Goal: Information Seeking & Learning: Learn about a topic

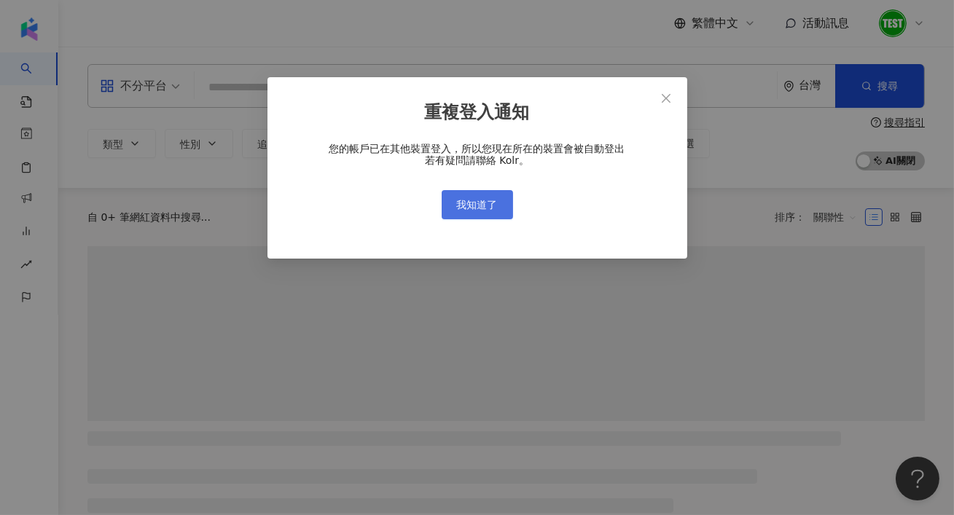
click at [476, 195] on button "我知道了" at bounding box center [477, 204] width 71 height 29
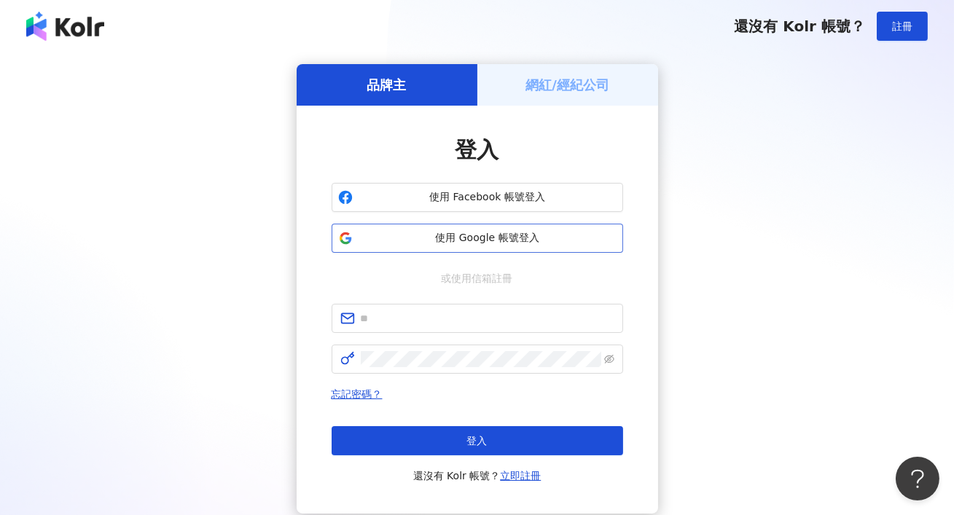
click at [471, 247] on button "使用 Google 帳號登入" at bounding box center [476, 238] width 291 height 29
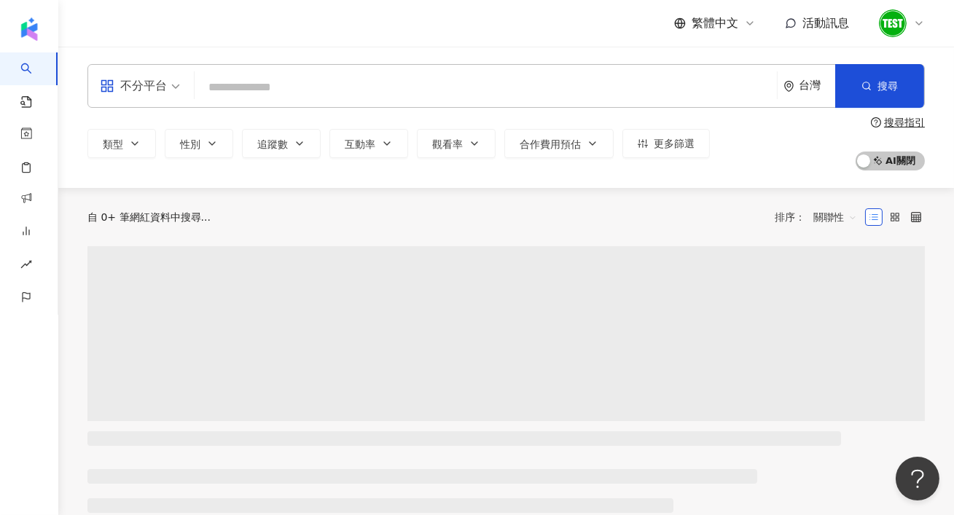
click at [145, 97] on div "不分平台" at bounding box center [133, 85] width 67 height 23
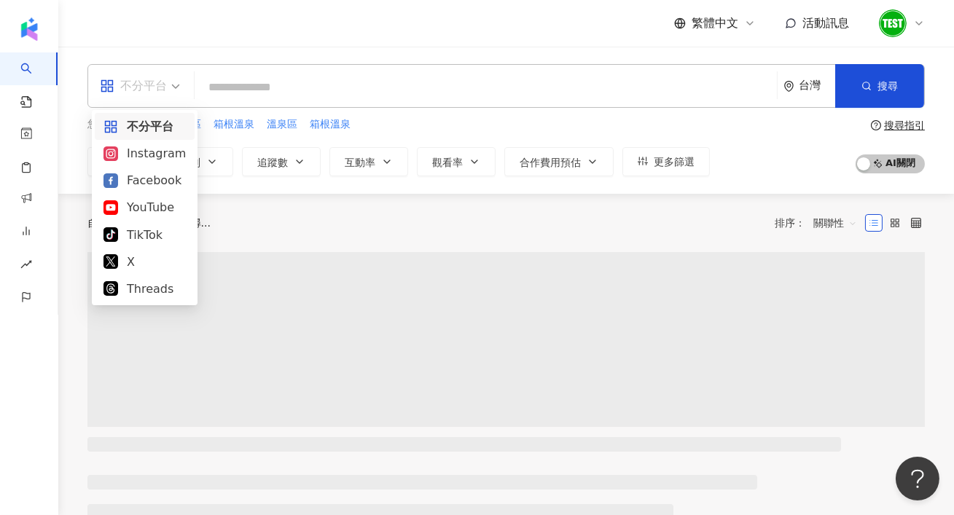
click at [922, 18] on icon at bounding box center [919, 23] width 12 height 12
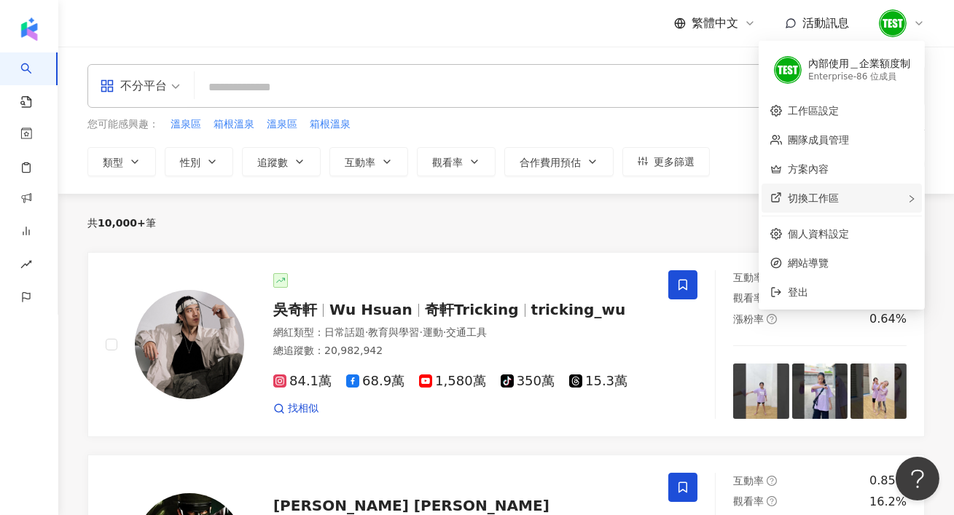
click at [880, 208] on div "切換工作區" at bounding box center [841, 198] width 160 height 29
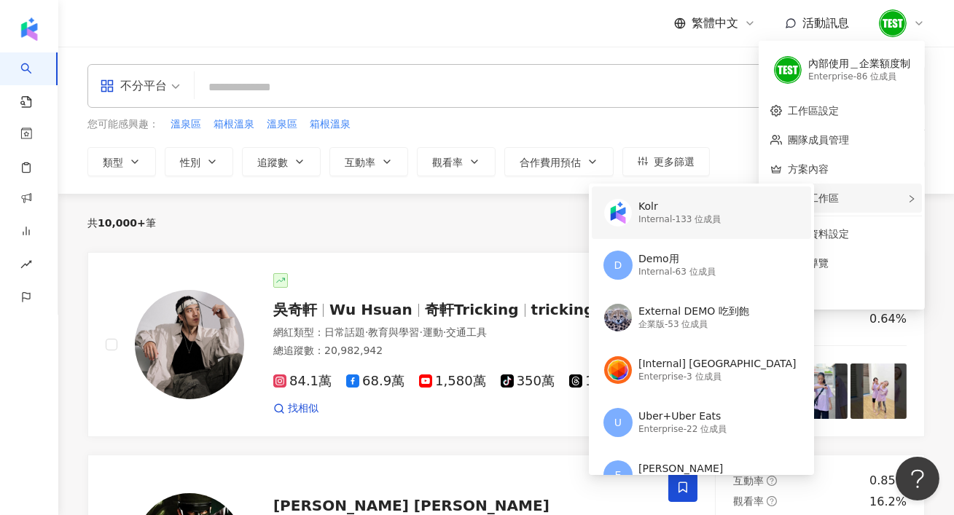
click at [682, 200] on div "Kolr" at bounding box center [679, 207] width 82 height 15
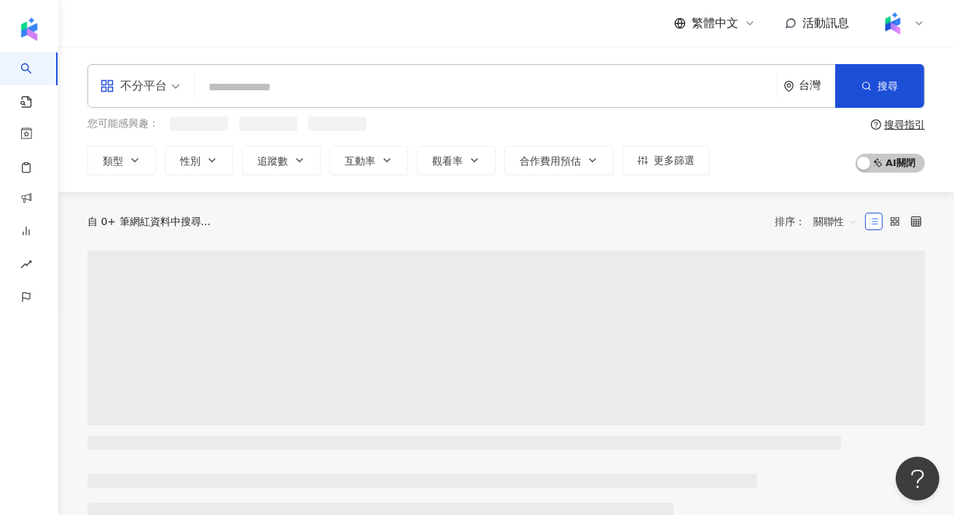
click at [166, 88] on div "不分平台" at bounding box center [133, 85] width 67 height 23
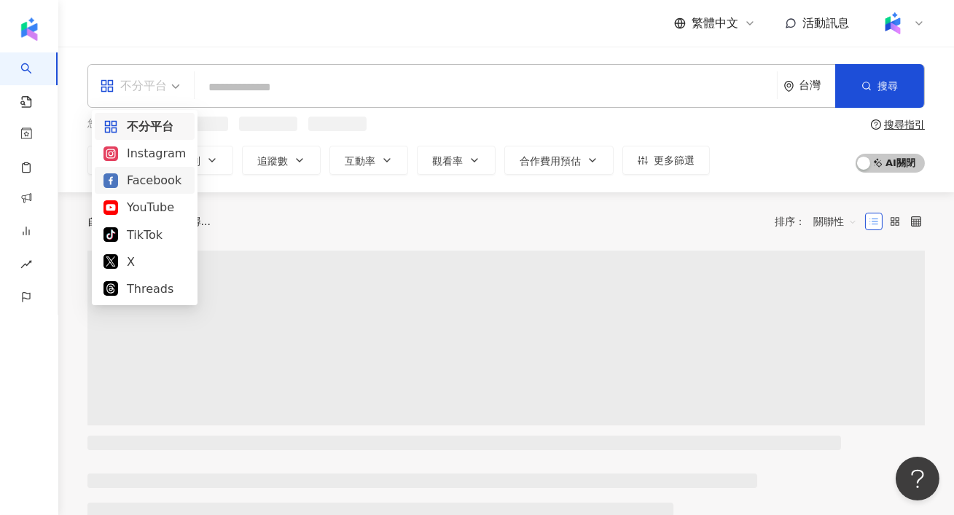
click at [157, 184] on div "Facebook" at bounding box center [144, 180] width 82 height 18
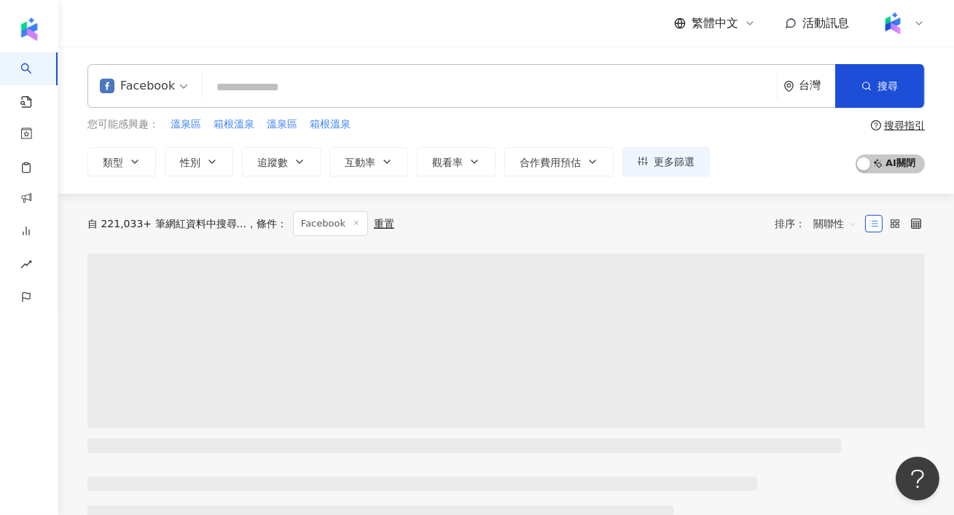
click at [309, 87] on input "search" at bounding box center [489, 88] width 562 height 28
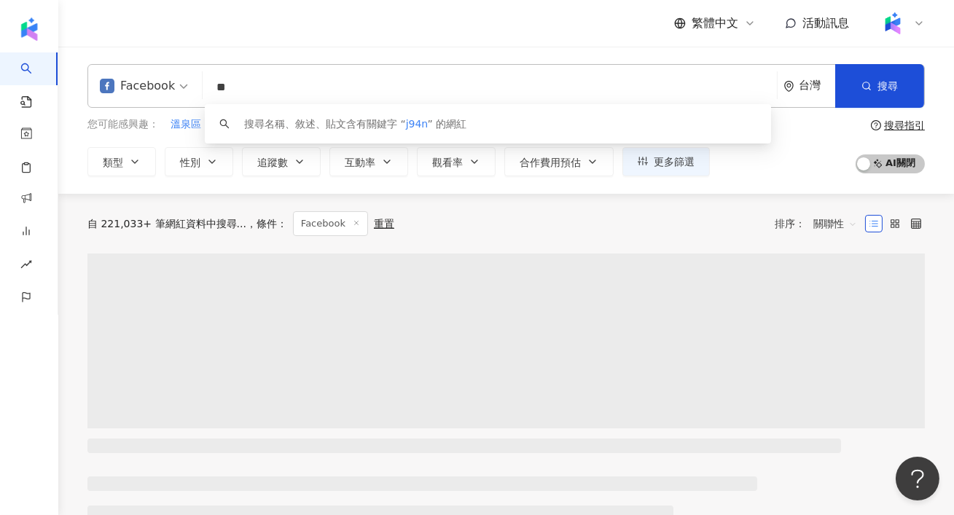
type input "*"
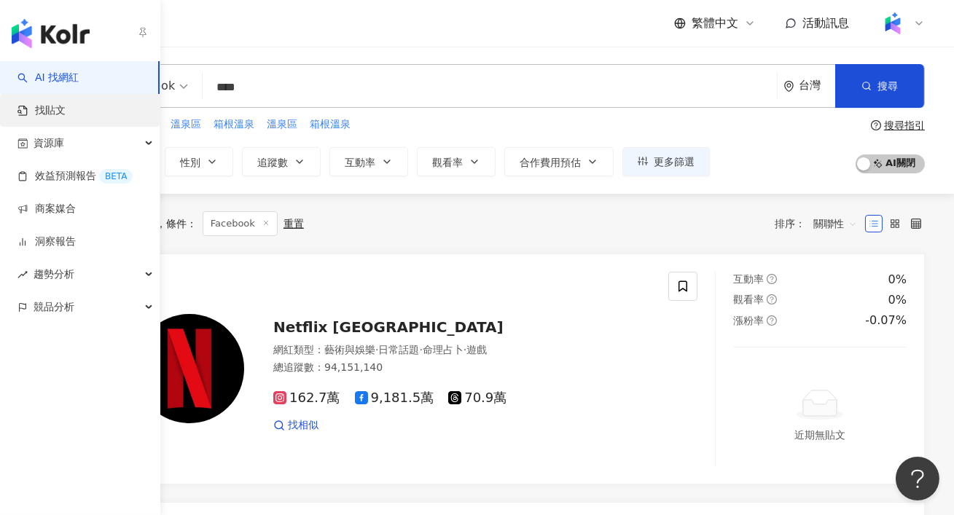
type input "****"
click at [37, 106] on link "找貼文" at bounding box center [41, 110] width 48 height 15
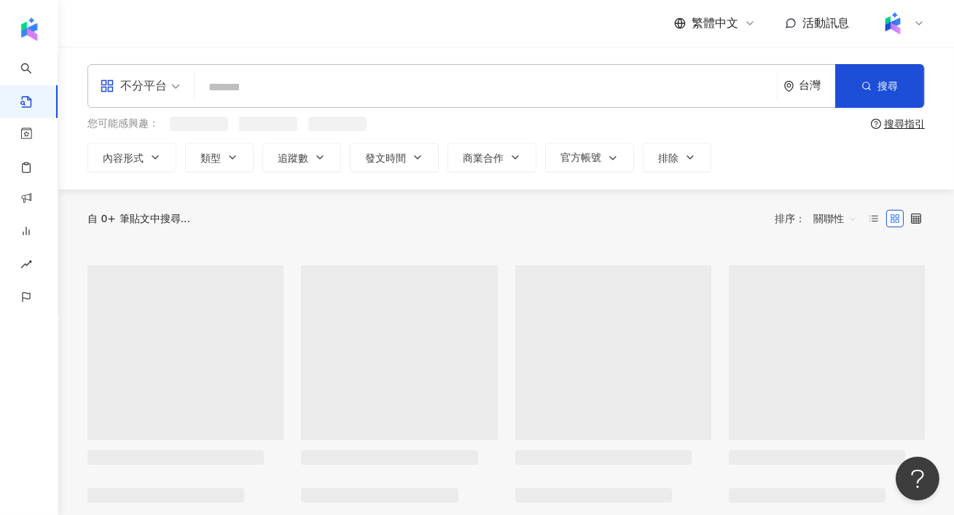
click at [169, 96] on span "不分平台" at bounding box center [140, 85] width 80 height 23
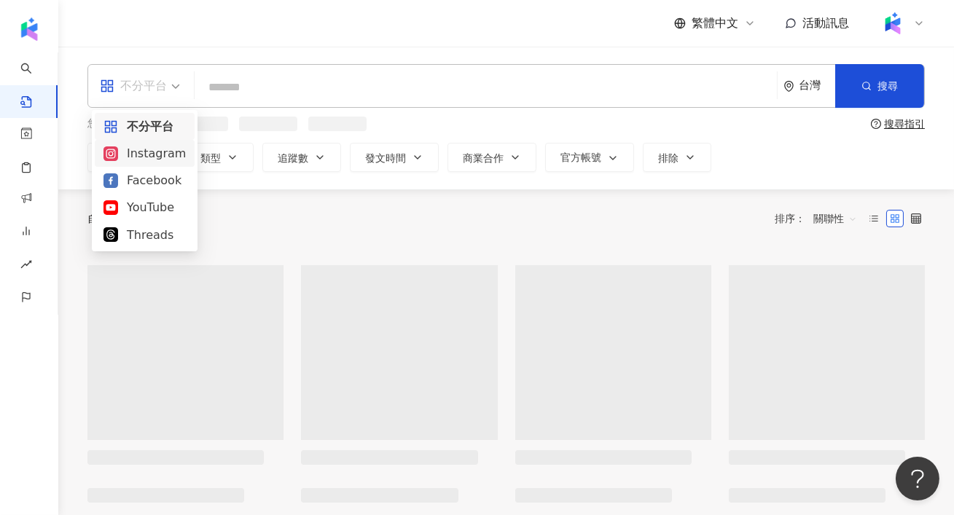
click at [276, 93] on input "search" at bounding box center [485, 86] width 570 height 31
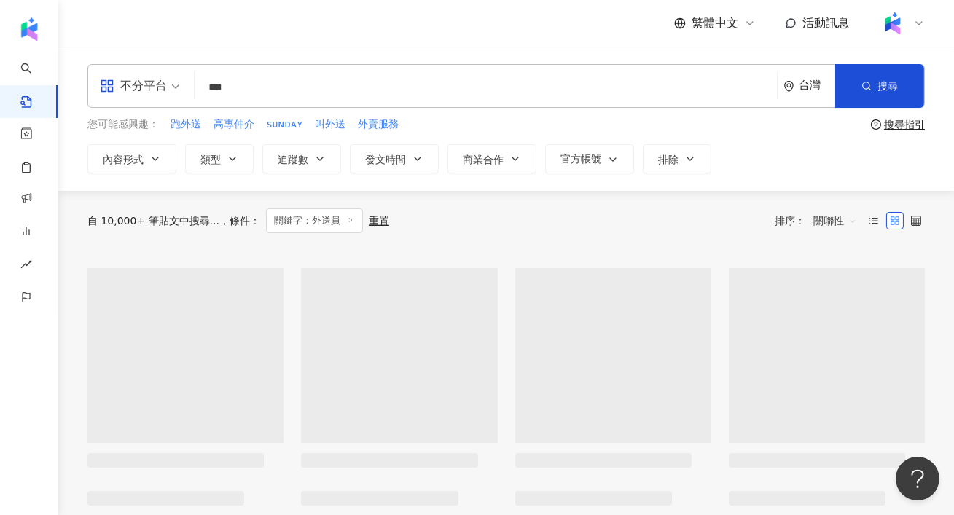
click at [838, 223] on span "關聯性" at bounding box center [835, 220] width 44 height 23
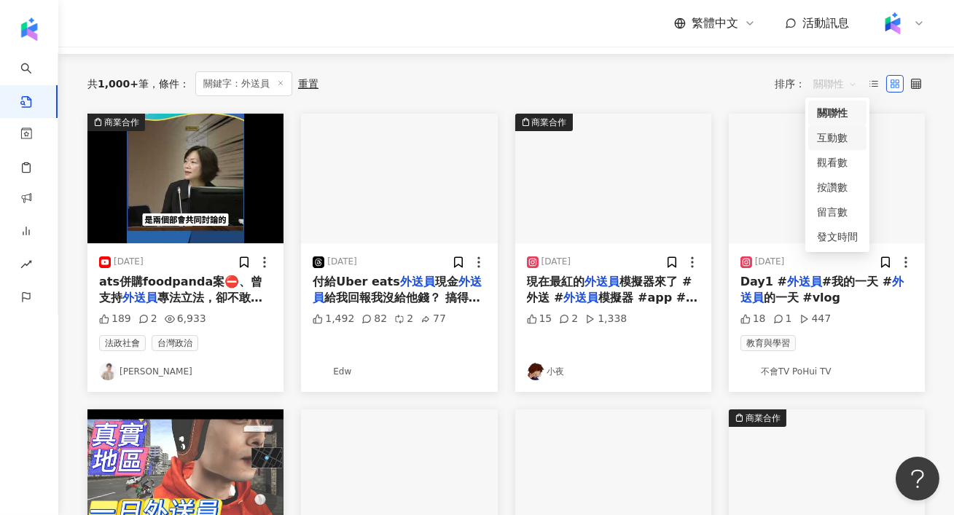
scroll to position [138, 0]
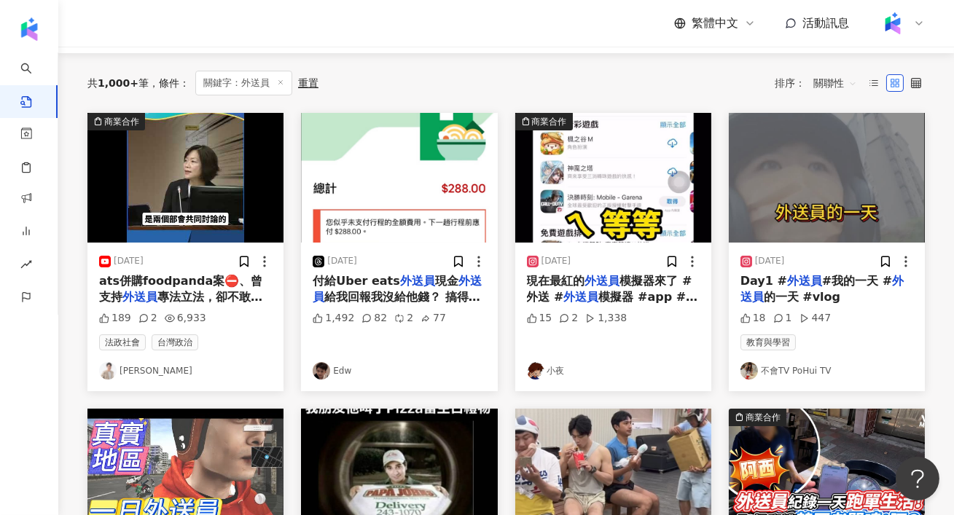
click at [771, 220] on img "button" at bounding box center [827, 178] width 196 height 130
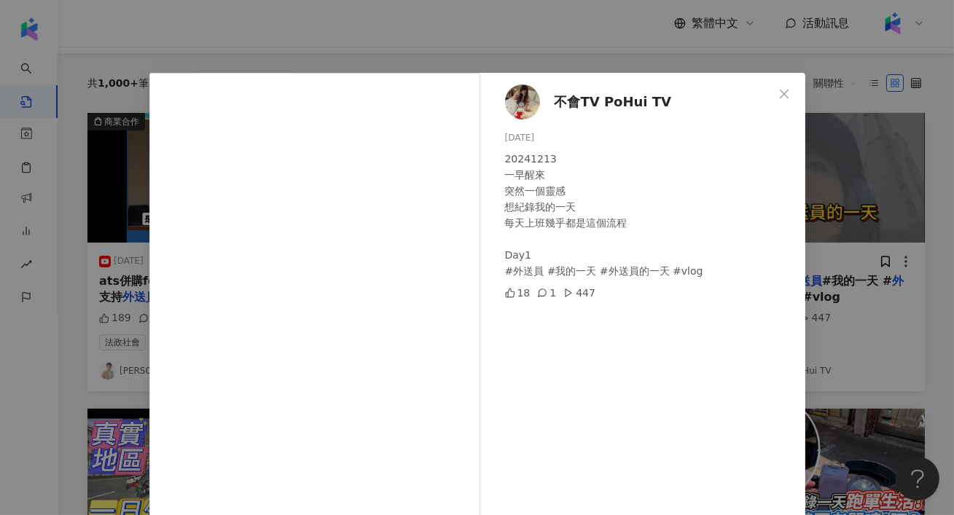
scroll to position [138, 0]
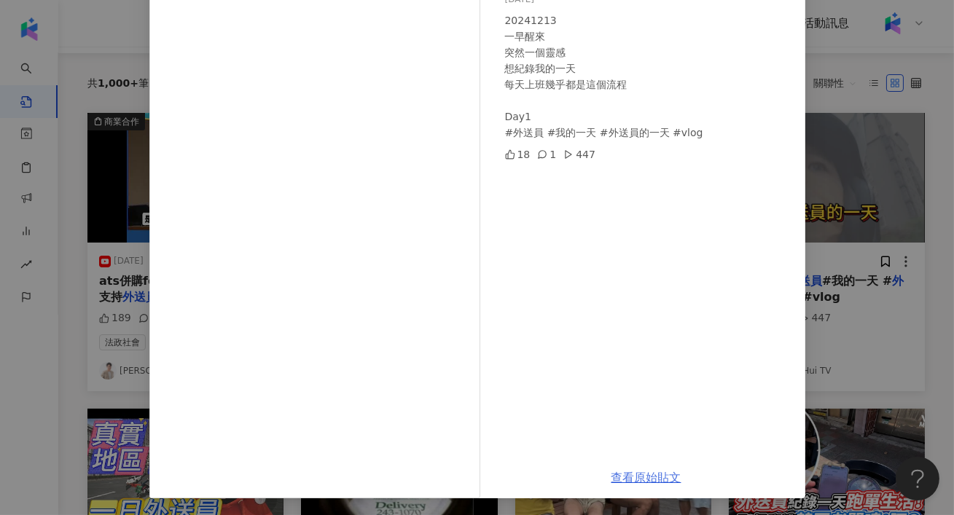
click at [658, 476] on link "查看原始貼文" at bounding box center [646, 478] width 70 height 14
click at [871, 203] on div "不會TV PoHui TV 2024/12/13 20241213 一早醒來 突然一個靈感 想紀錄我的一天 每天上班幾乎都是這個流程 Day1 #外送員 #我…" at bounding box center [477, 257] width 954 height 515
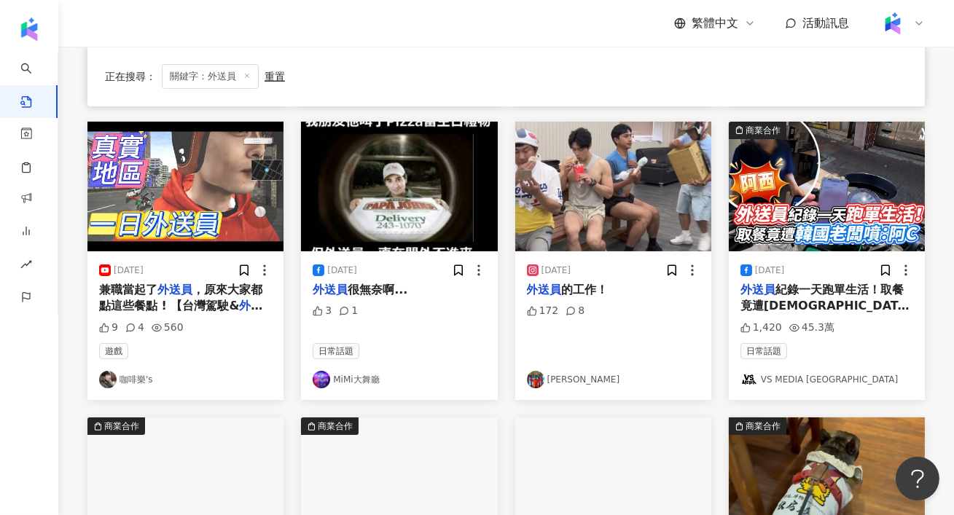
scroll to position [428, 0]
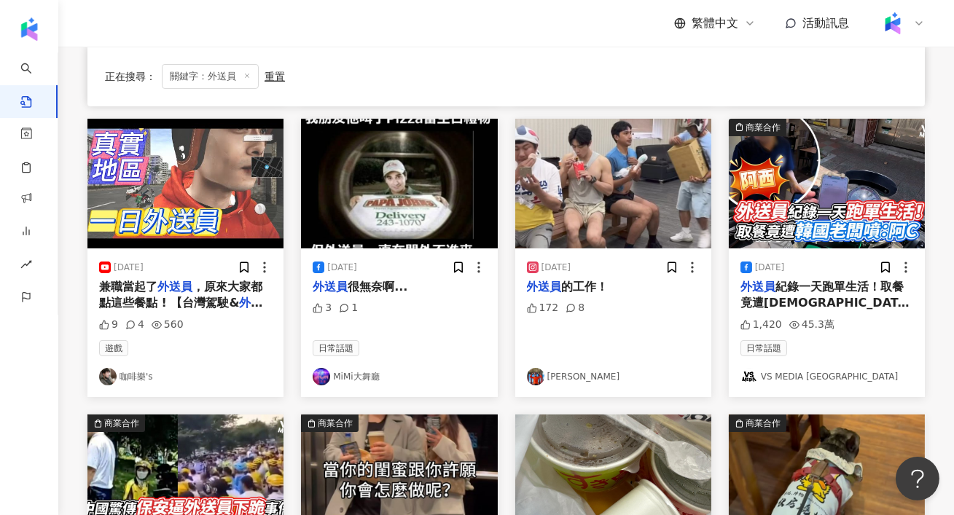
click at [147, 210] on img "button" at bounding box center [185, 184] width 196 height 130
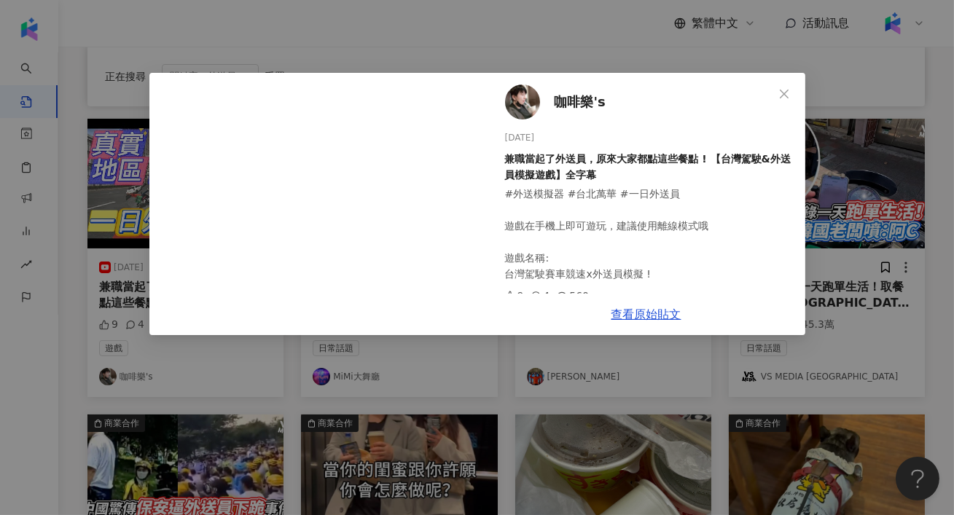
click at [847, 219] on div "咖啡樂's 2024/10/1 兼職當起了外送員，原來大家都點這些餐點 ! 【台灣駕駛&外送員模擬遊戲】全字幕 #外送模擬器 #台北萬華 #一日外送員 遊戲在…" at bounding box center [477, 257] width 954 height 515
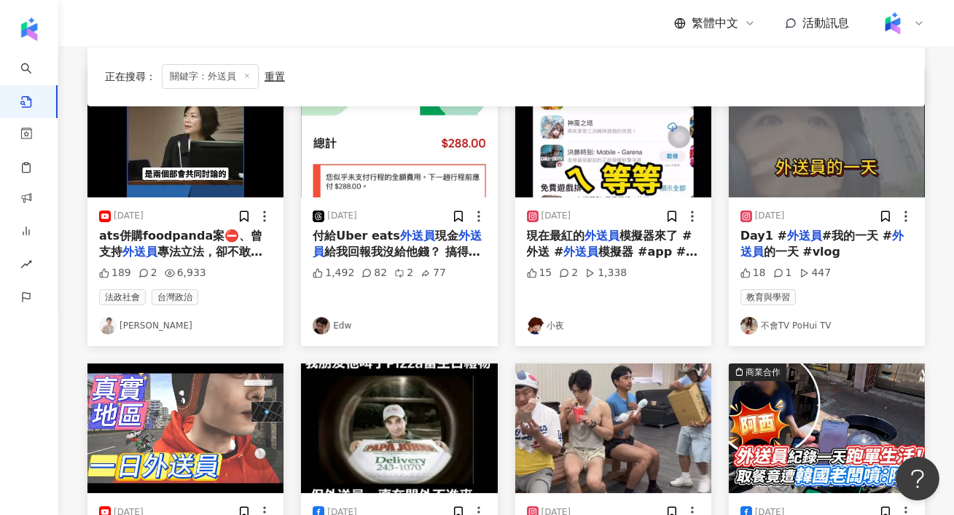
scroll to position [387, 0]
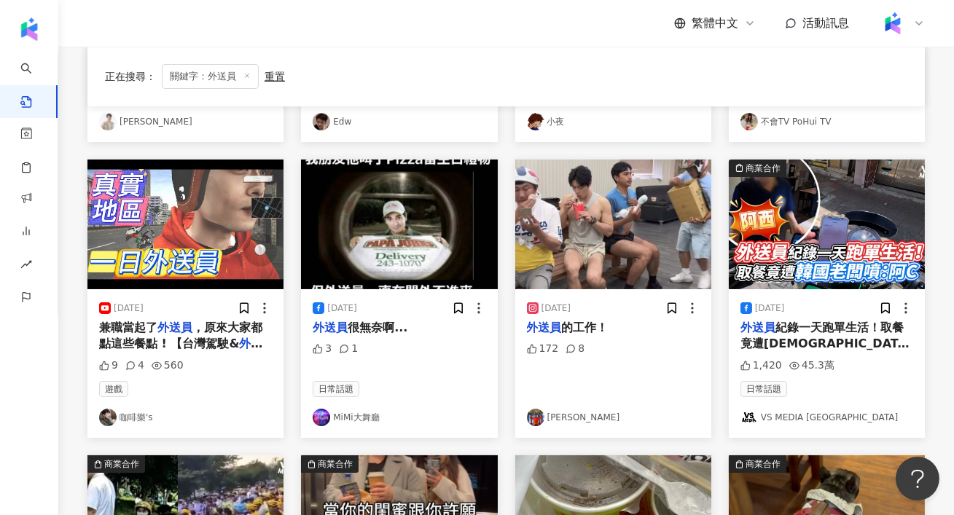
click at [613, 245] on img "button" at bounding box center [613, 225] width 196 height 130
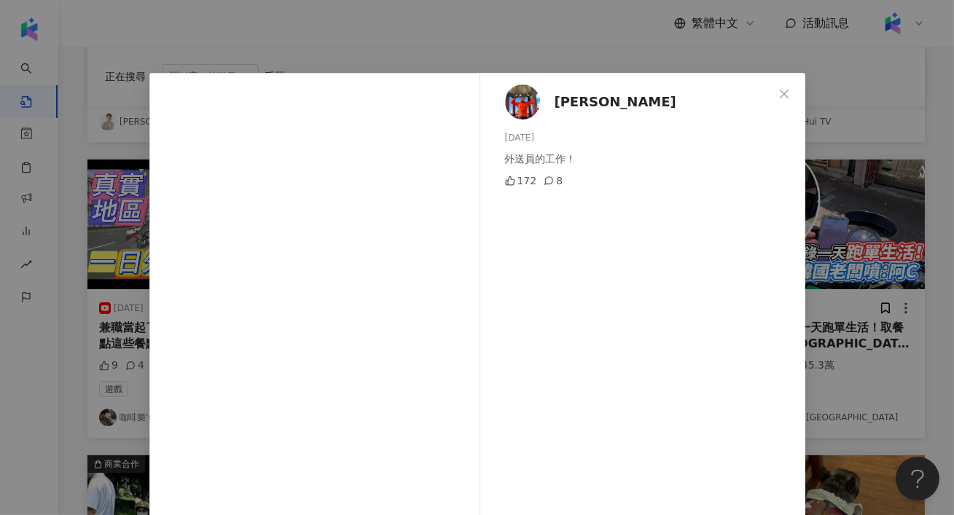
click at [863, 259] on div "馬國畢 2024/7/18 外送員的工作！ 172 8 查看原始貼文" at bounding box center [477, 257] width 954 height 515
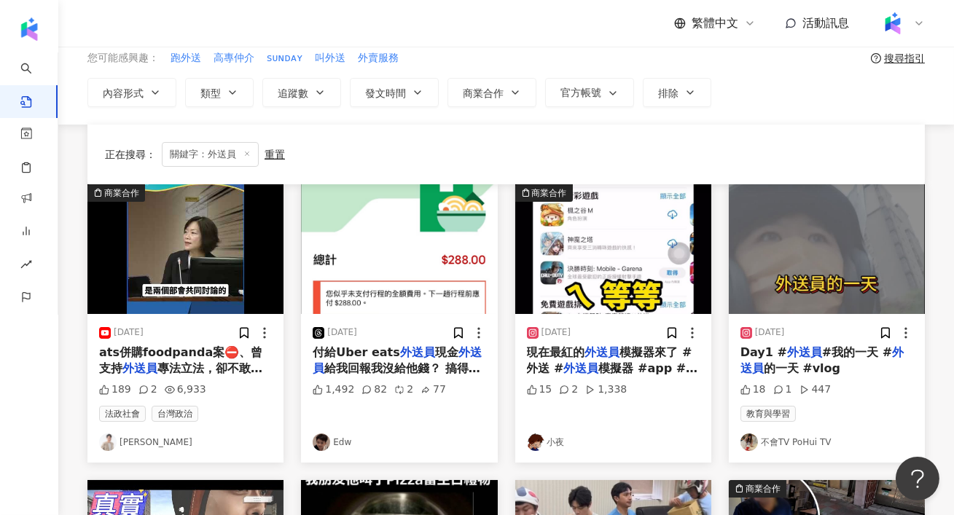
scroll to position [22, 0]
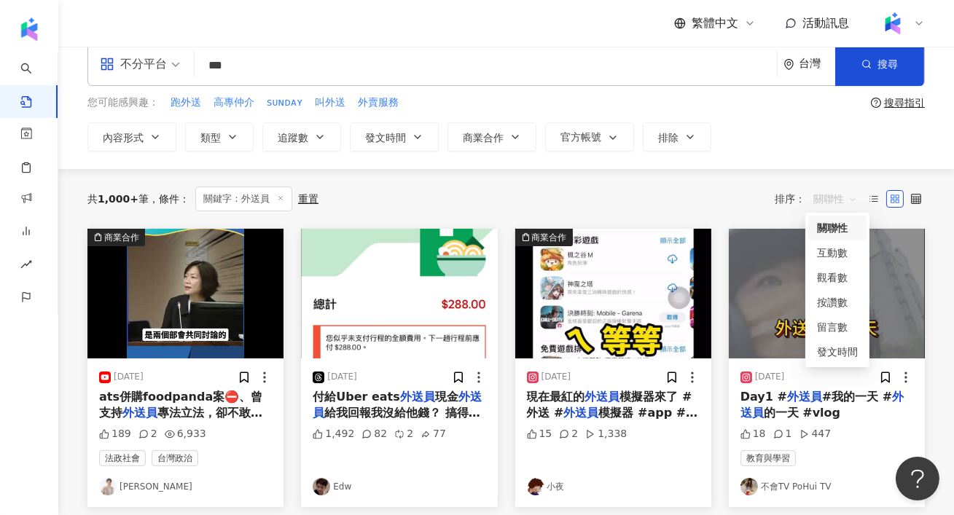
click at [828, 206] on span "關聯性" at bounding box center [835, 198] width 44 height 23
click at [833, 281] on div "觀看數" at bounding box center [837, 278] width 41 height 16
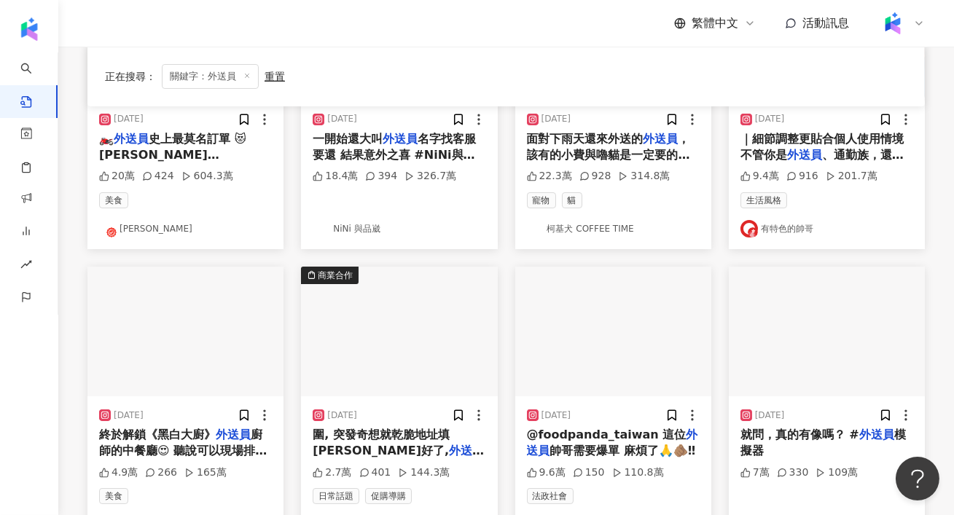
scroll to position [284, 0]
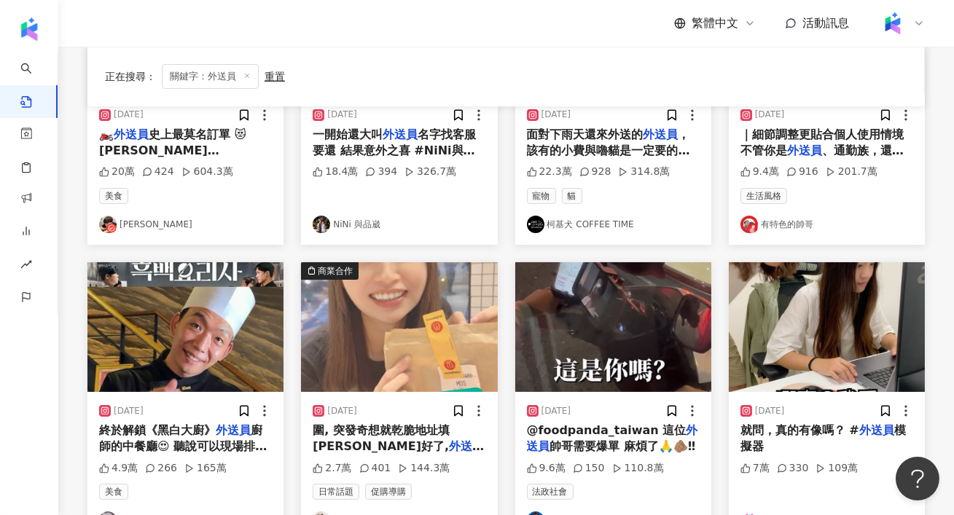
click at [838, 350] on img "button" at bounding box center [827, 327] width 196 height 130
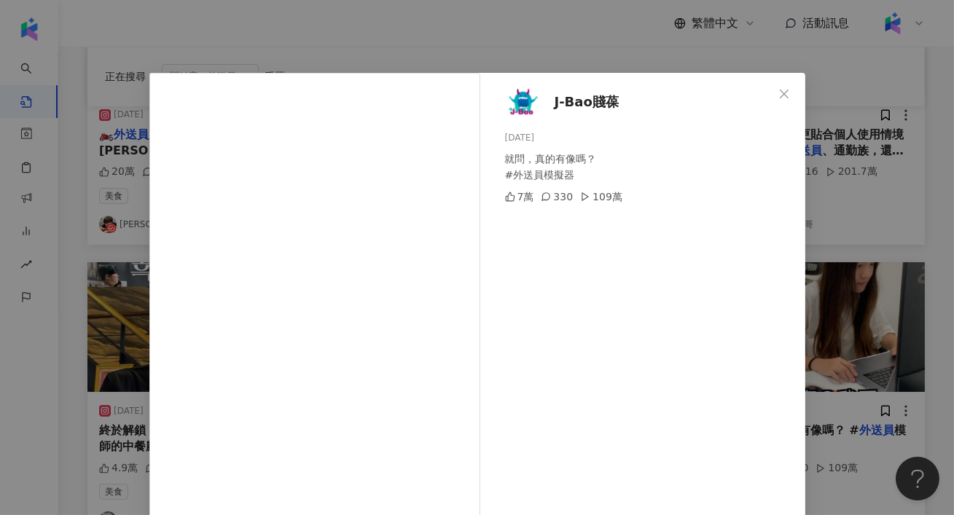
click at [884, 221] on div "J-Bao賤葆 2024/10/17 就問，真的有像嗎？ #外送員模擬器 7萬 330 109萬 查看原始貼文" at bounding box center [477, 257] width 954 height 515
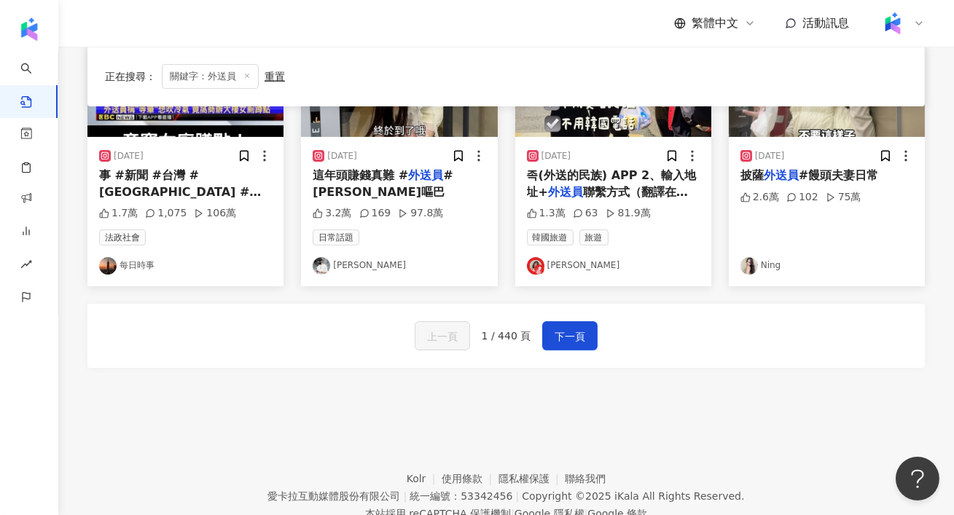
scroll to position [884, 0]
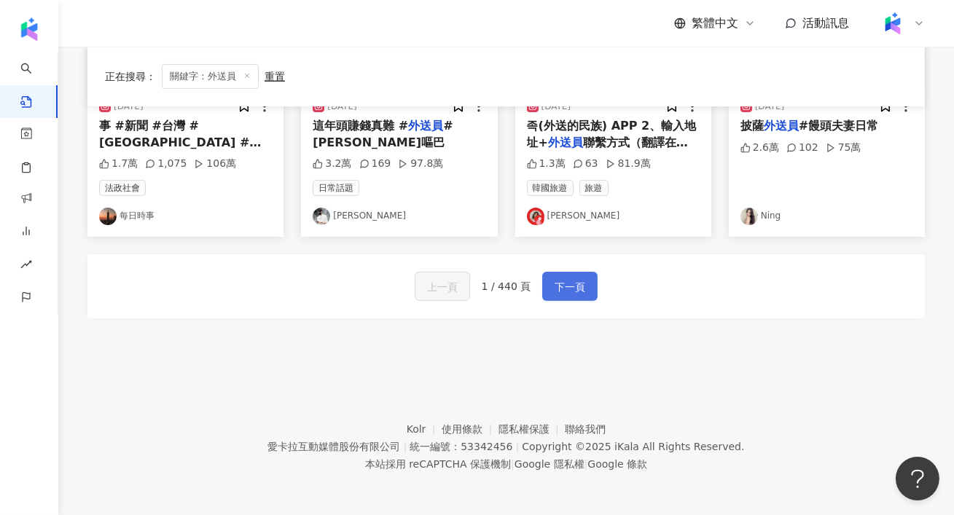
click at [581, 281] on span "下一頁" at bounding box center [569, 286] width 31 height 17
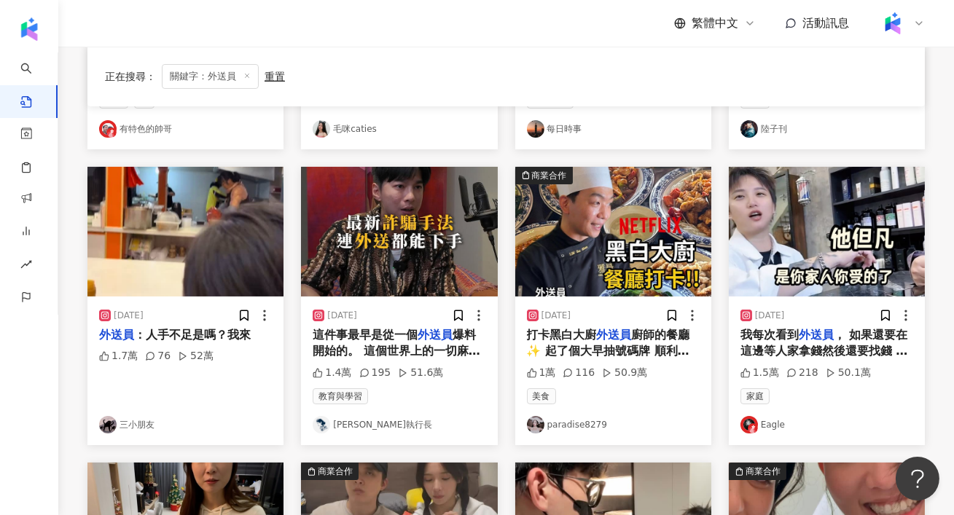
scroll to position [0, 0]
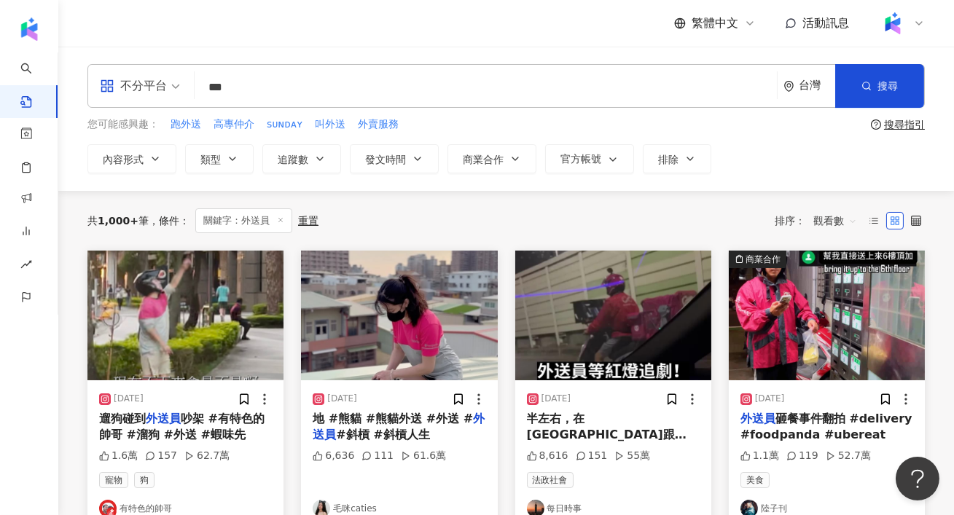
click at [820, 327] on img "button" at bounding box center [827, 316] width 196 height 130
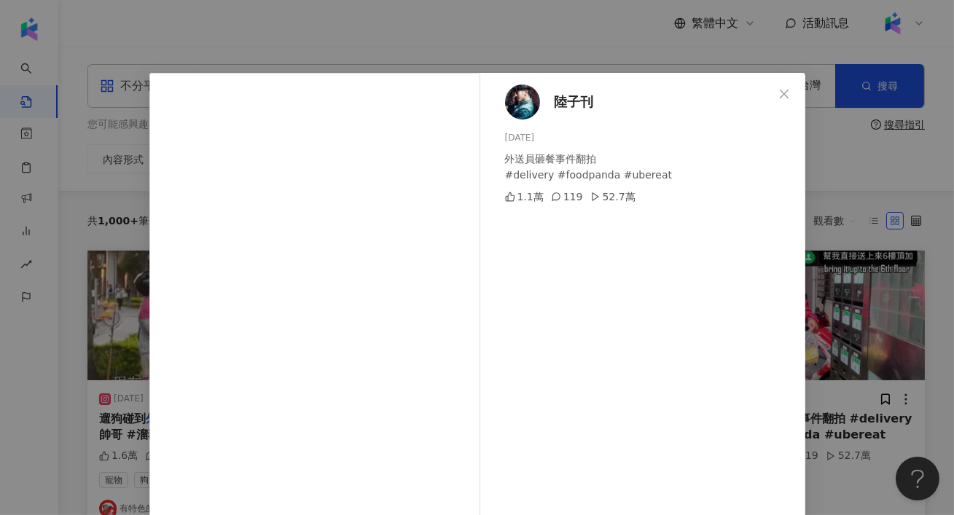
click at [860, 283] on div "陸子刊 2025/8/21 外送員砸餐事件翻拍 #delivery #foodpanda #ubereat 1.1萬 119 52.7萬 查看原始貼文" at bounding box center [477, 257] width 954 height 515
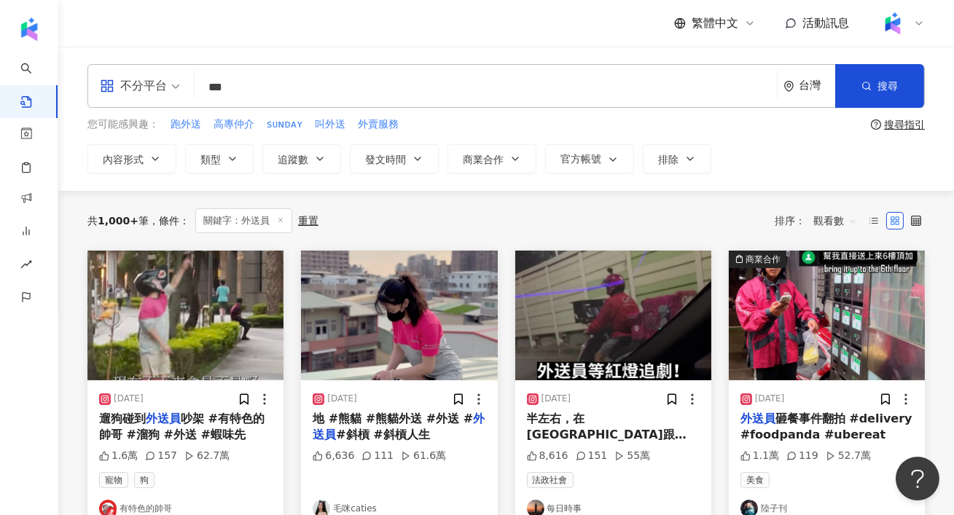
scroll to position [45, 0]
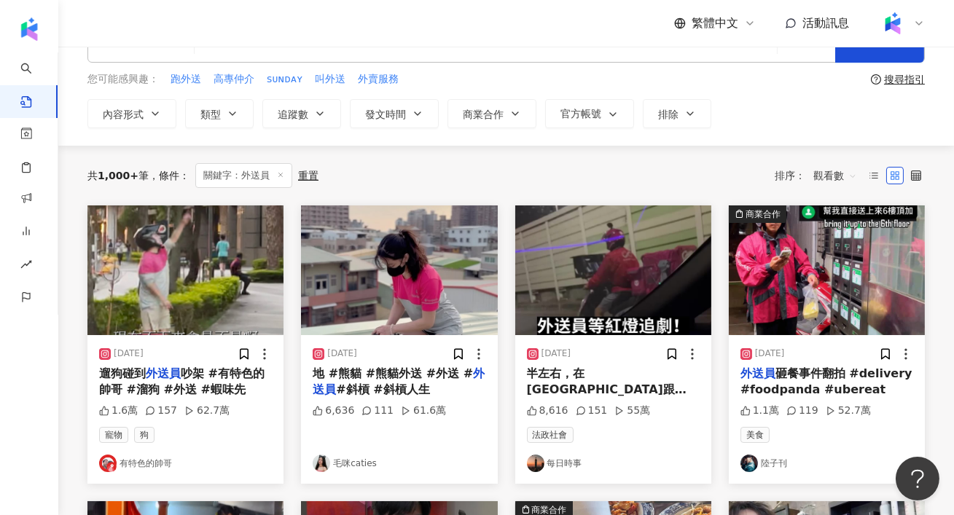
click at [422, 248] on img "button" at bounding box center [399, 270] width 196 height 130
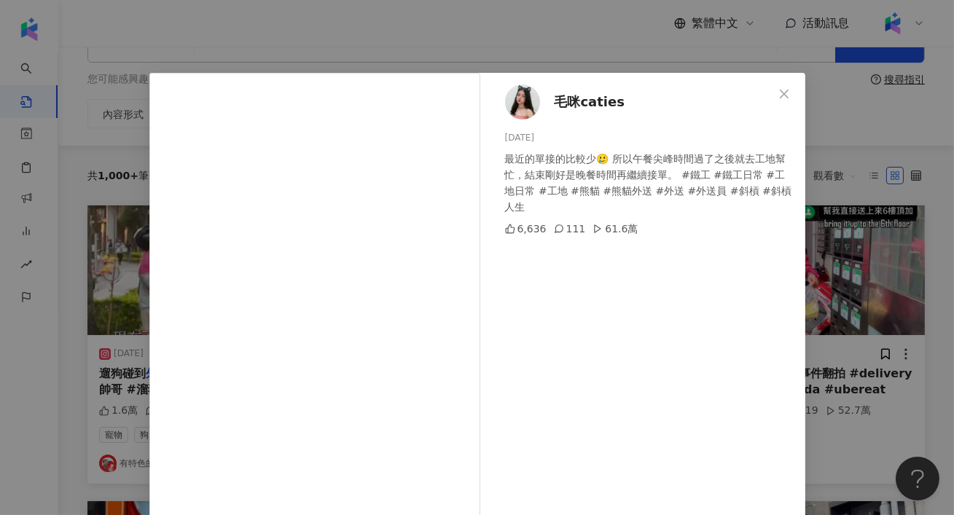
drag, startPoint x: 792, startPoint y: 309, endPoint x: 694, endPoint y: 331, distance: 100.8
click at [694, 331] on div "毛咪caties 2025/3/12 最近的單接的比較少🥲 所以午餐尖峰時間過了之後就去工地幫忙，結束剛好是晚餐時間再繼續接單。 #鐵工 #鐵工日常 #工地日…" at bounding box center [646, 334] width 318 height 522
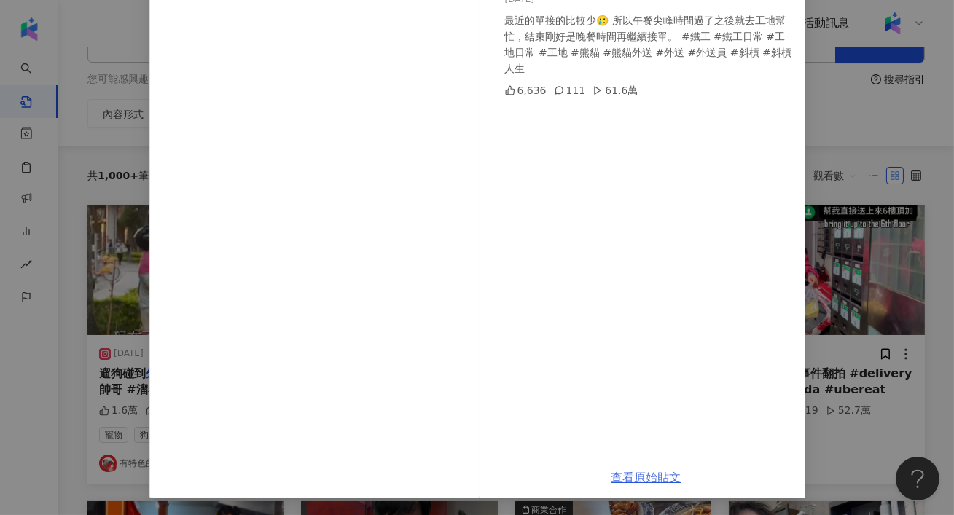
click at [659, 474] on link "查看原始貼文" at bounding box center [646, 478] width 70 height 14
click at [887, 188] on div "毛咪caties 2025/3/12 最近的單接的比較少🥲 所以午餐尖峰時間過了之後就去工地幫忙，結束剛好是晚餐時間再繼續接單。 #鐵工 #鐵工日常 #工地日…" at bounding box center [477, 257] width 954 height 515
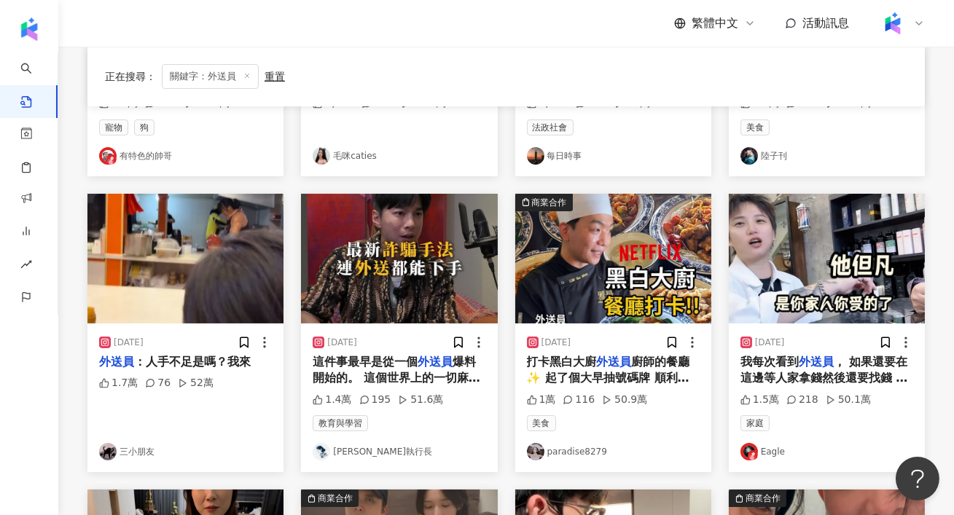
scroll to position [355, 0]
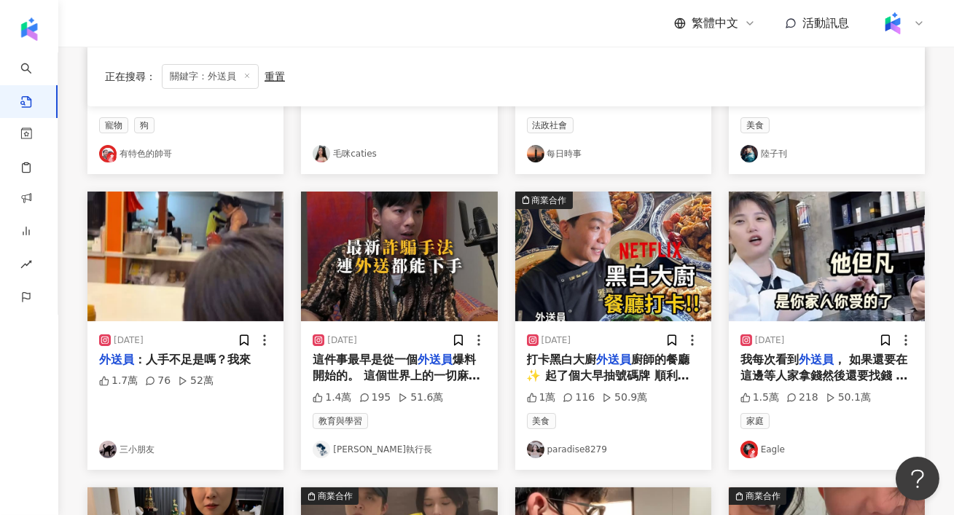
click at [166, 266] on img "button" at bounding box center [185, 257] width 196 height 130
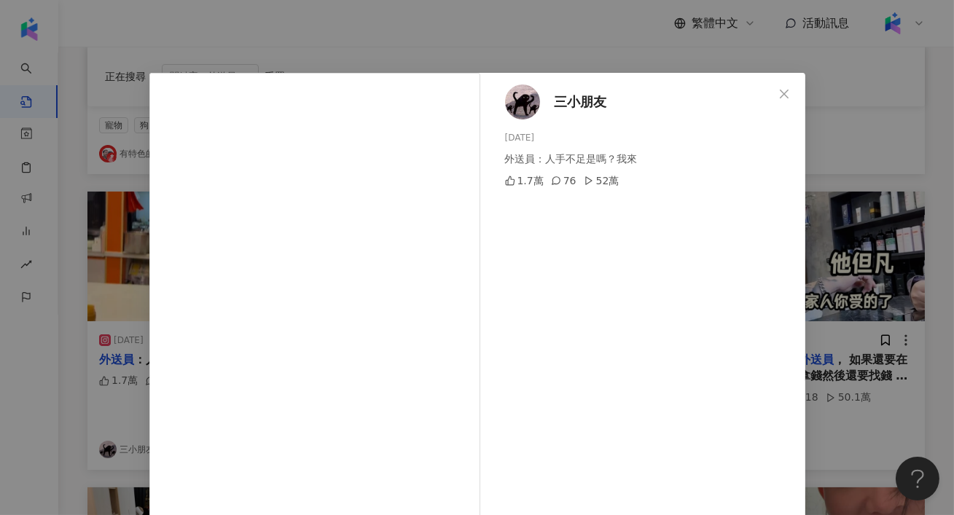
click at [826, 230] on div "三小朋友 2025/4/29 外送員：人手不足是嗎？我來 1.7萬 76 52萬 查看原始貼文" at bounding box center [477, 257] width 954 height 515
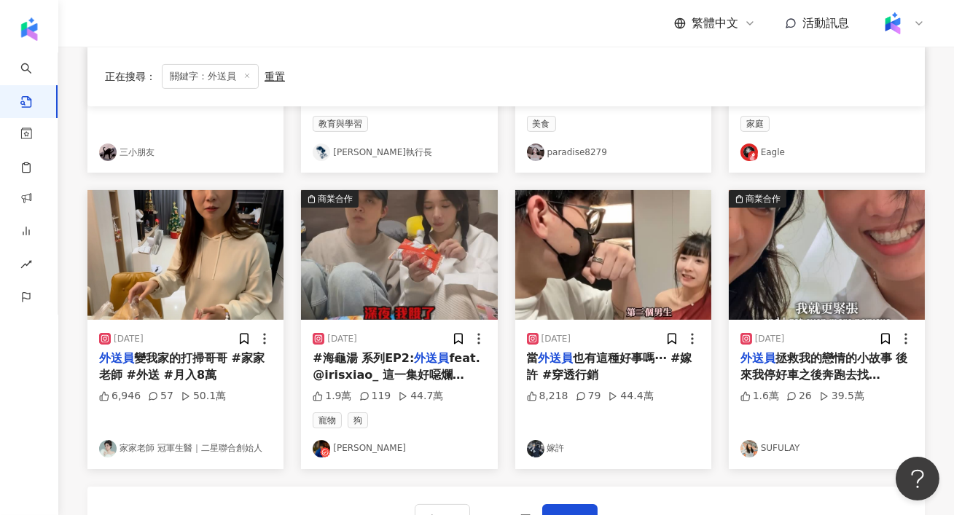
scroll to position [650, 0]
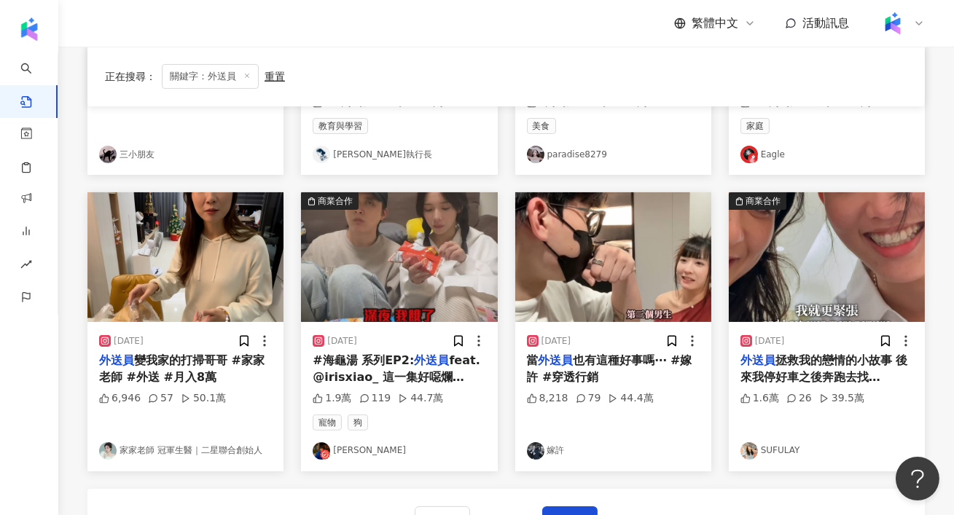
click at [574, 305] on img "button" at bounding box center [613, 257] width 196 height 130
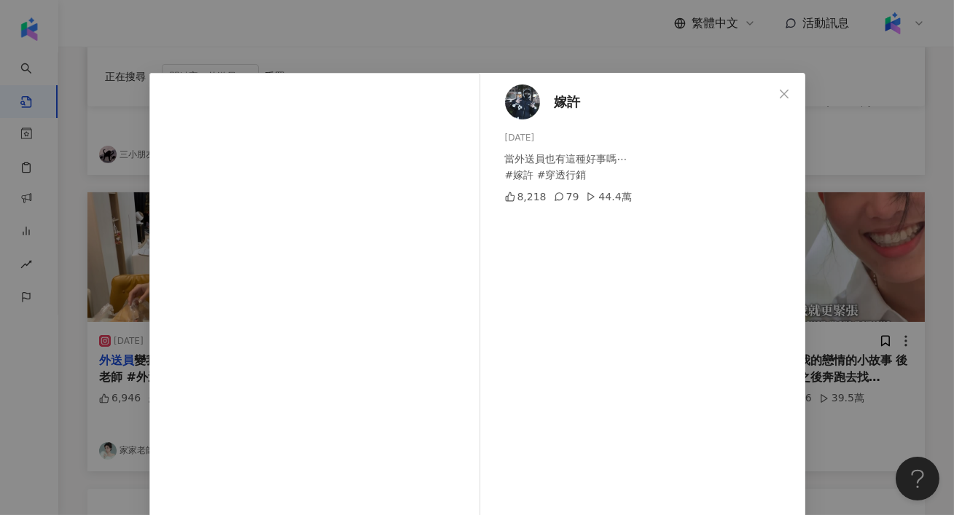
click at [934, 146] on div "嫁許 2025/5/23 當外送員也有這種好事嗎⋯ #嫁許 #穿透行銷 8,218 79 44.4萬 查看原始貼文" at bounding box center [477, 257] width 954 height 515
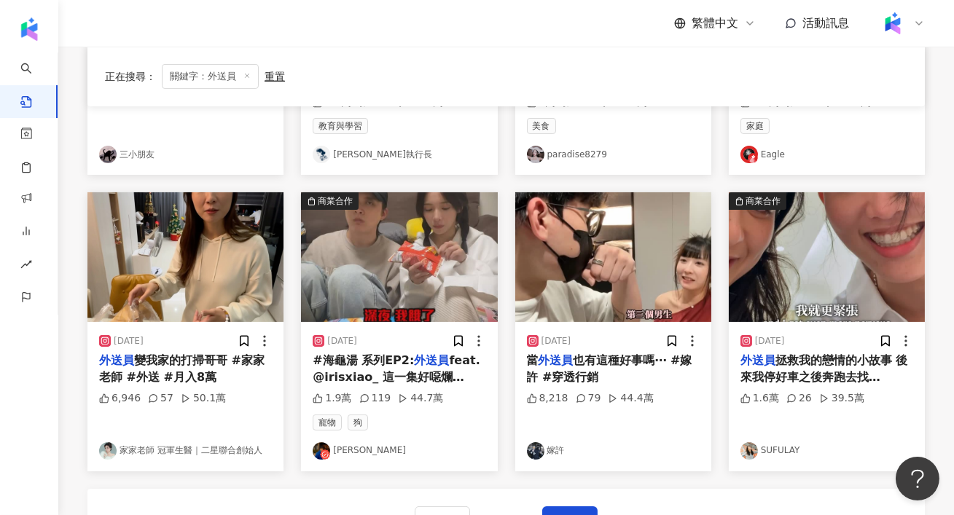
scroll to position [681, 0]
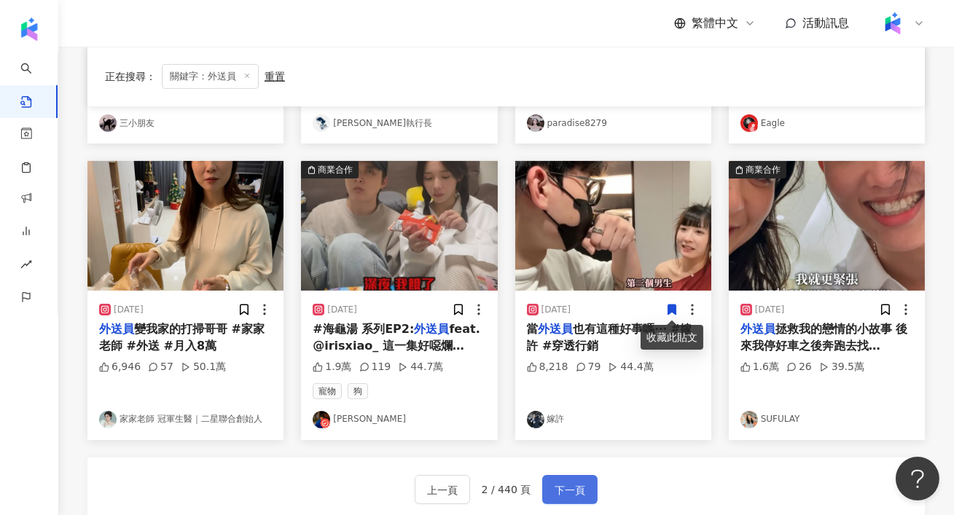
click at [561, 482] on span "下一頁" at bounding box center [569, 490] width 31 height 17
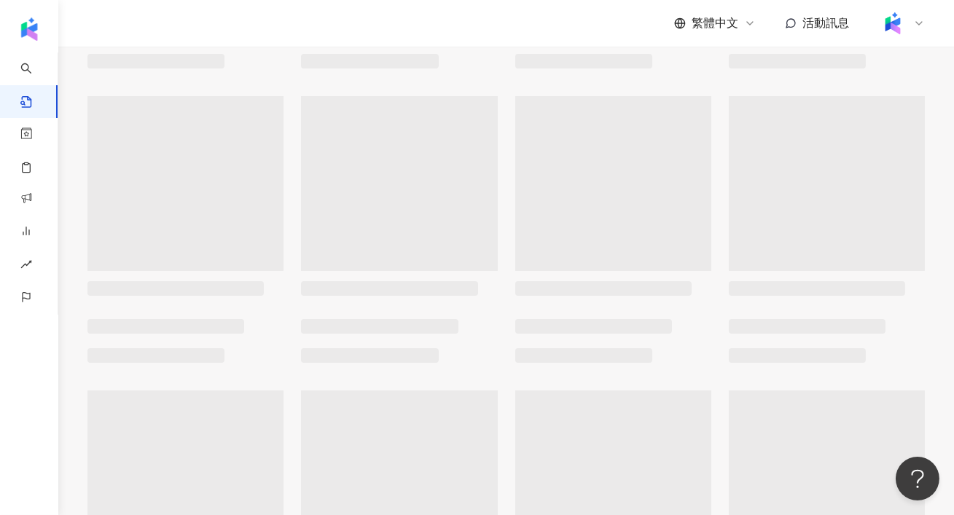
scroll to position [0, 0]
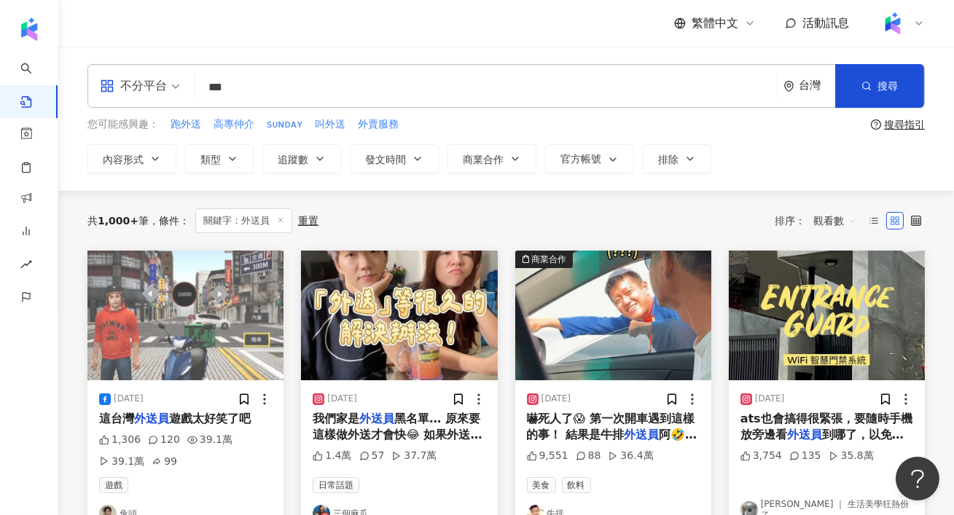
click at [257, 90] on input "***" at bounding box center [485, 86] width 570 height 31
drag, startPoint x: 257, startPoint y: 90, endPoint x: 153, endPoint y: 71, distance: 106.0
click at [153, 71] on div "不分平台 外送員 *** 台灣 搜尋" at bounding box center [505, 86] width 837 height 44
type input "*"
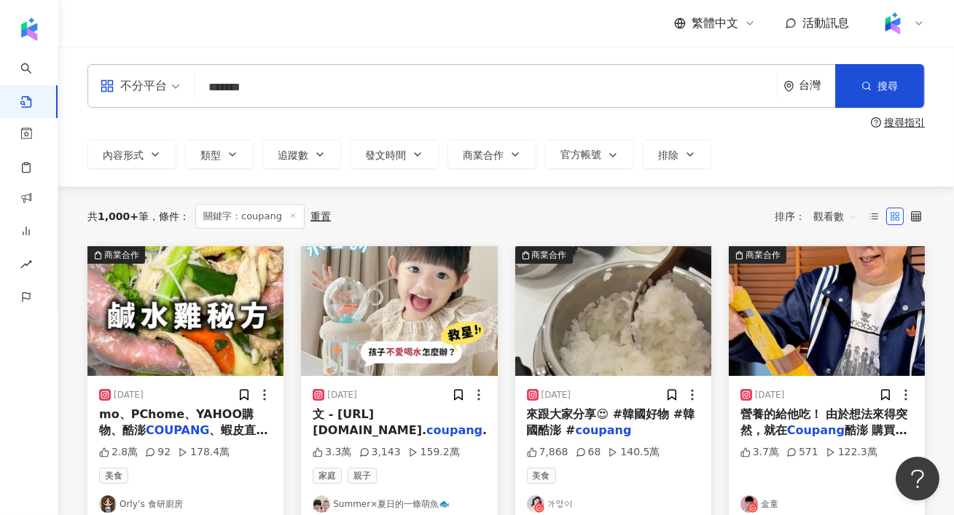
click at [286, 91] on input "*******" at bounding box center [485, 86] width 570 height 31
type input "**********"
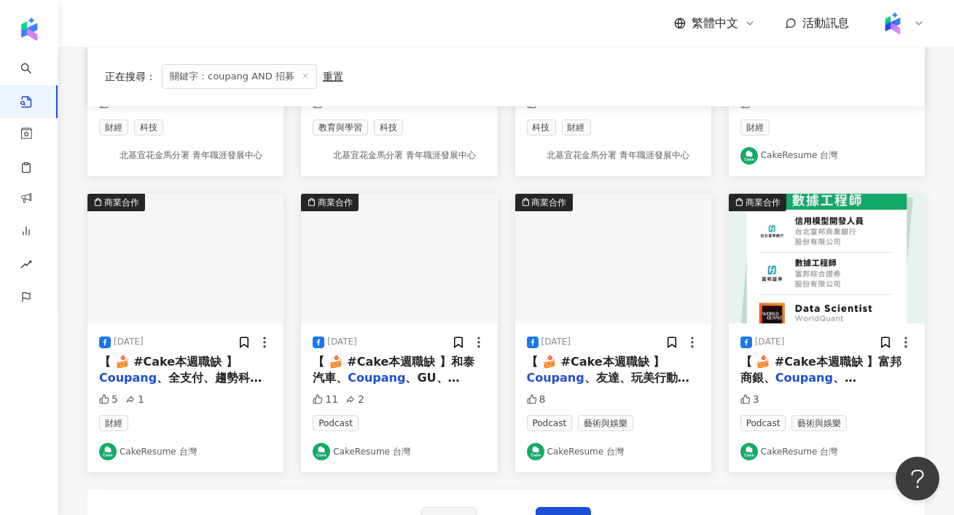
scroll to position [903, 0]
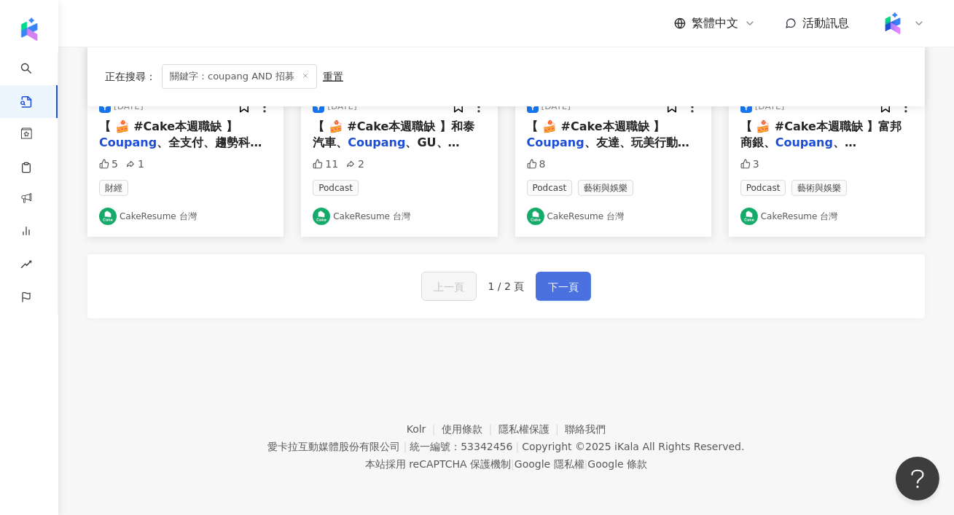
click at [556, 288] on span "下一頁" at bounding box center [563, 286] width 31 height 17
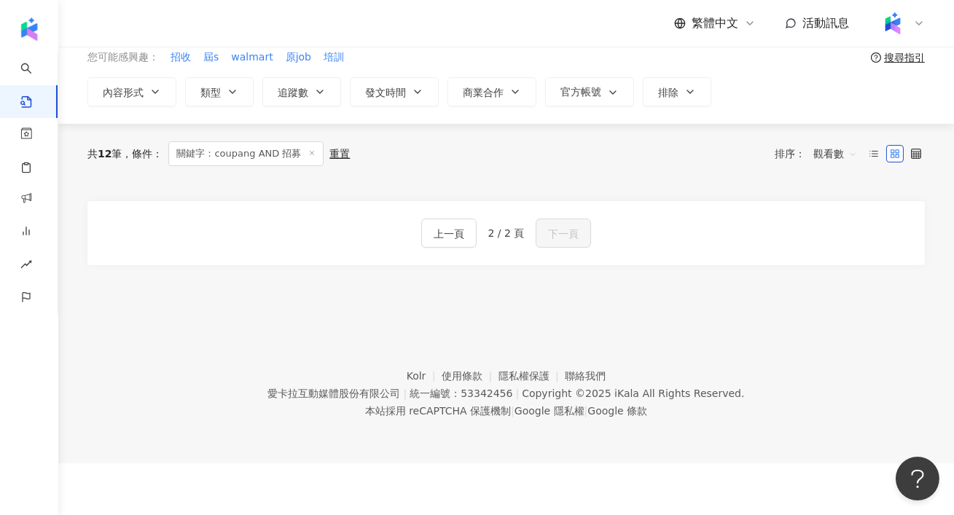
scroll to position [15, 0]
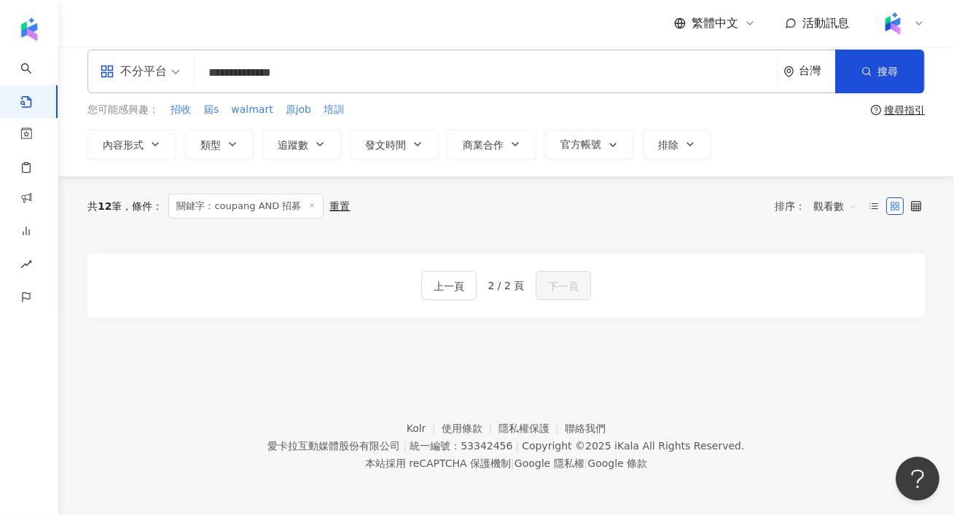
drag, startPoint x: 336, startPoint y: 66, endPoint x: 157, endPoint y: 63, distance: 178.5
click at [157, 63] on div "**********" at bounding box center [505, 72] width 837 height 44
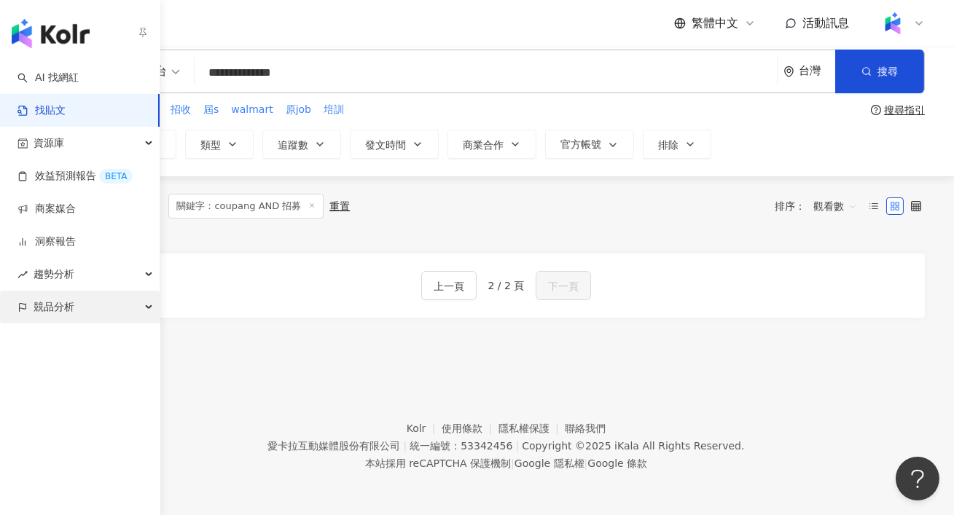
click at [43, 322] on span "競品分析" at bounding box center [54, 307] width 41 height 33
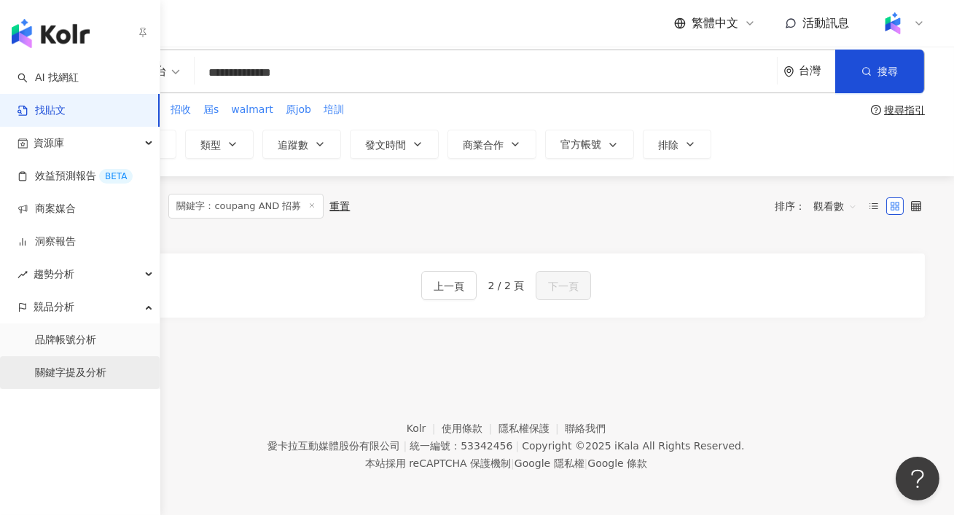
click at [50, 366] on link "關鍵字提及分析" at bounding box center [70, 373] width 71 height 15
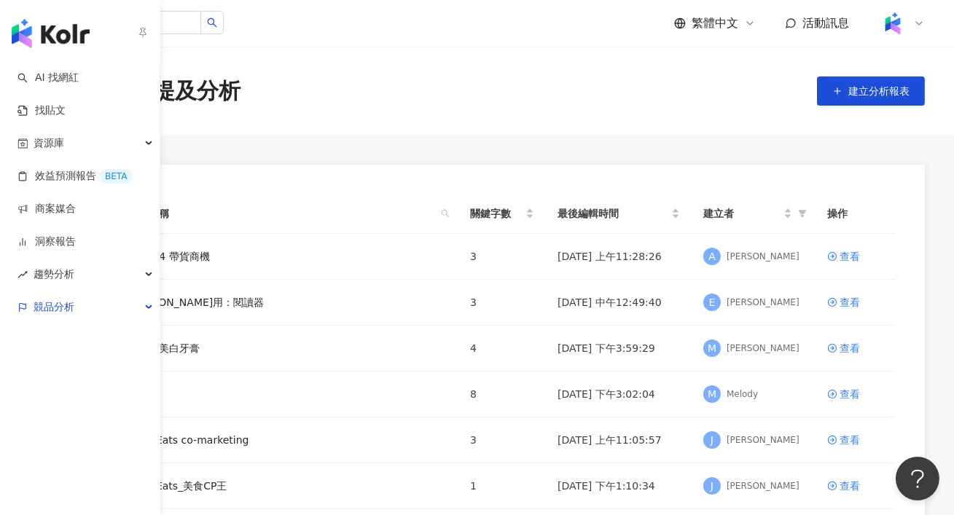
click at [44, 39] on img "button" at bounding box center [51, 33] width 78 height 29
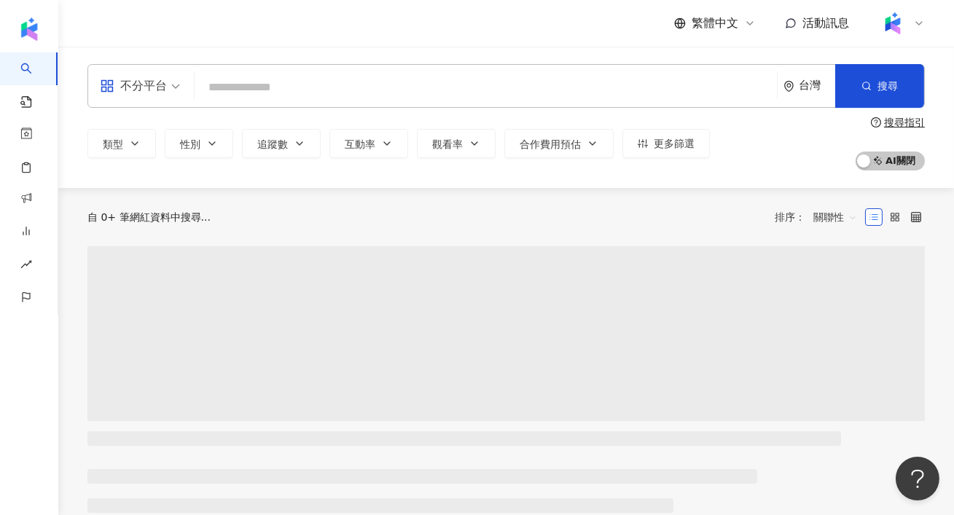
click at [288, 90] on input "search" at bounding box center [485, 88] width 570 height 28
type input "**********"
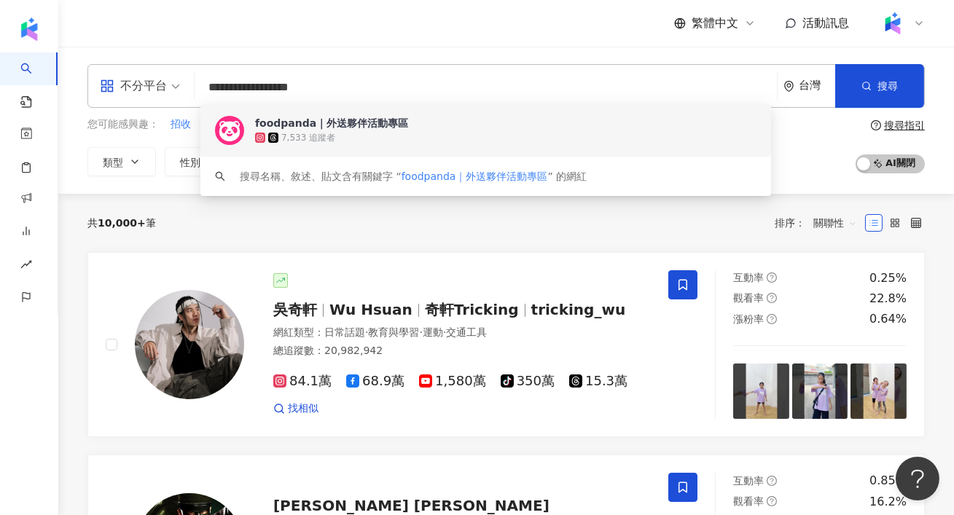
click at [351, 127] on div "foodpanda｜外送夥伴活動專區" at bounding box center [331, 123] width 153 height 15
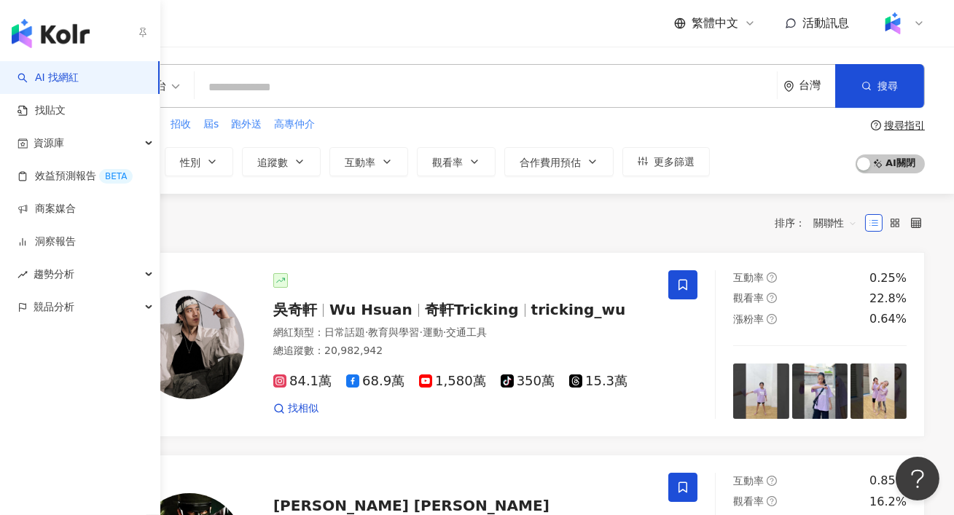
click at [63, 80] on link "AI 找網紅" at bounding box center [47, 78] width 61 height 15
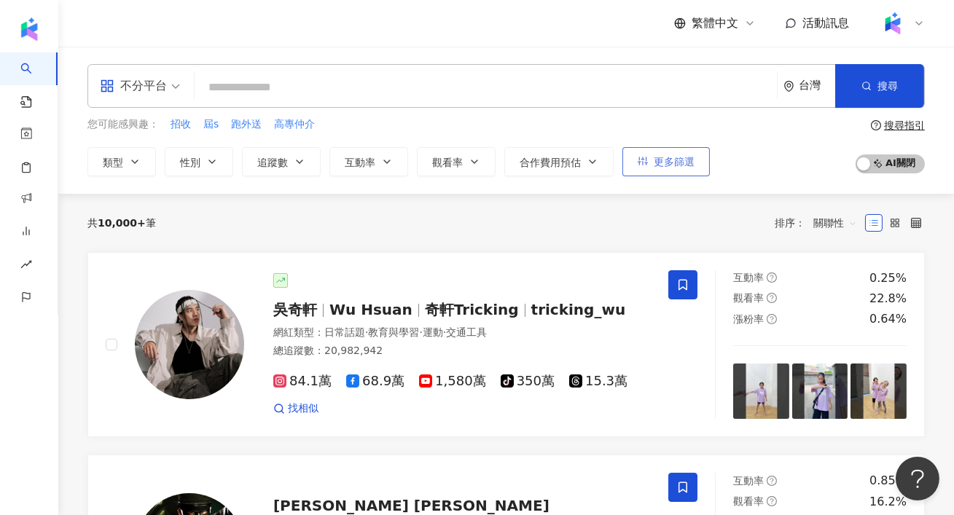
click at [694, 161] on button "更多篩選" at bounding box center [665, 161] width 87 height 29
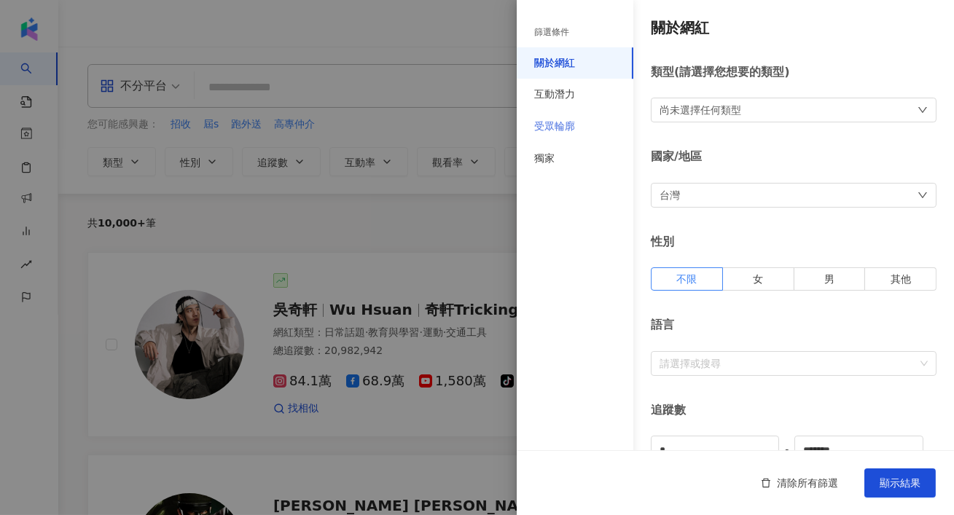
click at [579, 125] on div "受眾輪廓" at bounding box center [575, 127] width 117 height 32
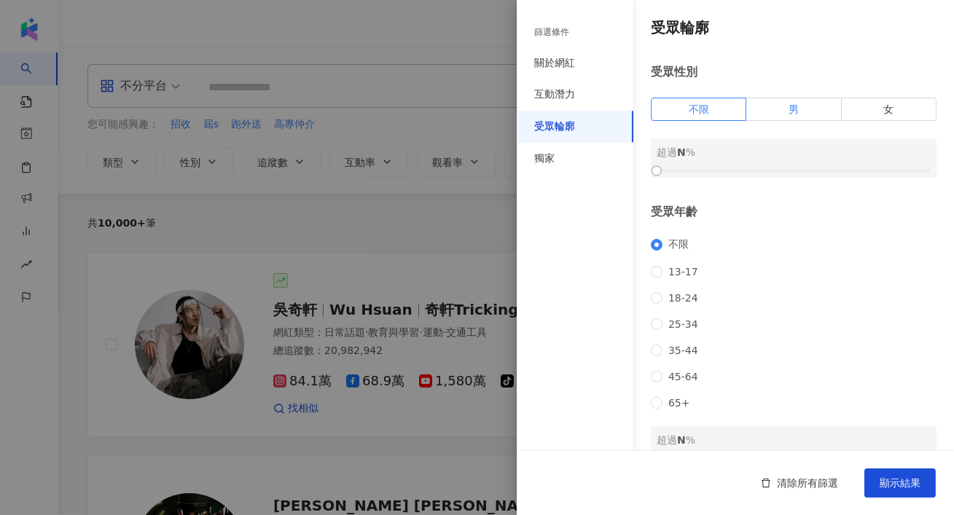
click at [807, 109] on label "男" at bounding box center [793, 109] width 95 height 23
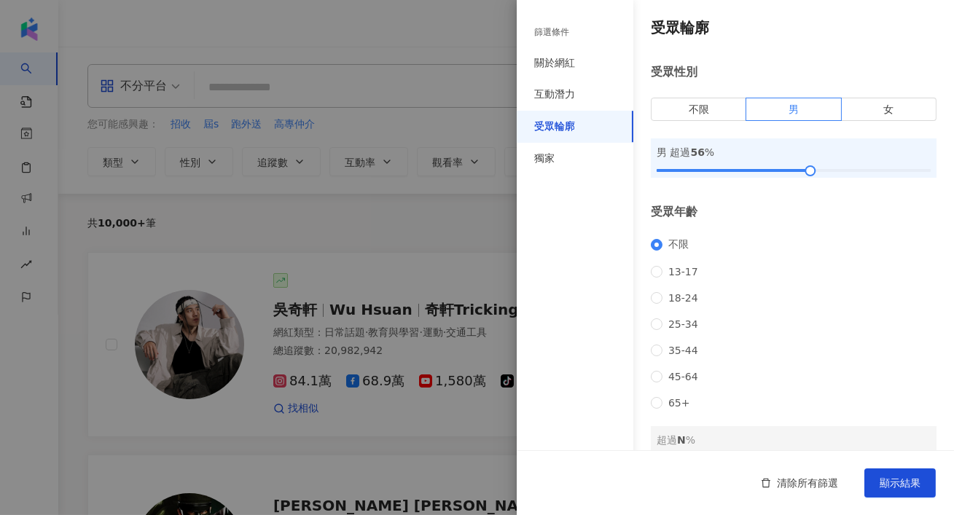
drag, startPoint x: 665, startPoint y: 166, endPoint x: 803, endPoint y: 184, distance: 138.9
click at [803, 184] on div "受眾輪廓 受眾性別 不限 男 女 男 超過 56 % 受眾年齡 不限 13-17 18-24 25-34 35-44 45-64 65+ 超過 N % 受眾國…" at bounding box center [735, 312] width 437 height 624
click at [674, 356] on span "35-44" at bounding box center [683, 351] width 42 height 12
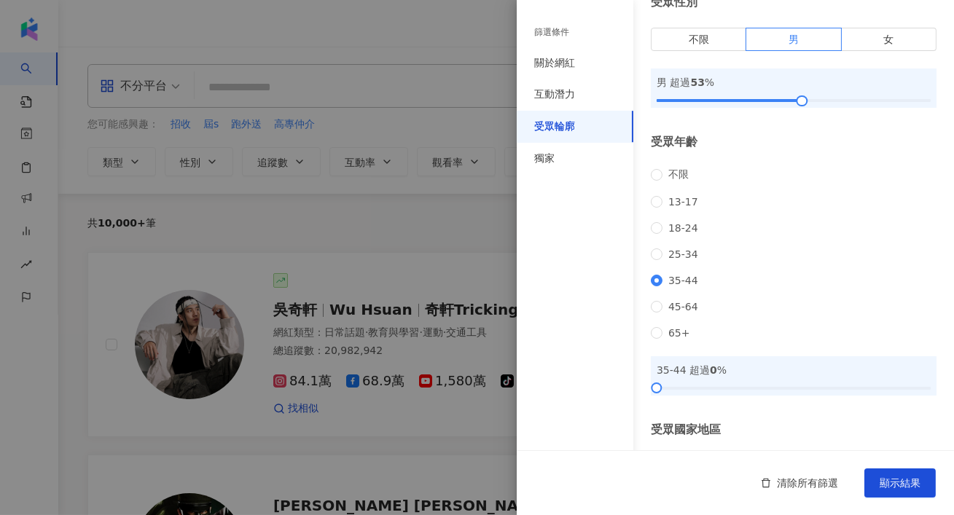
scroll to position [95, 0]
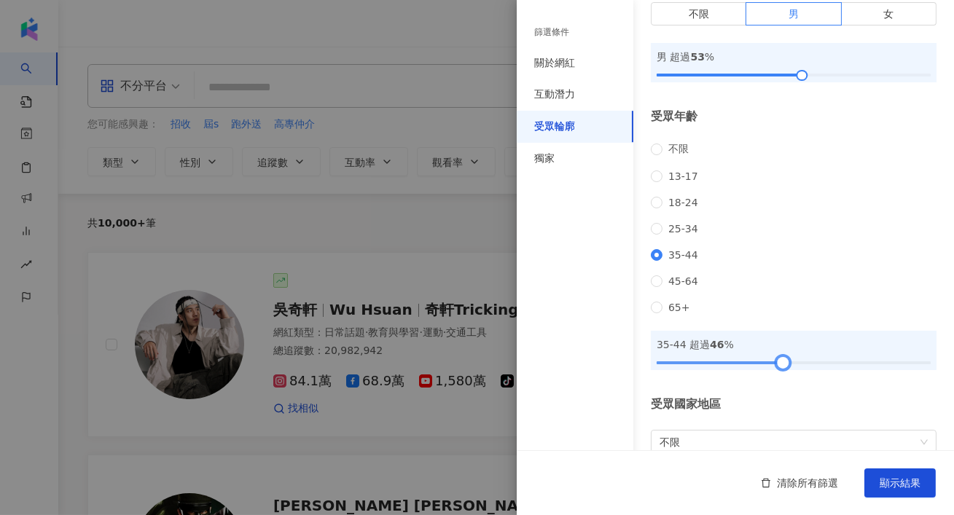
drag, startPoint x: 658, startPoint y: 385, endPoint x: 782, endPoint y: 386, distance: 124.6
click at [782, 366] on div at bounding box center [782, 362] width 8 height 8
click at [890, 493] on button "顯示結果" at bounding box center [899, 482] width 71 height 29
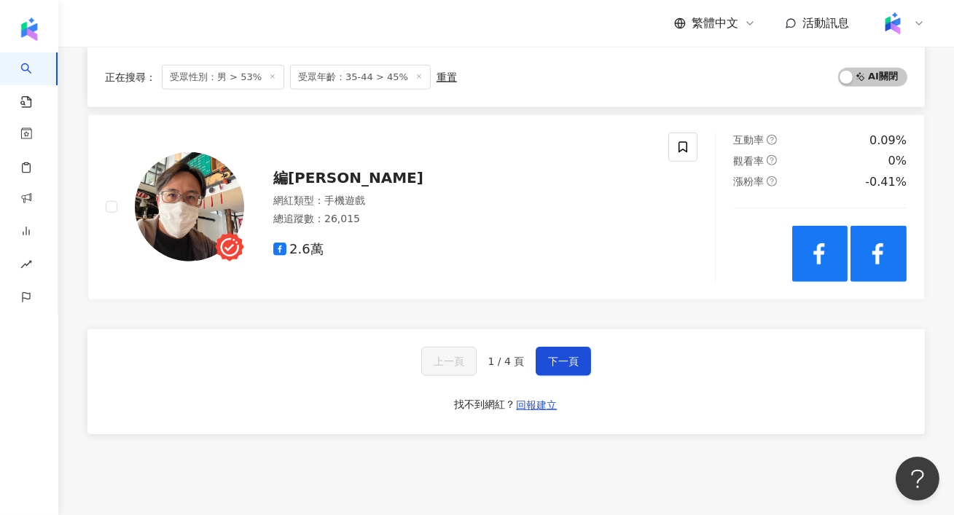
scroll to position [2422, 0]
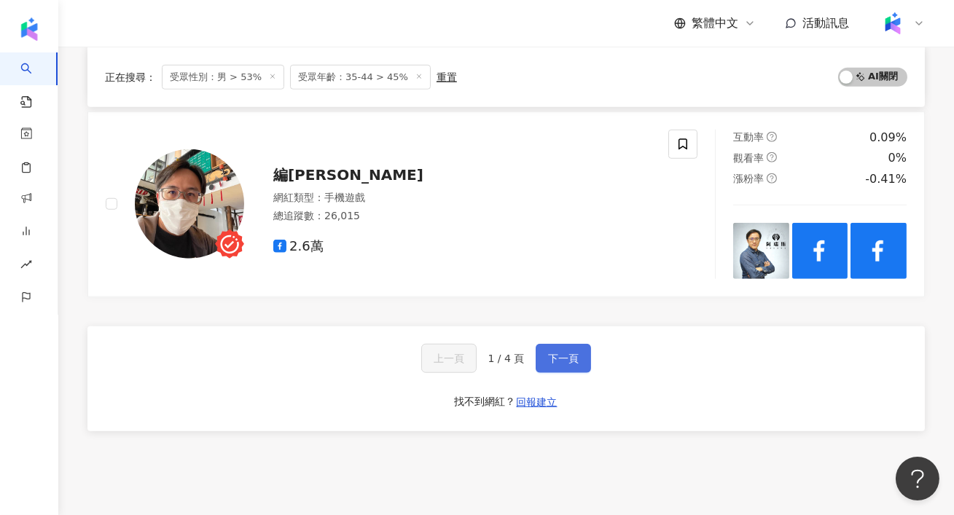
click at [561, 346] on button "下一頁" at bounding box center [562, 358] width 55 height 29
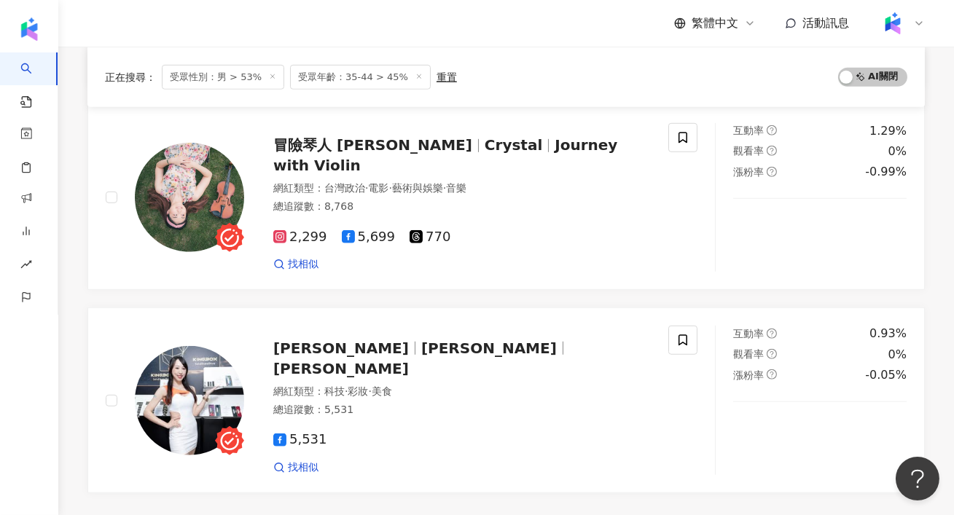
scroll to position [2487, 0]
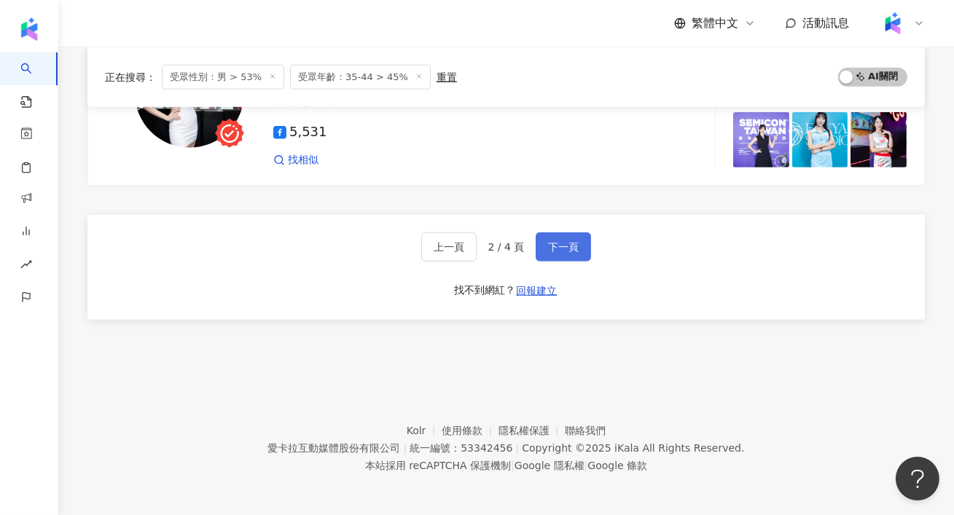
click at [564, 241] on span "下一頁" at bounding box center [563, 247] width 31 height 12
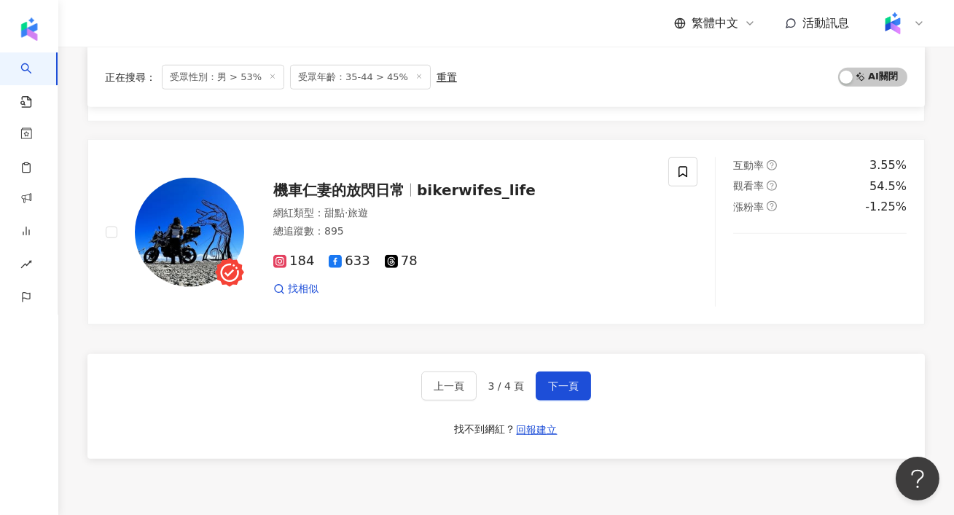
scroll to position [2349, 0]
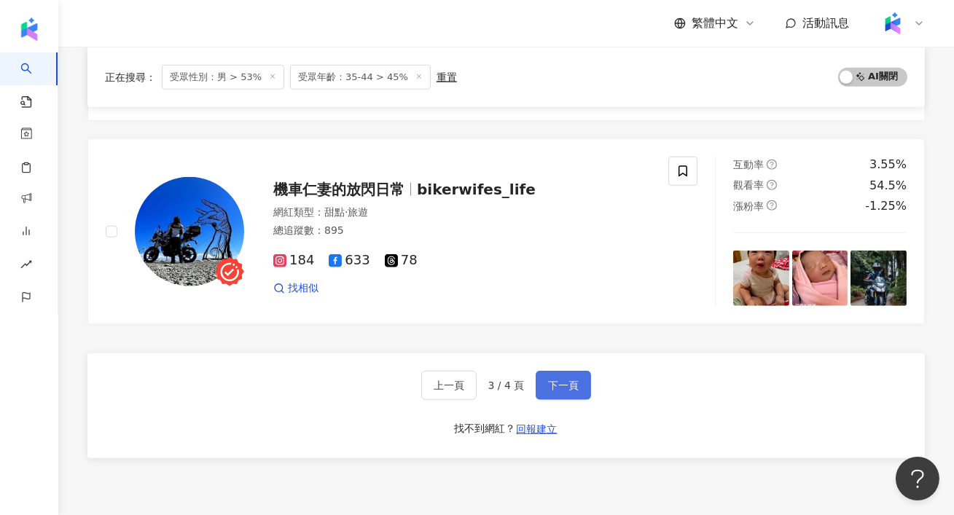
click at [561, 391] on button "下一頁" at bounding box center [562, 385] width 55 height 29
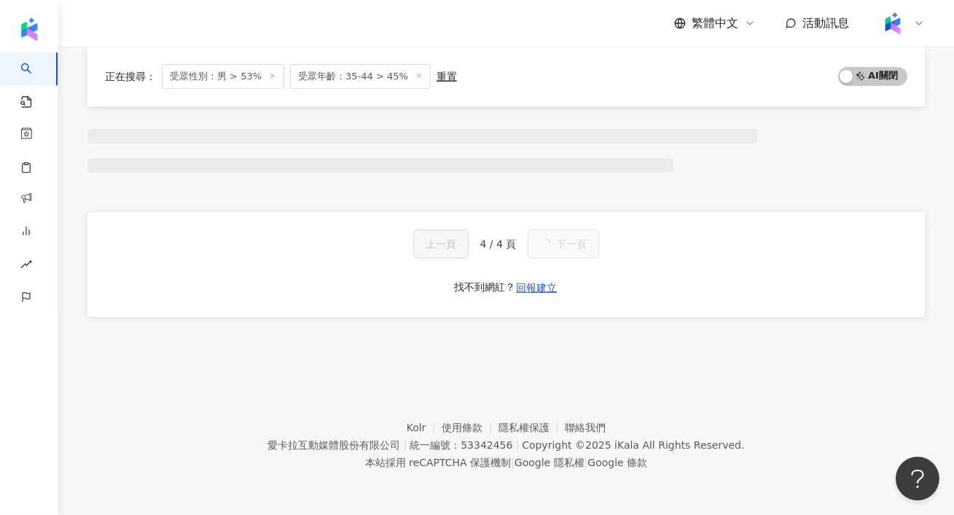
scroll to position [0, 0]
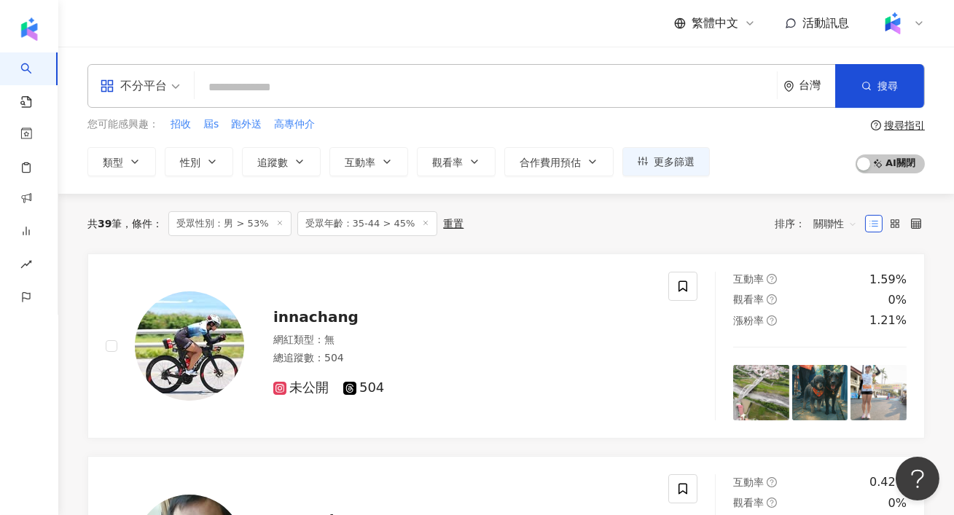
click at [424, 221] on line at bounding box center [426, 223] width 4 height 4
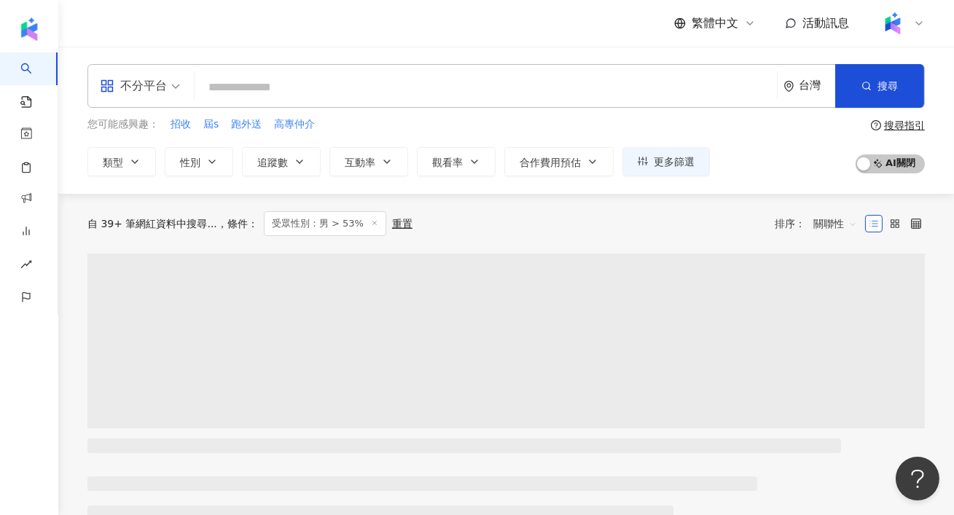
click at [372, 224] on line at bounding box center [374, 223] width 4 height 4
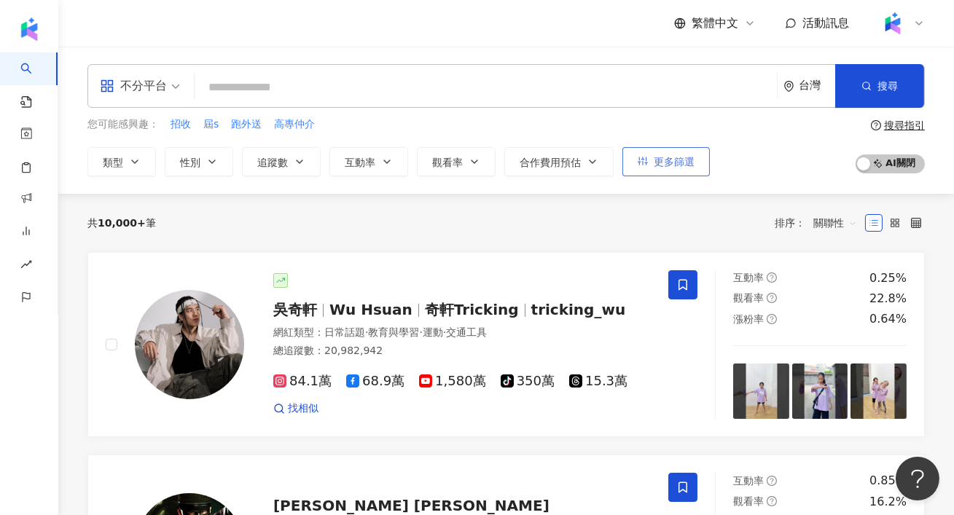
click at [643, 165] on icon "button" at bounding box center [642, 161] width 10 height 10
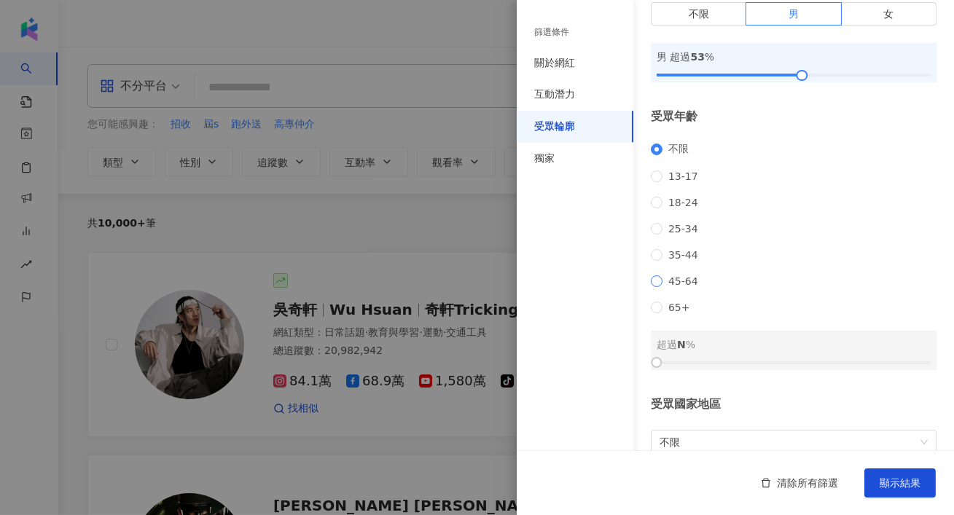
click at [680, 287] on span "45-64" at bounding box center [683, 281] width 42 height 12
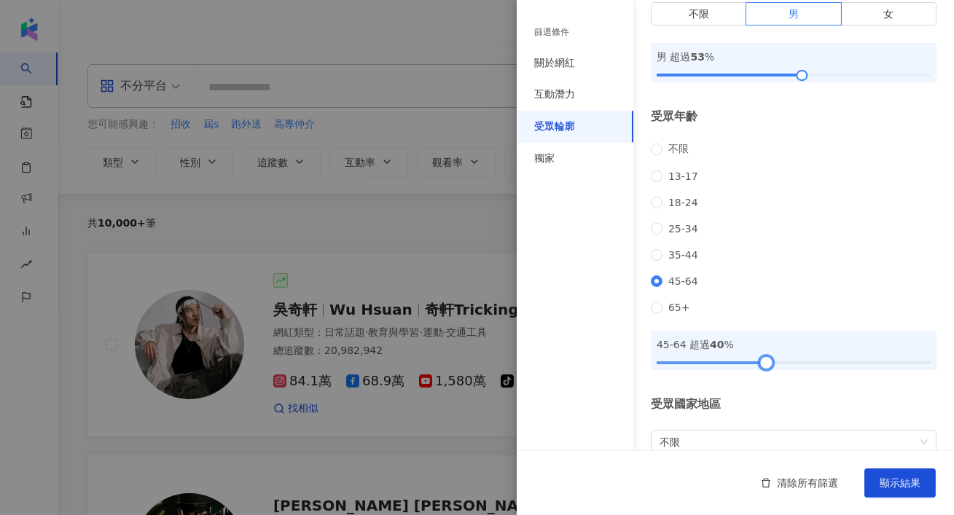
drag, startPoint x: 656, startPoint y: 383, endPoint x: 766, endPoint y: 385, distance: 109.3
click at [766, 366] on div at bounding box center [766, 362] width 8 height 8
click at [898, 489] on button "顯示結果" at bounding box center [899, 482] width 71 height 29
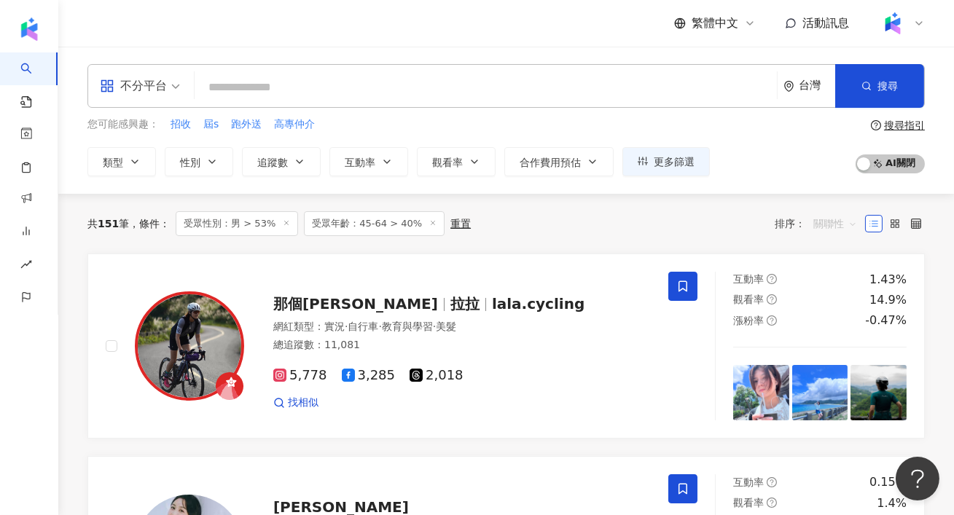
click at [833, 221] on span "關聯性" at bounding box center [835, 223] width 44 height 23
click at [826, 280] on div "追蹤數" at bounding box center [835, 278] width 36 height 16
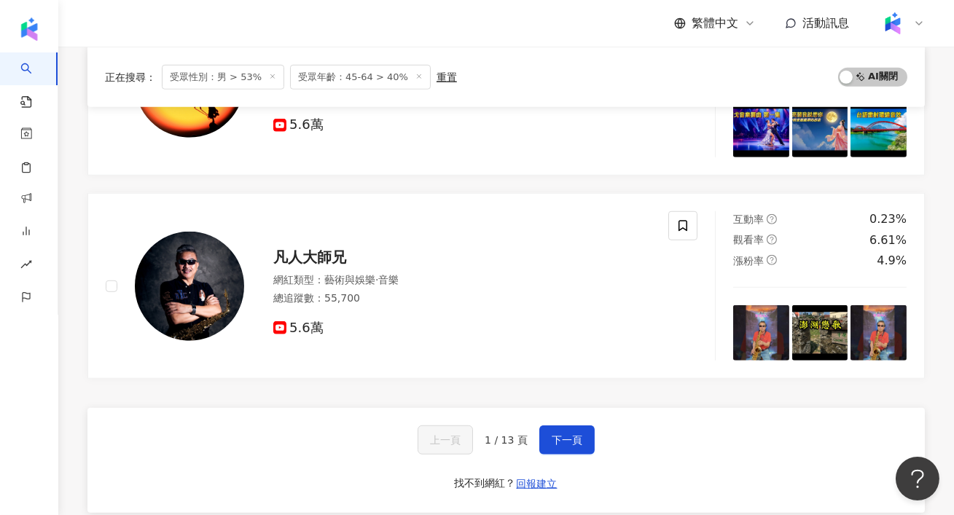
scroll to position [2286, 0]
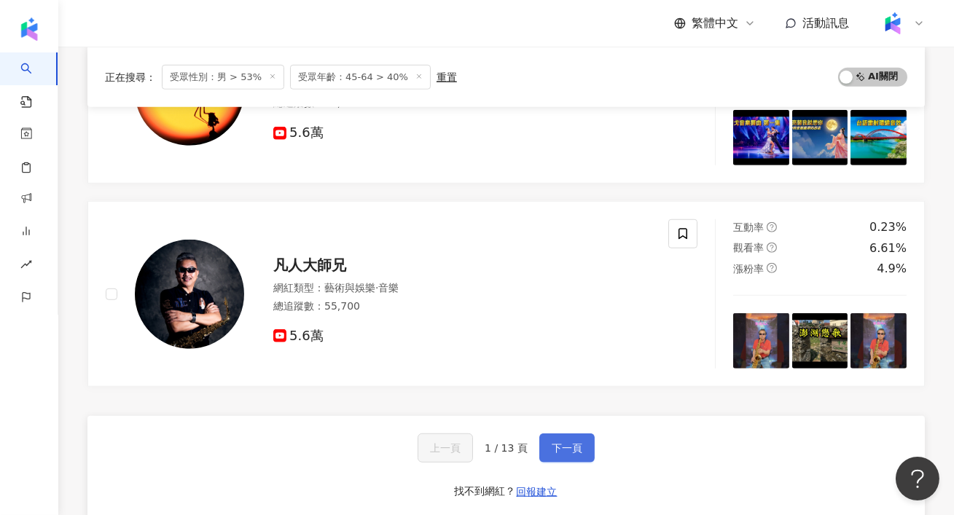
click at [578, 452] on button "下一頁" at bounding box center [566, 447] width 55 height 29
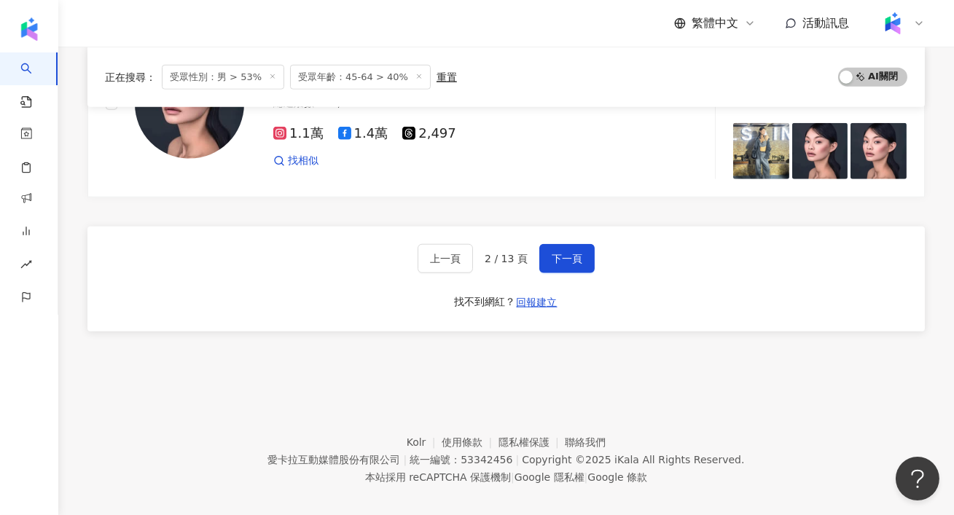
scroll to position [2624, 0]
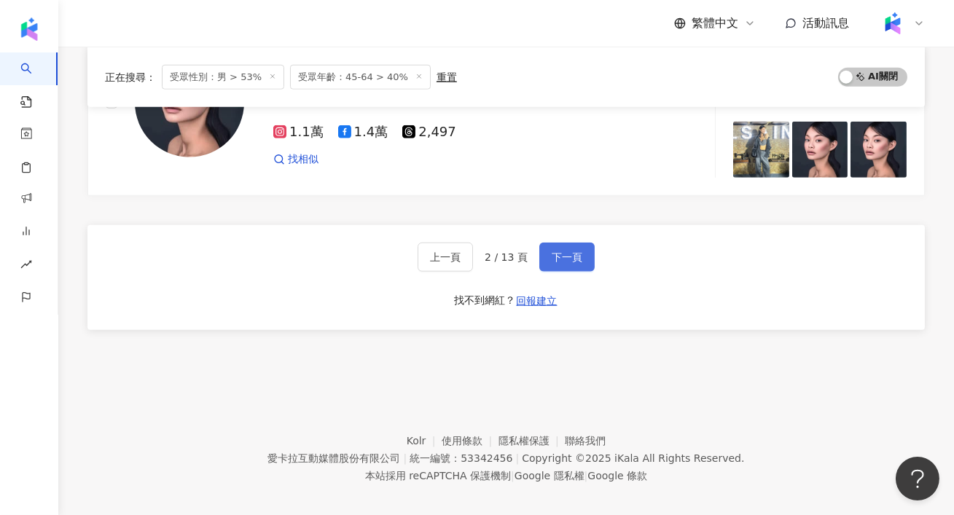
click at [574, 247] on button "下一頁" at bounding box center [566, 257] width 55 height 29
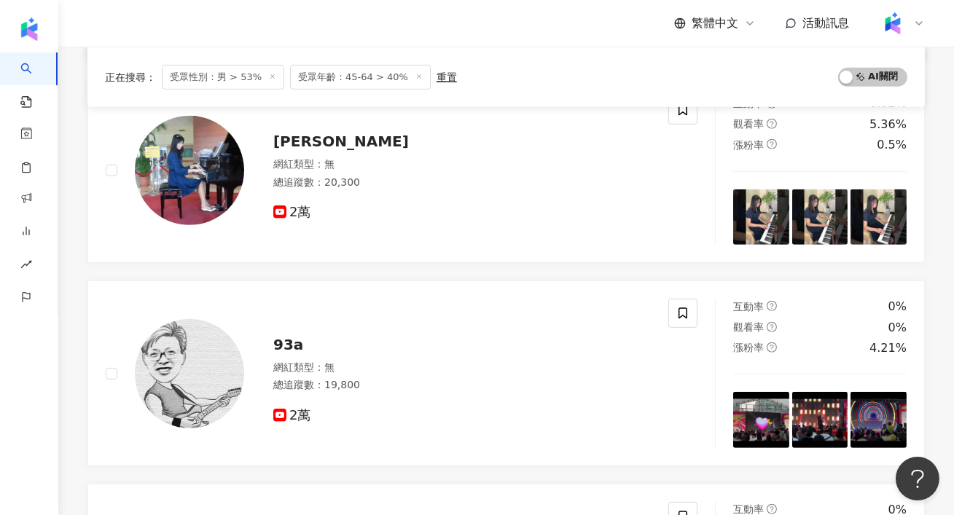
scroll to position [1399, 0]
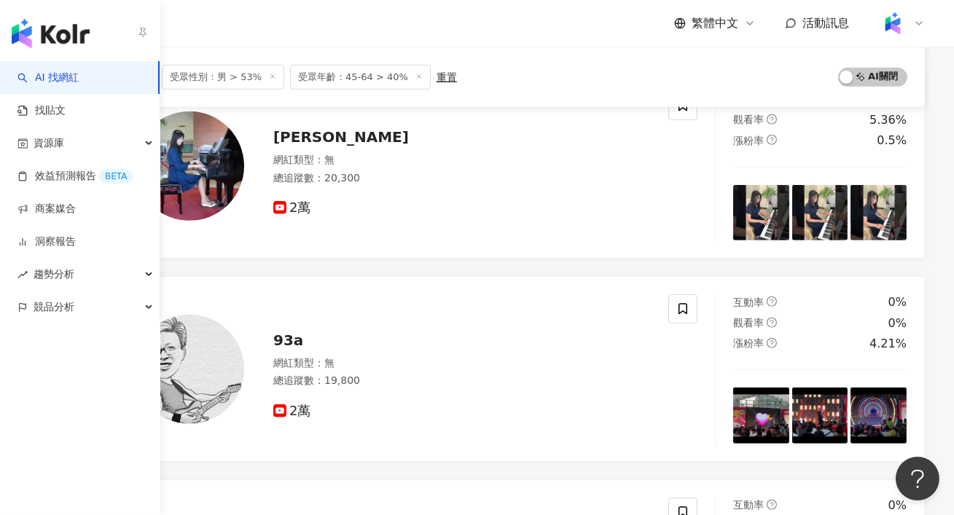
click at [35, 24] on img "button" at bounding box center [51, 33] width 78 height 29
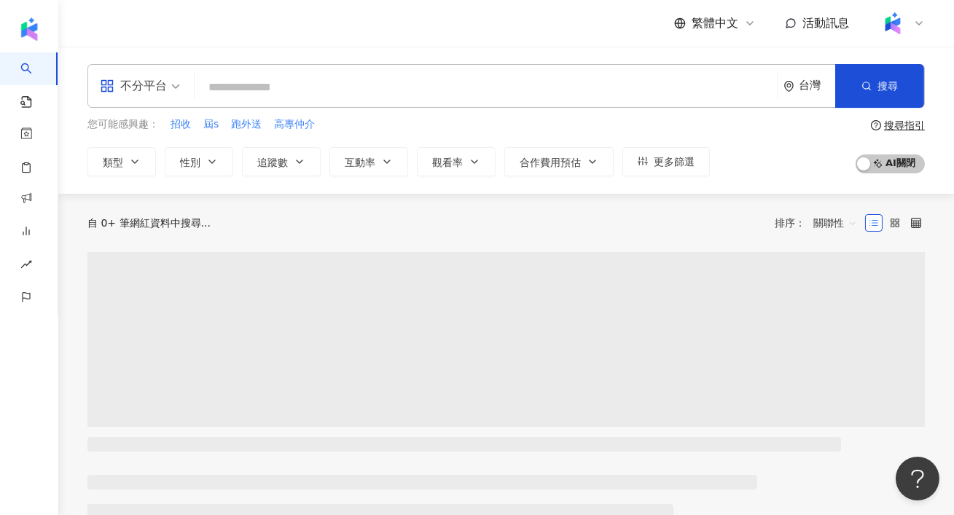
click at [310, 91] on input "search" at bounding box center [485, 88] width 570 height 28
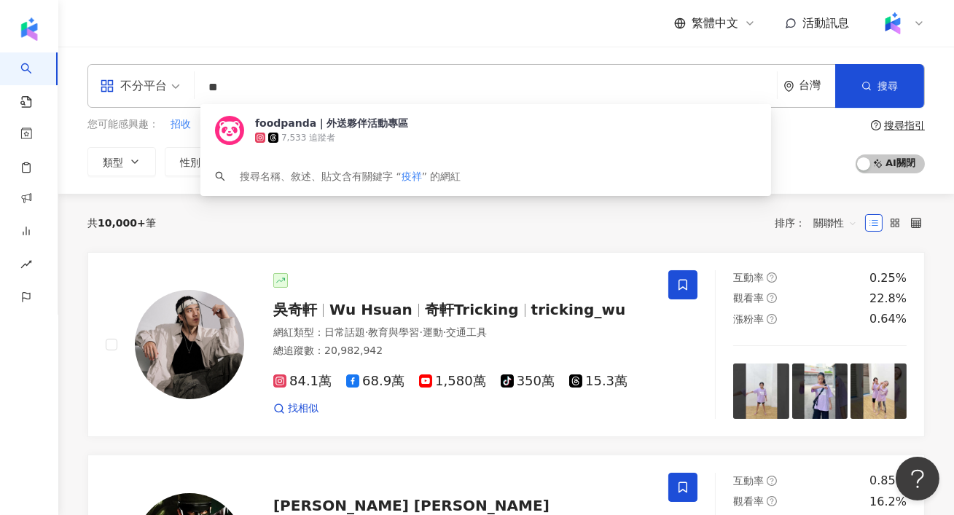
type input "**"
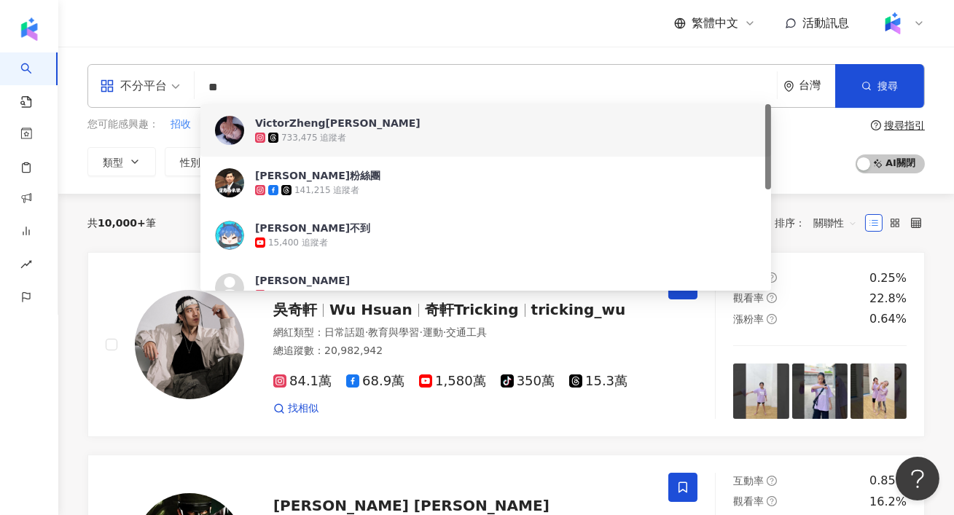
click at [394, 97] on input "**" at bounding box center [485, 88] width 570 height 28
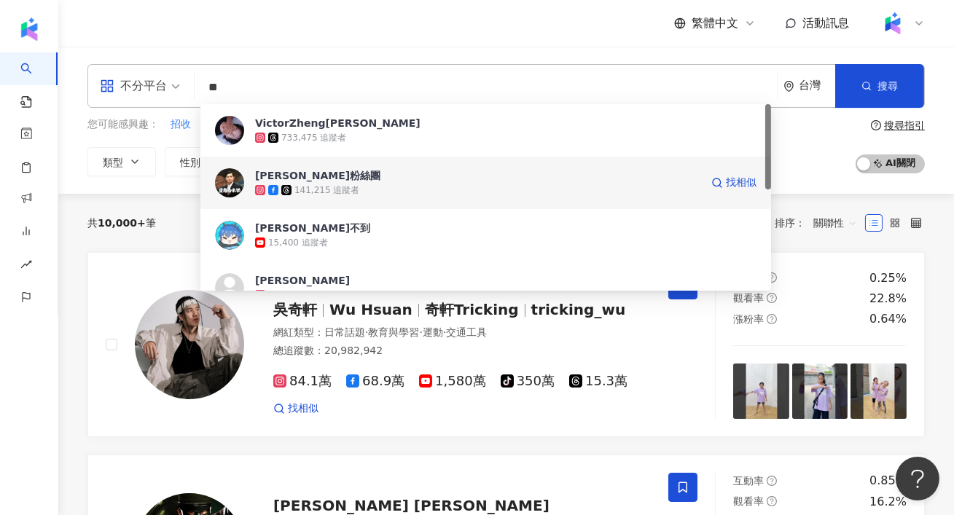
click at [360, 193] on div "141,215 追蹤者" at bounding box center [477, 190] width 445 height 15
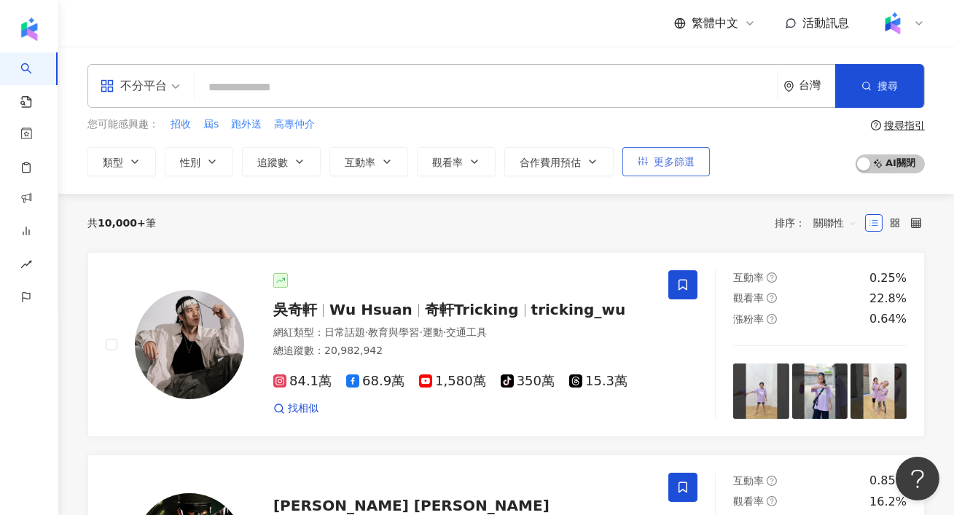
click at [686, 157] on span "更多篩選" at bounding box center [674, 162] width 41 height 12
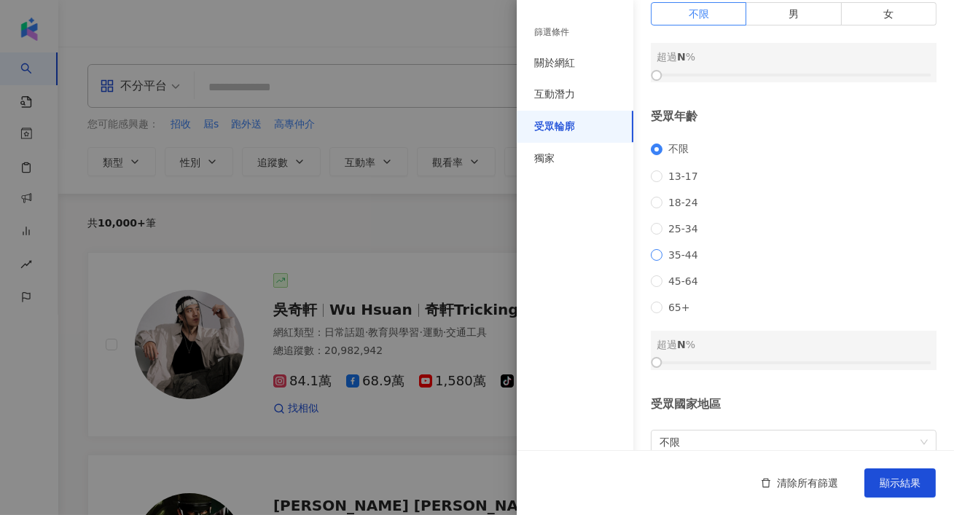
click at [678, 261] on span "35-44" at bounding box center [683, 255] width 42 height 12
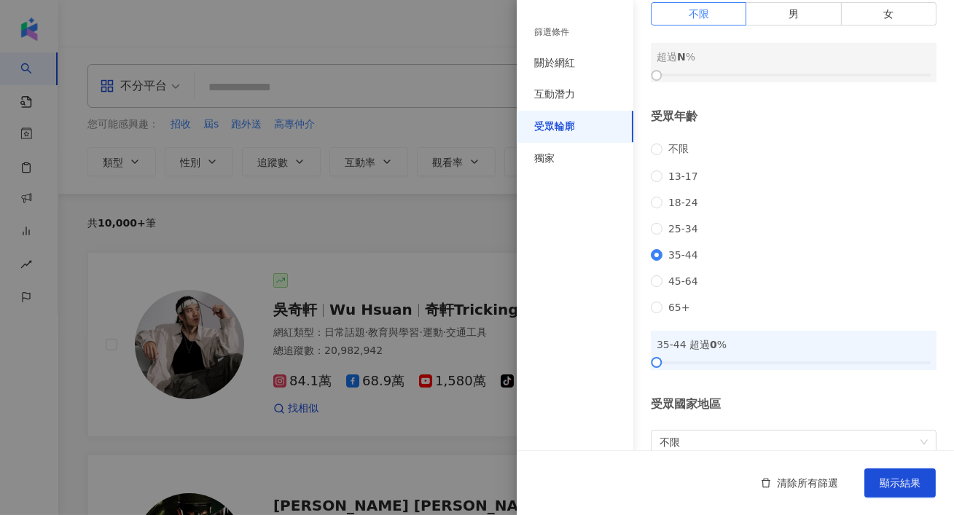
drag, startPoint x: 656, startPoint y: 379, endPoint x: 725, endPoint y: 379, distance: 68.5
click at [725, 370] on div "35-44 超過 0 %" at bounding box center [794, 350] width 286 height 39
drag, startPoint x: 651, startPoint y: 388, endPoint x: 762, endPoint y: 390, distance: 110.8
click at [762, 366] on div at bounding box center [766, 362] width 8 height 8
click at [906, 498] on div "清除所有篩選 顯示結果" at bounding box center [735, 482] width 437 height 65
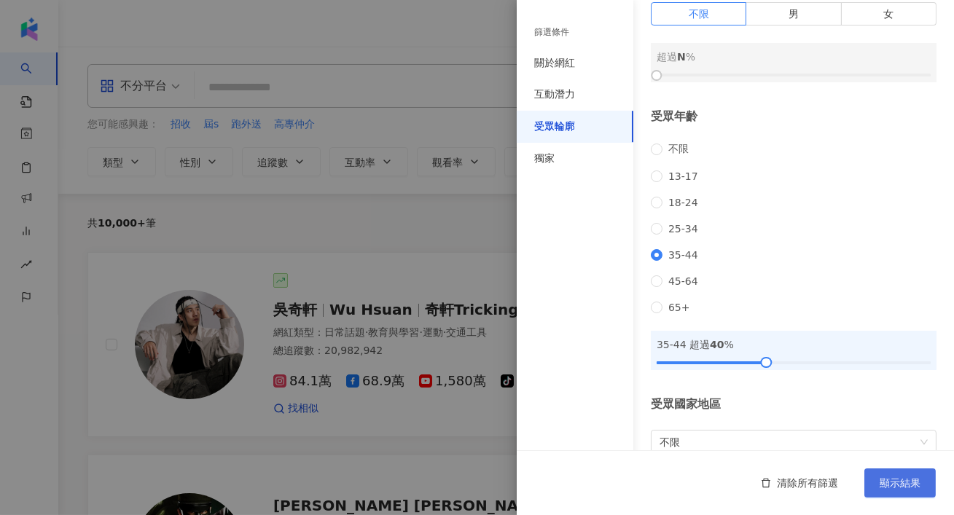
click at [890, 486] on span "顯示結果" at bounding box center [899, 483] width 41 height 12
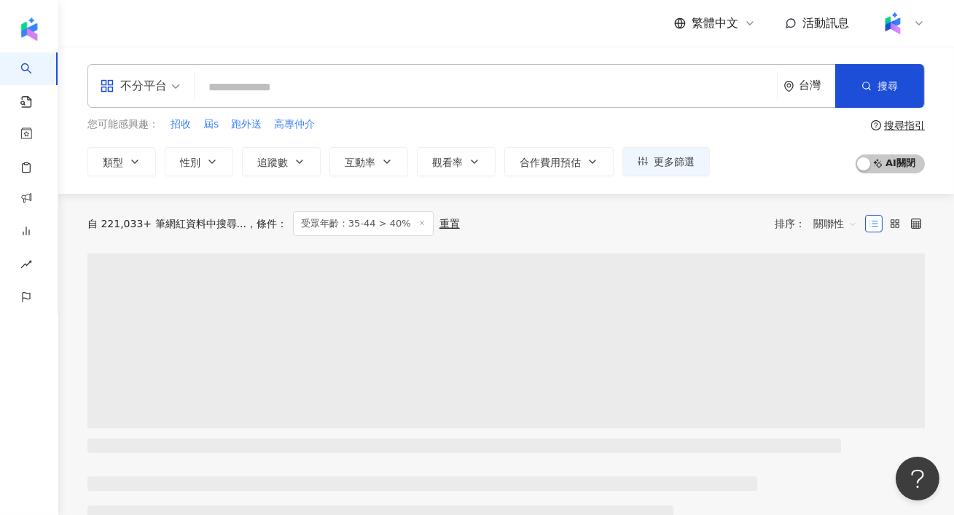
click at [109, 95] on div "不分平台" at bounding box center [133, 85] width 67 height 23
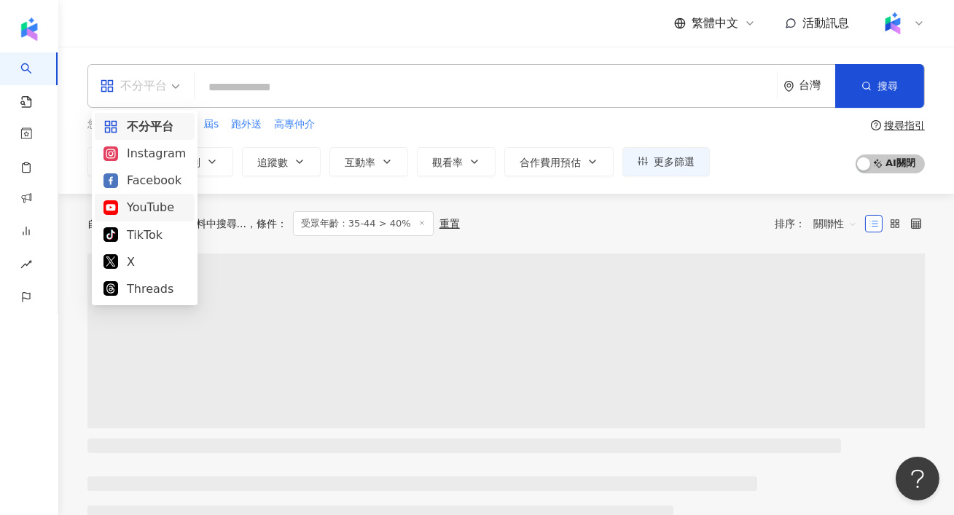
click at [147, 208] on div "YouTube" at bounding box center [144, 207] width 82 height 18
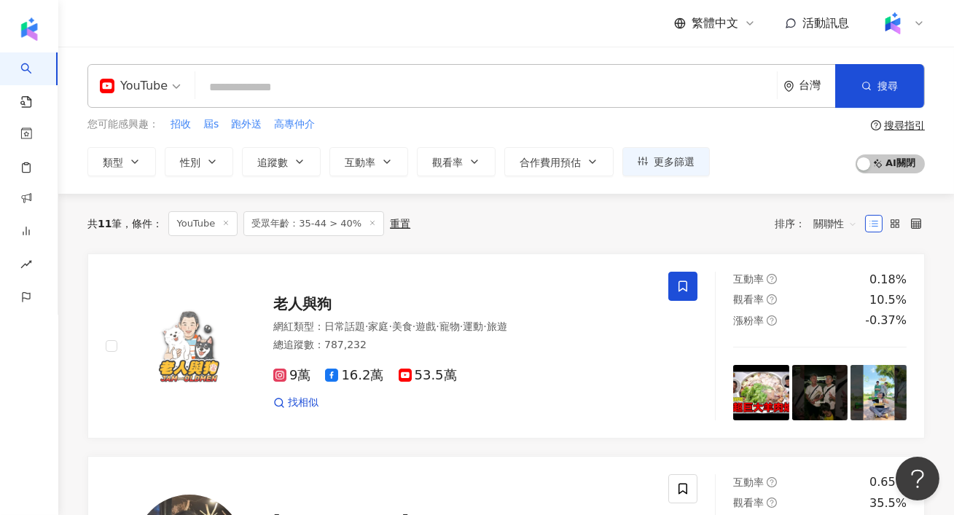
click at [826, 219] on span "關聯性" at bounding box center [835, 223] width 44 height 23
click at [823, 280] on div "追蹤數" at bounding box center [835, 278] width 36 height 16
click at [371, 222] on icon at bounding box center [372, 222] width 7 height 7
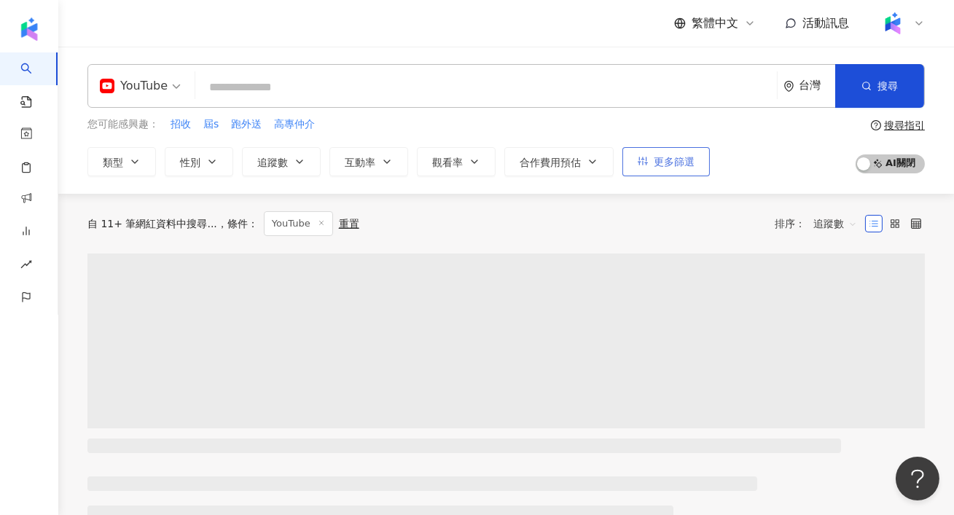
click at [659, 162] on span "更多篩選" at bounding box center [674, 162] width 41 height 12
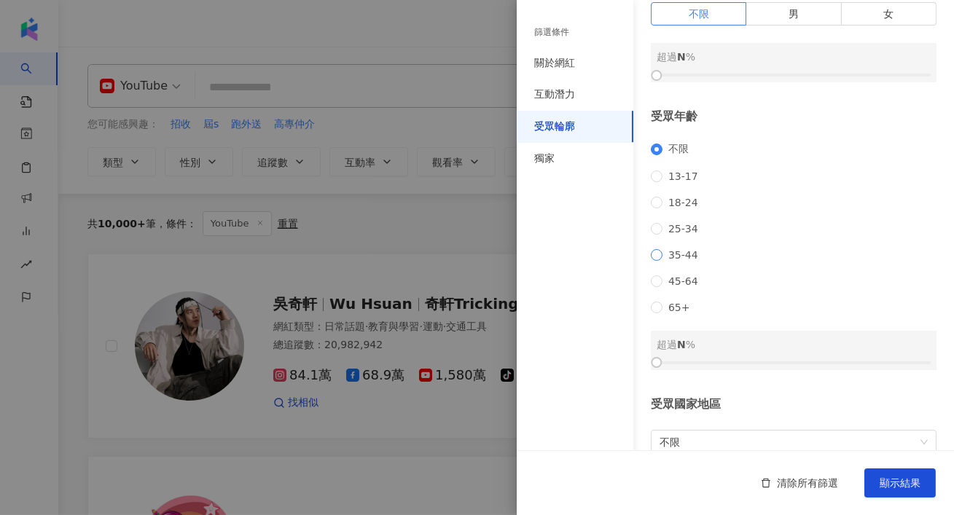
click at [672, 261] on span "35-44" at bounding box center [683, 255] width 42 height 12
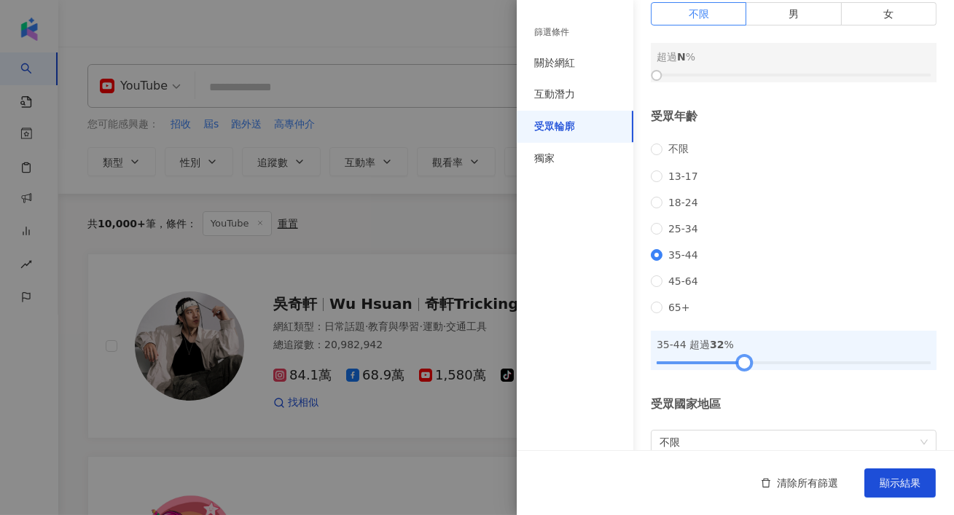
drag, startPoint x: 656, startPoint y: 383, endPoint x: 742, endPoint y: 384, distance: 86.7
click at [742, 366] on div at bounding box center [744, 362] width 8 height 8
click at [919, 484] on span "顯示結果" at bounding box center [899, 483] width 41 height 12
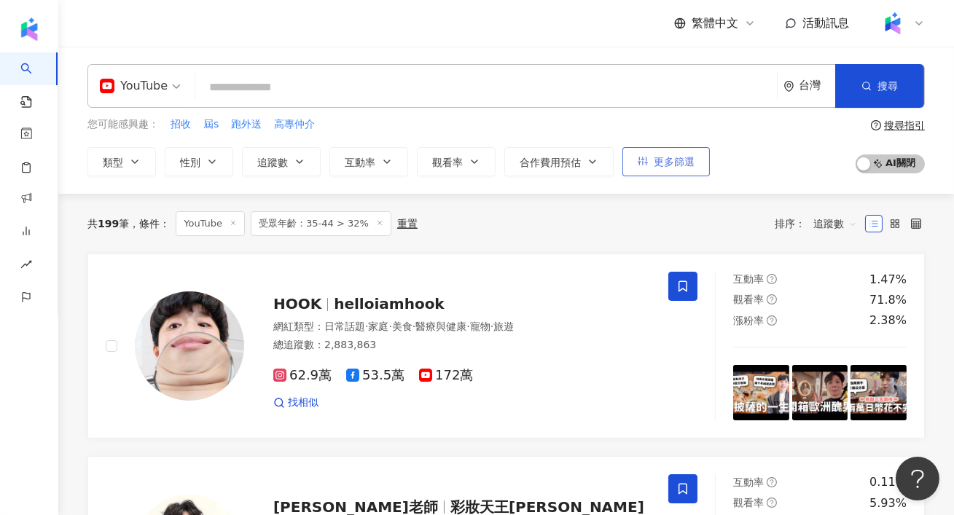
click at [669, 168] on button "更多篩選" at bounding box center [665, 161] width 87 height 29
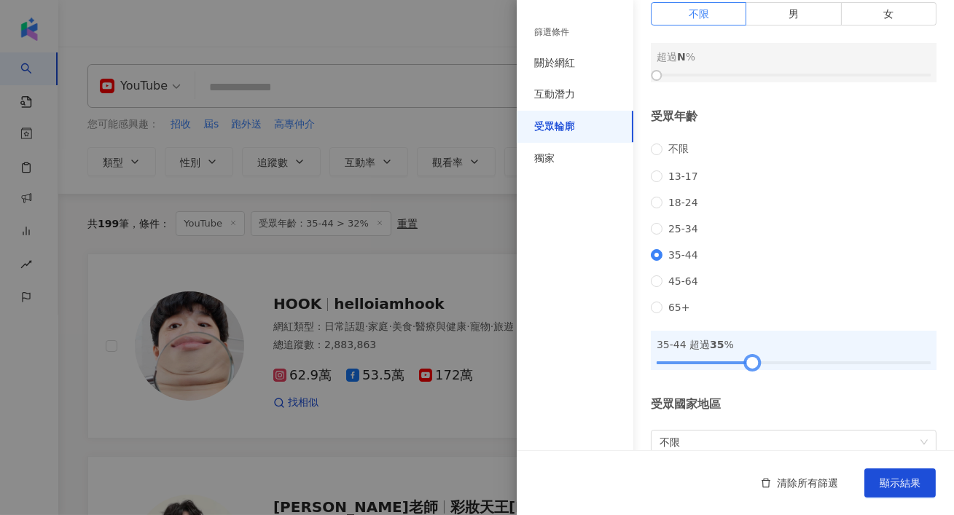
drag, startPoint x: 746, startPoint y: 385, endPoint x: 754, endPoint y: 388, distance: 8.5
click at [754, 366] on div at bounding box center [752, 362] width 8 height 8
click at [903, 475] on button "顯示結果" at bounding box center [899, 482] width 71 height 29
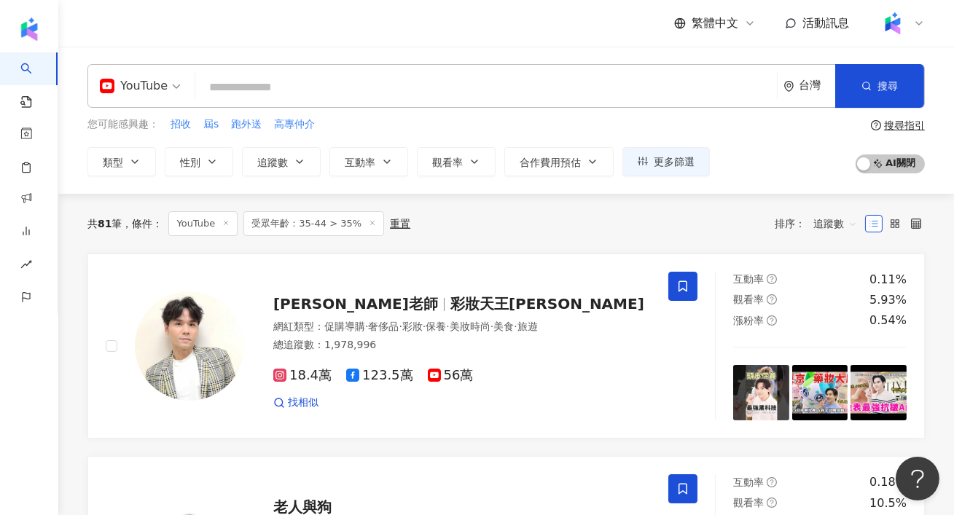
click at [831, 218] on span "追蹤數" at bounding box center [835, 223] width 44 height 23
click at [833, 262] on div "關聯性" at bounding box center [835, 252] width 54 height 25
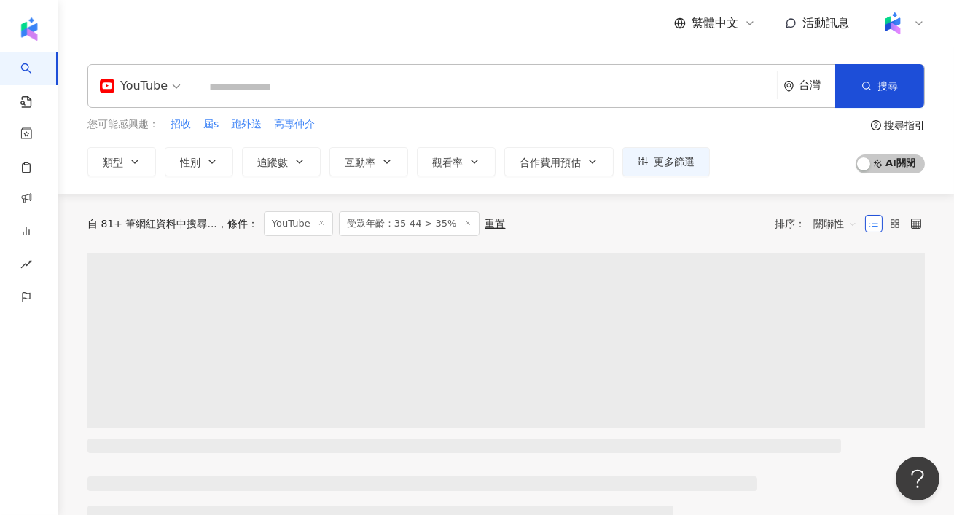
click at [836, 224] on span "關聯性" at bounding box center [835, 223] width 44 height 23
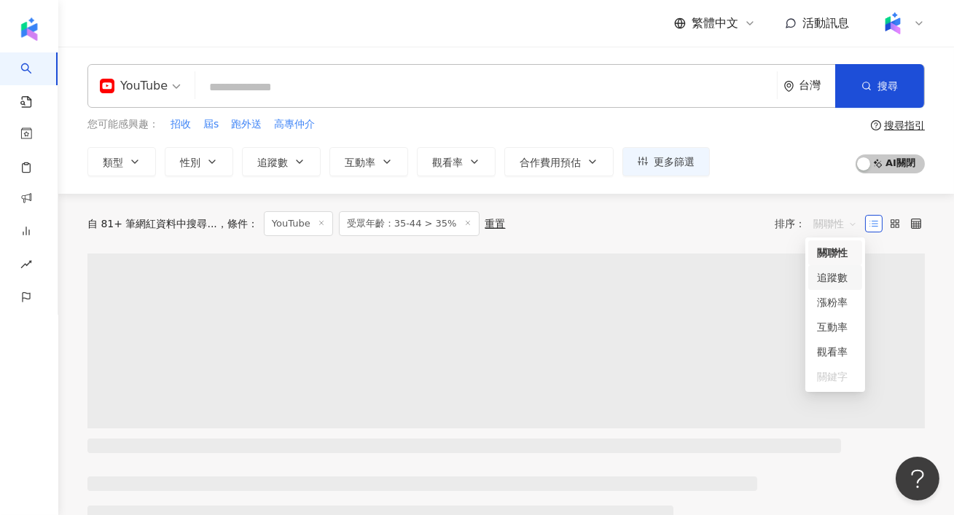
click at [834, 285] on div "追蹤數" at bounding box center [835, 278] width 36 height 16
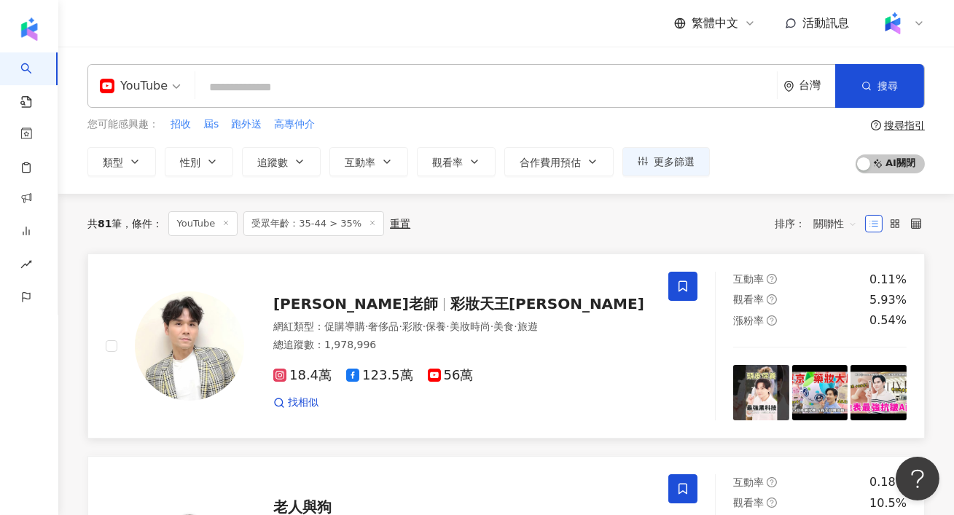
click at [833, 280] on div "互動率 0.11%" at bounding box center [819, 280] width 173 height 16
click at [159, 85] on div "YouTube" at bounding box center [134, 85] width 68 height 23
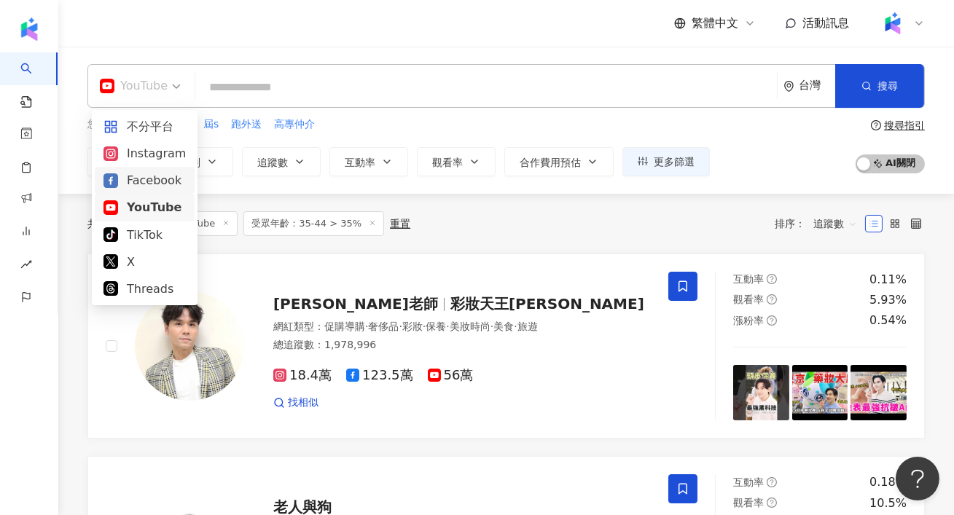
click at [155, 180] on div "Facebook" at bounding box center [144, 180] width 82 height 18
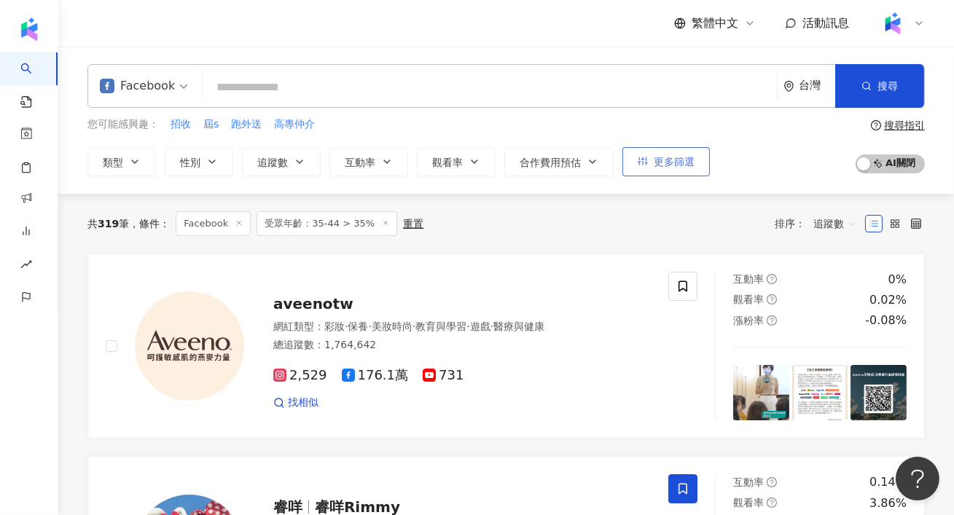
click at [701, 157] on button "更多篩選" at bounding box center [665, 161] width 87 height 29
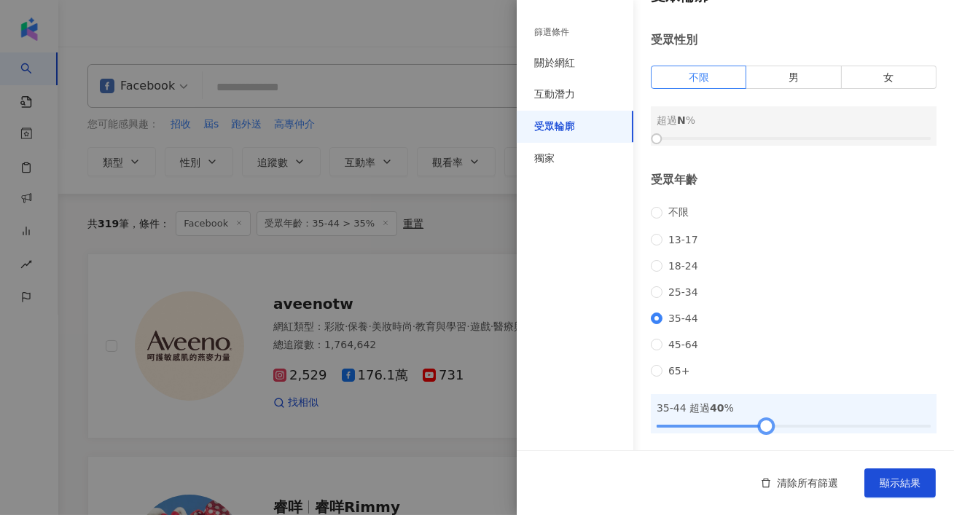
drag, startPoint x: 750, startPoint y: 428, endPoint x: 763, endPoint y: 428, distance: 12.4
click at [763, 428] on div at bounding box center [766, 426] width 8 height 8
click at [899, 479] on span "顯示結果" at bounding box center [899, 483] width 41 height 12
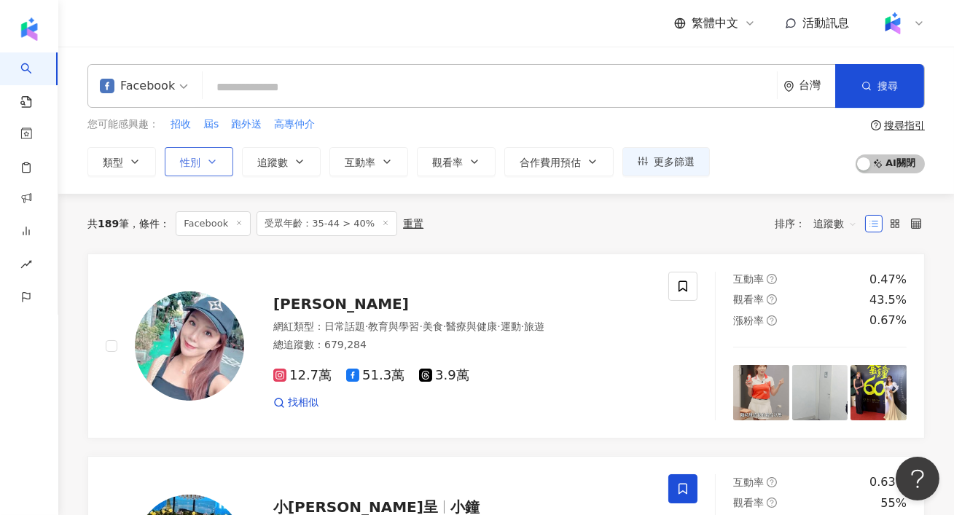
click at [215, 160] on icon "button" at bounding box center [212, 162] width 12 height 12
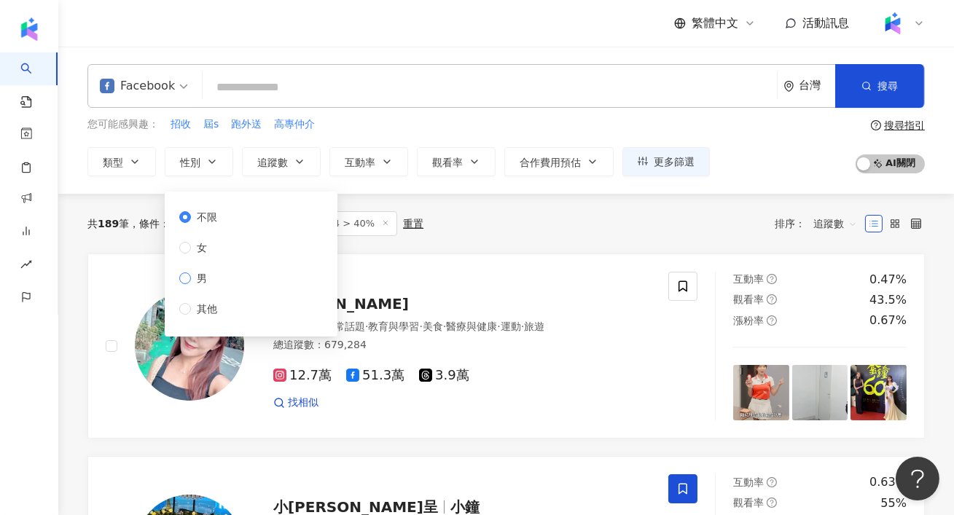
click at [198, 277] on span "男" at bounding box center [202, 278] width 22 height 16
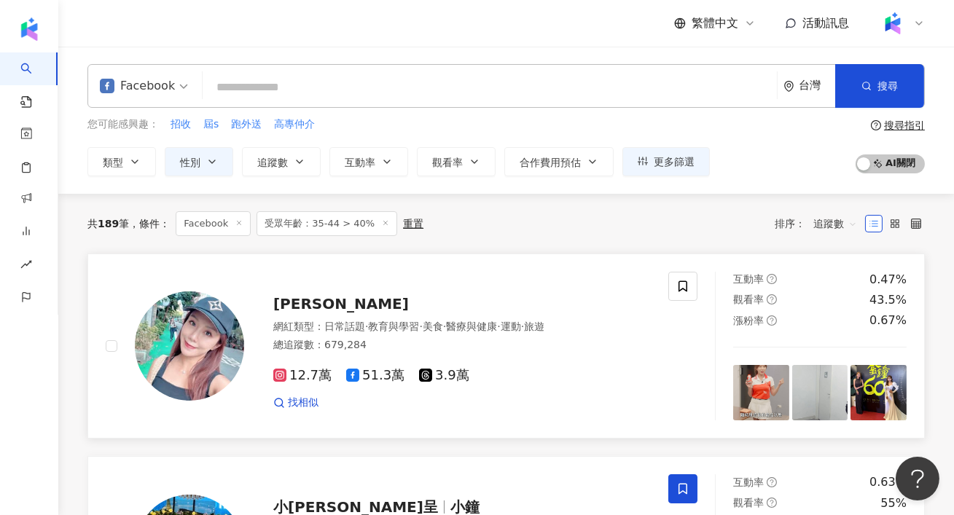
click at [482, 260] on link "李佩甄 網紅類型 ： 日常話題 · 教育與學習 · 美食 · 醫療與健康 · 運動 · 旅遊 總追蹤數 ： 679,284 12.7萬 51.3萬 3.9萬 …" at bounding box center [505, 347] width 837 height 186
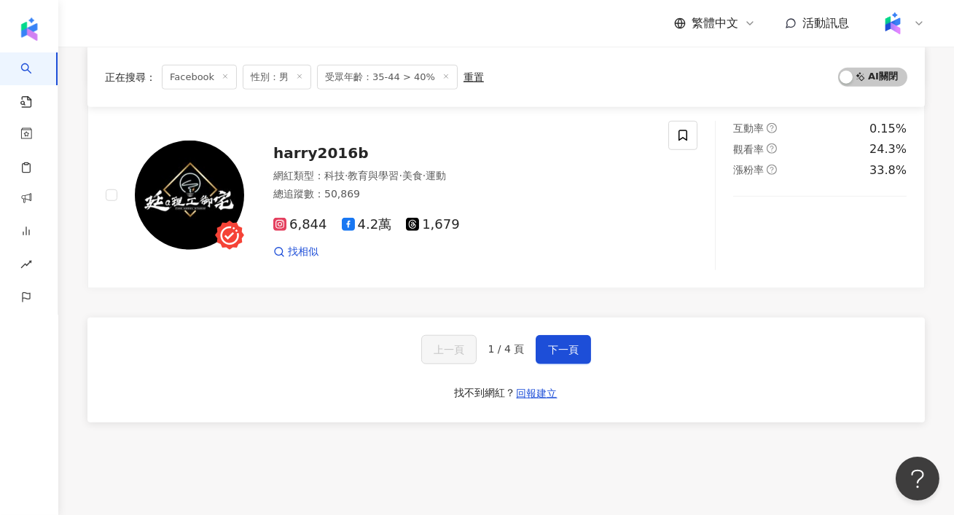
scroll to position [2626, 0]
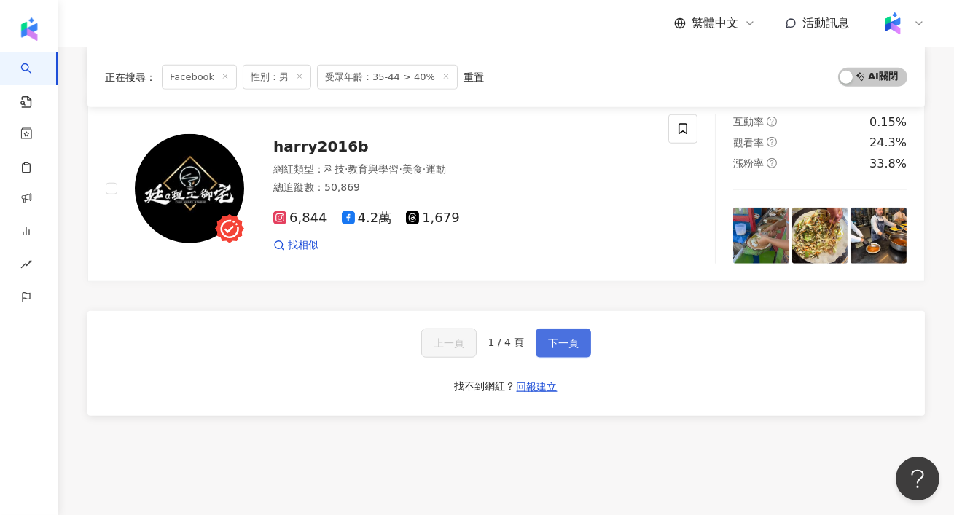
click at [566, 329] on button "下一頁" at bounding box center [562, 343] width 55 height 29
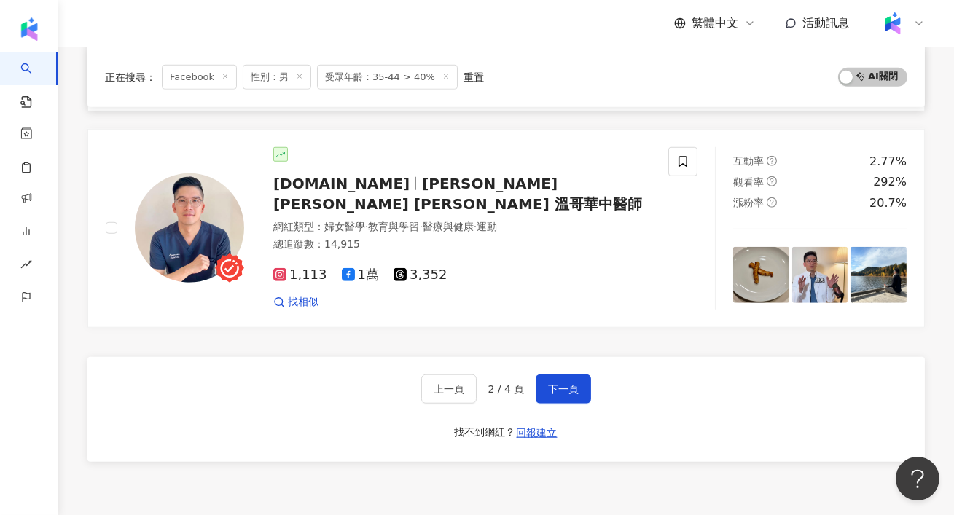
scroll to position [2436, 0]
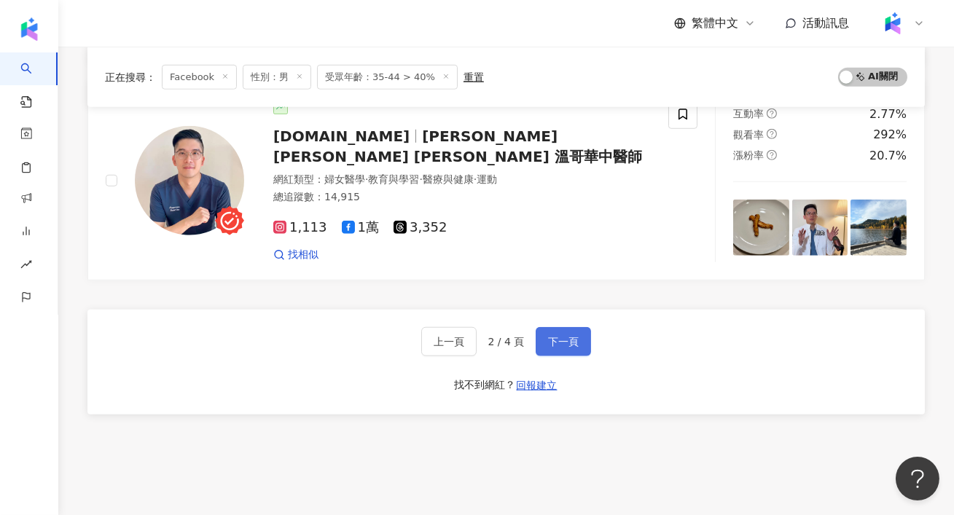
click at [566, 327] on button "下一頁" at bounding box center [562, 341] width 55 height 29
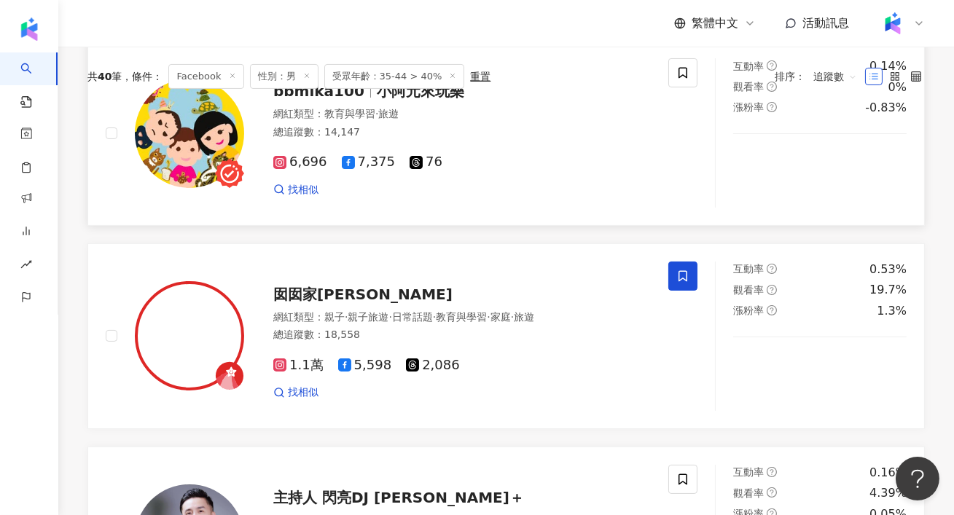
scroll to position [0, 0]
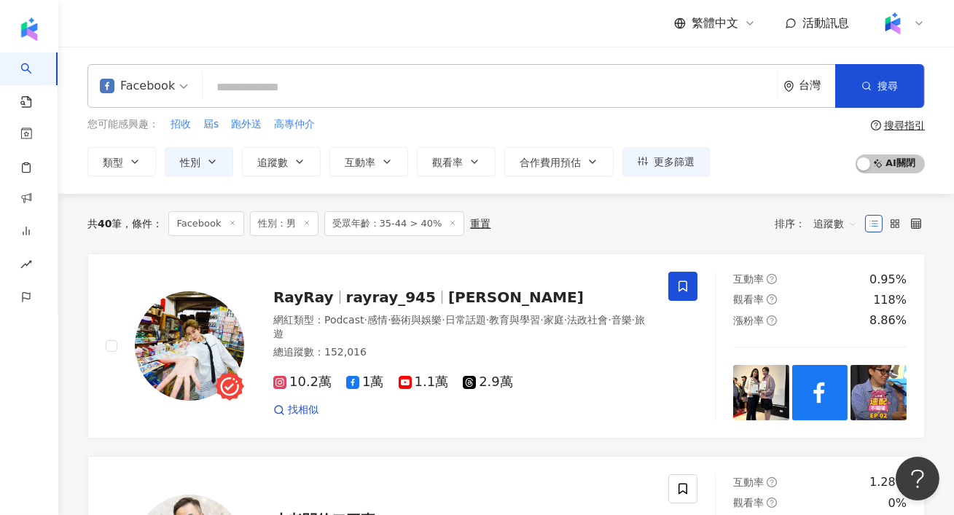
click at [166, 76] on div "Facebook" at bounding box center [137, 85] width 75 height 23
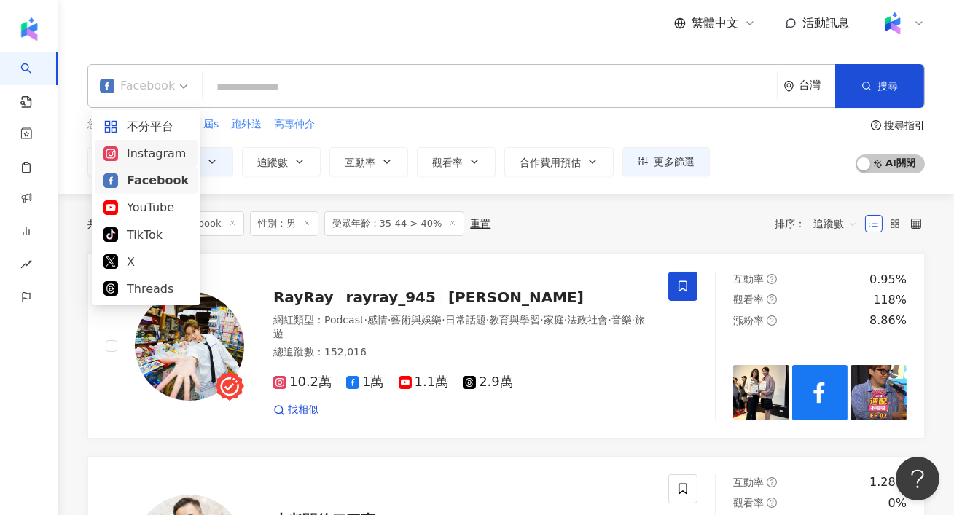
click at [144, 152] on div "Instagram" at bounding box center [145, 153] width 85 height 18
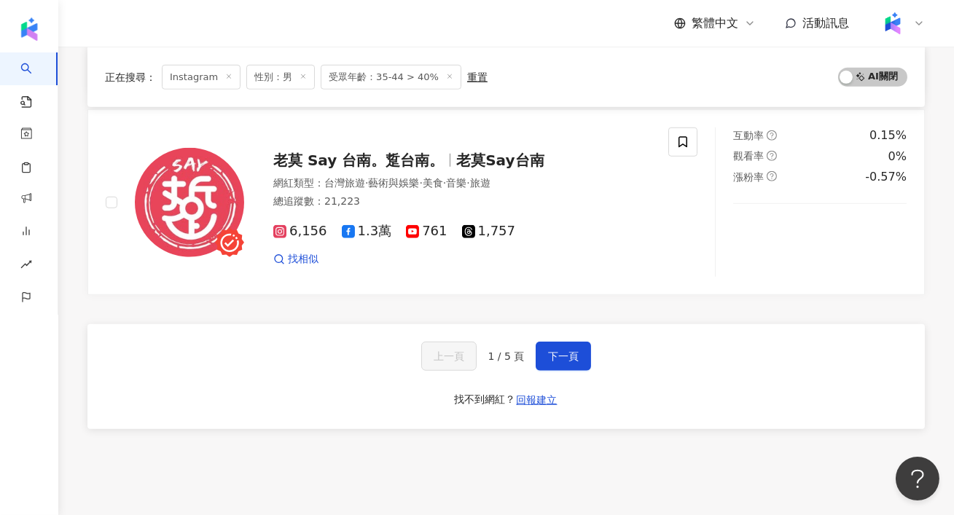
scroll to position [2382, 0]
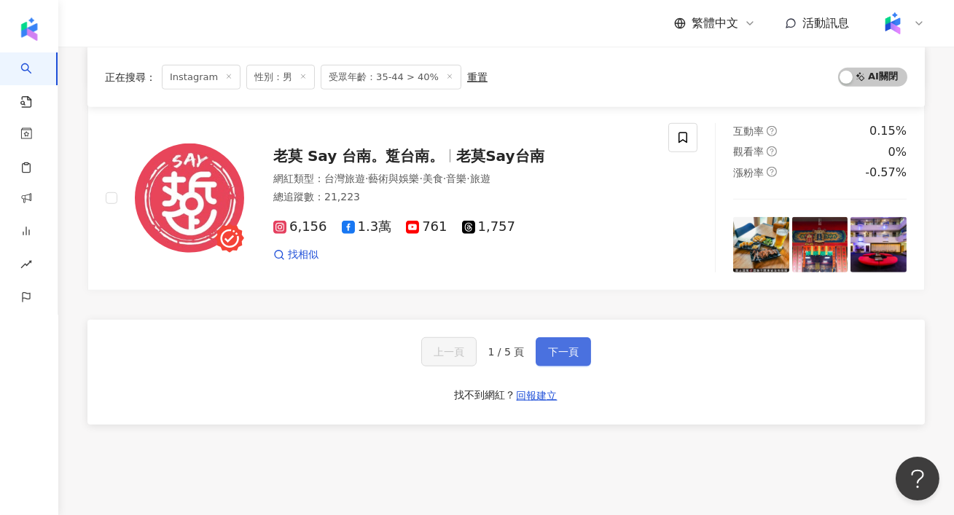
click at [563, 350] on span "下一頁" at bounding box center [563, 352] width 31 height 12
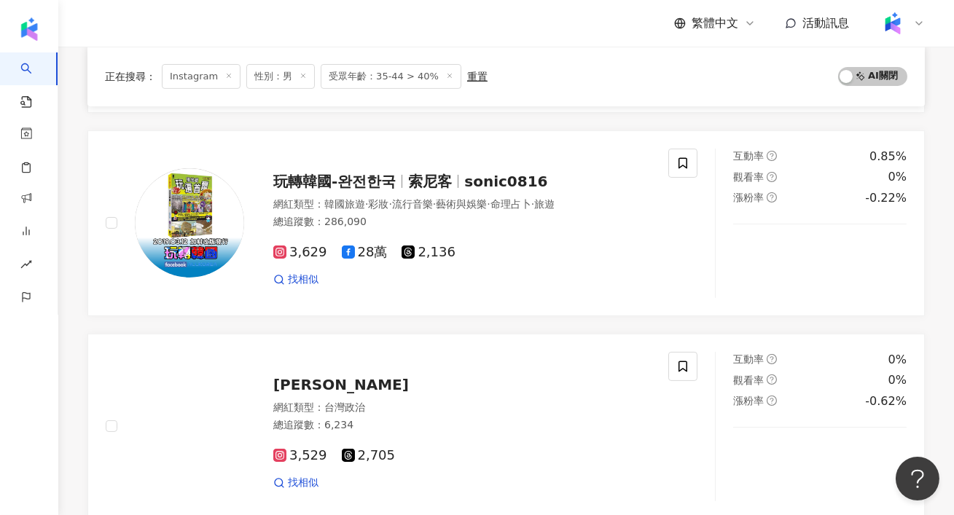
scroll to position [736, 0]
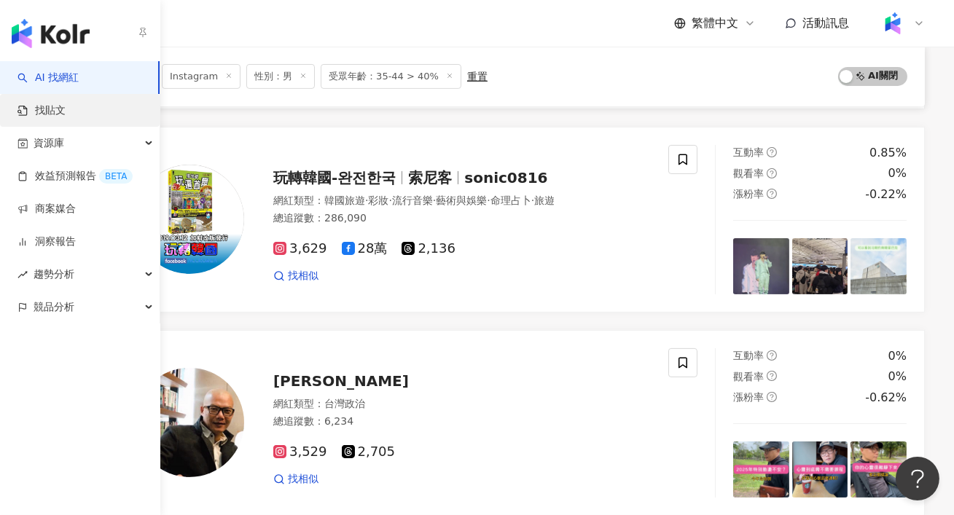
click at [44, 103] on link "找貼文" at bounding box center [41, 110] width 48 height 15
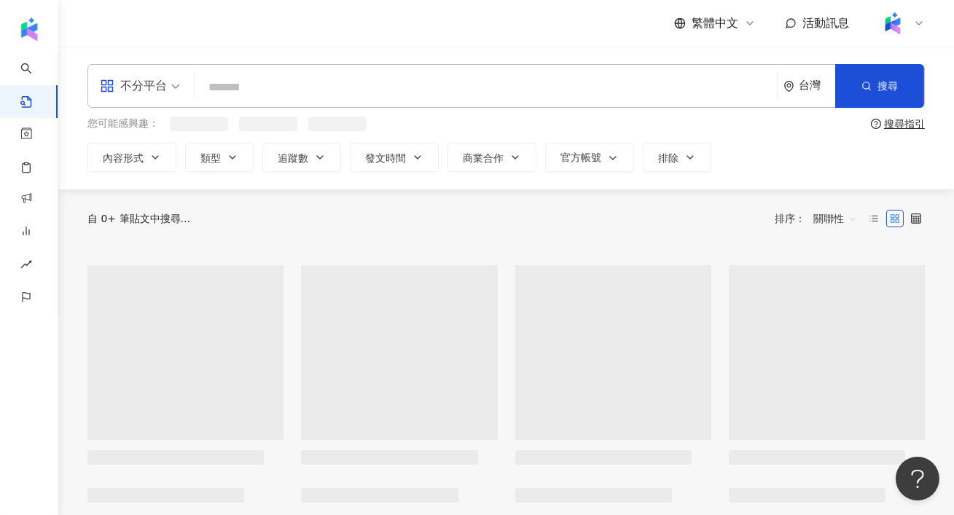
click at [313, 79] on input "search" at bounding box center [485, 86] width 570 height 31
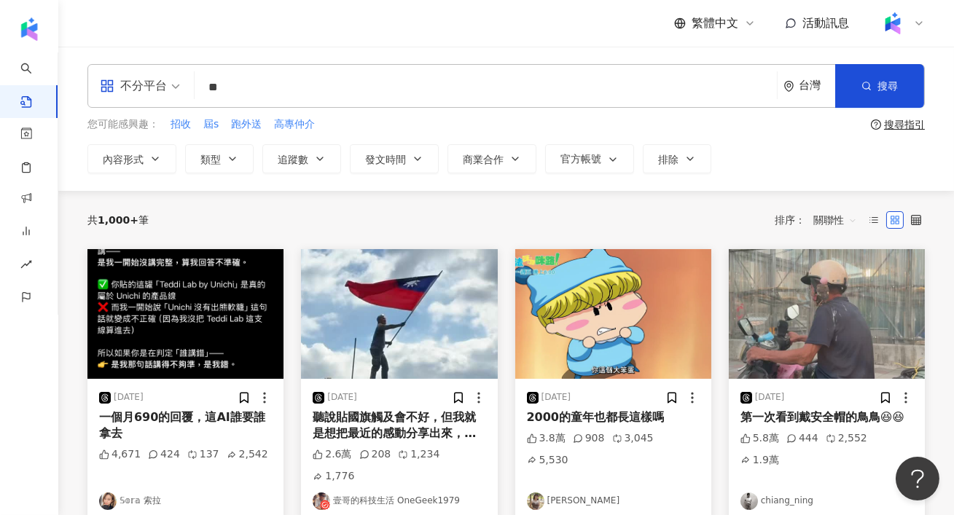
type input "*"
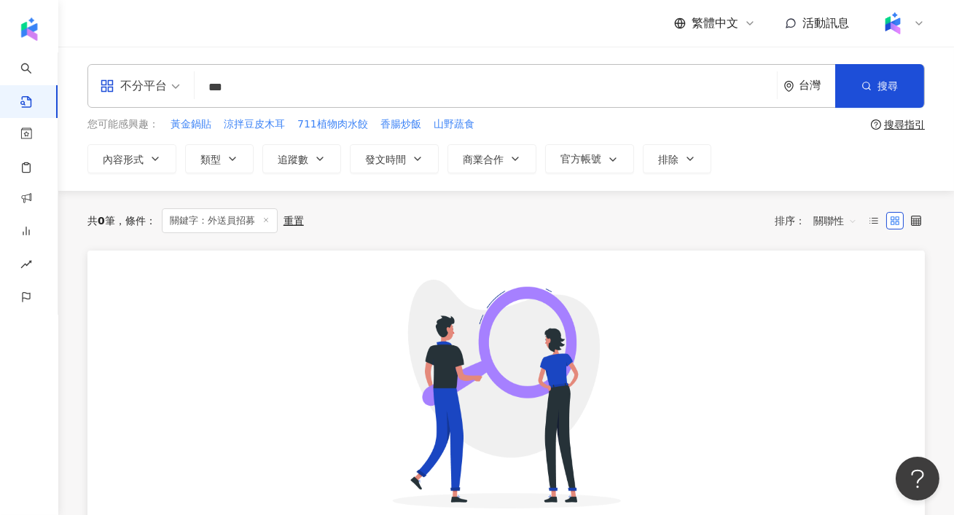
type input "***"
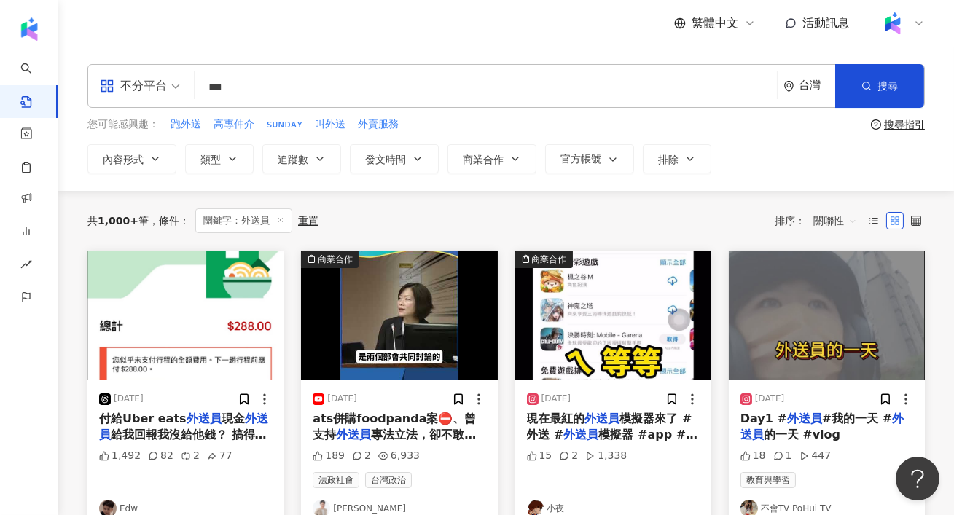
click at [826, 223] on span "關聯性" at bounding box center [835, 220] width 44 height 23
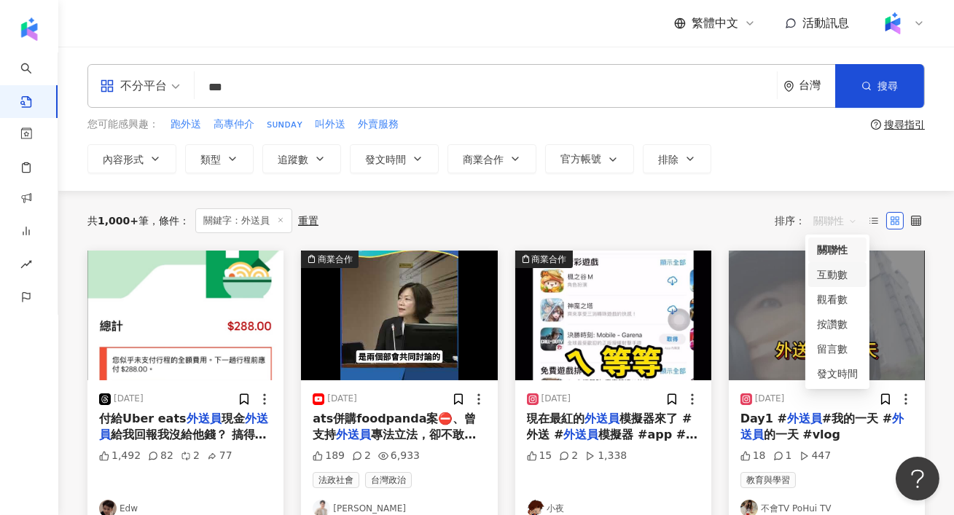
click at [828, 274] on div "互動數" at bounding box center [837, 275] width 41 height 16
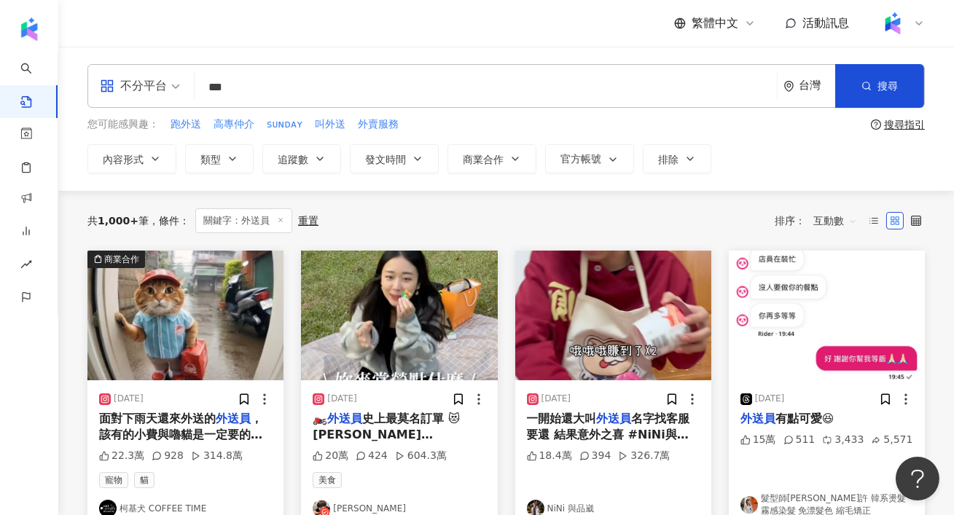
click at [157, 364] on img "button" at bounding box center [185, 316] width 196 height 130
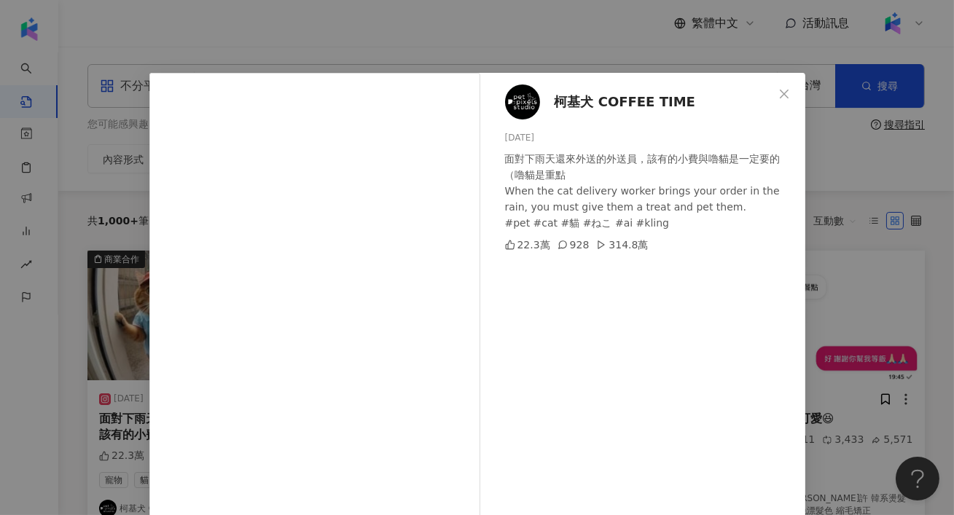
click at [885, 150] on div "柯基犬 COFFEE TIME 2024/8/28 面對下雨天還來外送的外送員，該有的小費與嚕貓是一定要的（嚕貓是重點 When the cat delive…" at bounding box center [477, 257] width 954 height 515
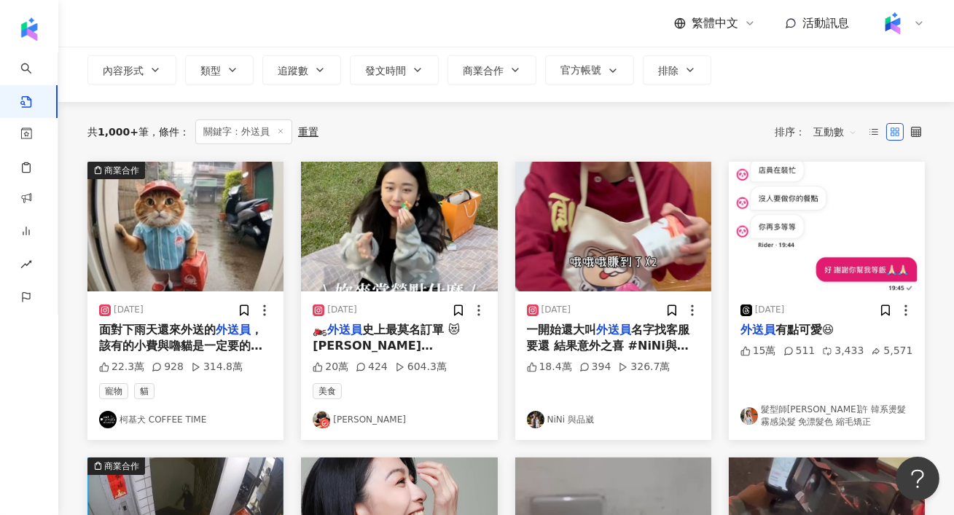
scroll to position [90, 0]
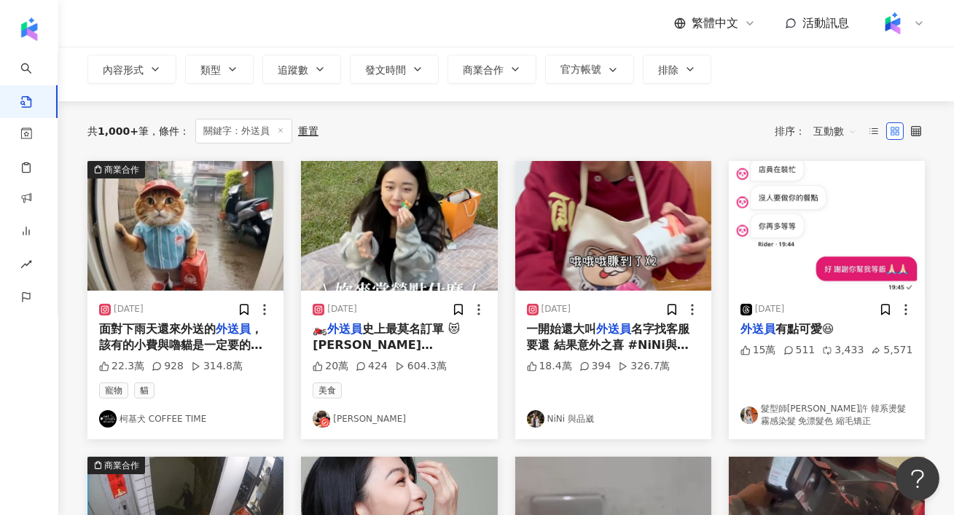
click at [610, 240] on img "button" at bounding box center [613, 226] width 196 height 130
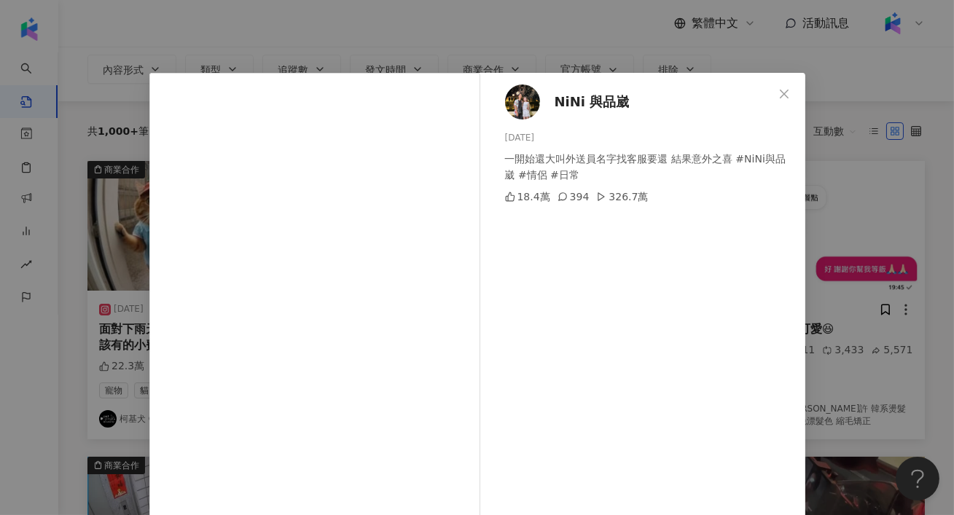
click at [879, 152] on div "NiNi 與品崴 2025/3/27 一開始還大叫外送員名字找客服要還 結果意外之喜 #NiNi與品崴 #情侶 #日常 18.4萬 394 326.7萬 查看…" at bounding box center [477, 257] width 954 height 515
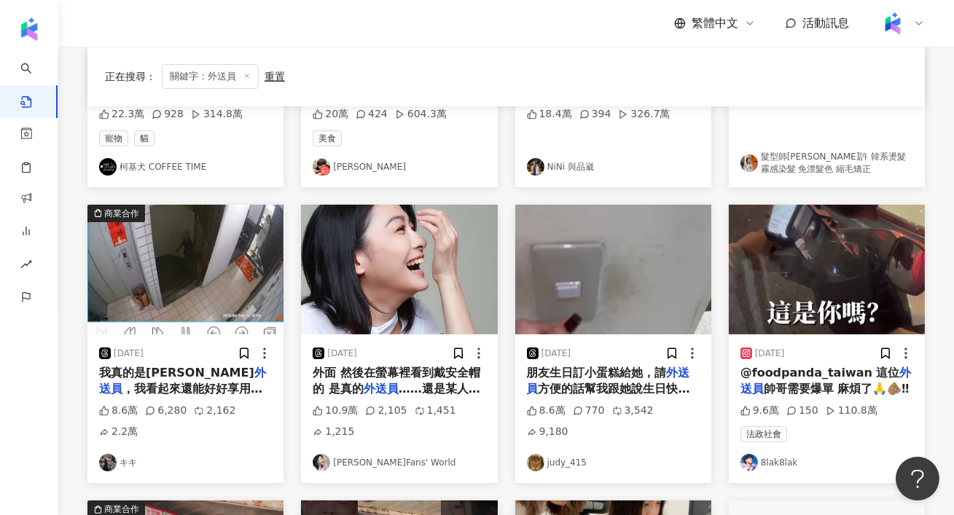
scroll to position [174, 0]
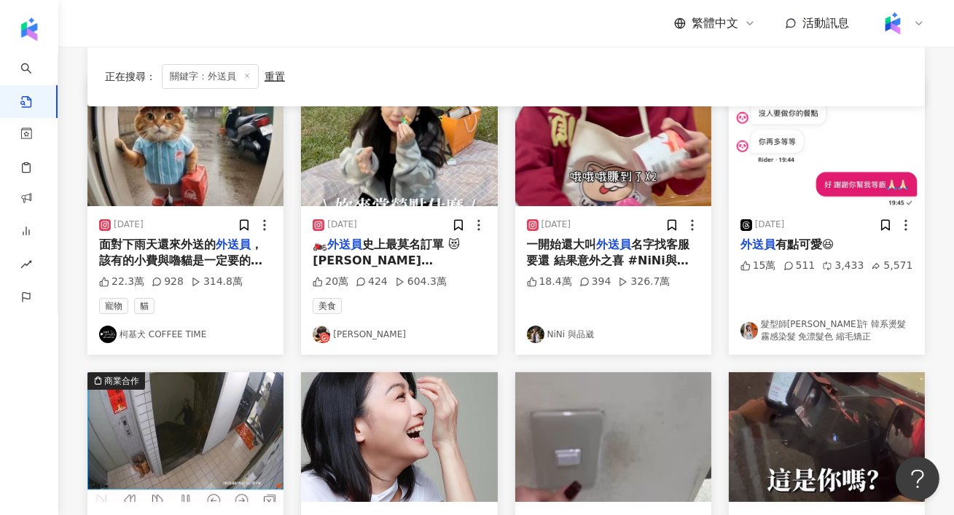
click at [384, 157] on img "button" at bounding box center [399, 141] width 196 height 130
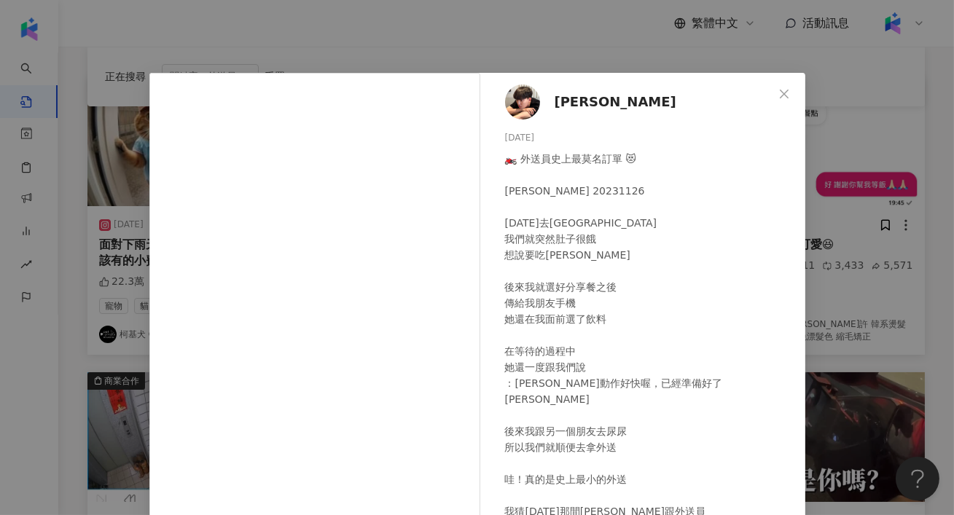
click at [897, 276] on div "蔡昕澔 2023/11/26 🏍️ 外送員史上最莫名訂單 😻 Jeffery Insvlog 20231126 昨天去大安森林公園野餐 我們就突然肚子很餓 想…" at bounding box center [477, 257] width 954 height 515
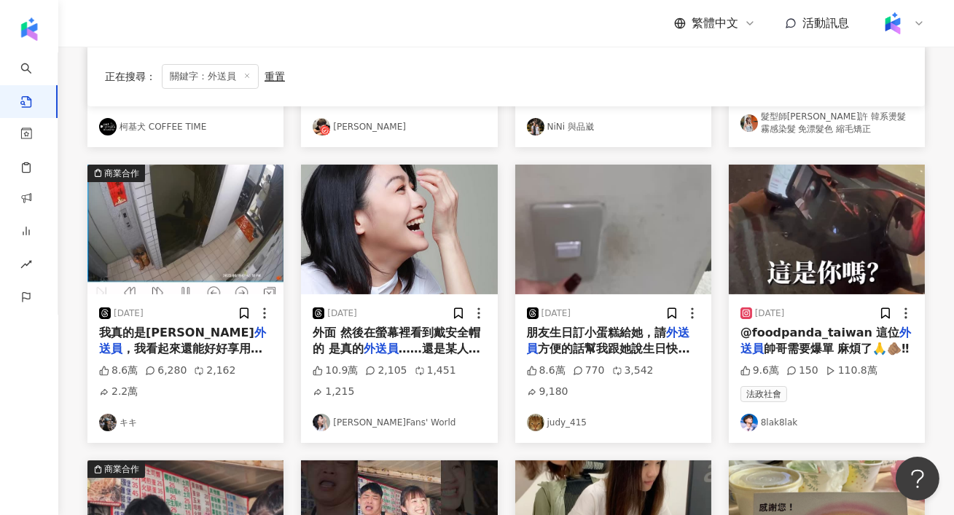
scroll to position [385, 0]
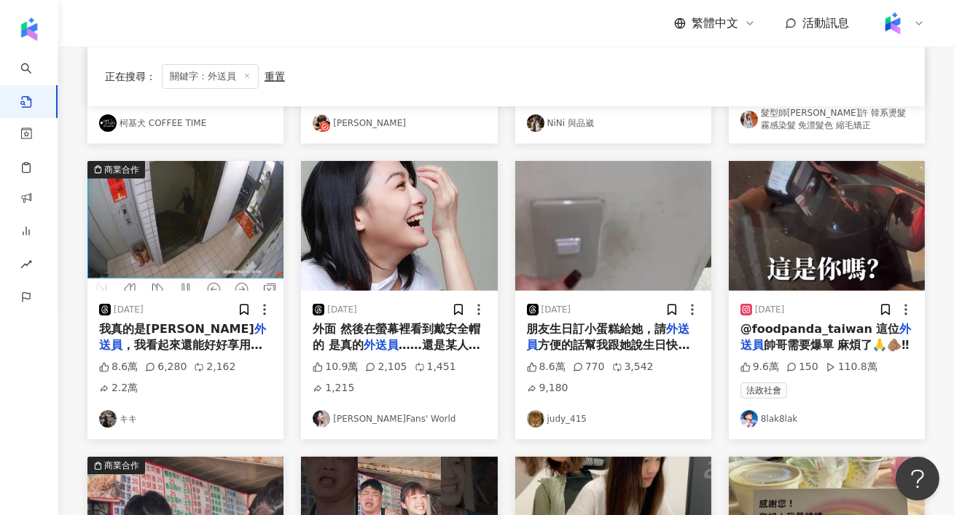
click at [164, 254] on img "button" at bounding box center [185, 226] width 196 height 130
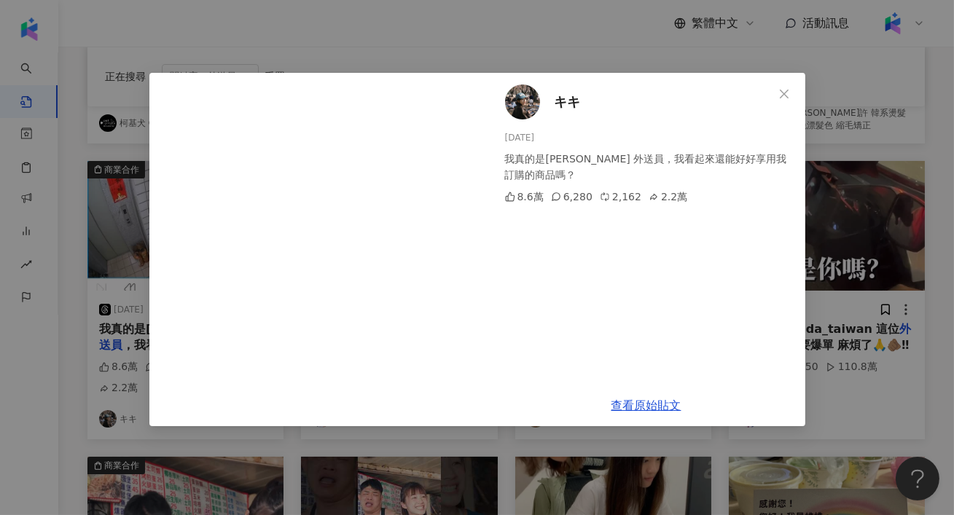
click at [846, 269] on div "キキ 2025/8/19 我真的是謝謝Uber 外送員，我看起來還能好好享用我訂購的商品嗎？ 8.6萬 6,280 2,162 2.2萬 查看原始貼文" at bounding box center [477, 257] width 954 height 515
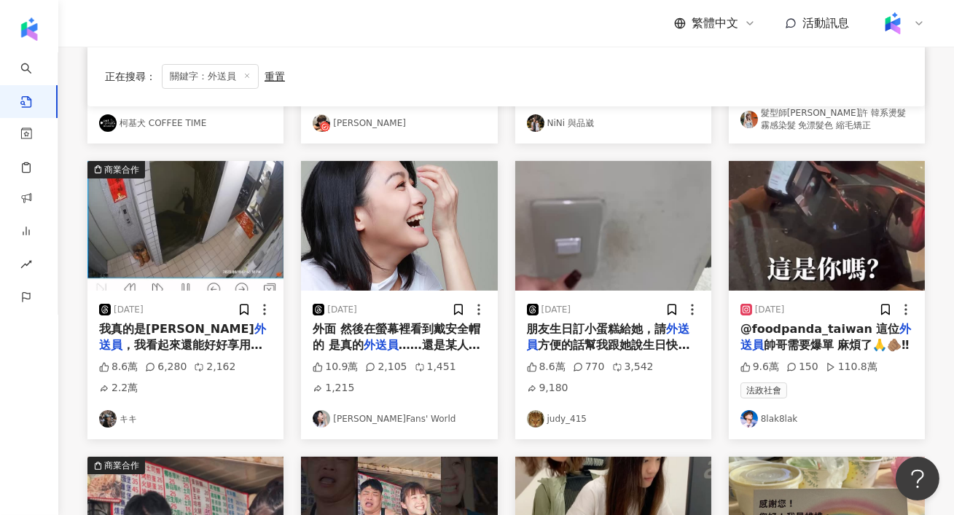
click at [873, 262] on img "button" at bounding box center [827, 226] width 196 height 130
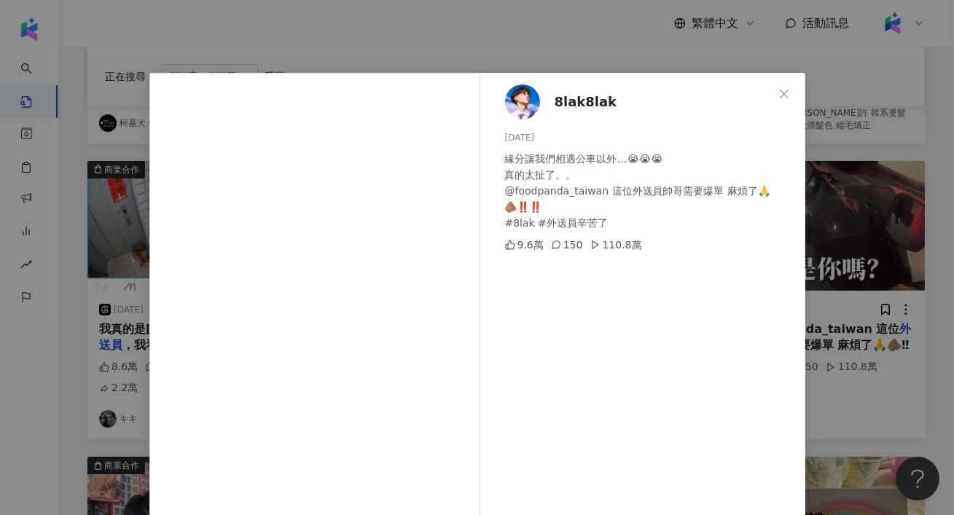
click at [953, 247] on div "8lak8lak 2025/7/17 緣分讓我們相遇公車以外…😭😭😭 真的太扯了。。 @foodpanda_taiwan 這位外送員帥哥需要爆單 麻煩了🙏🫵🏽…" at bounding box center [477, 257] width 954 height 515
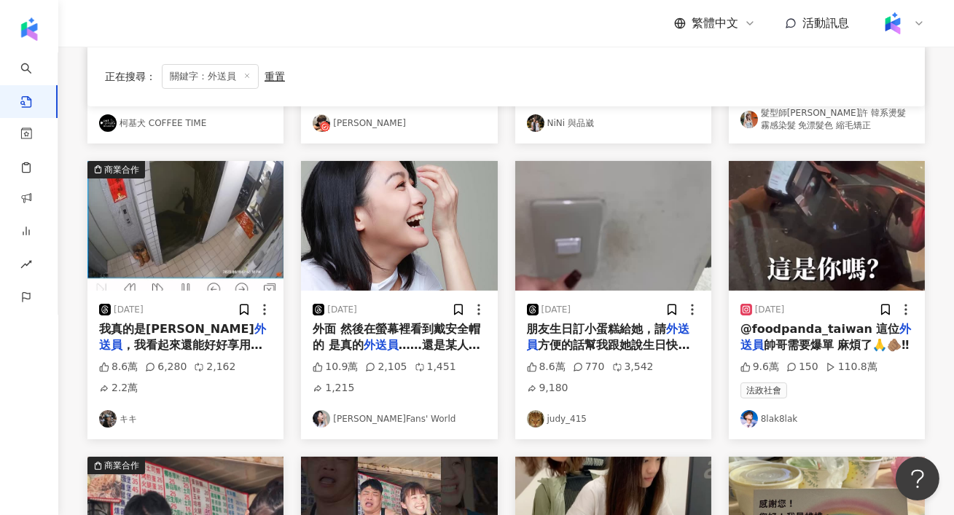
scroll to position [689, 0]
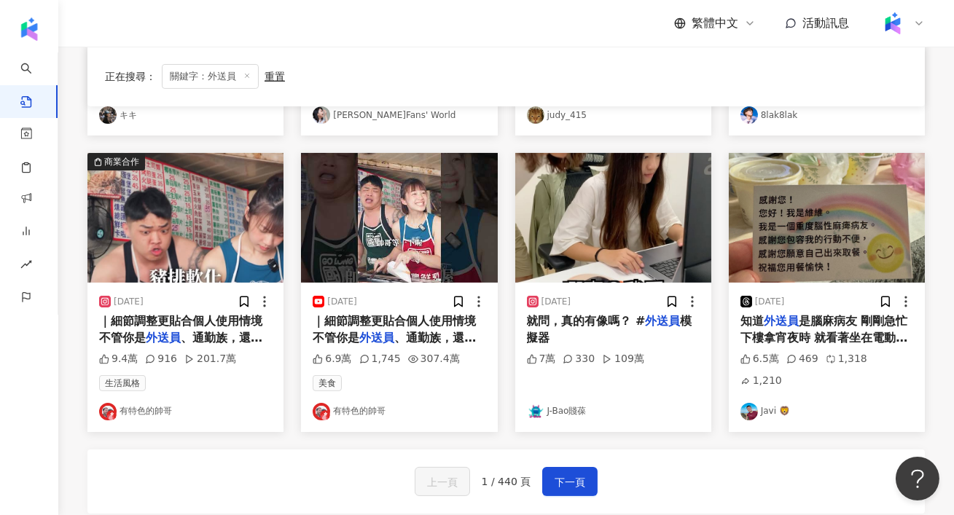
click at [380, 256] on img "button" at bounding box center [399, 218] width 196 height 130
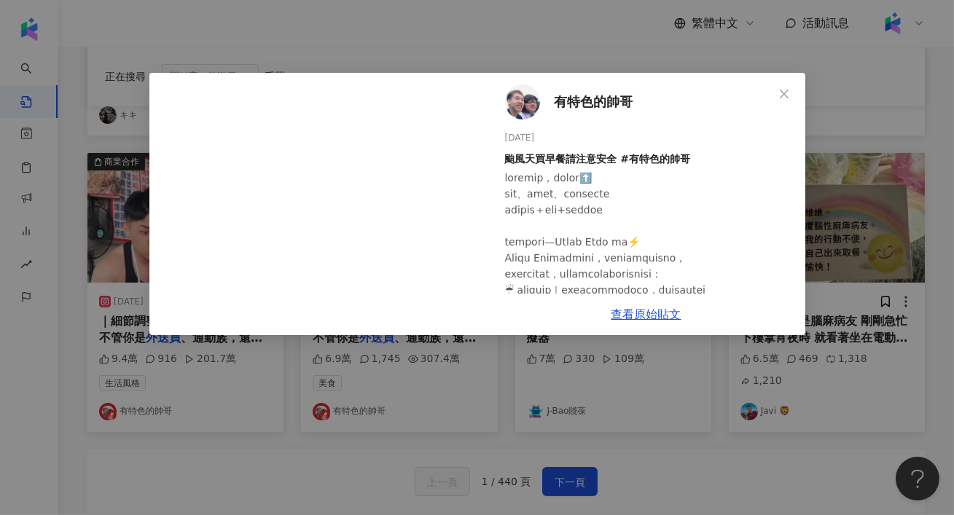
click at [848, 259] on div "有特色的帥哥 2025/7/7 颱風天買早餐請注意安全 #有特色的帥哥 6.9萬 1,745 307.4萬 查看原始貼文" at bounding box center [477, 257] width 954 height 515
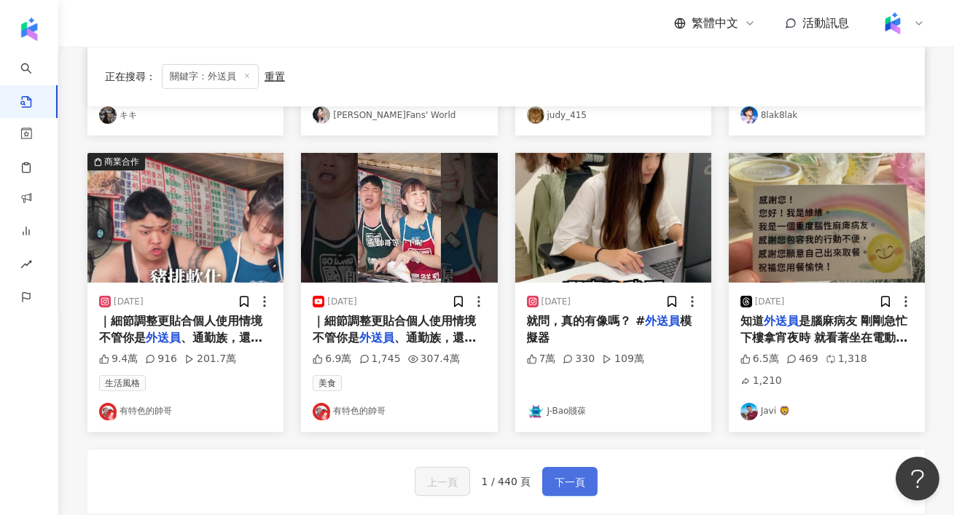
click at [571, 478] on span "下一頁" at bounding box center [569, 482] width 31 height 17
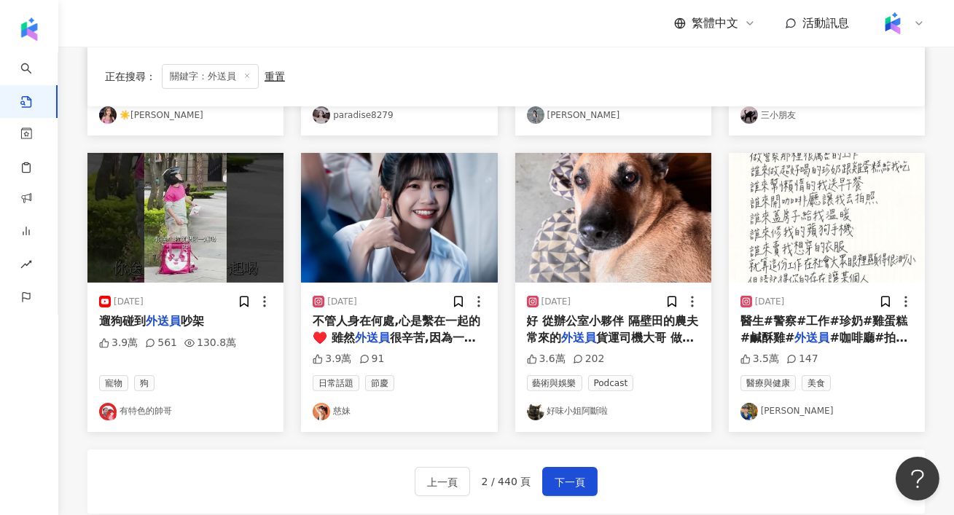
click at [214, 224] on img "button" at bounding box center [185, 218] width 196 height 130
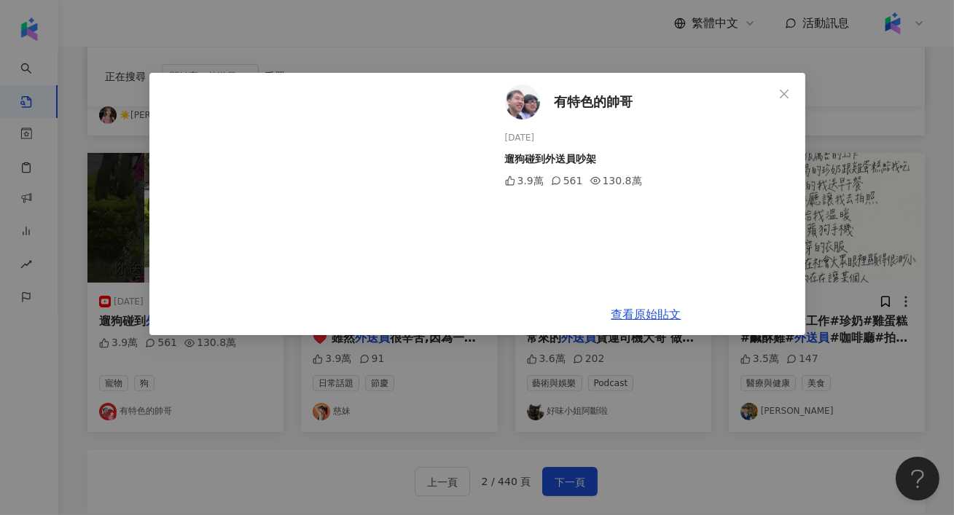
click at [877, 158] on div "有特色的帥哥 2023/10/21 遛狗碰到外送員吵架 3.9萬 561 130.8萬 查看原始貼文" at bounding box center [477, 257] width 954 height 515
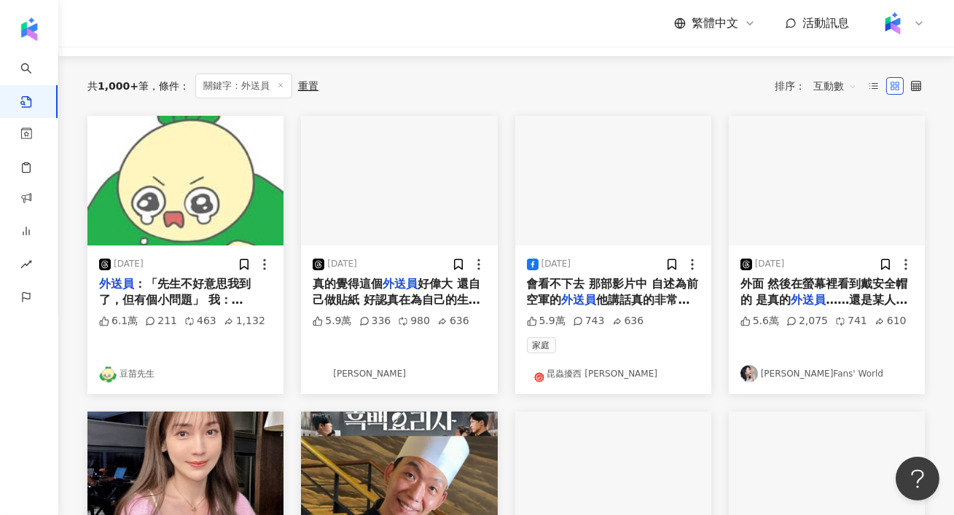
scroll to position [133, 0]
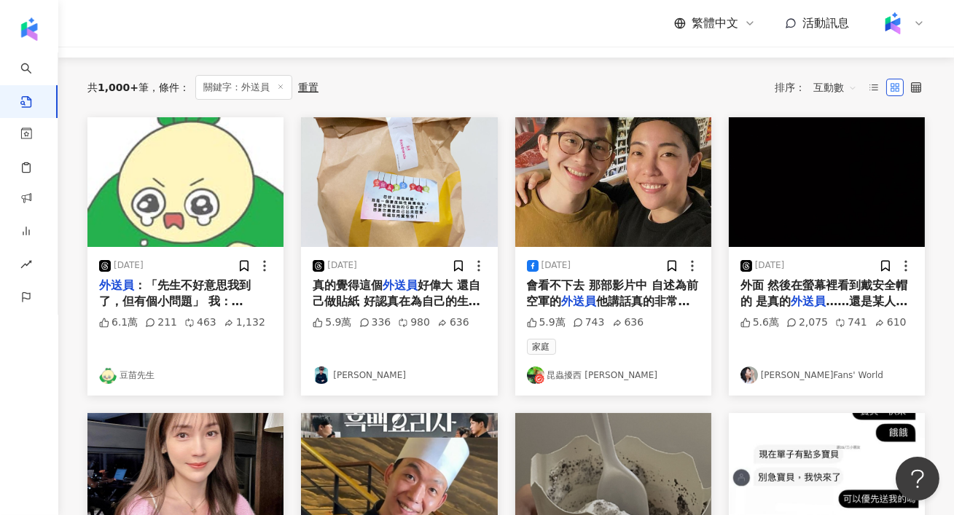
click at [628, 214] on img "button" at bounding box center [613, 182] width 196 height 130
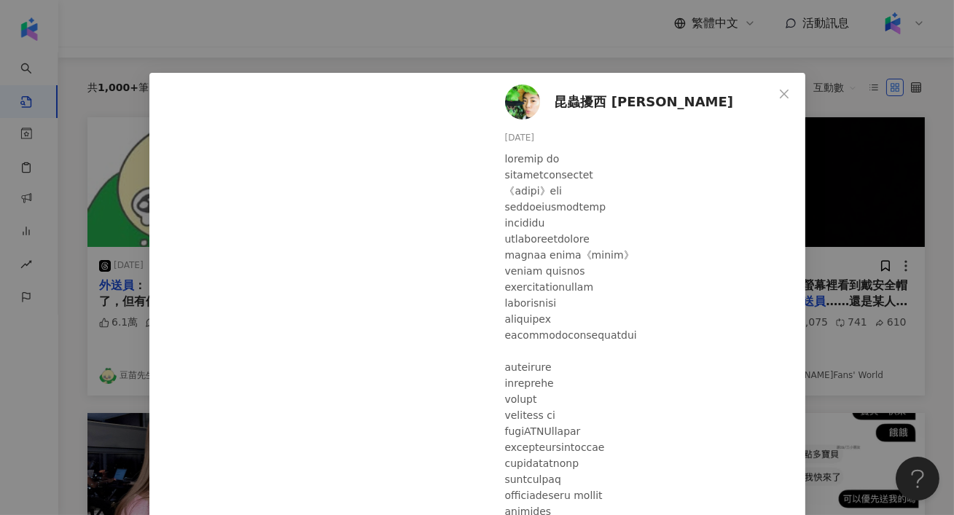
click at [903, 195] on div "昆蟲擾西 吳沁婕 2023/12/30 5.9萬 743 636 查看原始貼文" at bounding box center [477, 257] width 954 height 515
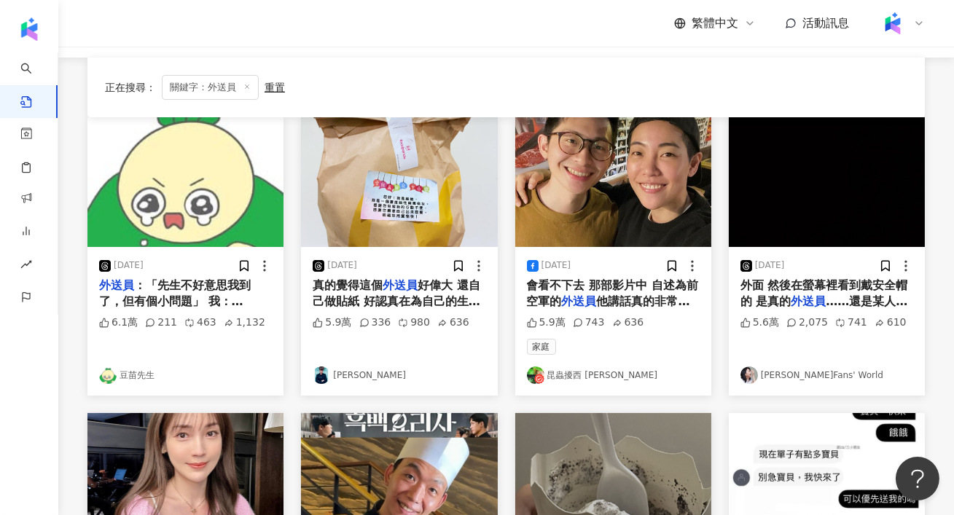
scroll to position [884, 0]
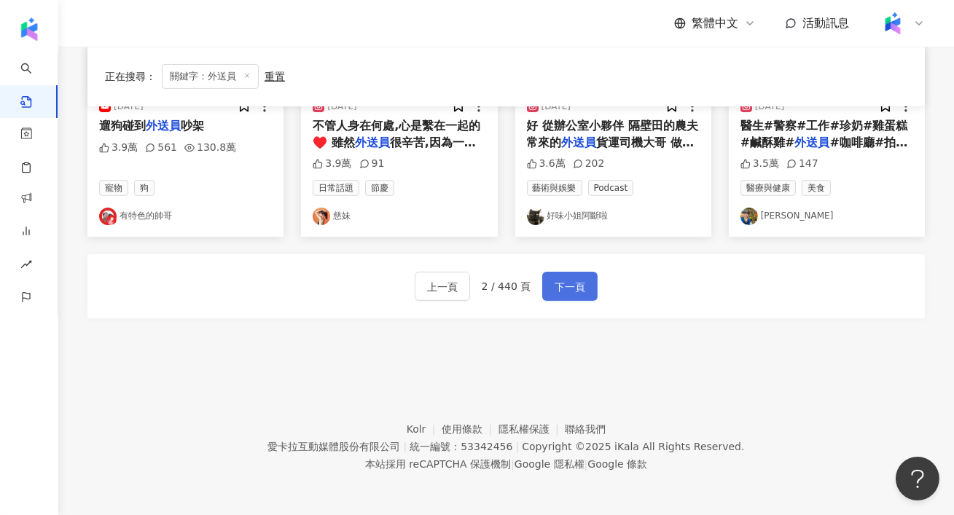
click at [582, 295] on button "下一頁" at bounding box center [569, 286] width 55 height 29
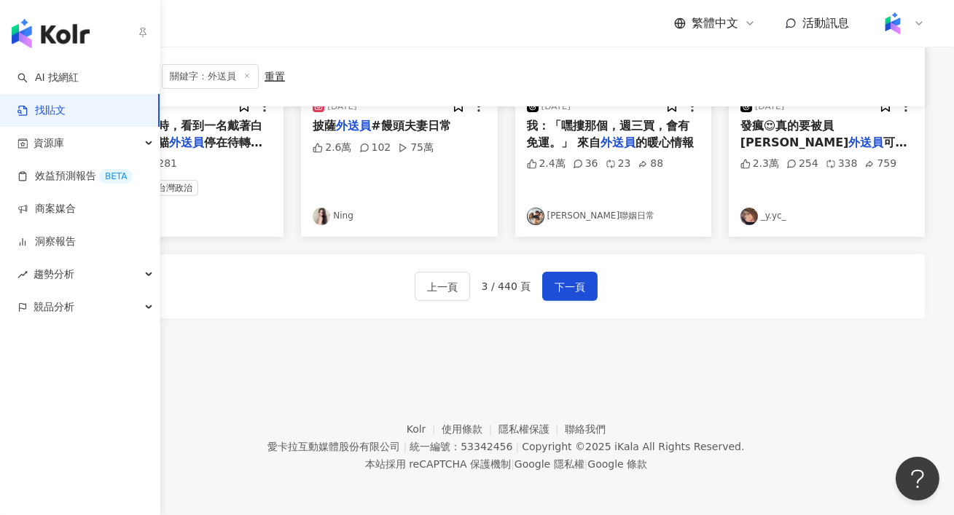
click at [59, 44] on img "button" at bounding box center [51, 33] width 78 height 29
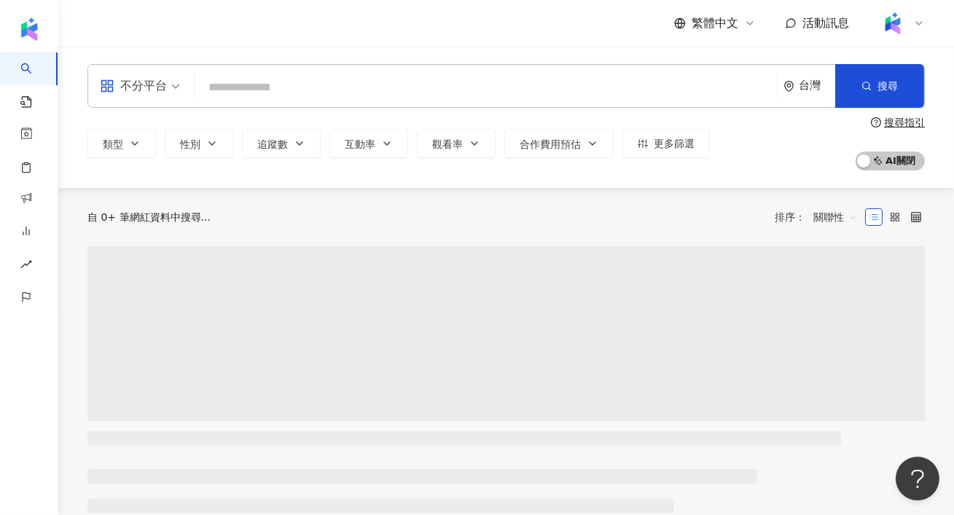
click at [295, 90] on input "search" at bounding box center [485, 88] width 570 height 28
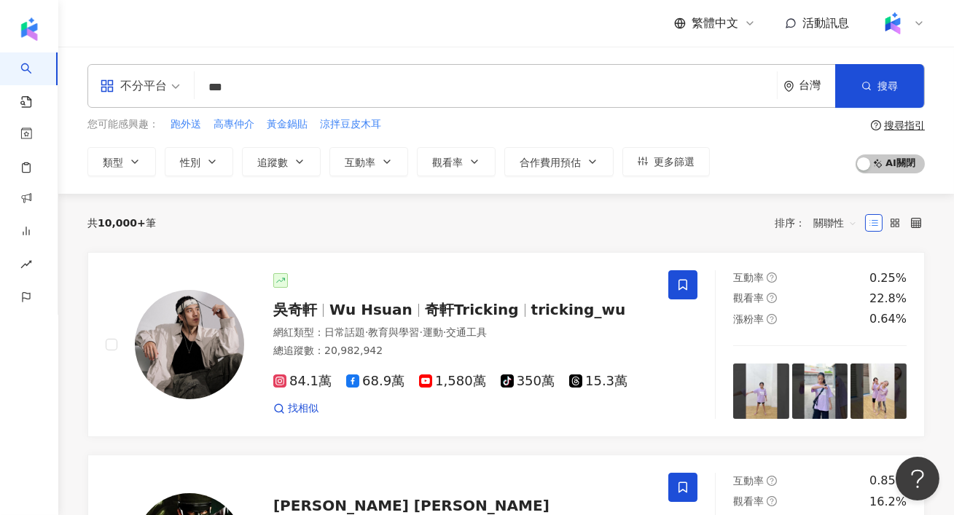
type input "***"
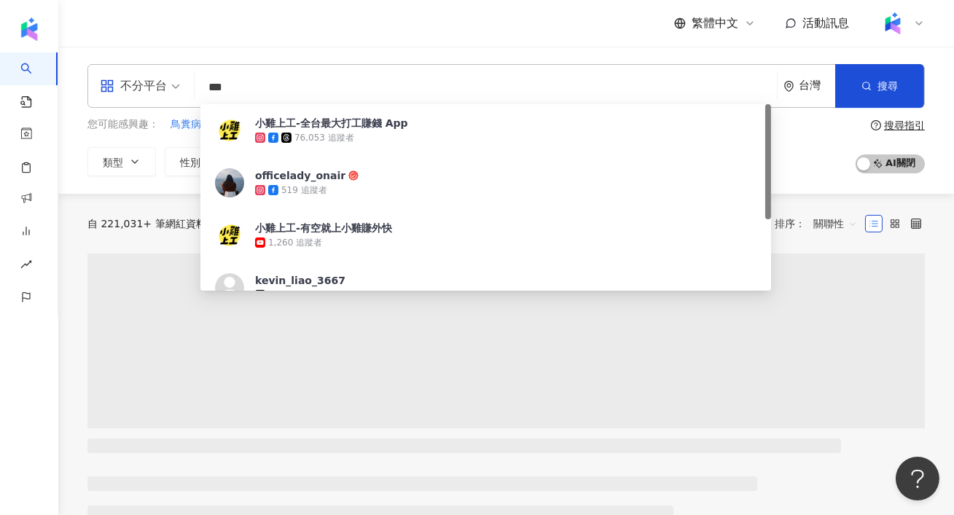
drag, startPoint x: 253, startPoint y: 90, endPoint x: 146, endPoint y: 90, distance: 106.4
click at [146, 90] on div "不分平台 *** 台灣 搜尋 b76edaee-a611-4579-b866-287b35ef1cc0 小雞上工-全台最大打工賺錢 App 76,053 追蹤…" at bounding box center [505, 86] width 837 height 44
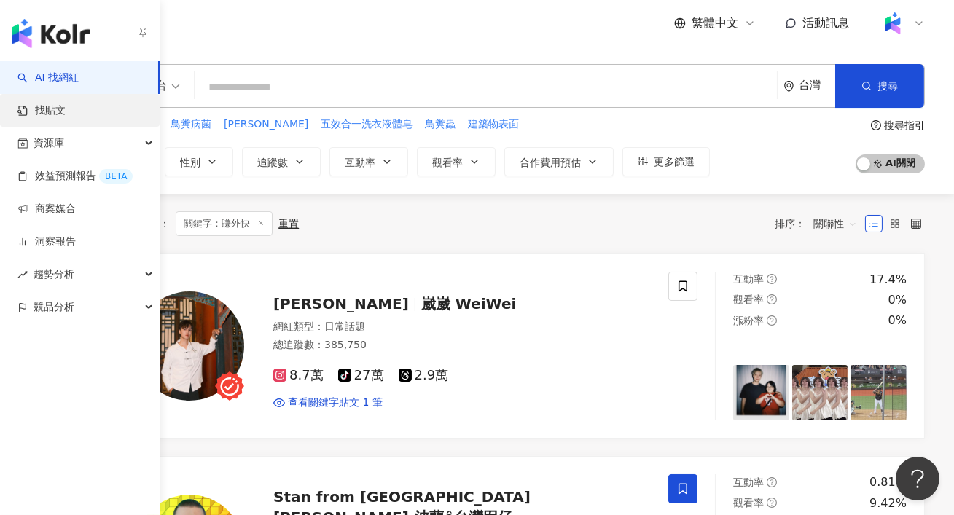
click at [59, 107] on link "找貼文" at bounding box center [41, 110] width 48 height 15
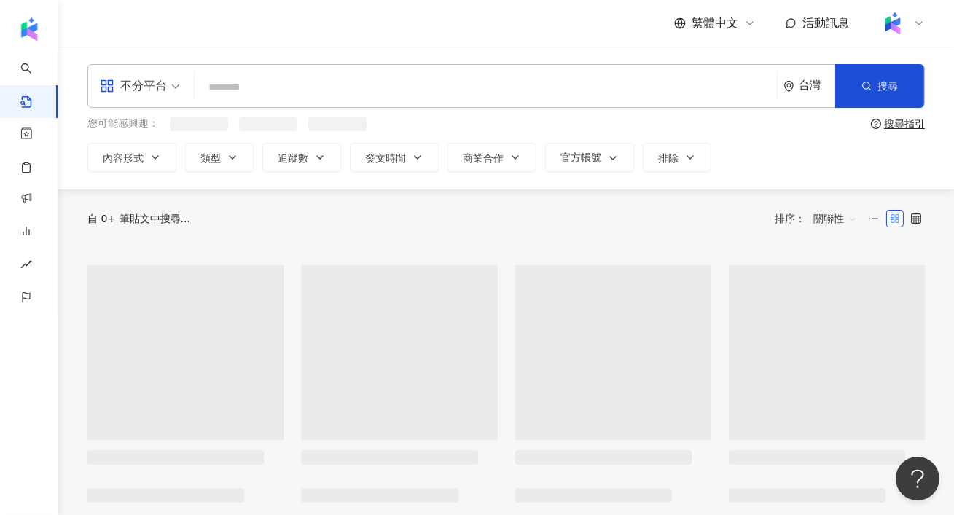
click at [270, 92] on input "search" at bounding box center [485, 86] width 570 height 31
paste input "***"
type input "***"
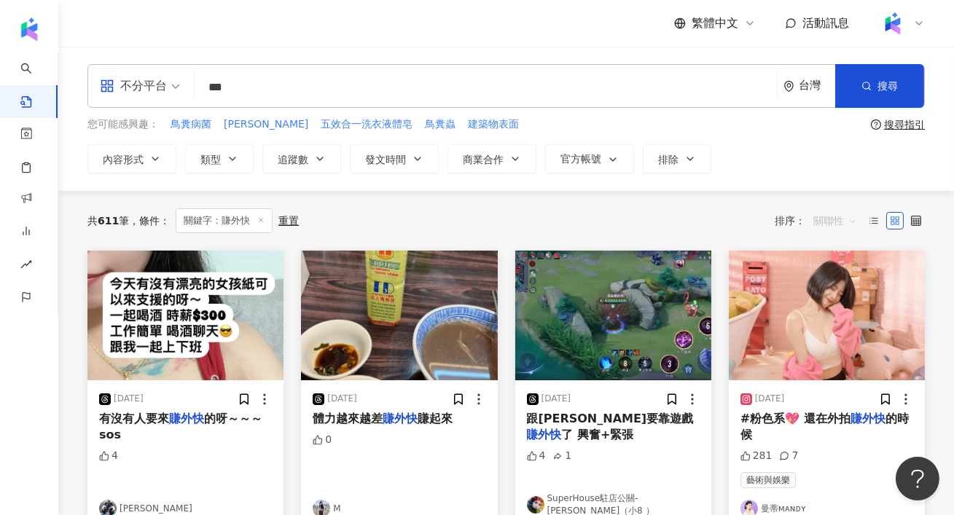
click at [823, 213] on span "關聯性" at bounding box center [835, 220] width 44 height 23
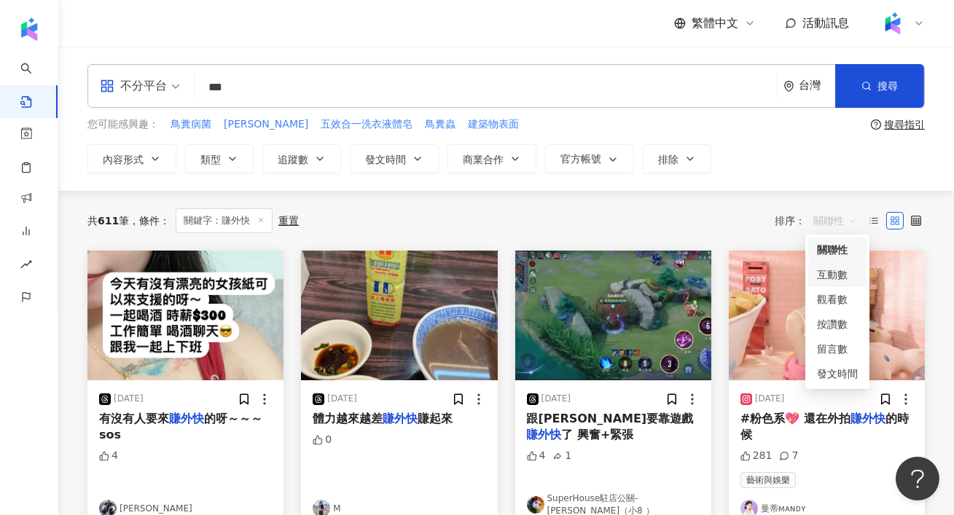
click at [825, 276] on div "互動數" at bounding box center [837, 275] width 41 height 16
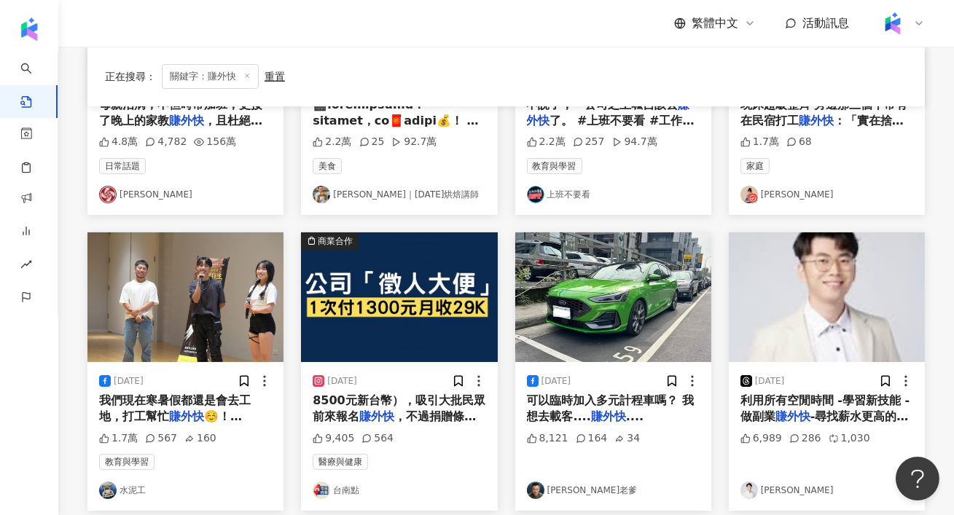
scroll to position [318, 0]
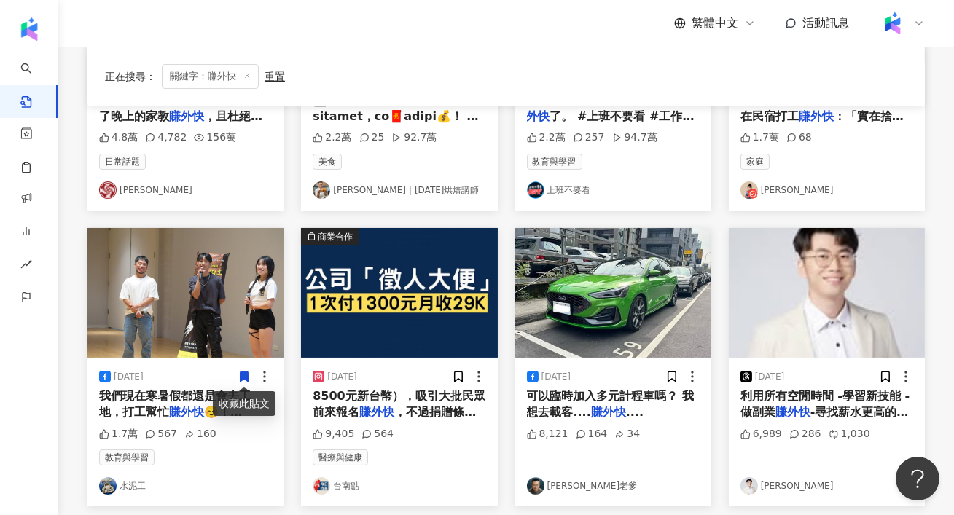
click at [370, 337] on img "button" at bounding box center [399, 293] width 196 height 130
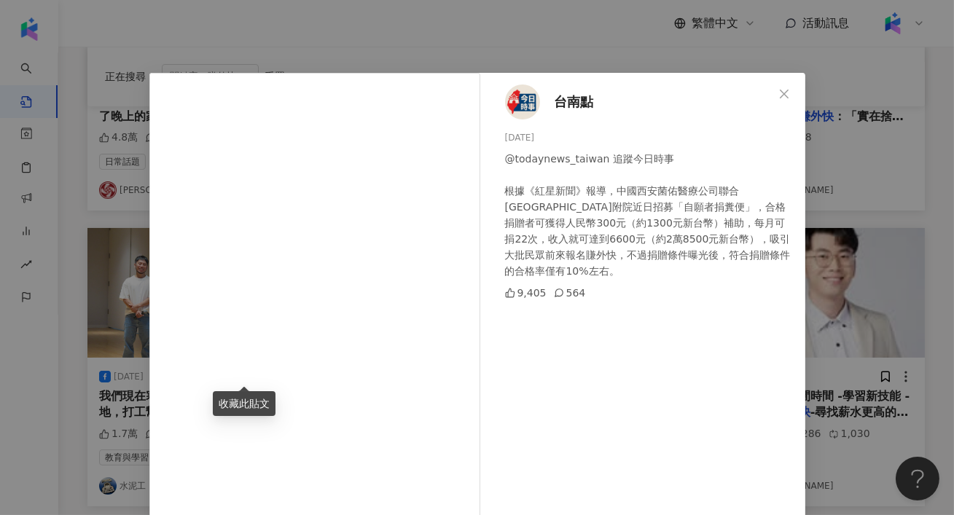
click at [852, 201] on div "台南點 2023/11/29 @todaynews_taiwan 追蹤今日時事 根據《紅星新聞》報導，中國西安菌佑醫療公司聯合西安交大一所附院近日招募「自願者…" at bounding box center [477, 257] width 954 height 515
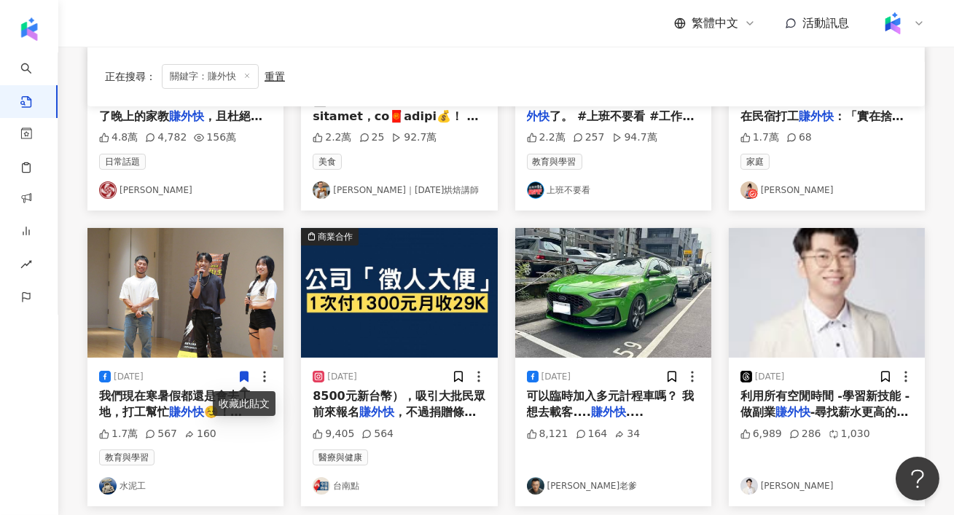
click at [606, 298] on img "button" at bounding box center [613, 293] width 196 height 130
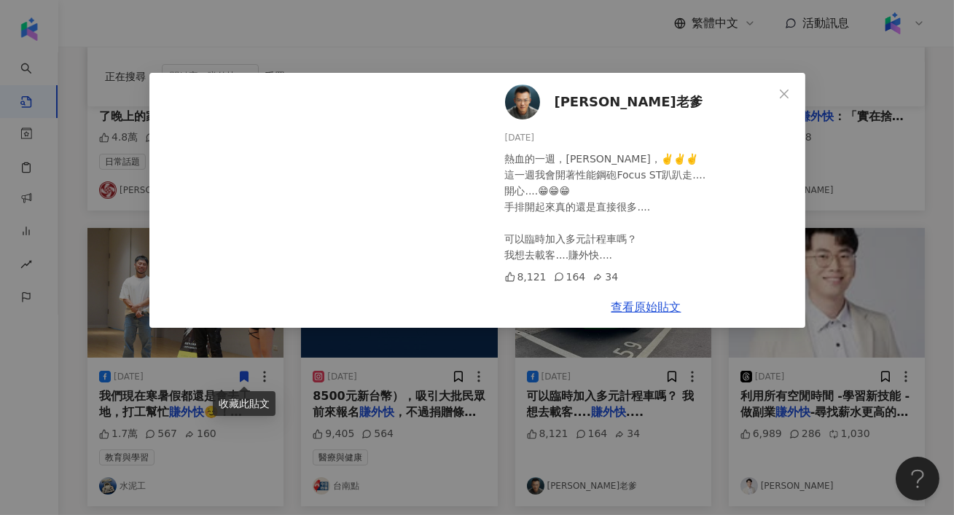
click at [938, 178] on div "Andy老爹 2024/3/4 熱血的一週，哈哈哈哈，✌️✌️✌️ 這一週我會開著性能鋼砲Focus ST趴趴走.... 開心....😁😁😁 手排開起來真的還…" at bounding box center [477, 257] width 954 height 515
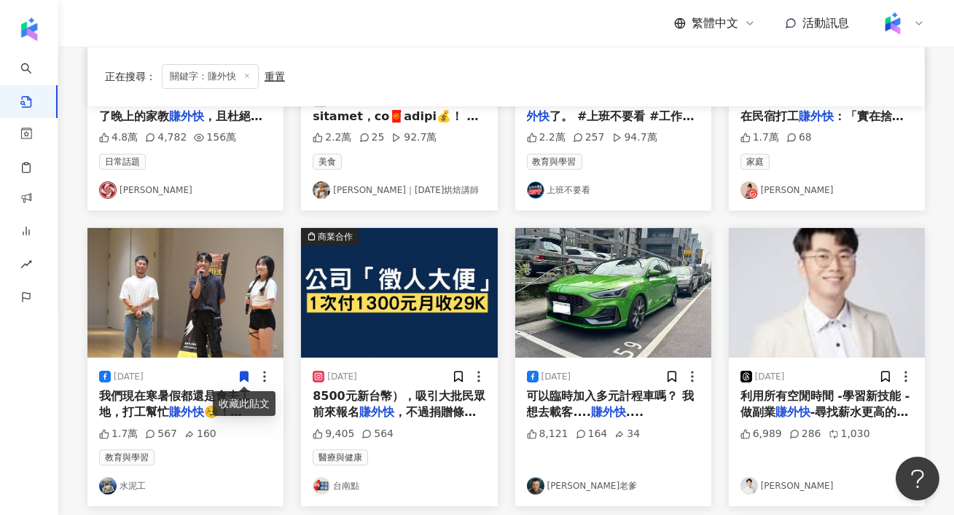
click at [173, 329] on img "button" at bounding box center [185, 293] width 196 height 130
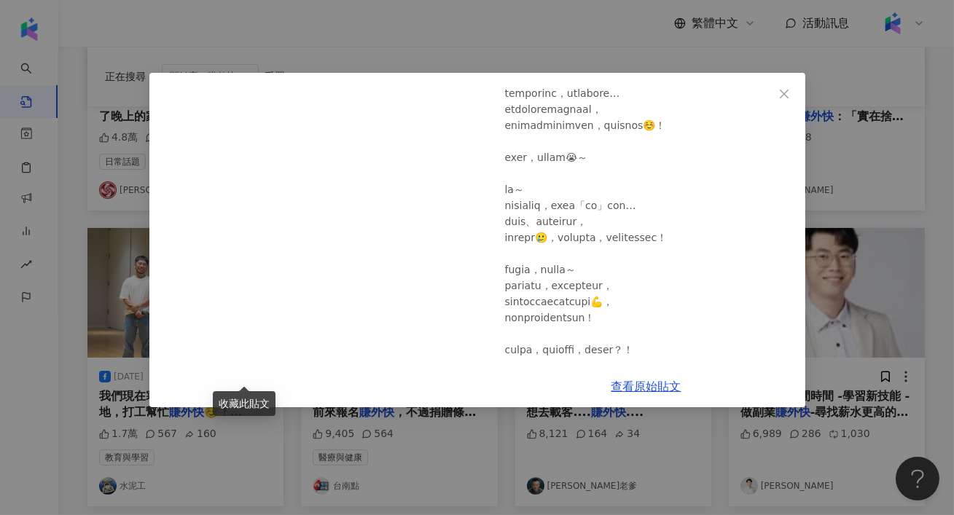
scroll to position [320, 0]
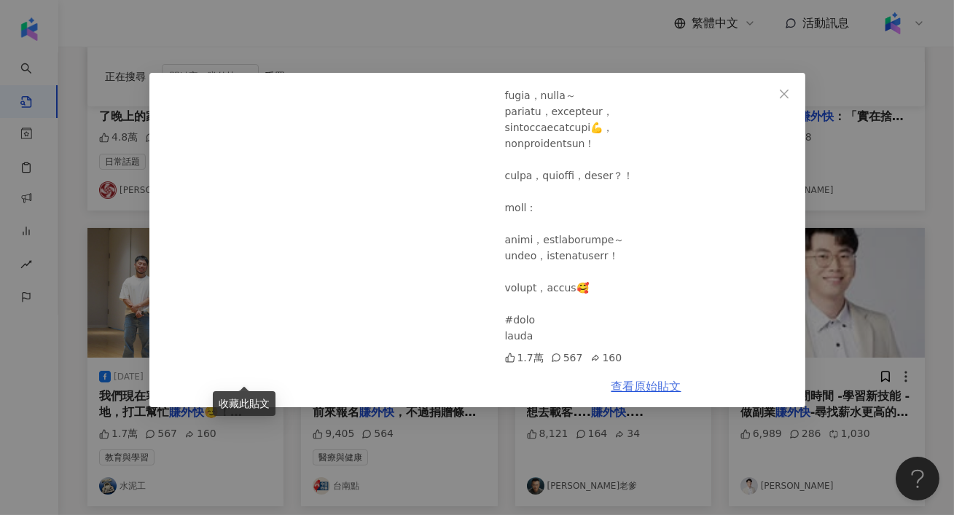
click at [624, 390] on link "查看原始貼文" at bounding box center [646, 387] width 70 height 14
click at [407, 455] on div "水泥工 2025/9/17 1.7萬 567 160 查看原始貼文" at bounding box center [477, 257] width 954 height 515
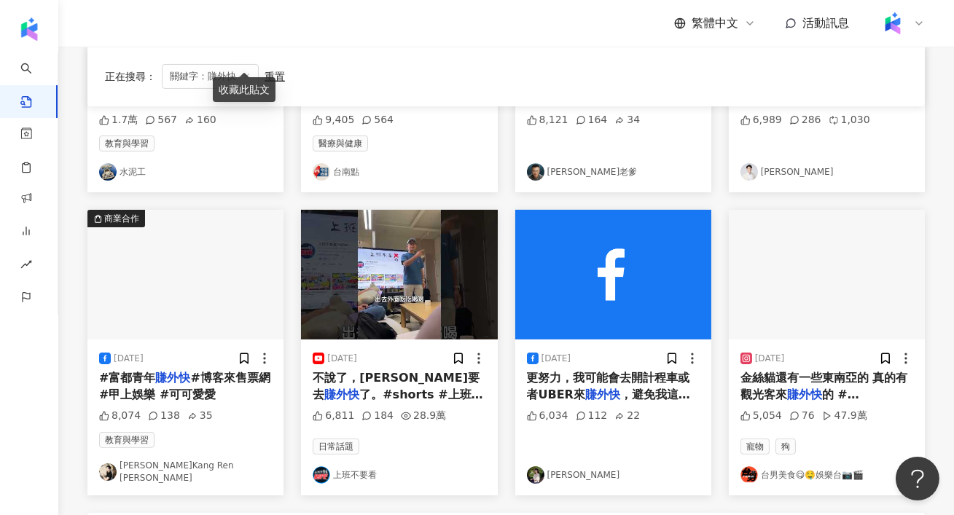
scroll to position [634, 0]
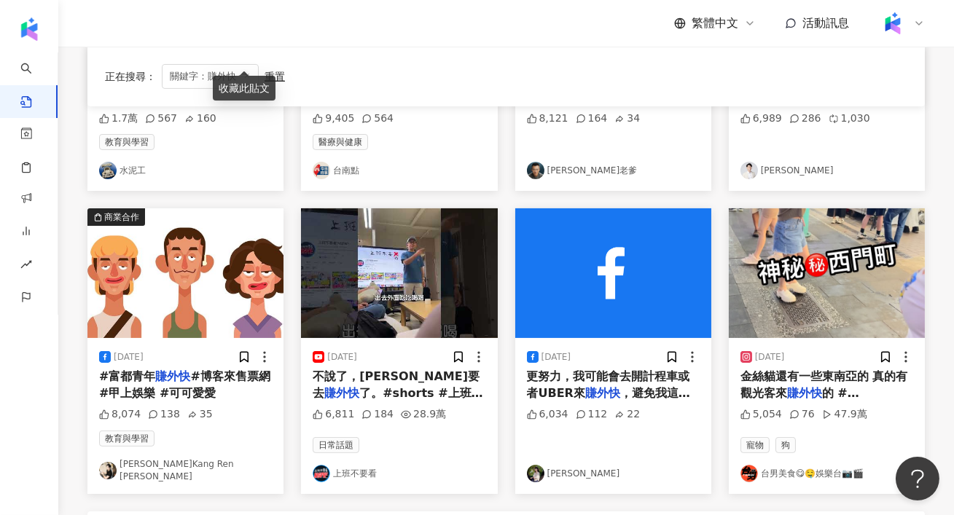
click at [227, 313] on img "button" at bounding box center [185, 273] width 196 height 130
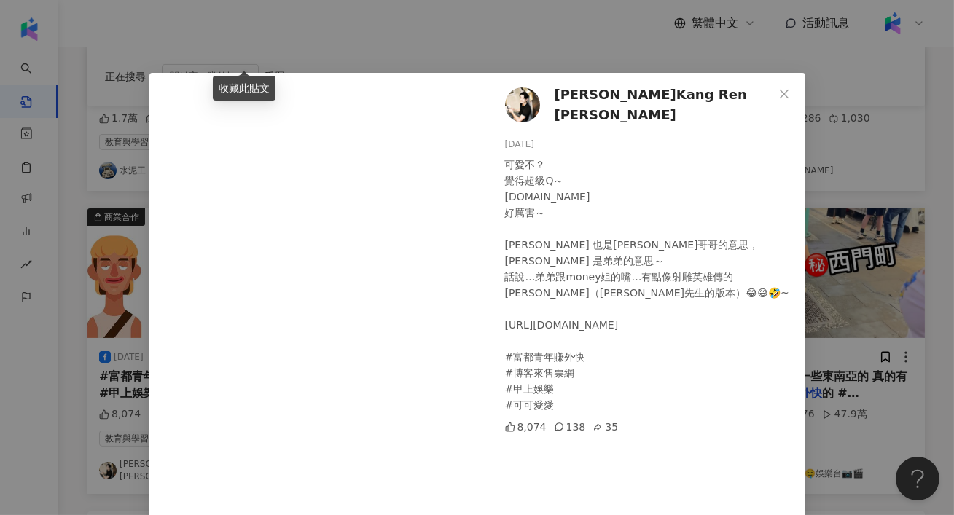
click at [865, 242] on div "吳慷仁Kang Ren Wu 2024/2/26 可愛不？ 覺得超級Q～ 謝謝設計師Kaericature.art 好厲害～ Abang 也是馬來文哥哥的意思…" at bounding box center [477, 257] width 954 height 515
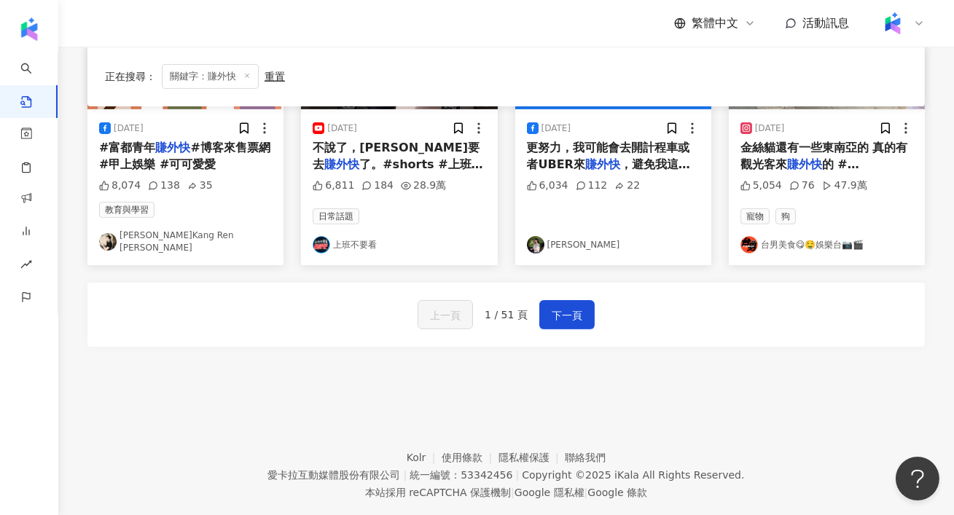
scroll to position [865, 0]
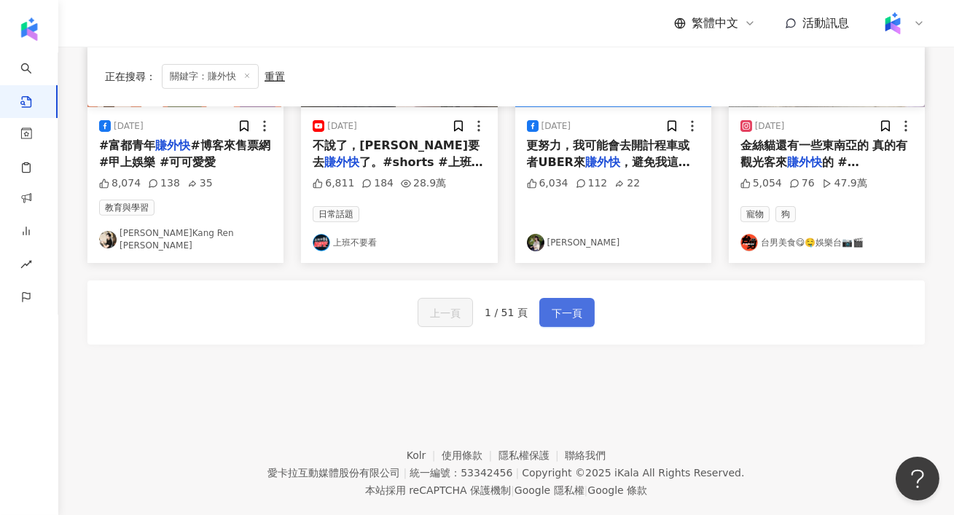
click at [552, 298] on button "下一頁" at bounding box center [566, 312] width 55 height 29
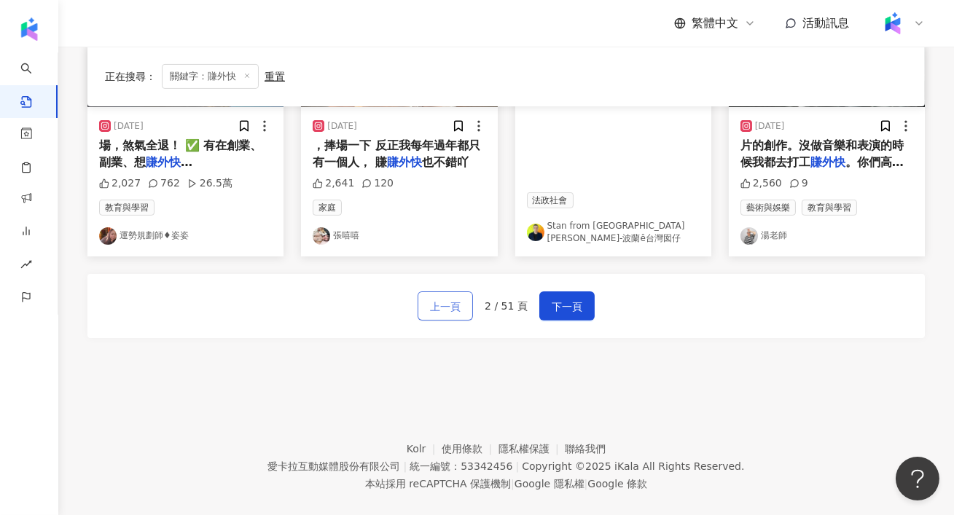
click at [442, 306] on span "上一頁" at bounding box center [445, 306] width 31 height 17
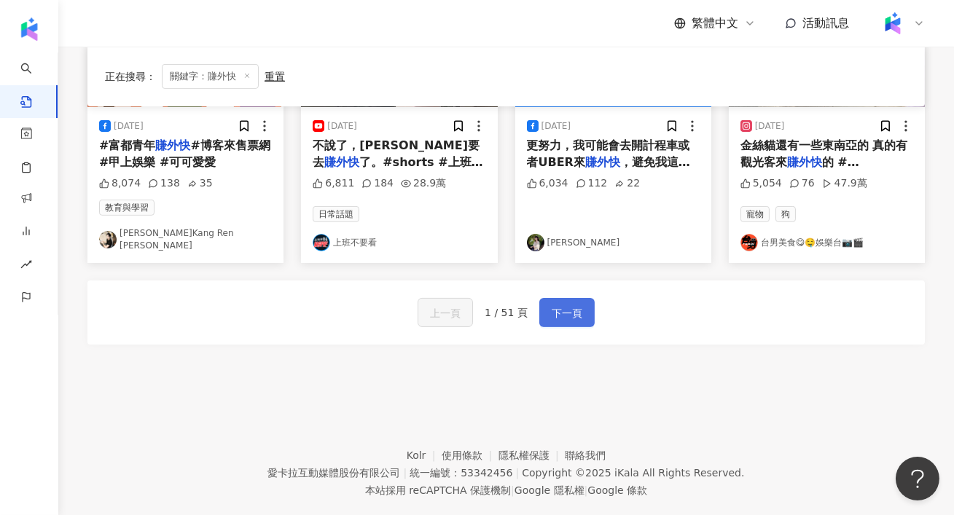
click at [568, 305] on span "下一頁" at bounding box center [567, 313] width 31 height 17
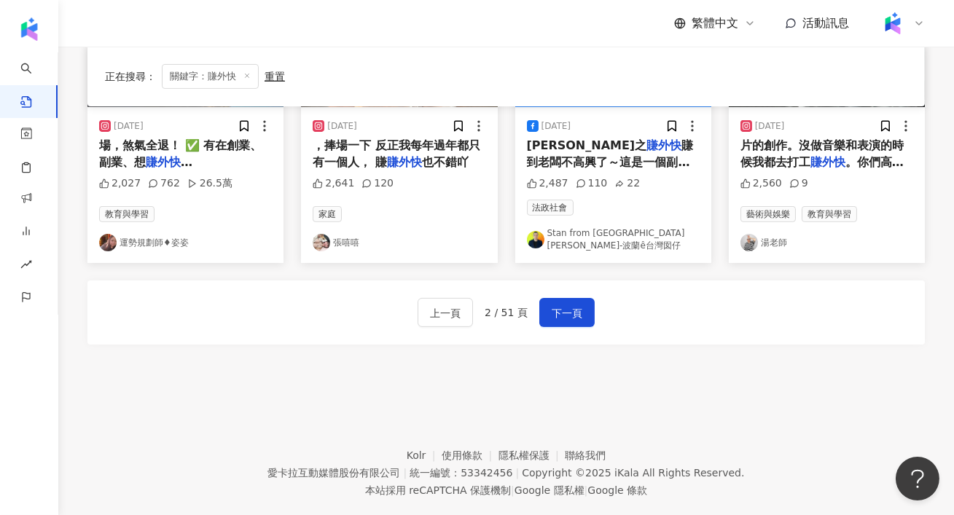
click at [615, 146] on span "賺到老闆不高興了～這是一個副業比本業賺錢的故事，被政治耽誤的政論咖" at bounding box center [610, 169] width 167 height 63
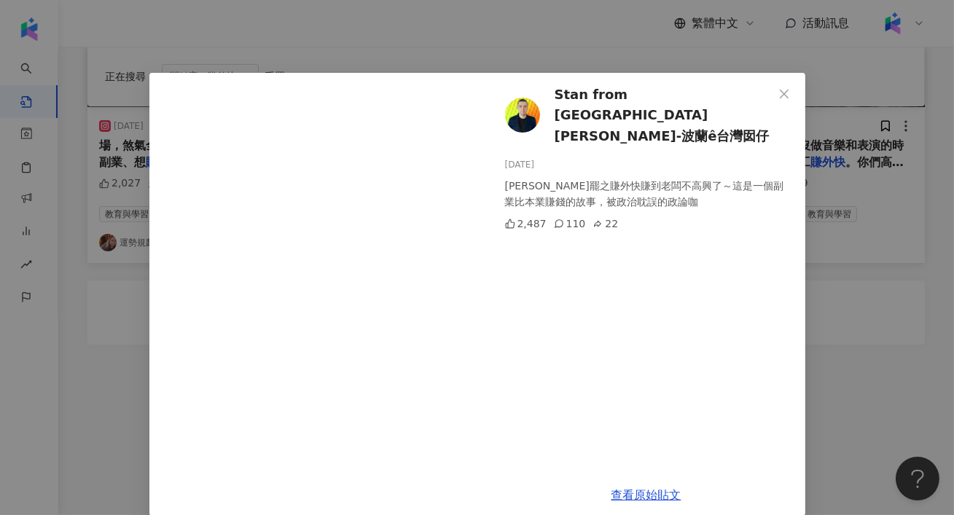
click at [894, 180] on div "Stan from Poland 斯坦-波蘭ê台灣囡仔 2025/3/7 阿罷之賺外快賺到老闆不高興了～這是一個副業比本業賺錢的故事，被政治耽誤的政論咖 2,…" at bounding box center [477, 257] width 954 height 515
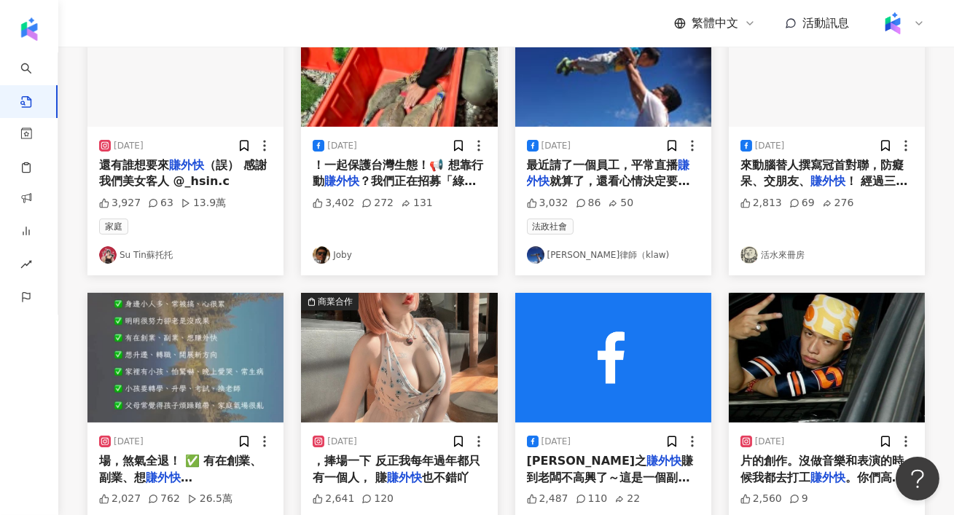
scroll to position [0, 0]
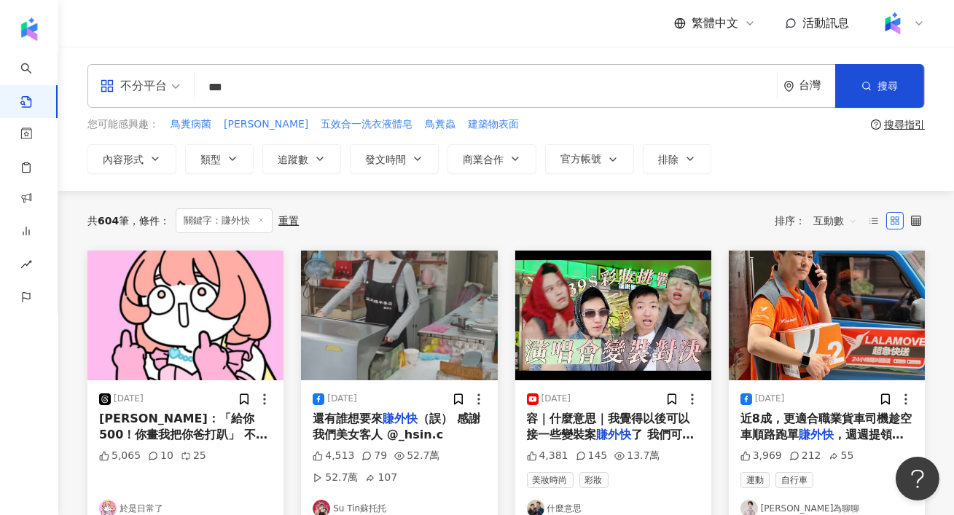
click at [785, 326] on img "button" at bounding box center [827, 316] width 196 height 130
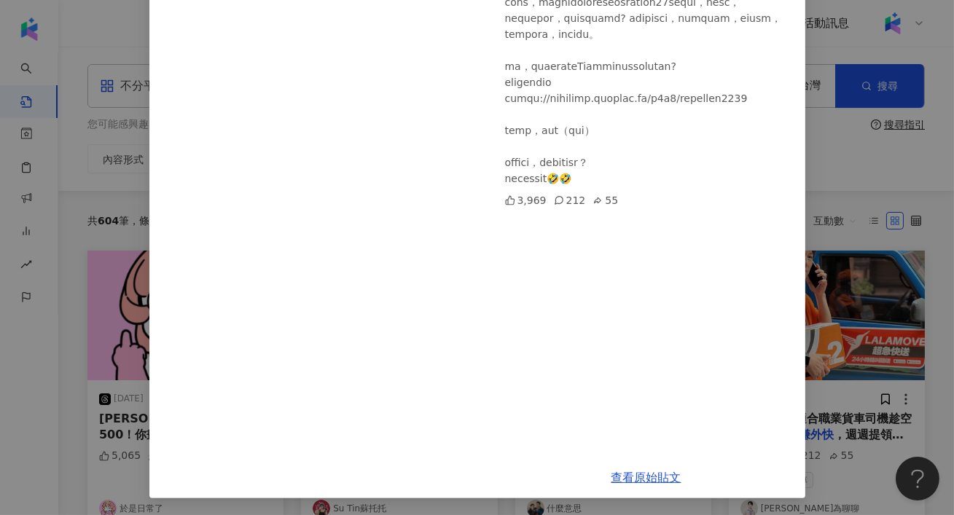
scroll to position [228, 0]
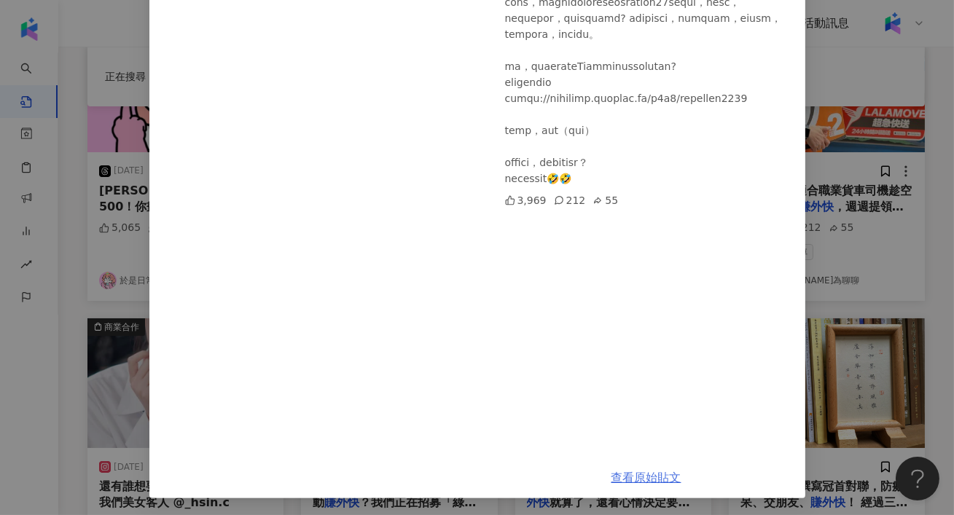
click at [624, 471] on link "查看原始貼文" at bounding box center [646, 478] width 70 height 14
click at [818, 279] on div "狄志為聊聊 2024/4/2 3,969 212 55 查看原始貼文" at bounding box center [477, 257] width 954 height 515
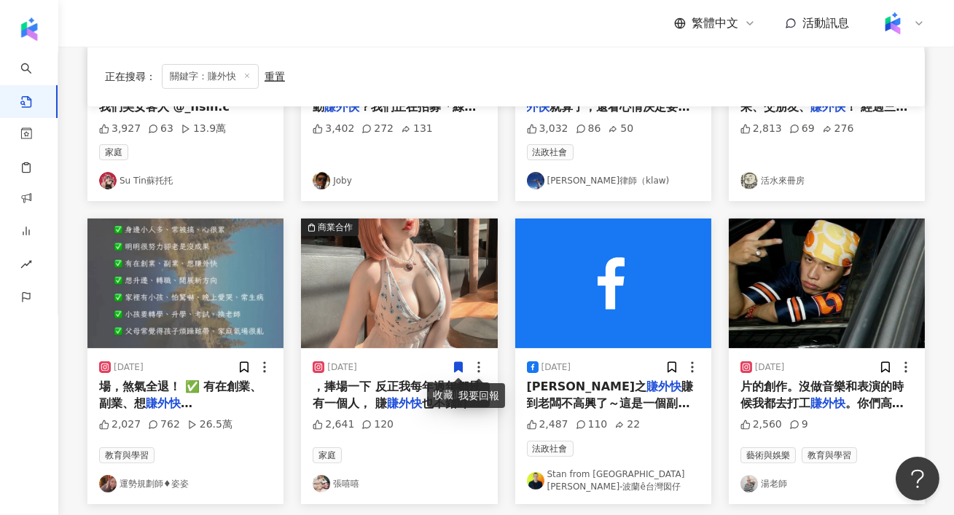
scroll to position [625, 0]
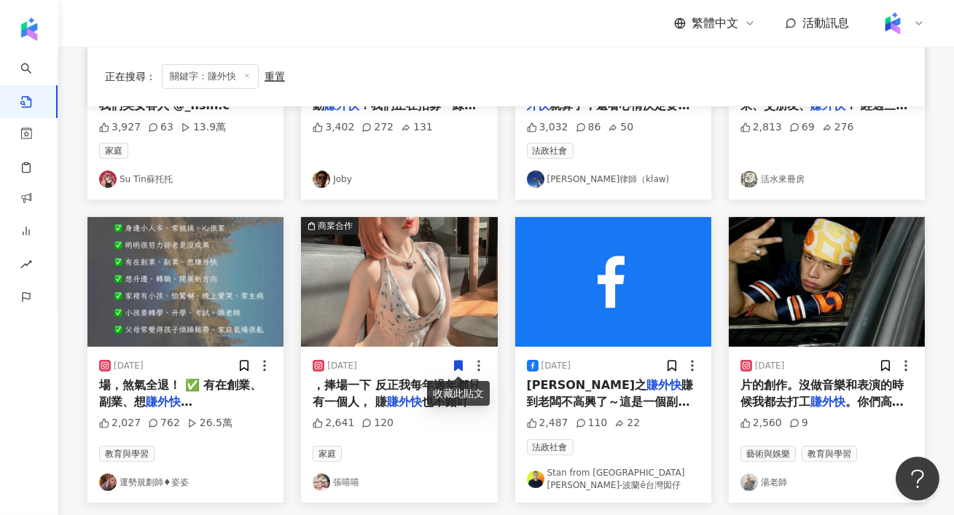
click at [876, 288] on img "button" at bounding box center [827, 282] width 196 height 130
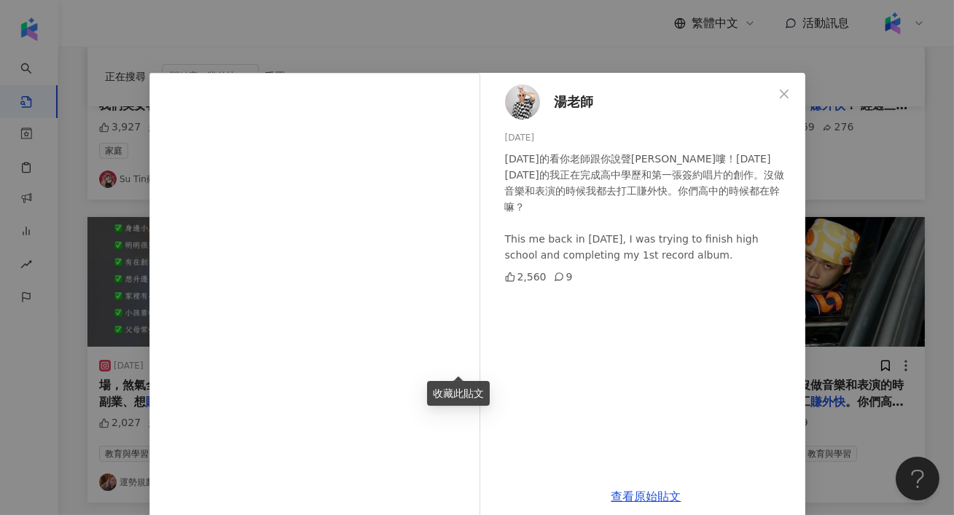
click at [896, 211] on div "湯老師 2024/1/15 1999年的看你老師跟你說聲哈嘍！24年前的我正在完成高中學歷和第一張簽約唱片的創作。沒做音樂和表演的時候我都去打工賺外快。你們高…" at bounding box center [477, 257] width 954 height 515
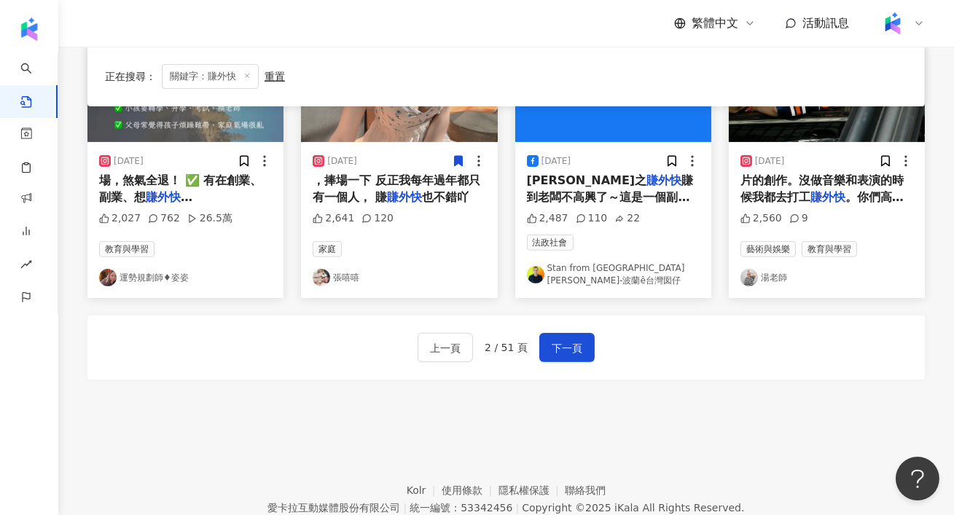
scroll to position [831, 0]
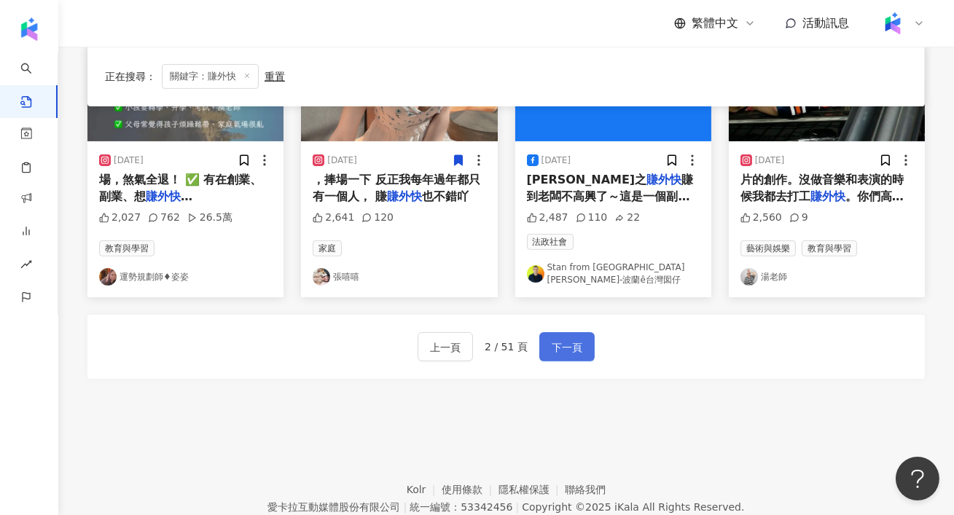
click at [567, 343] on span "下一頁" at bounding box center [567, 347] width 31 height 17
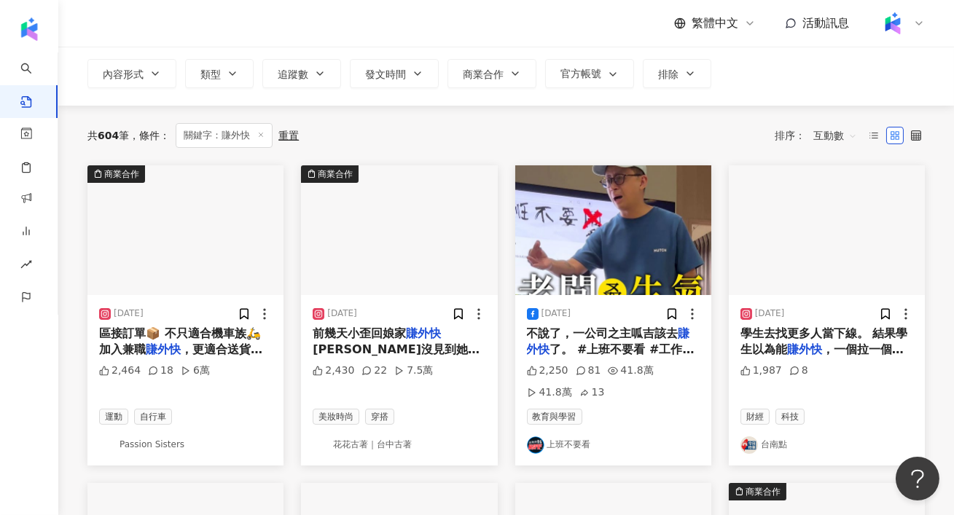
scroll to position [0, 0]
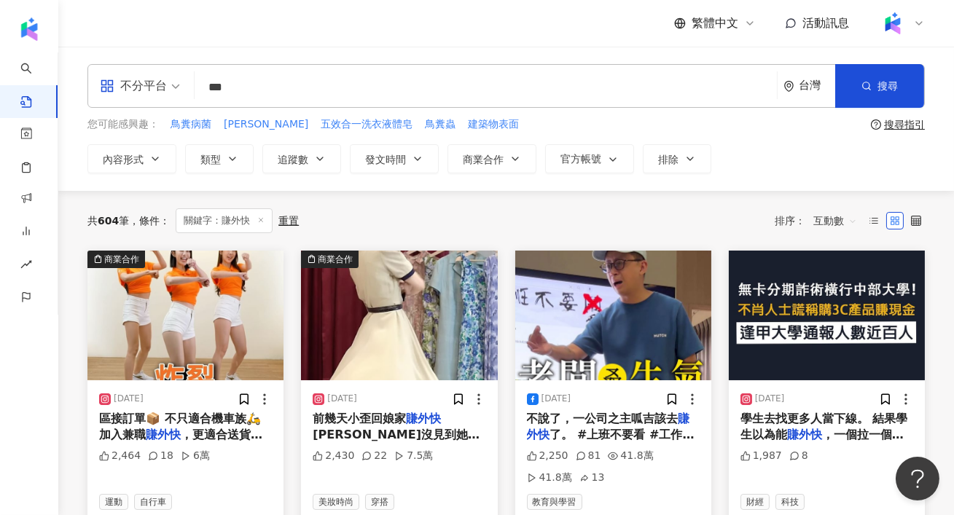
click at [187, 346] on img "button" at bounding box center [185, 316] width 196 height 130
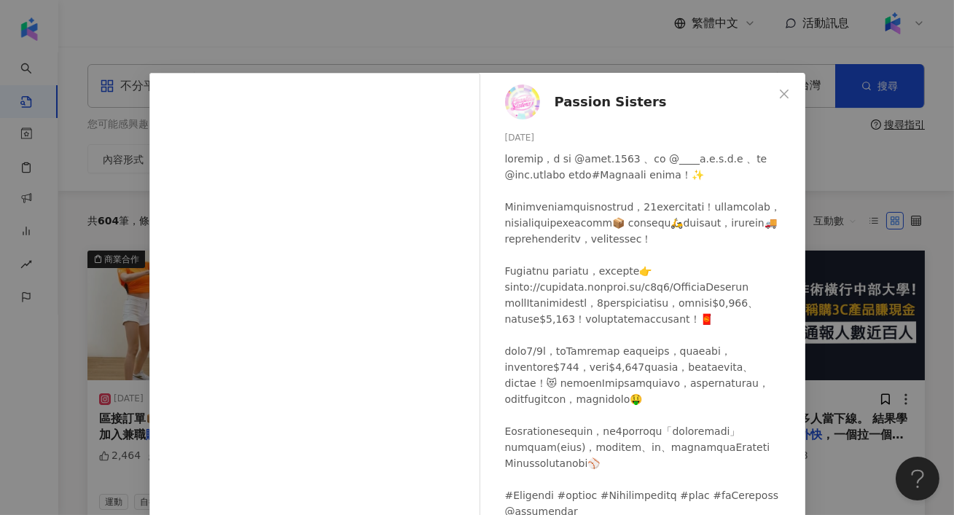
scroll to position [138, 0]
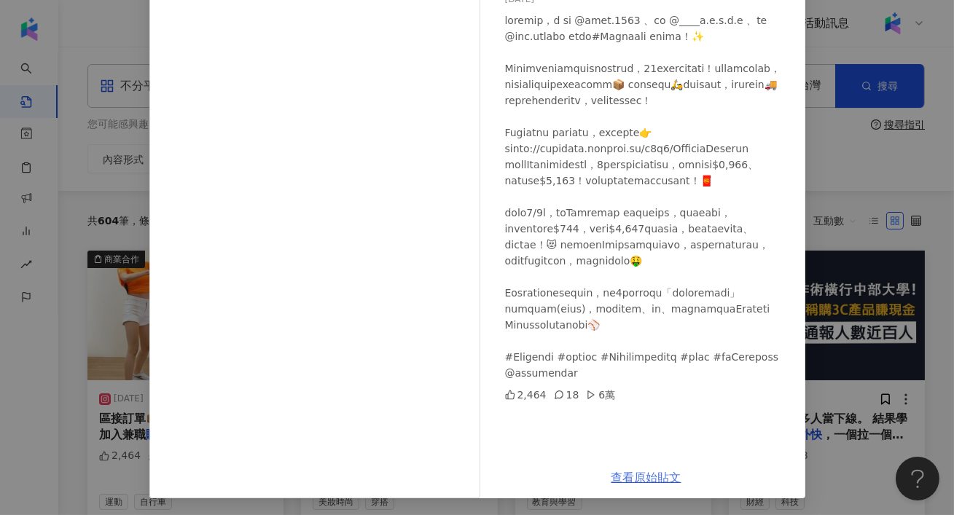
click at [627, 474] on link "查看原始貼文" at bounding box center [646, 478] width 70 height 14
click at [857, 211] on div "Passion Sisters 2024/1/2 2,464 18 6萬 查看原始貼文" at bounding box center [477, 257] width 954 height 515
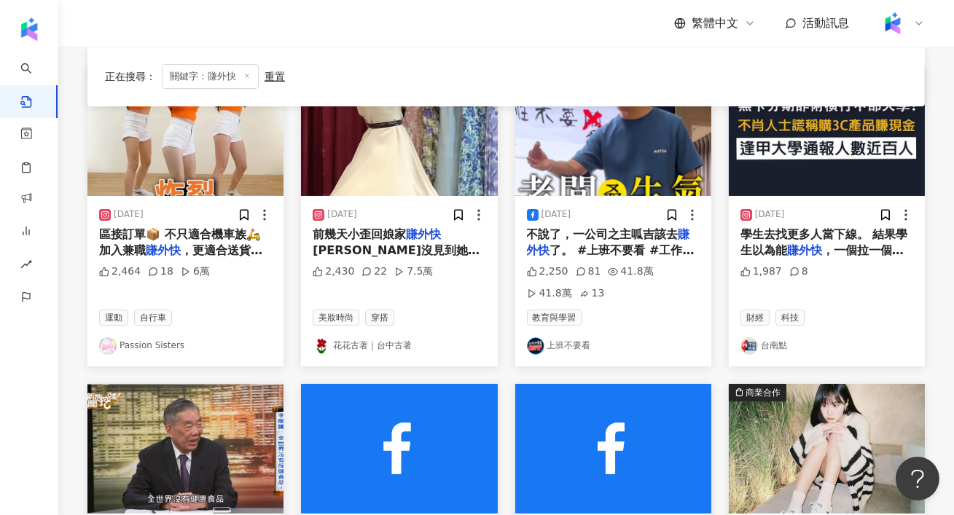
scroll to position [189, 0]
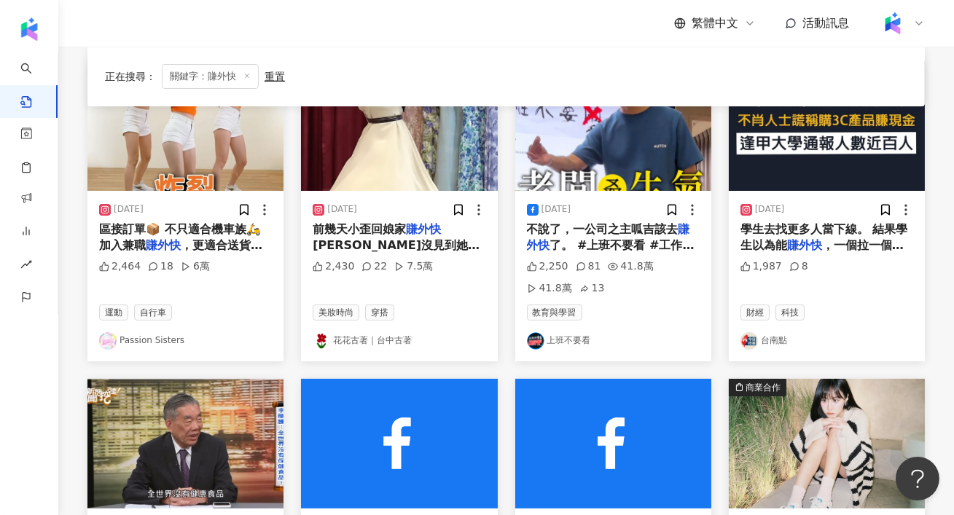
click at [393, 174] on img "button" at bounding box center [399, 126] width 196 height 130
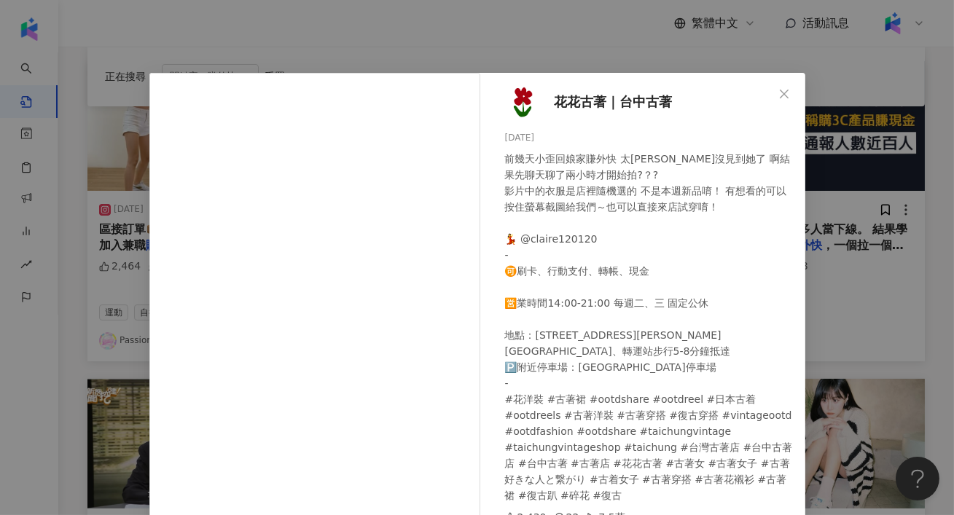
click at [853, 266] on div "花花古著｜台中古著 2024/7/20 前幾天小歪回娘家賺外快 太久沒見到她了 啊結果先聊天聊了兩小時才開始拍?？? 影片中的衣服是店裡隨機選的 不是本週新品…" at bounding box center [477, 257] width 954 height 515
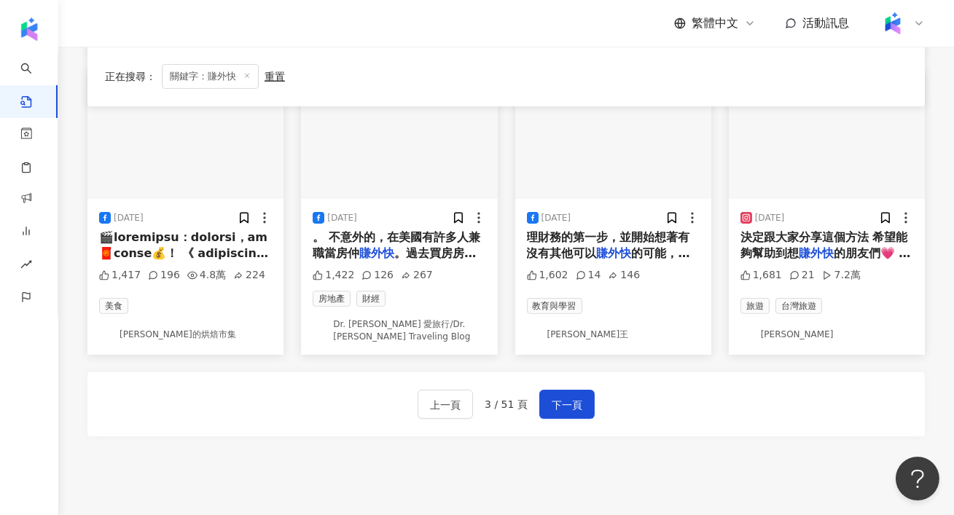
scroll to position [796, 0]
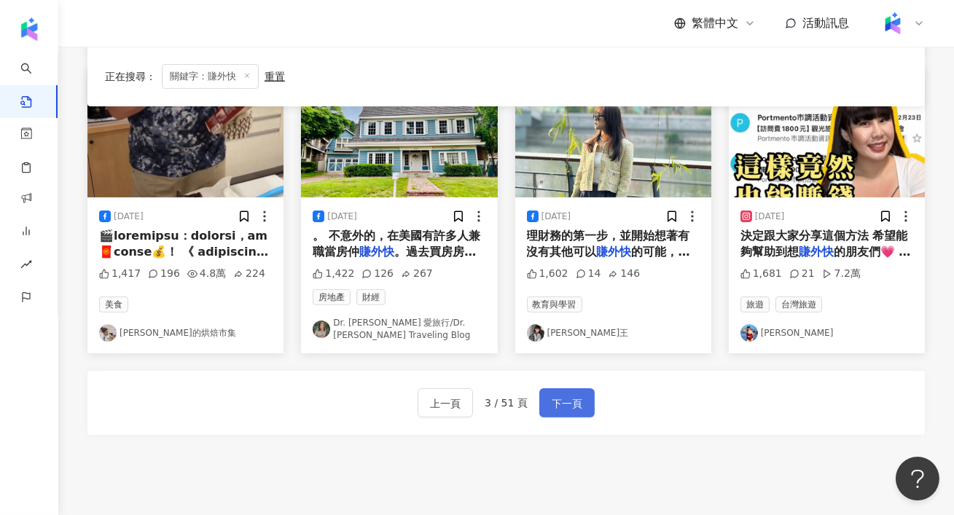
click at [568, 399] on span "下一頁" at bounding box center [567, 403] width 31 height 17
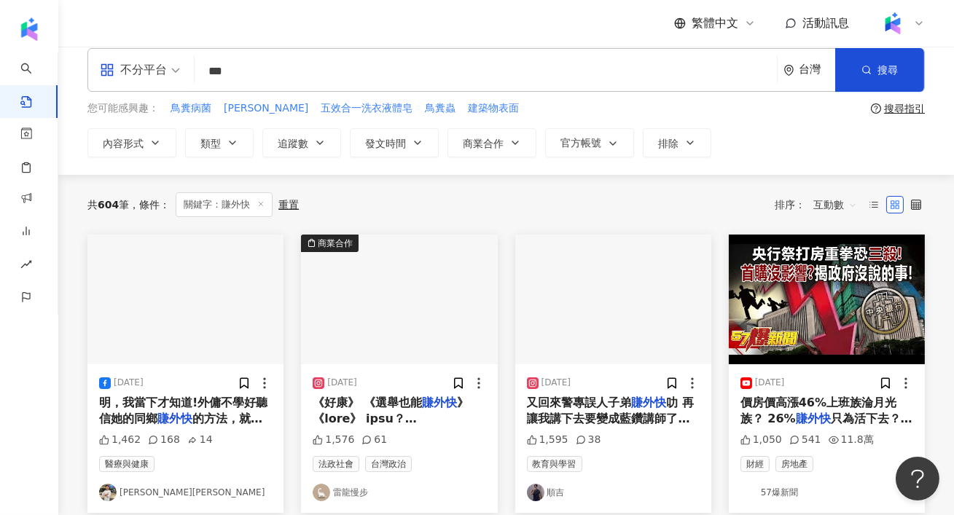
scroll to position [23, 0]
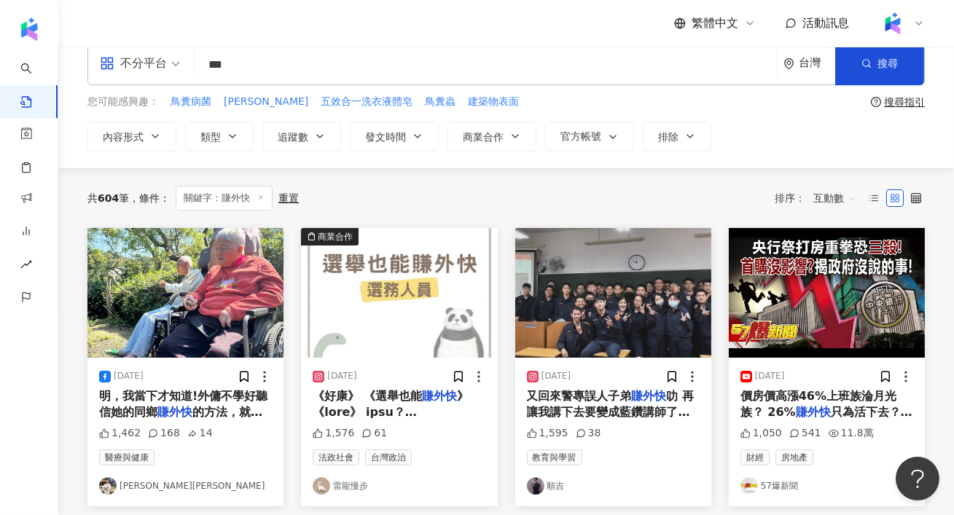
click at [417, 320] on img "button" at bounding box center [399, 293] width 196 height 130
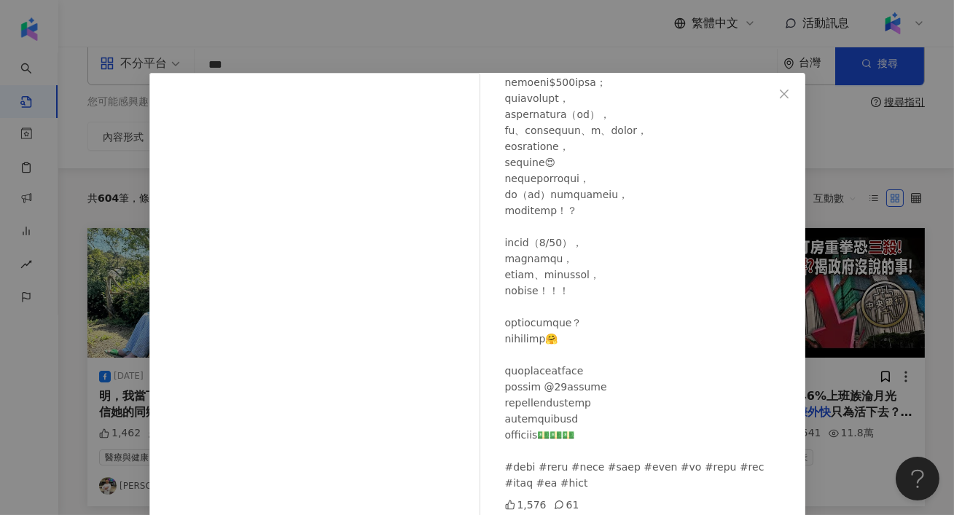
scroll to position [56, 0]
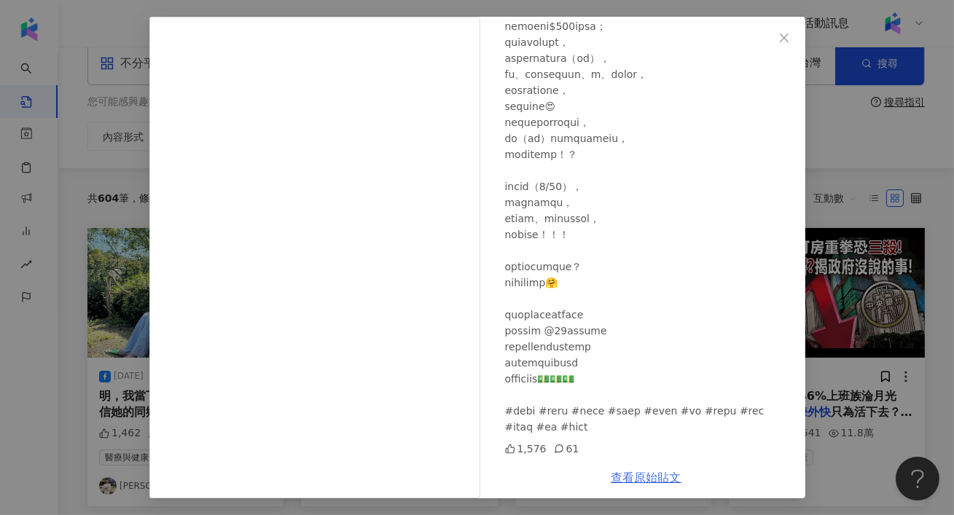
click at [632, 480] on link "查看原始貼文" at bounding box center [646, 478] width 70 height 14
click at [823, 93] on div "雷龍慢步 2024/1/9 1,576 61 查看原始貼文" at bounding box center [477, 257] width 954 height 515
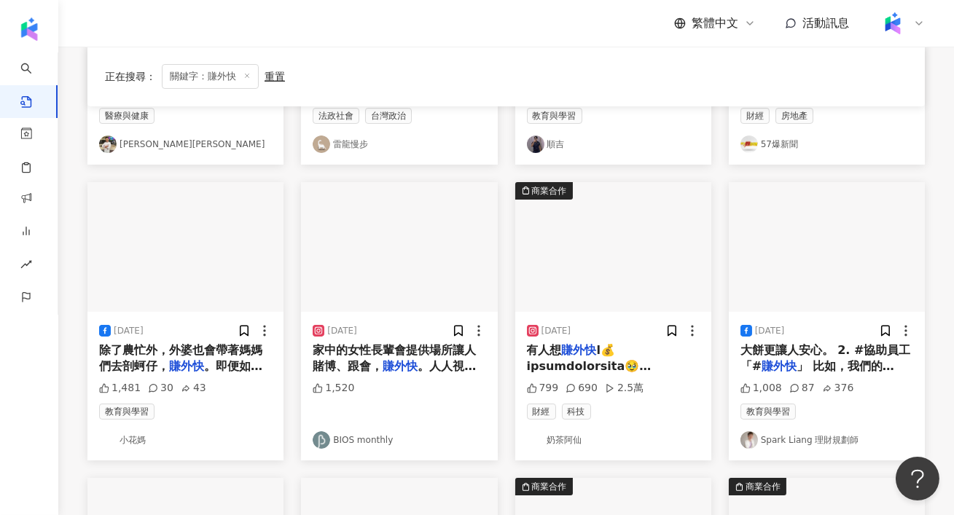
scroll to position [365, 0]
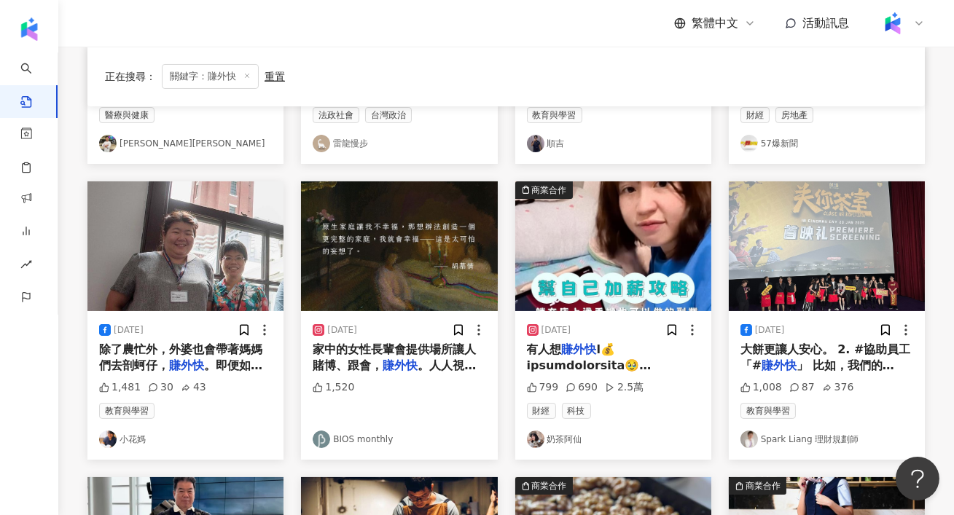
click at [631, 301] on img "button" at bounding box center [613, 246] width 196 height 130
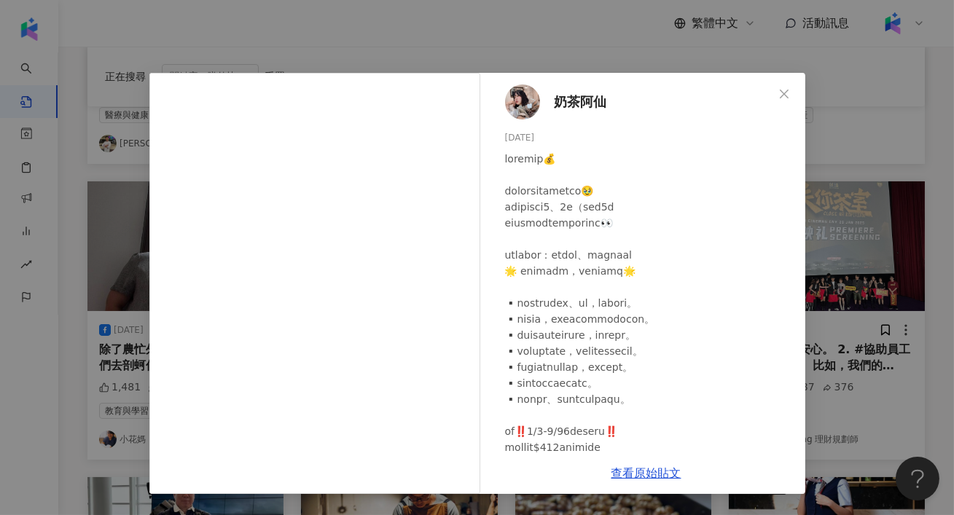
click at [908, 292] on div "奶茶阿仙 2025/2/7 799 690 2.5萬 查看原始貼文" at bounding box center [477, 257] width 954 height 515
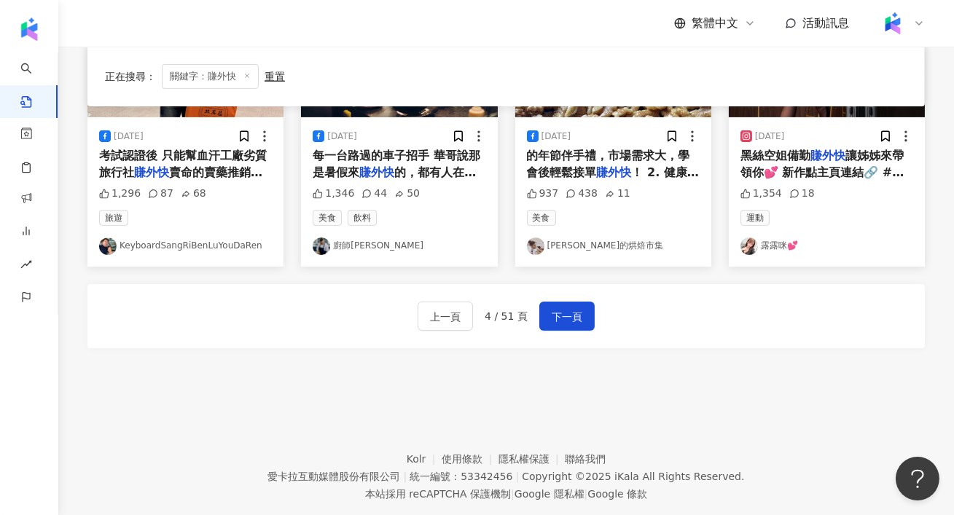
scroll to position [884, 0]
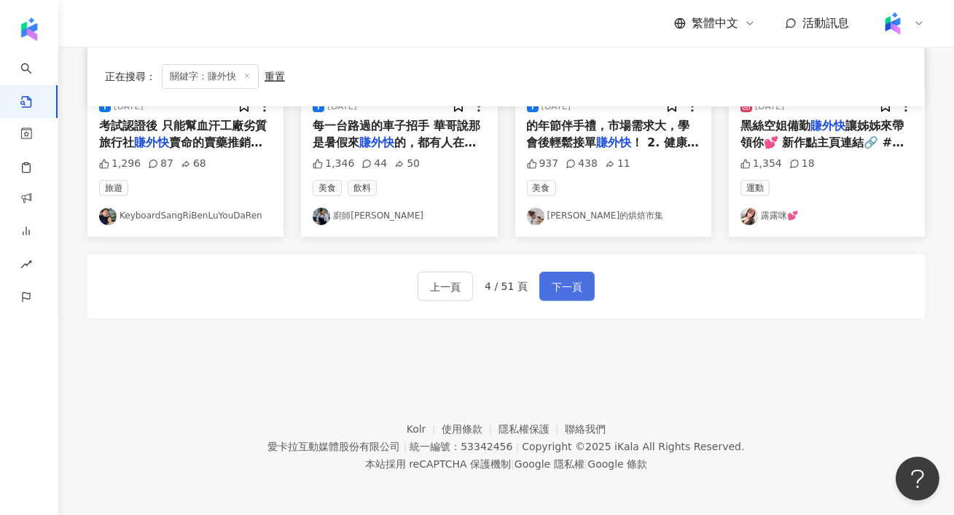
click at [564, 290] on span "下一頁" at bounding box center [567, 286] width 31 height 17
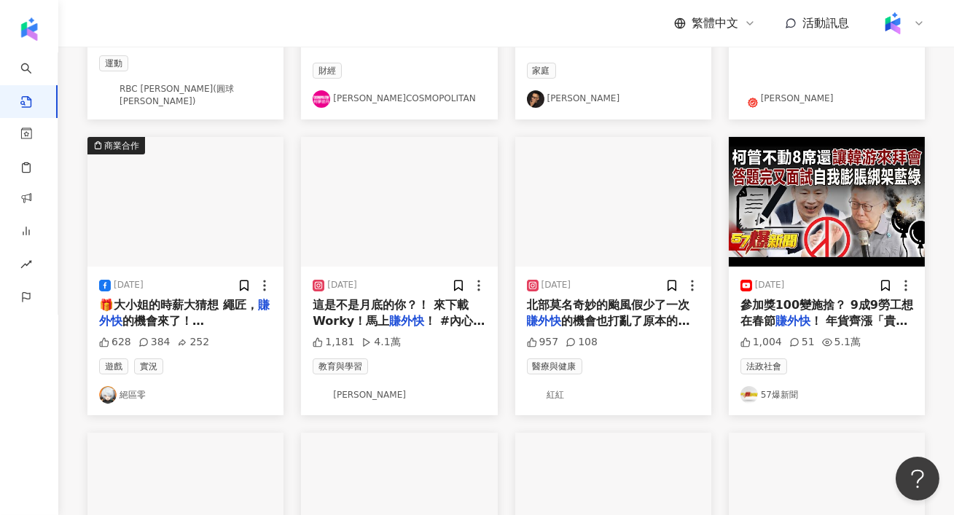
scroll to position [0, 0]
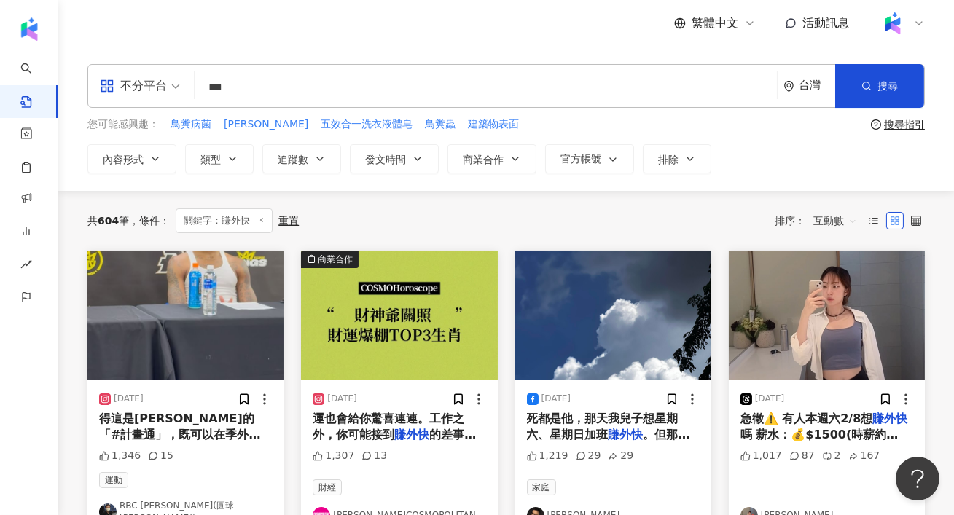
click at [723, 341] on div "2025/2/7 急徵⚠️ 有人本週六2/8想 賺外快 嗎 薪水：💰$1500(時薪約$215) 時間：17:00-24:00 地點：旱溪夜市 工作內容超簡單…" at bounding box center [826, 394] width 213 height 286
click at [672, 343] on img "button" at bounding box center [613, 316] width 196 height 130
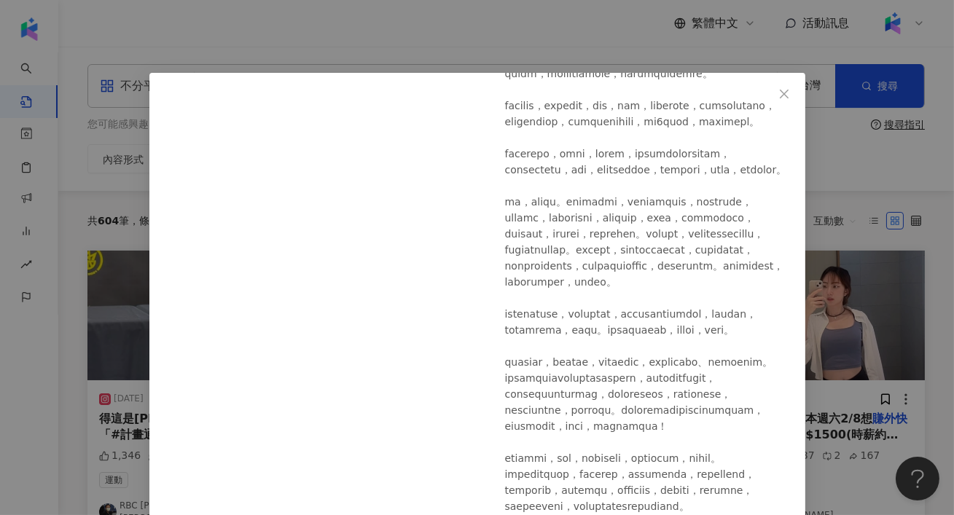
scroll to position [901, 0]
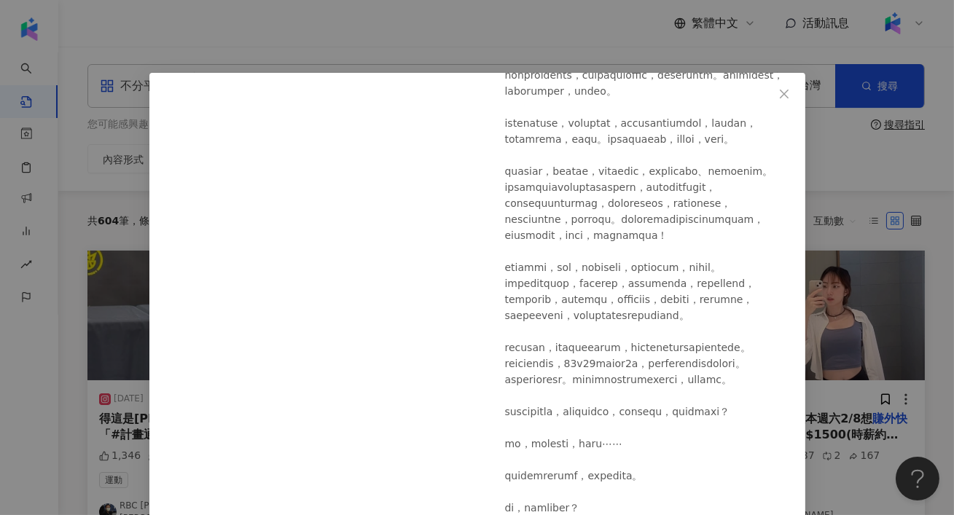
click at [890, 286] on div "許常德 2025/7/4 1,219 29 29 查看原始貼文" at bounding box center [477, 257] width 954 height 515
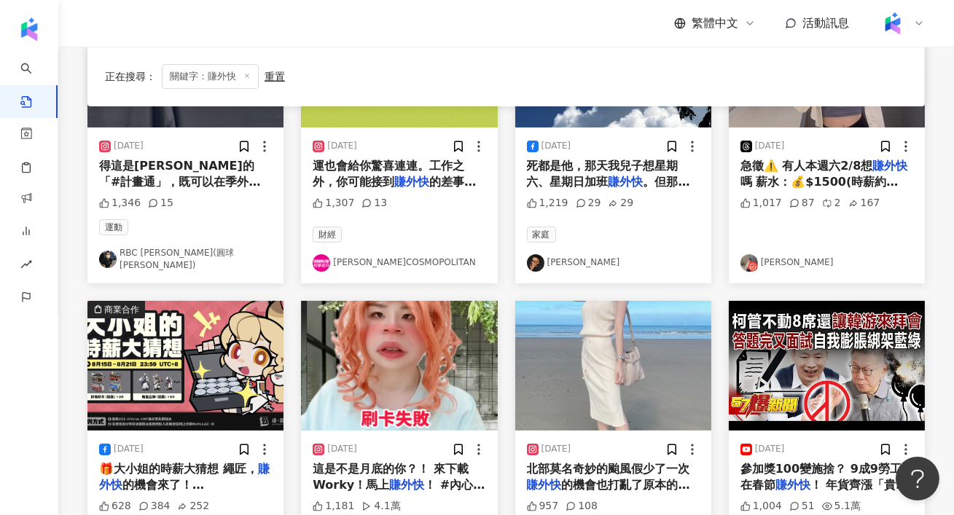
scroll to position [262, 0]
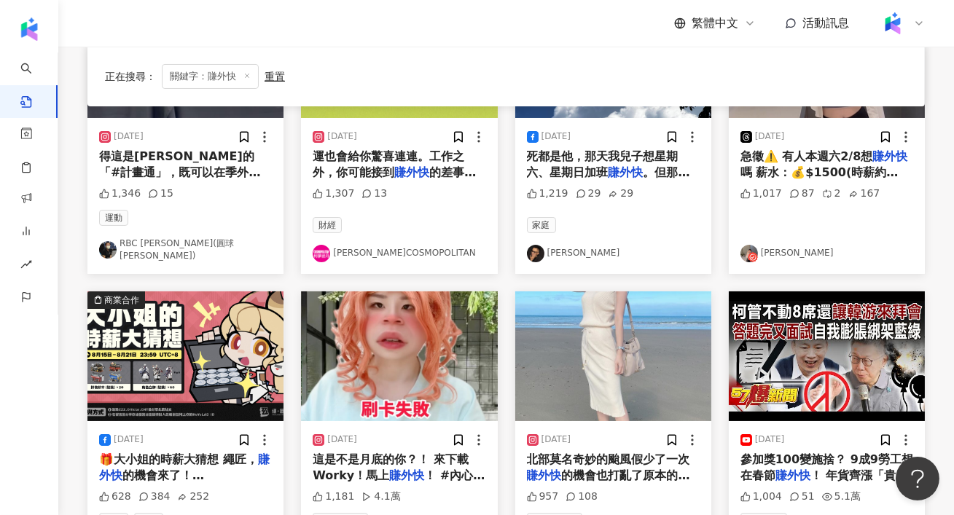
click at [350, 382] on img "button" at bounding box center [399, 356] width 196 height 130
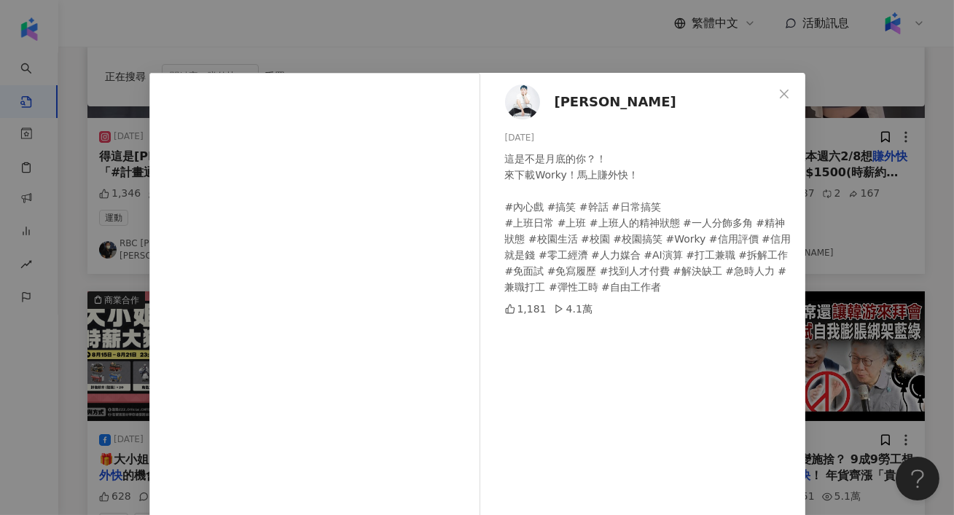
scroll to position [138, 0]
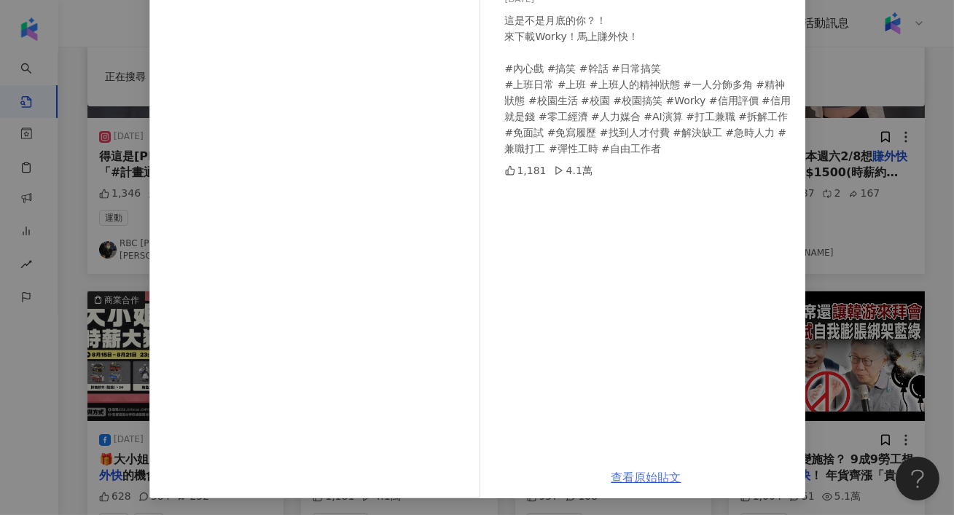
click at [643, 479] on link "查看原始貼文" at bounding box center [646, 478] width 70 height 14
click at [101, 246] on div "綸綸 2024/8/21 這是不是月底的你？！ 來下載Worky！馬上賺外快！ #內心戲 #搞笑 #幹話 #日常搞笑 #上班日常 #上班 #上班人的精神狀態 …" at bounding box center [477, 257] width 954 height 515
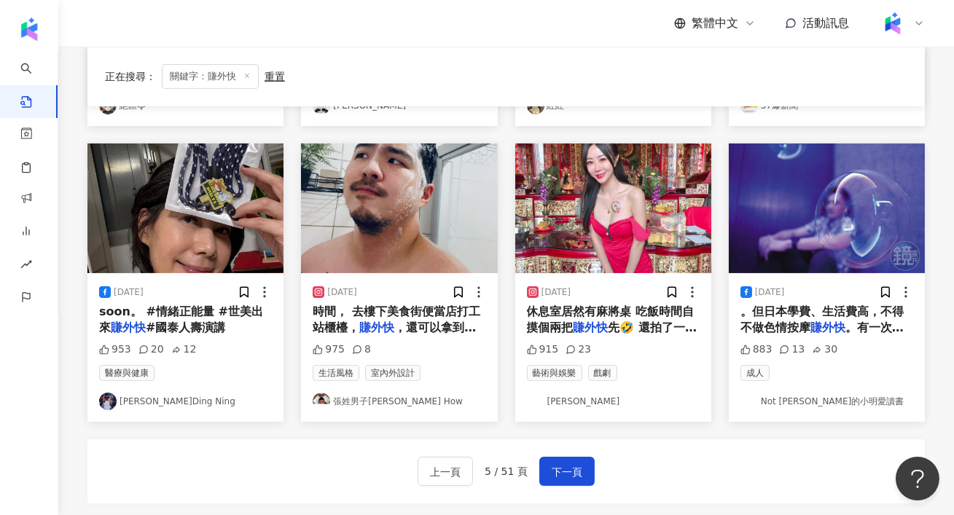
scroll to position [707, 0]
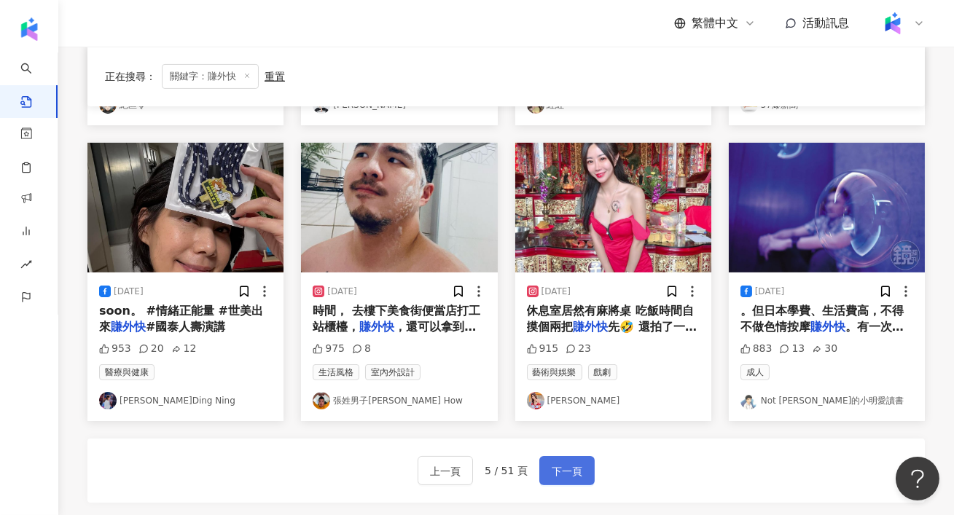
click at [576, 463] on span "下一頁" at bounding box center [567, 471] width 31 height 17
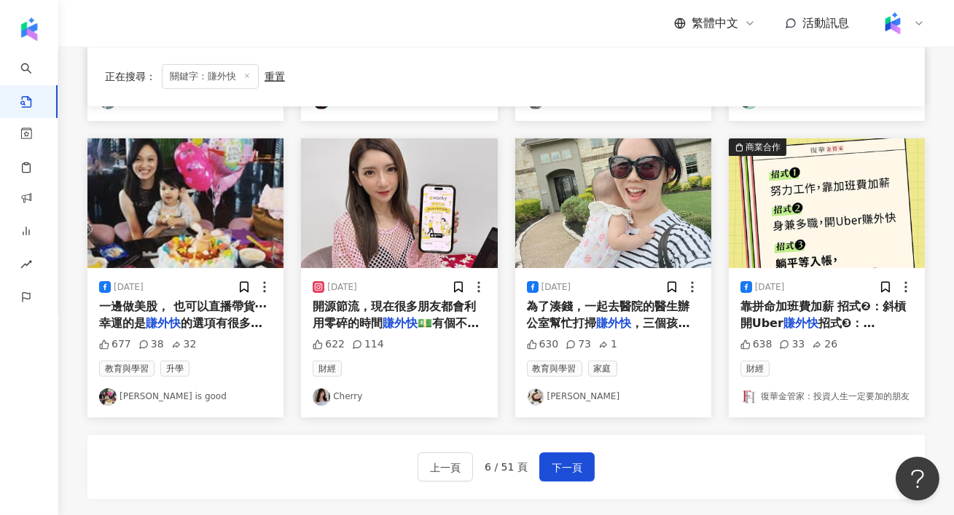
scroll to position [699, 0]
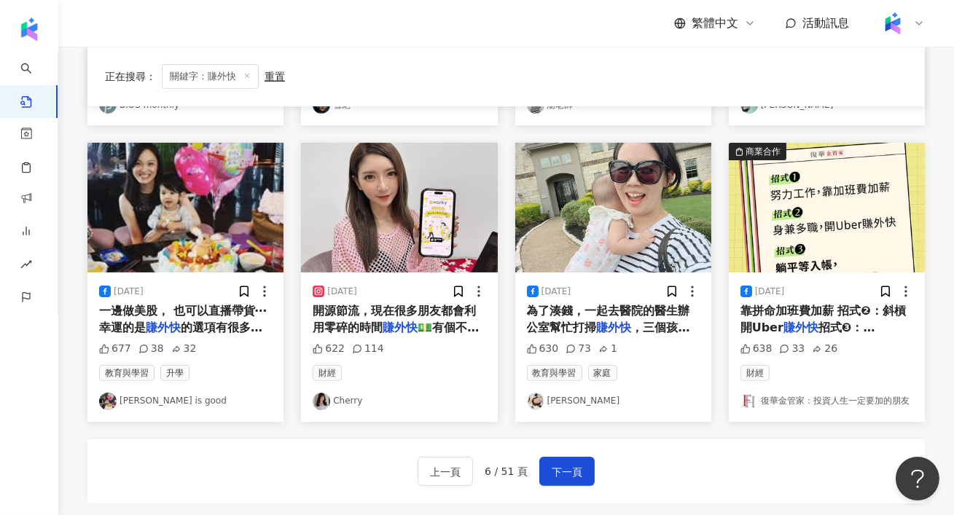
click at [796, 247] on img "button" at bounding box center [827, 208] width 196 height 130
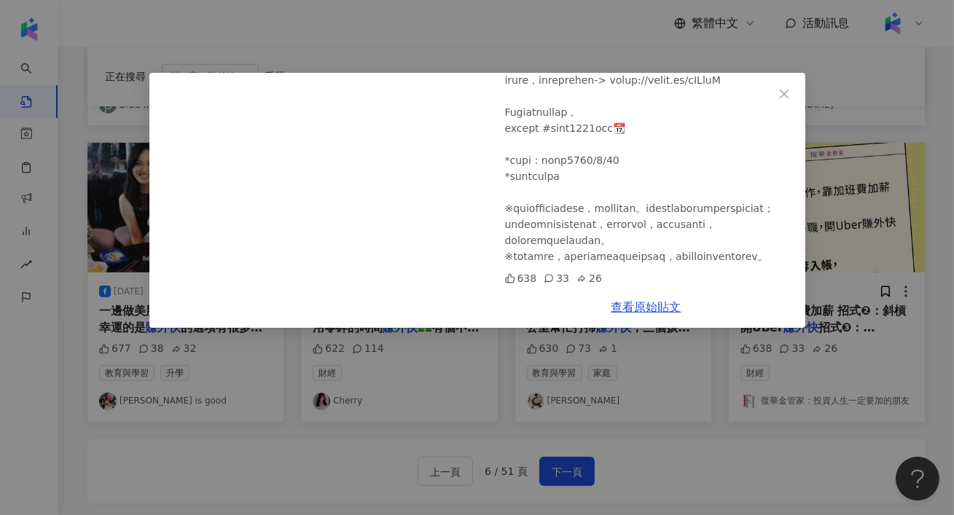
scroll to position [702, 0]
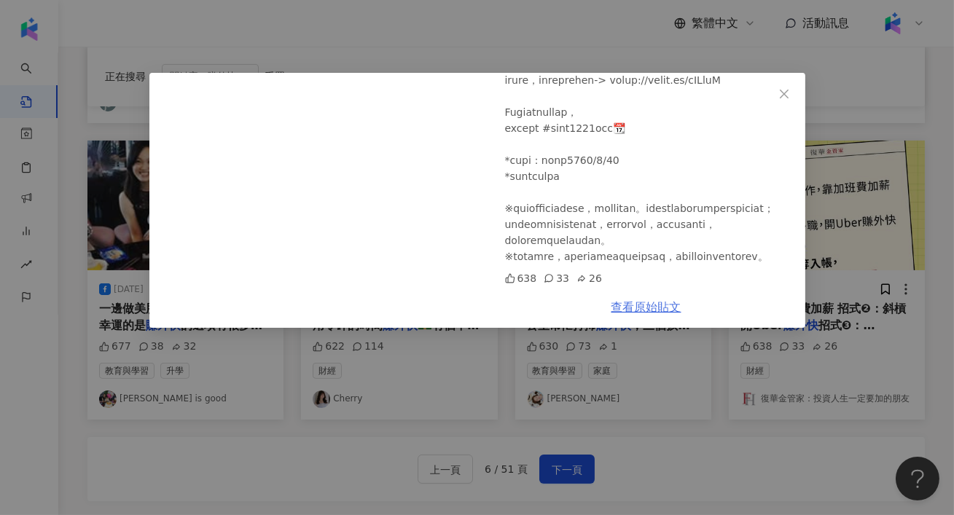
click at [654, 310] on link "查看原始貼文" at bounding box center [646, 307] width 70 height 14
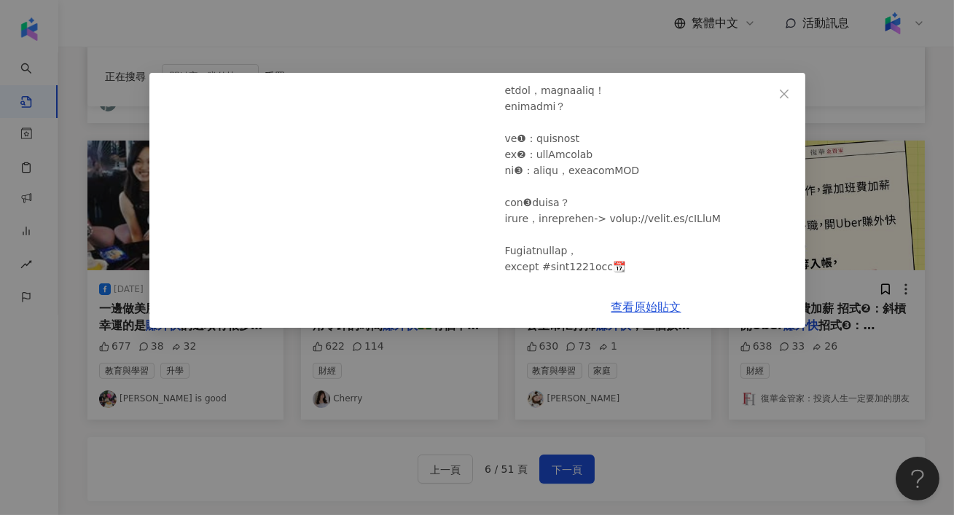
scroll to position [146, 0]
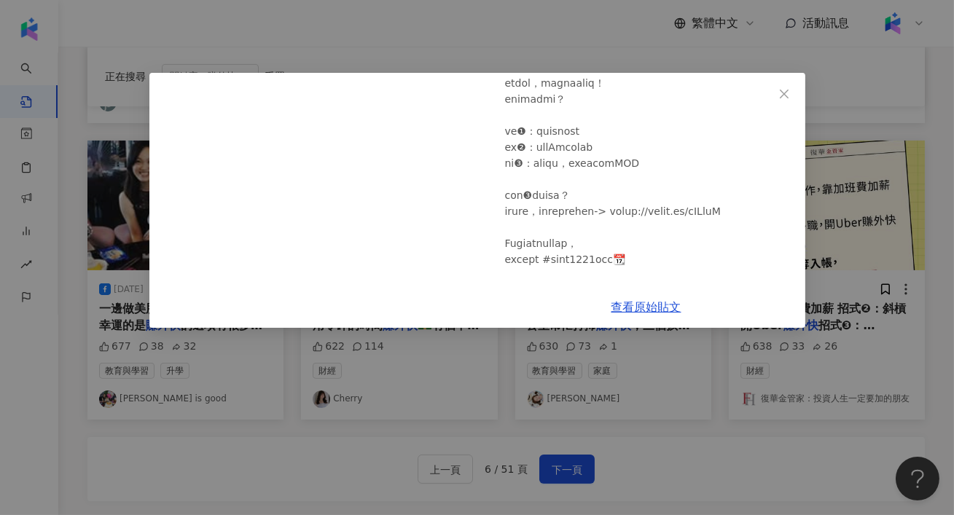
click at [847, 186] on div "復華金管家：投資人生一定要加的朋友 2024/1/11 638 33 26 查看原始貼文" at bounding box center [477, 257] width 954 height 515
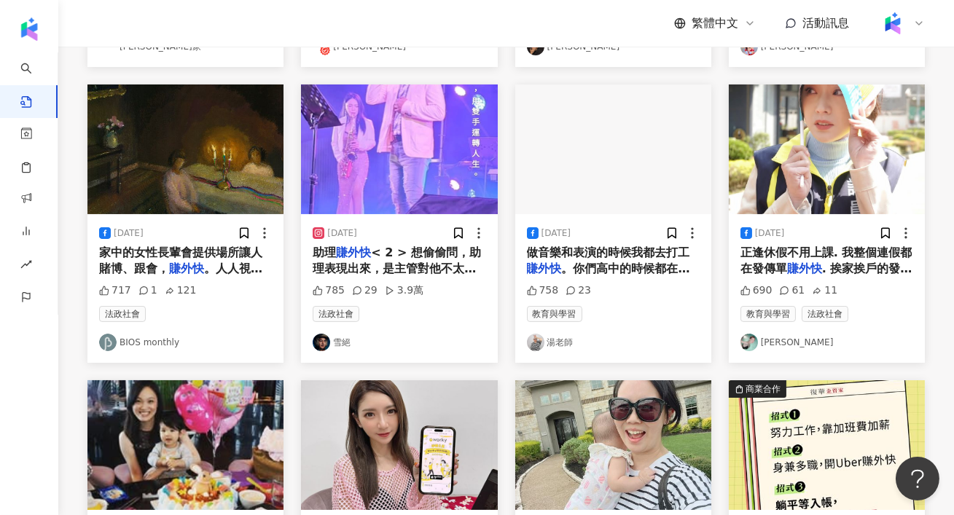
scroll to position [0, 0]
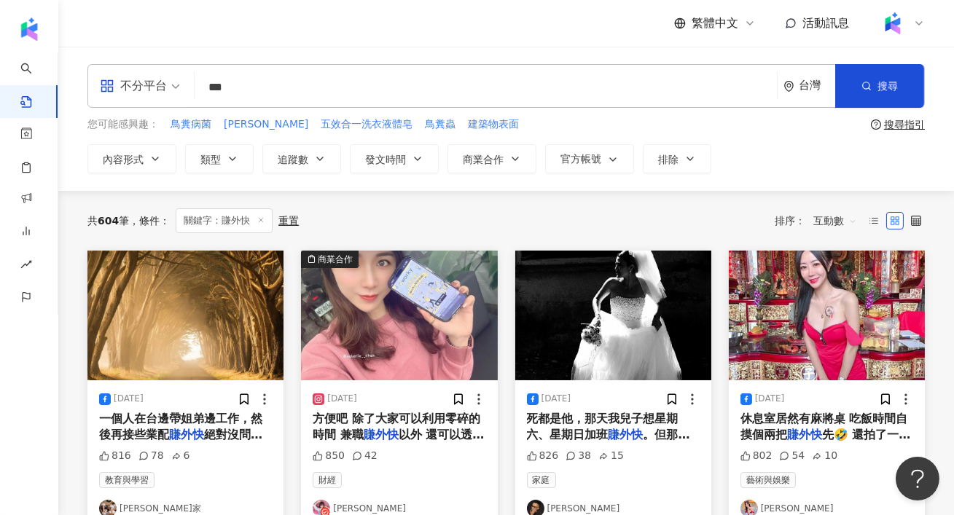
drag, startPoint x: 264, startPoint y: 93, endPoint x: 170, endPoint y: 93, distance: 94.0
click at [170, 93] on div "不分平台 賺外快 *** 台灣 搜尋" at bounding box center [505, 86] width 837 height 44
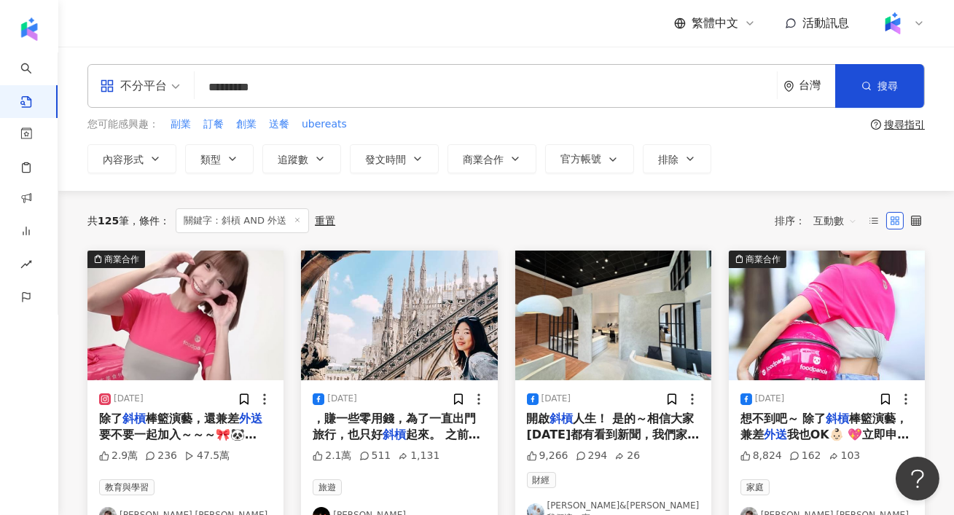
click at [173, 355] on img "button" at bounding box center [185, 316] width 196 height 130
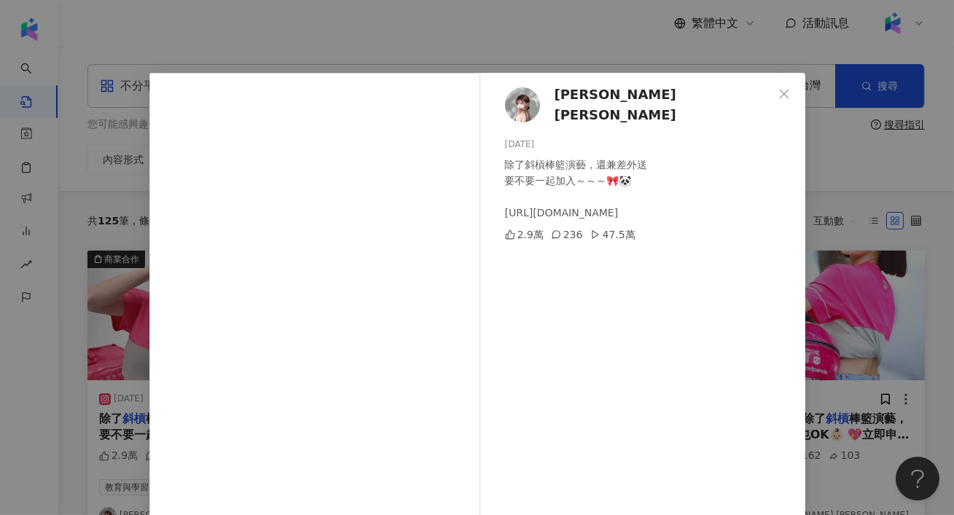
click at [884, 207] on div "Irene 林艾融 2024/3/1 除了斜槓棒籃演藝，還兼差外送 要不要一起加入～～～🎀🐼 https://lihi1.com/MGhlW 2.9萬 236…" at bounding box center [477, 257] width 954 height 515
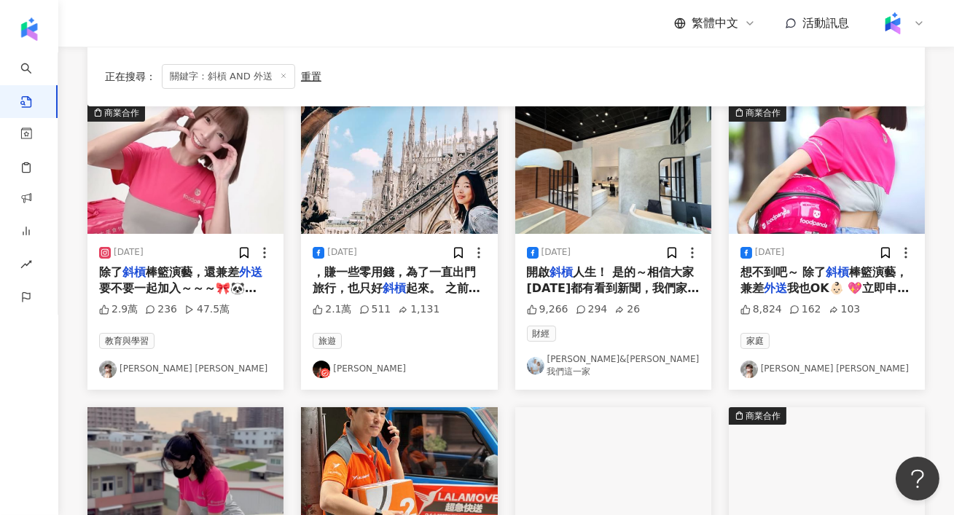
scroll to position [150, 0]
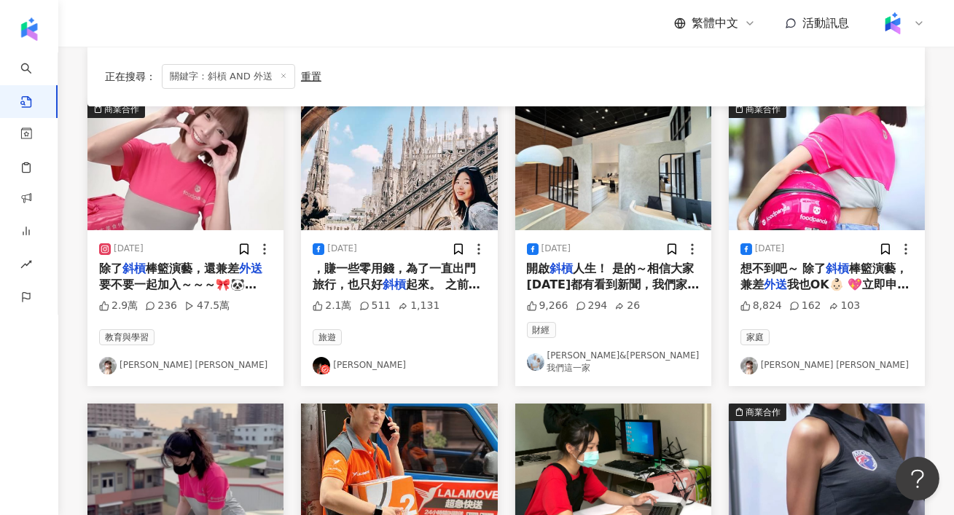
click at [379, 200] on img "button" at bounding box center [399, 166] width 196 height 130
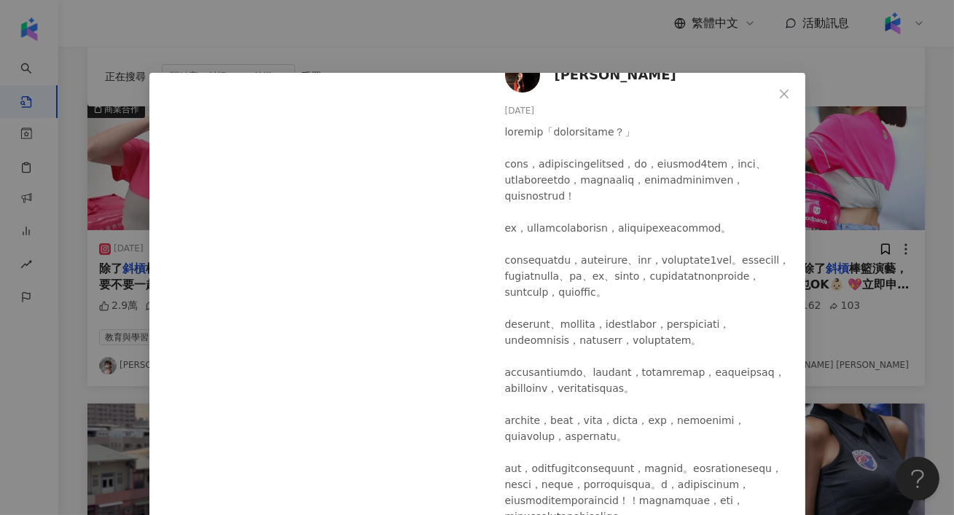
scroll to position [374, 0]
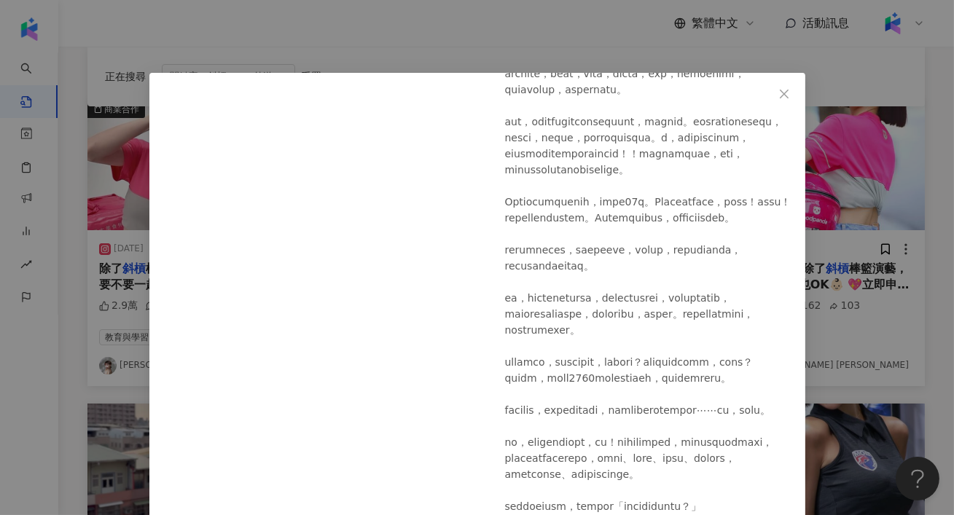
click at [876, 356] on div "雪兒 Cher 2023/12/27 2.1萬 511 1,131 查看原始貼文" at bounding box center [477, 257] width 954 height 515
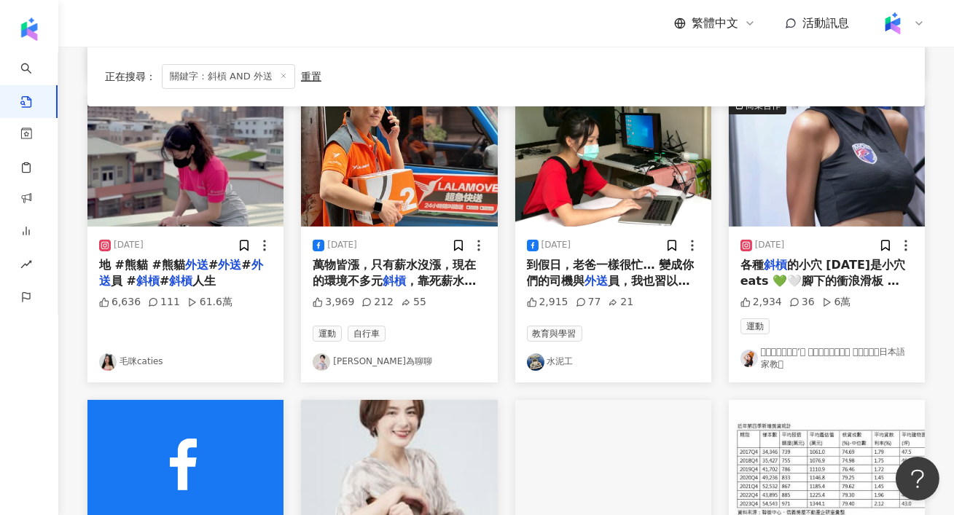
scroll to position [460, 0]
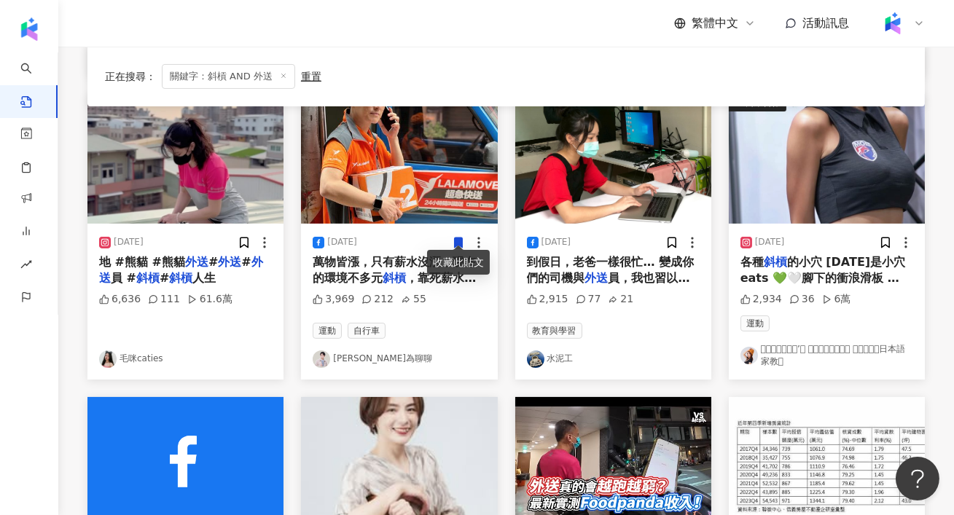
click at [782, 174] on img "button" at bounding box center [827, 159] width 196 height 130
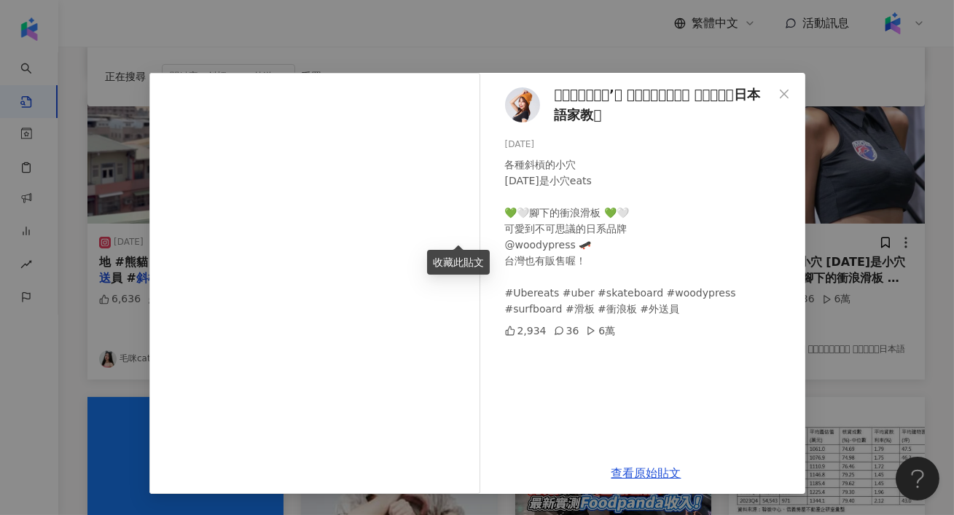
click at [876, 189] on div "𓇼𝚂𝚒𝚕𝚟𝚒𝚊’𝚜 𝙹𝚊𝚙𝚊𝚗𝚎𝚜𝚎 𝚌𝚕𝚊𝚜𝚜日本語家教𓇼 2024/3/9 各種斜槓的小穴 今天是小穴eats 💚🤍腳下的衝浪滑板 💚🤍 可愛到不可思議的…" at bounding box center [477, 257] width 954 height 515
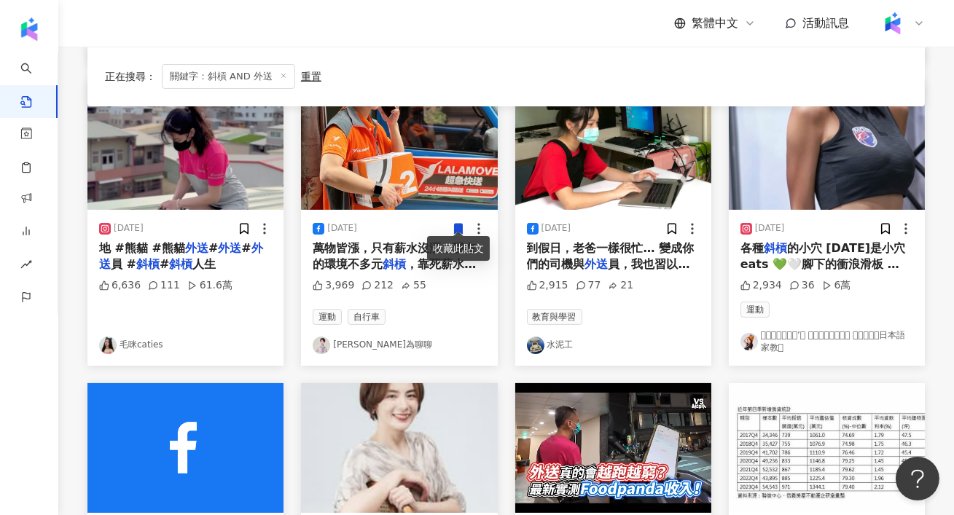
scroll to position [476, 0]
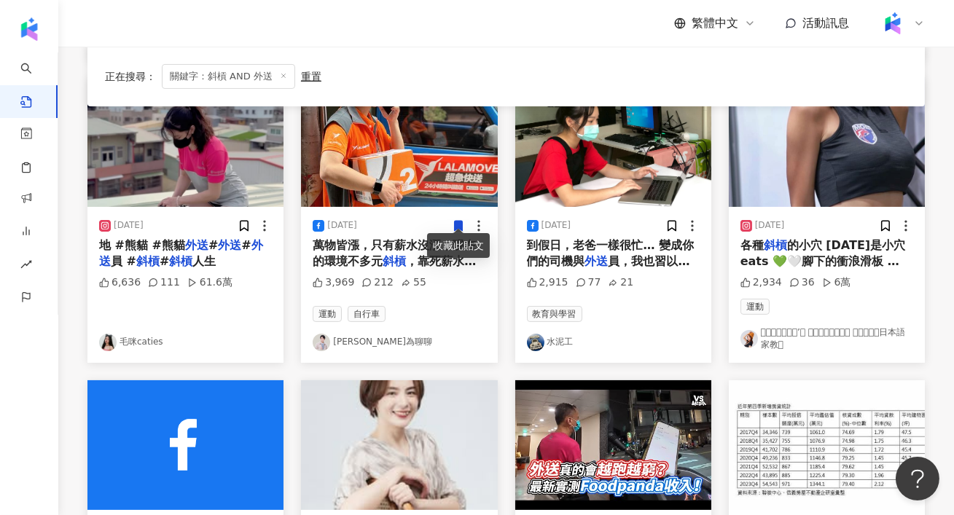
click at [604, 182] on img "button" at bounding box center [613, 142] width 196 height 130
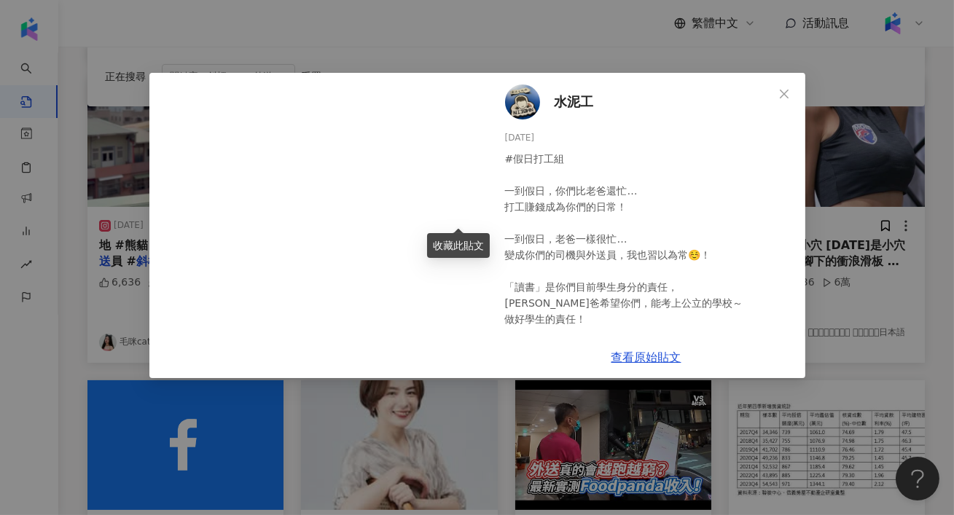
click at [872, 254] on div "水泥工 2025/6/8 2,915 77 21 查看原始貼文" at bounding box center [477, 257] width 954 height 515
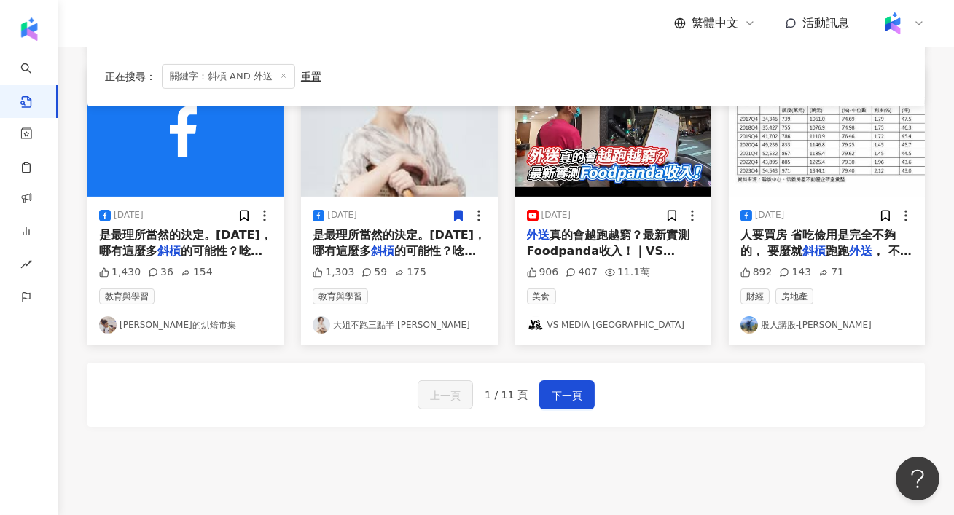
scroll to position [802, 0]
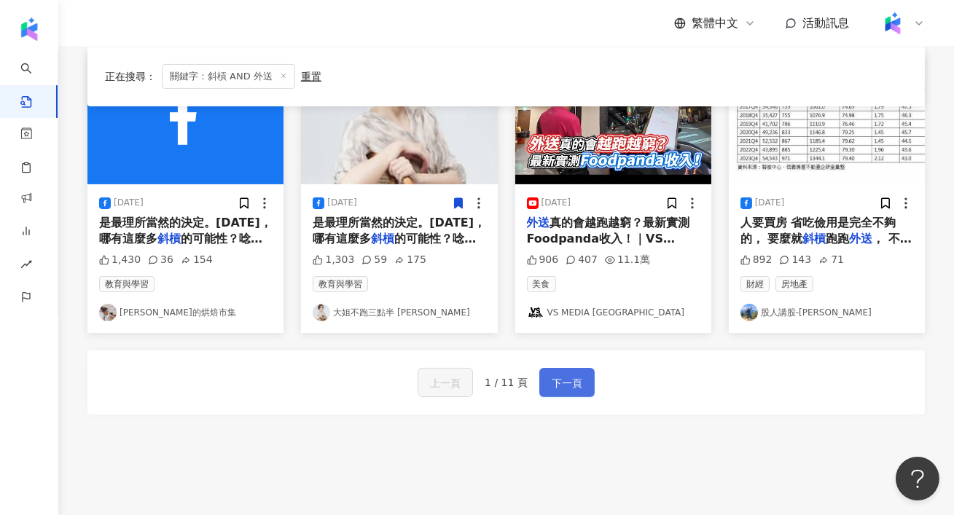
click at [570, 374] on span "下一頁" at bounding box center [567, 382] width 31 height 17
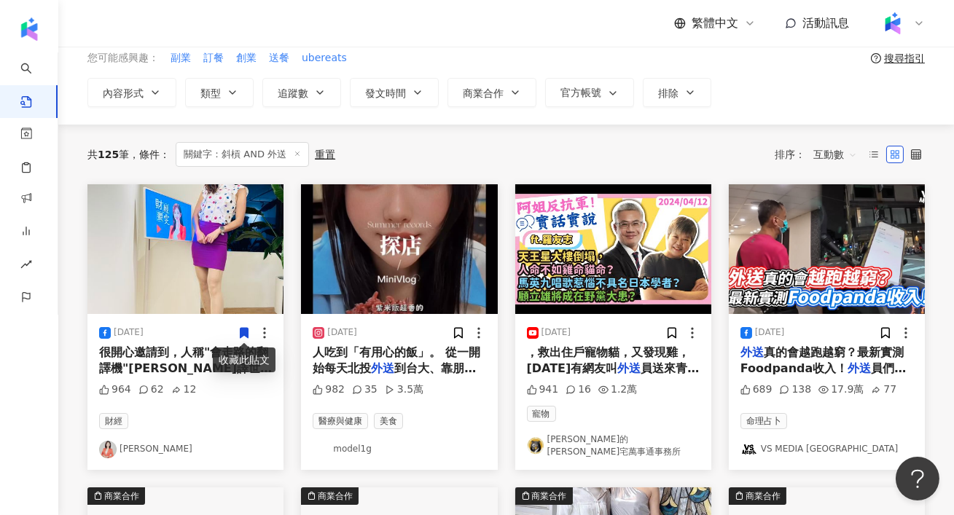
scroll to position [88, 0]
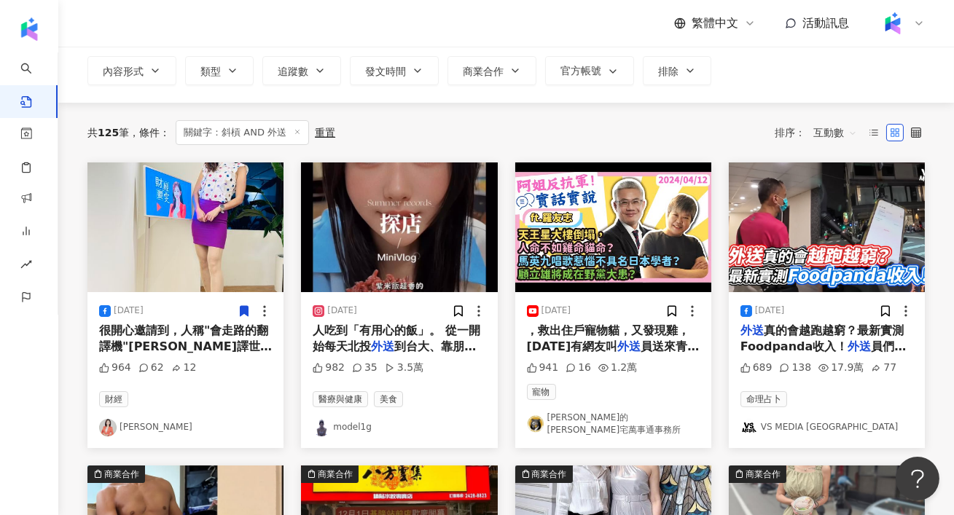
click at [385, 265] on img "button" at bounding box center [399, 227] width 196 height 130
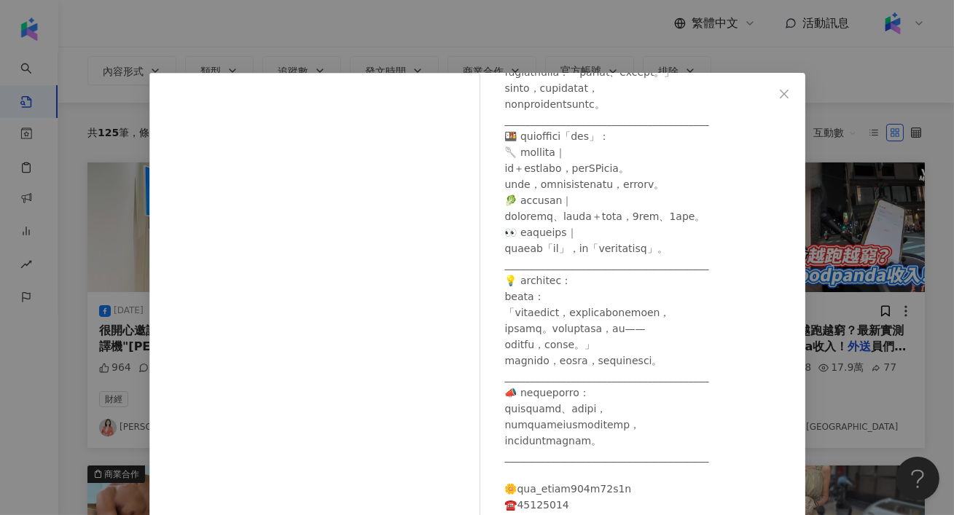
scroll to position [267, 0]
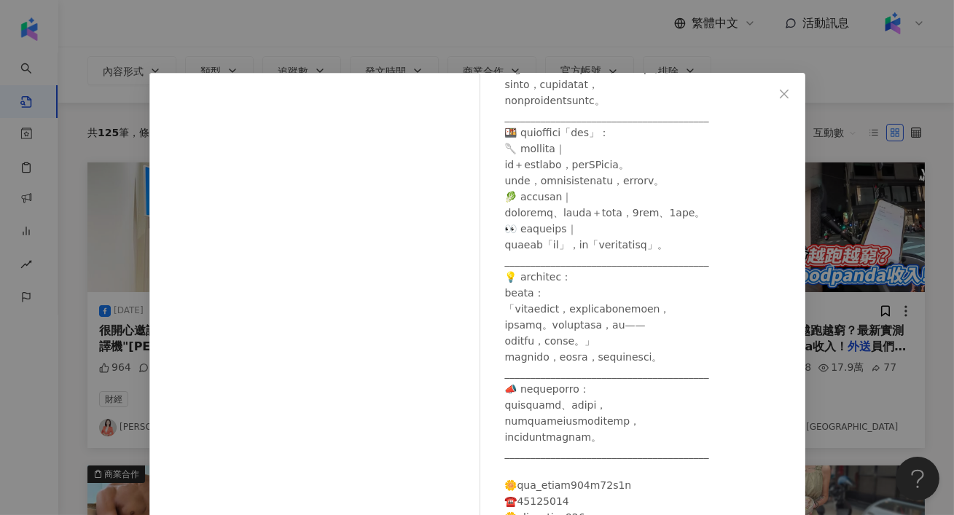
click at [911, 259] on div "model1g 2025/5/29 982 35 3.5萬 查看原始貼文" at bounding box center [477, 257] width 954 height 515
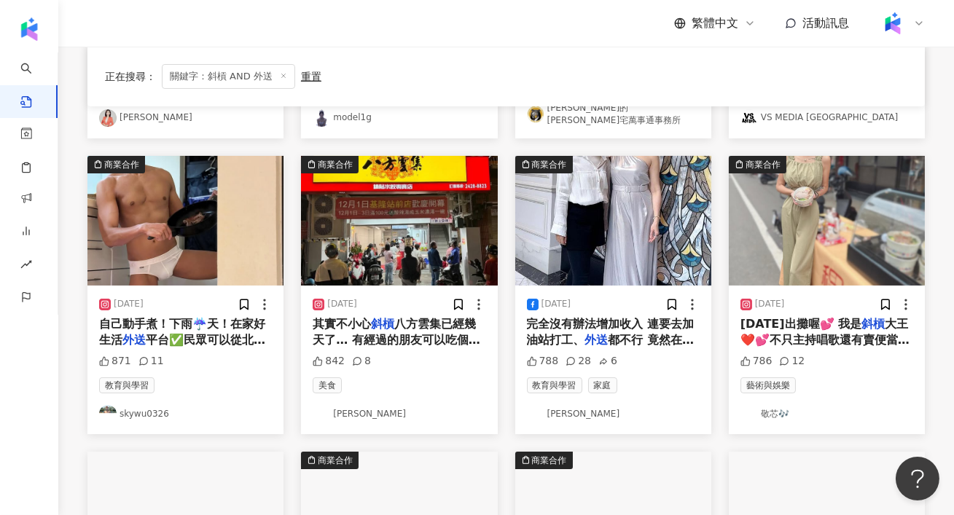
scroll to position [399, 0]
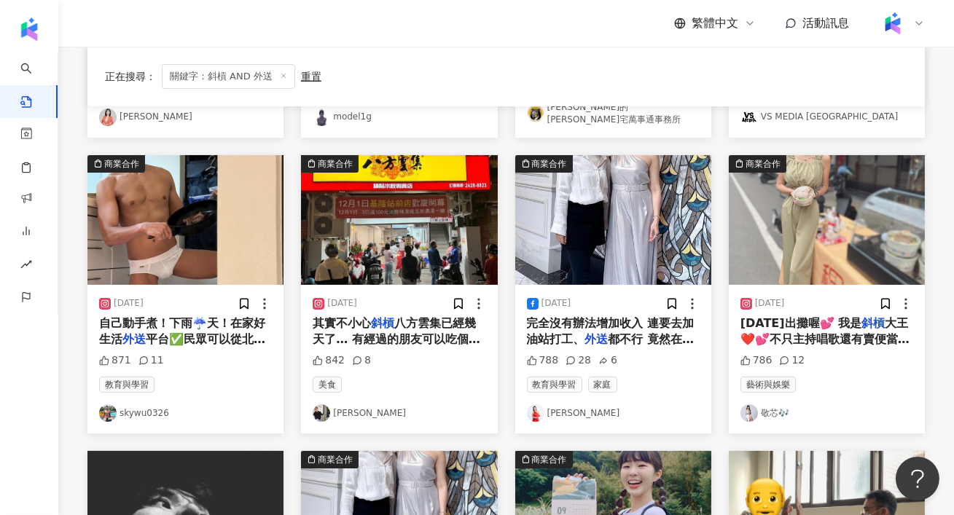
click at [202, 240] on img "button" at bounding box center [185, 220] width 196 height 130
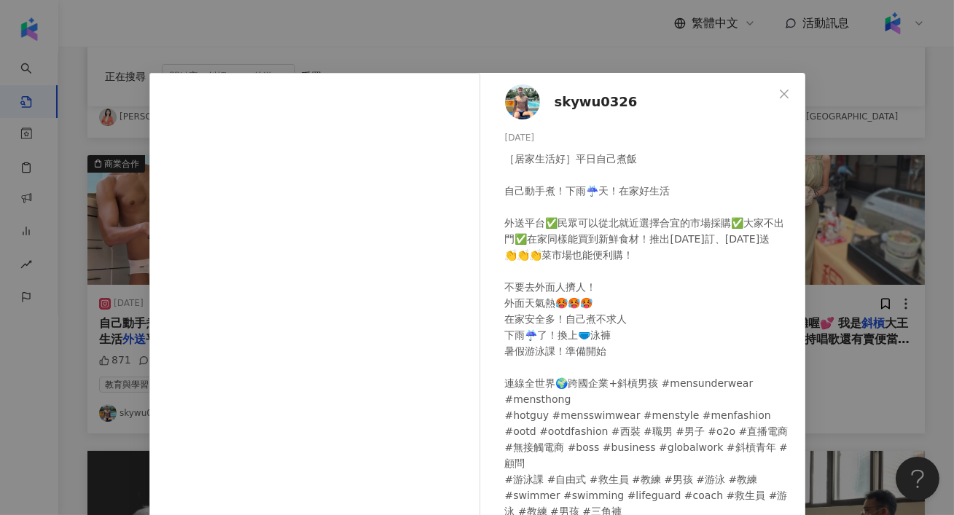
click at [859, 202] on div "skywu0326 2024/12/5 ［居家生活好］平日自己煮飯 自己動手煮！下雨☔️天！在家好生活 外送平台✅民眾可以從北就近選擇合宜的市場採購✅大家不出…" at bounding box center [477, 257] width 954 height 515
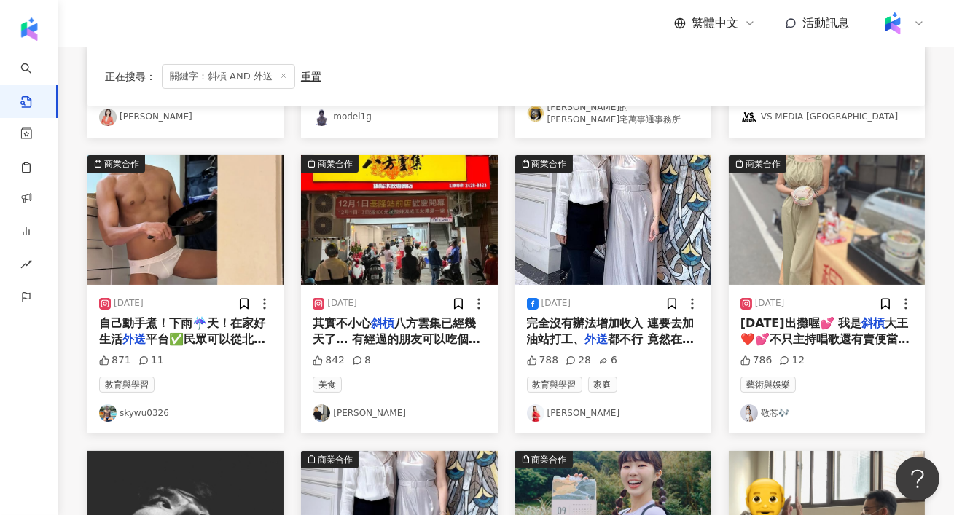
click at [391, 225] on img "button" at bounding box center [399, 220] width 196 height 130
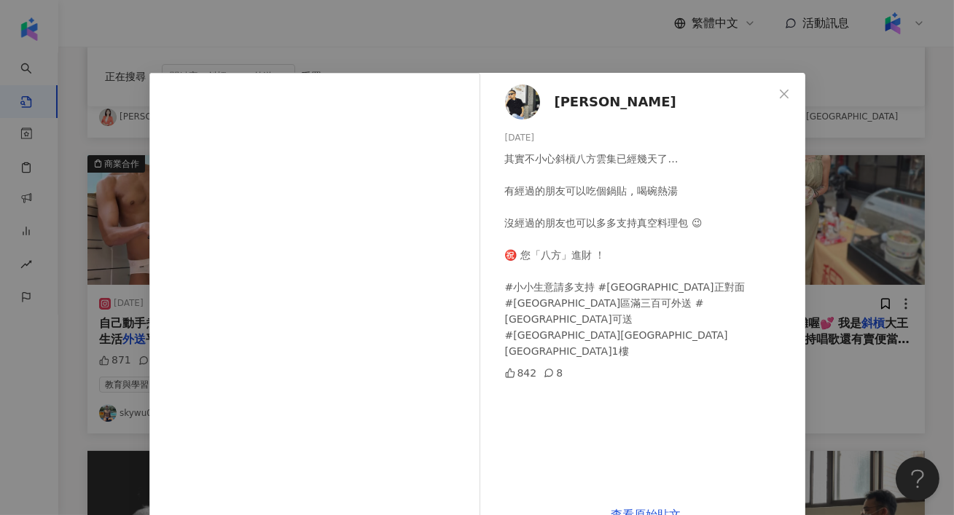
click at [888, 138] on div "李御嘉 2024/12/5 其實不小心斜槓八方雲集已經幾天了… 有經過的朋友可以吃個鍋貼 , 喝碗熱湯 沒經過的朋友也可以多多支持真空料理包 😉 ㊗️ 您「八…" at bounding box center [477, 257] width 954 height 515
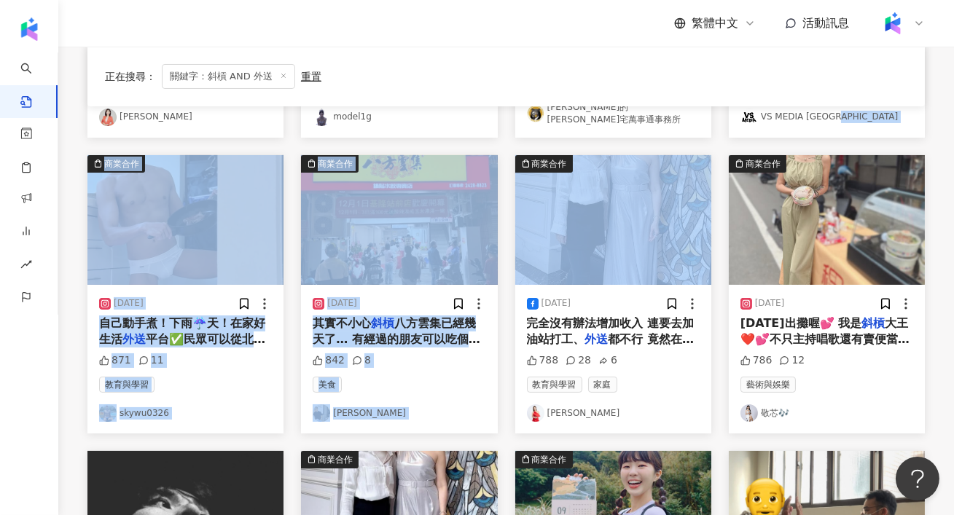
drag, startPoint x: 888, startPoint y: 138, endPoint x: 586, endPoint y: 218, distance: 312.1
click at [586, 218] on div "2024/11/6 很開心邀請到，人稱"會走路的翻譯機"浩爾浩爾譯世界，聊聊 斜槓 人生，同樣過著 斜槓 人生的我，很贊同浩爾說的，決定 斜槓 的首要特質"閒…" at bounding box center [506, 291] width 855 height 878
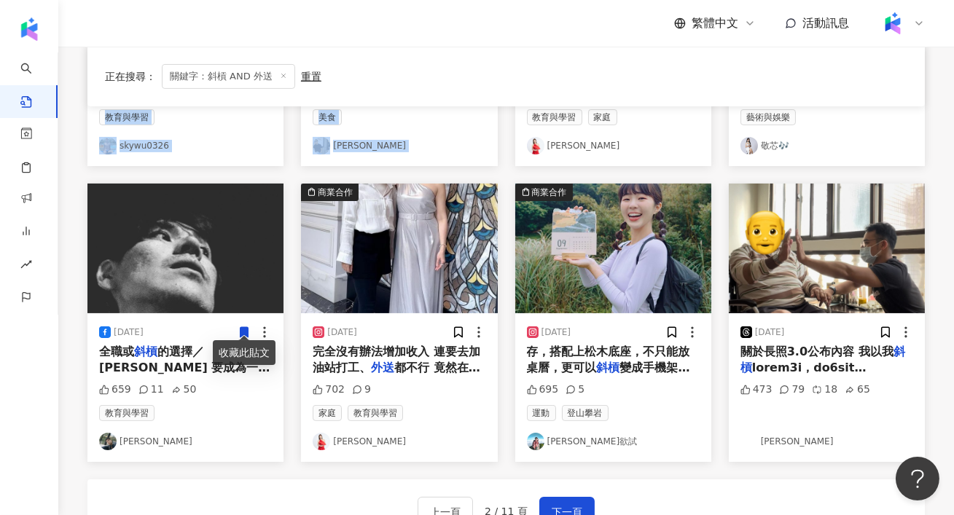
scroll to position [672, 0]
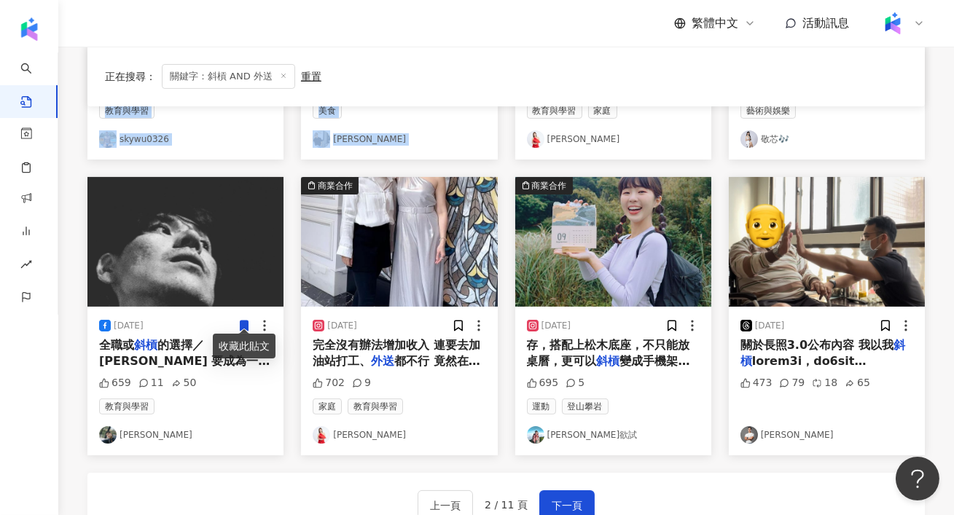
click at [224, 282] on img "button" at bounding box center [185, 242] width 196 height 130
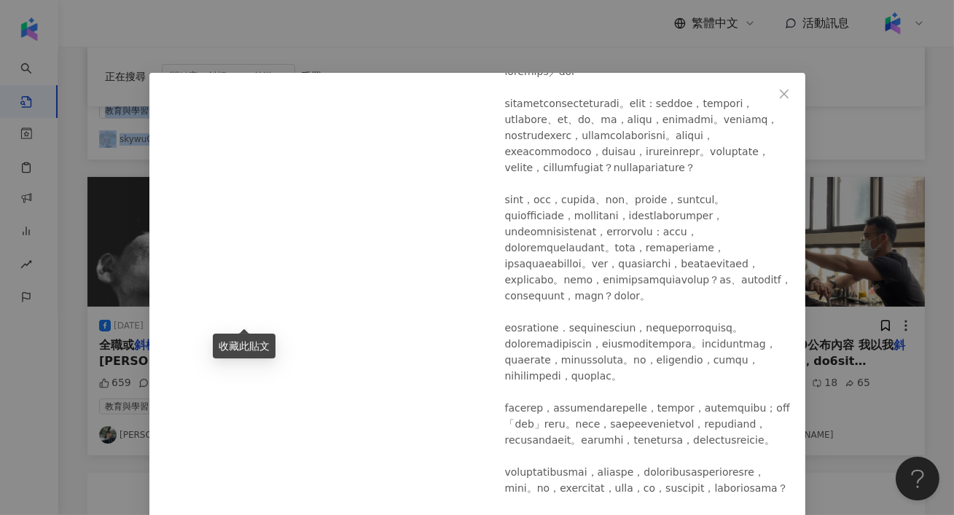
scroll to position [360, 0]
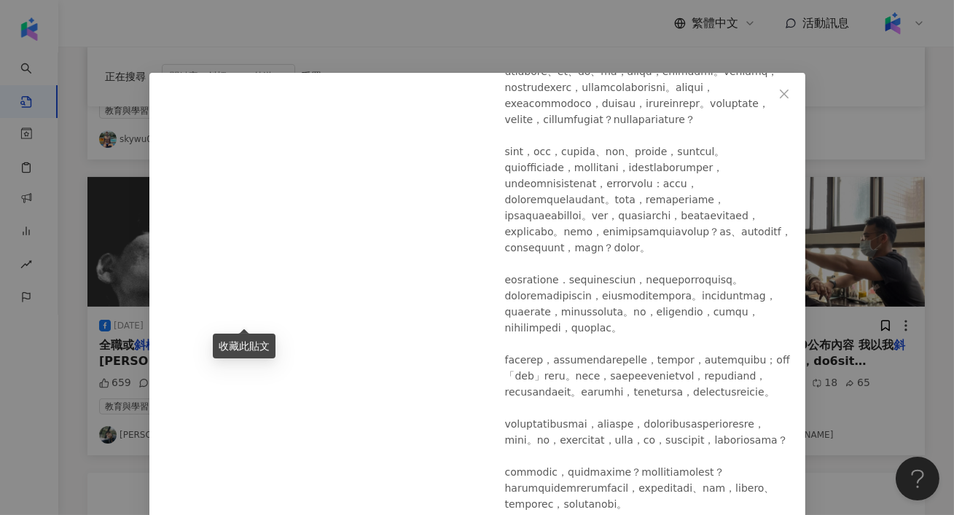
click at [818, 310] on div "周書毅 2025/5/21 659 11 50 查看原始貼文" at bounding box center [477, 257] width 954 height 515
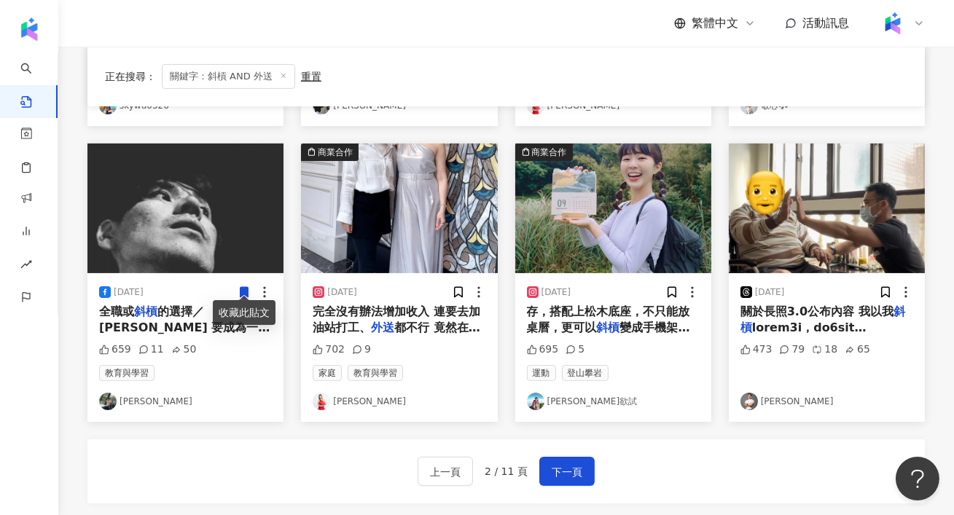
scroll to position [710, 0]
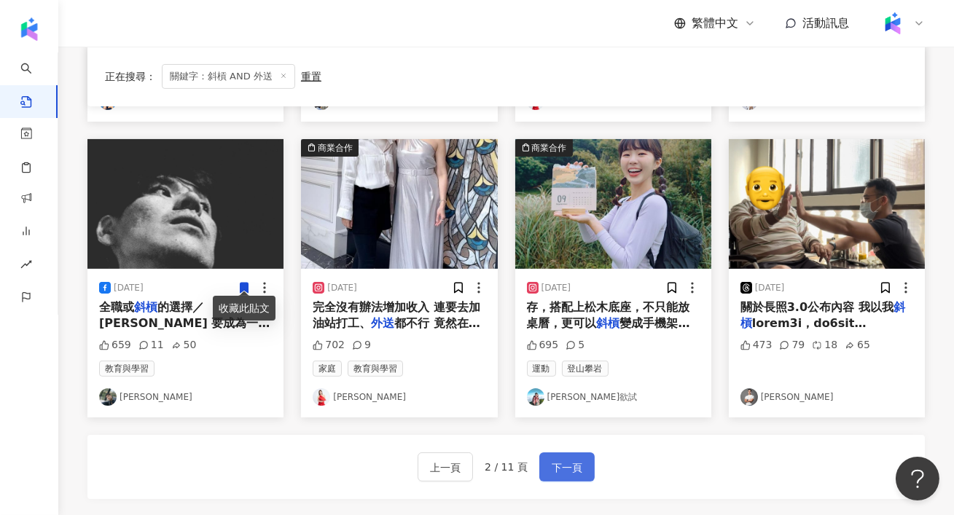
click at [575, 467] on span "下一頁" at bounding box center [567, 467] width 31 height 17
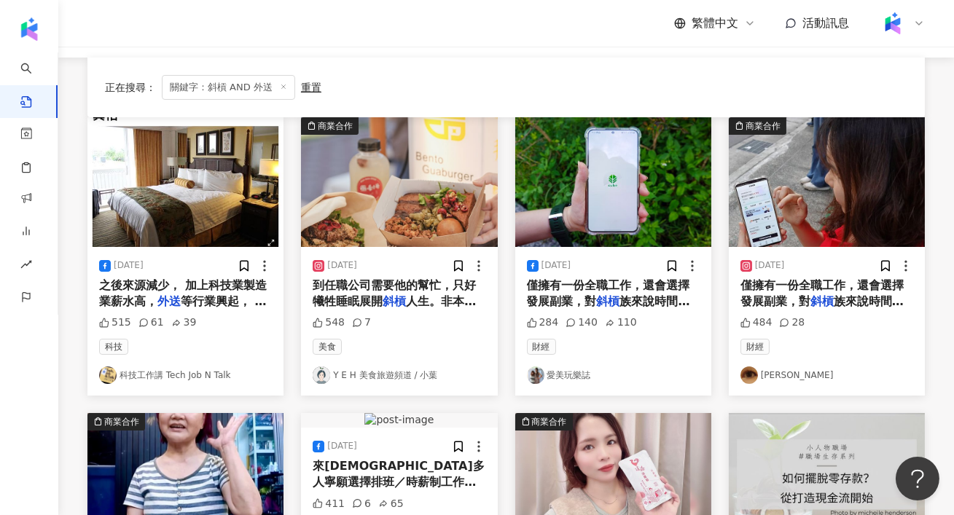
scroll to position [0, 0]
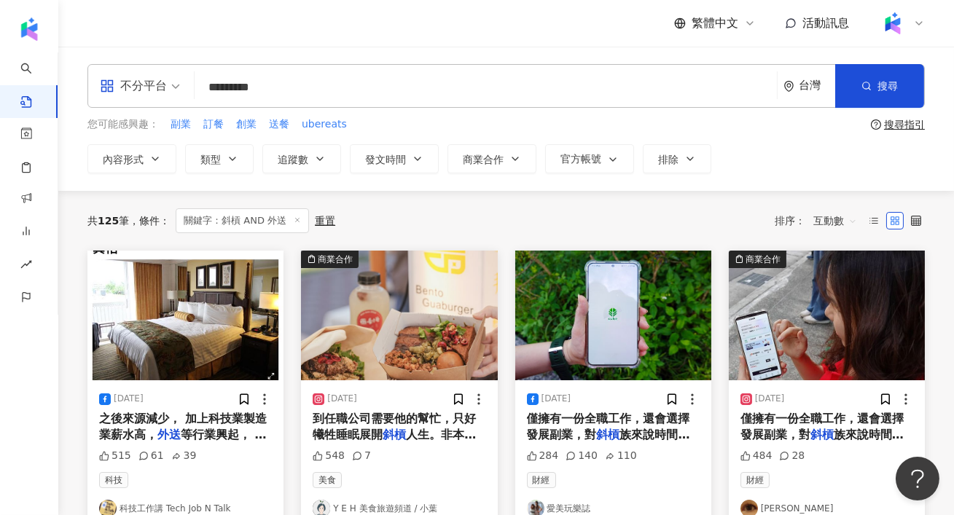
click at [634, 337] on img "button" at bounding box center [613, 316] width 196 height 130
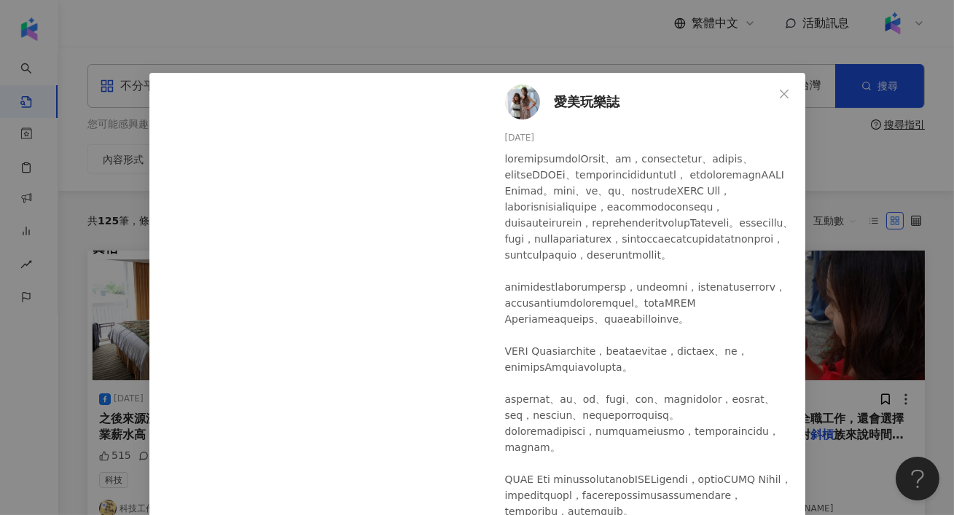
click at [874, 167] on div "愛美玩樂誌 2024/7/10 284 140 110 查看原始貼文" at bounding box center [477, 257] width 954 height 515
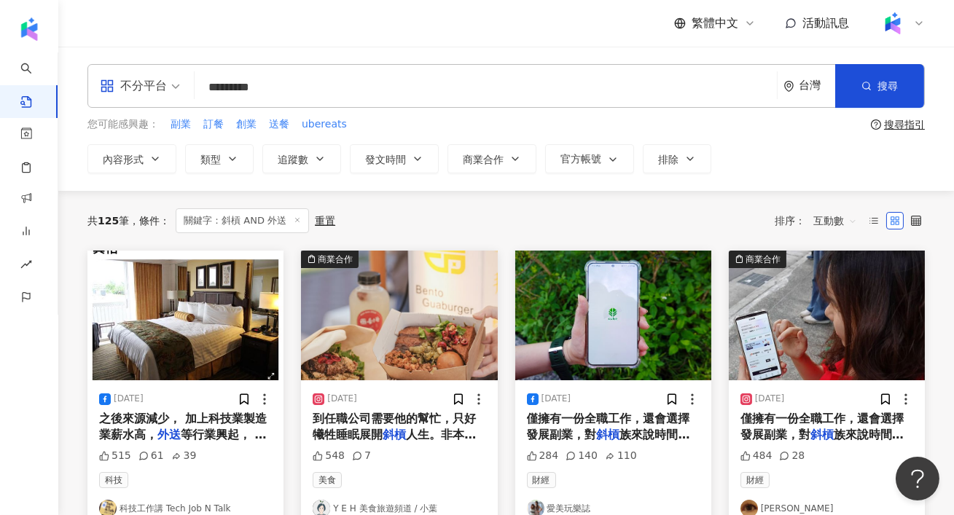
click at [188, 378] on img "button" at bounding box center [185, 316] width 196 height 130
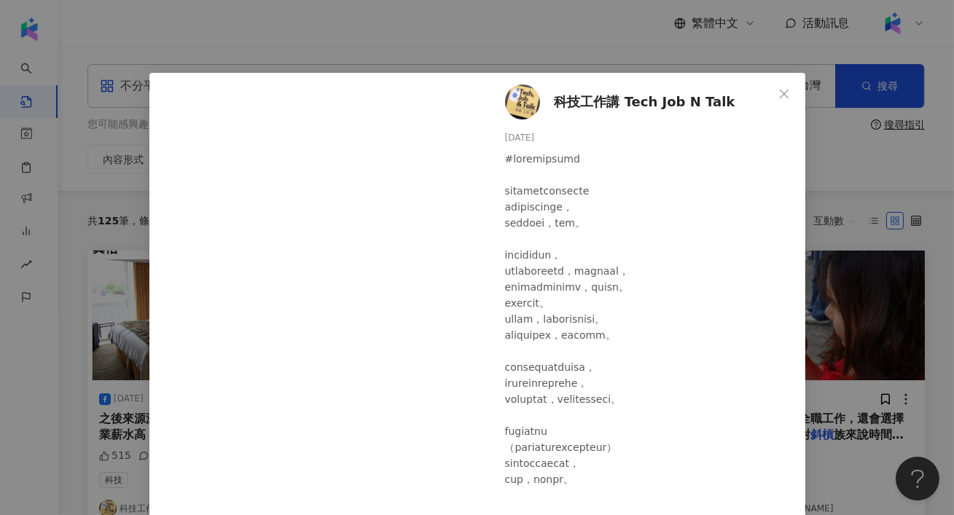
click at [876, 131] on div "科技工作講 Tech Job N Talk 2023/11/13 515 61 39 查看原始貼文" at bounding box center [477, 257] width 954 height 515
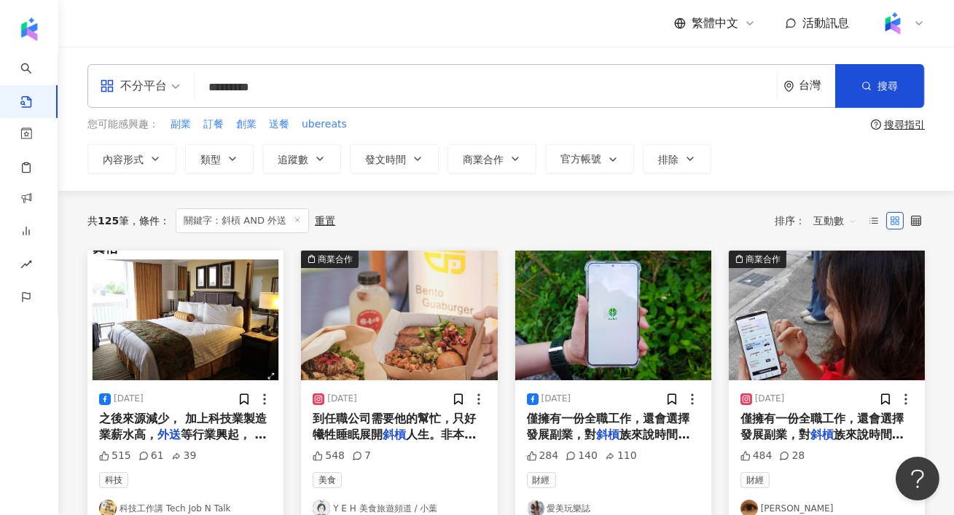
click at [839, 289] on img "button" at bounding box center [827, 316] width 196 height 130
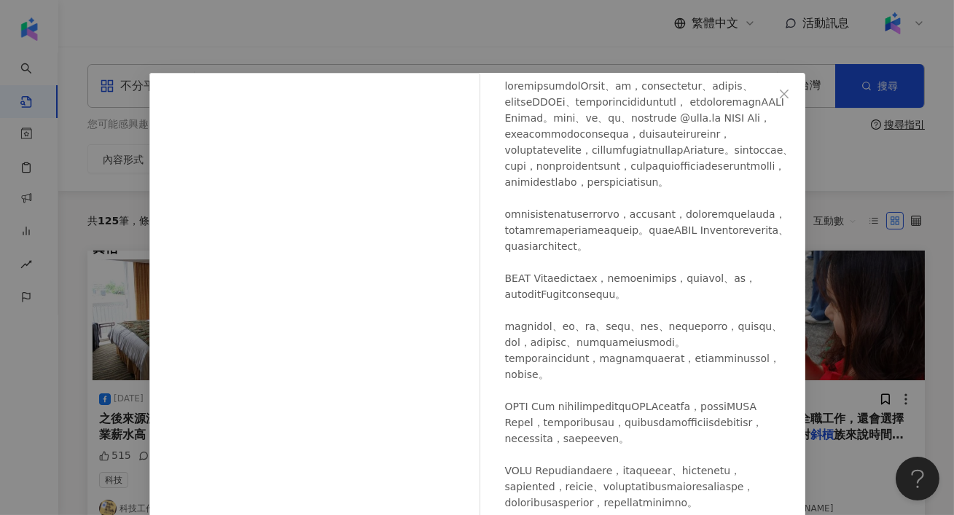
scroll to position [77, 0]
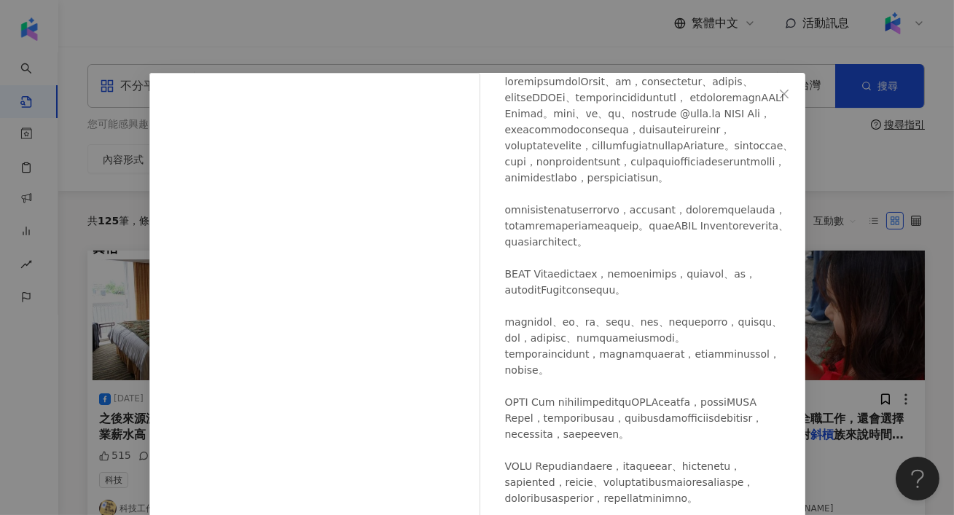
click at [847, 186] on div "Emily Yang 2024/7/10 484 28 查看原始貼文" at bounding box center [477, 257] width 954 height 515
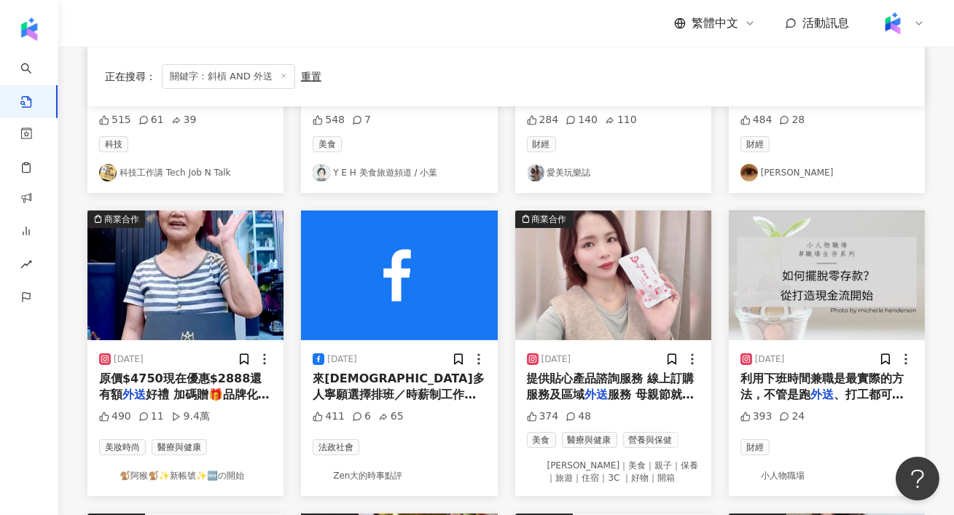
scroll to position [337, 0]
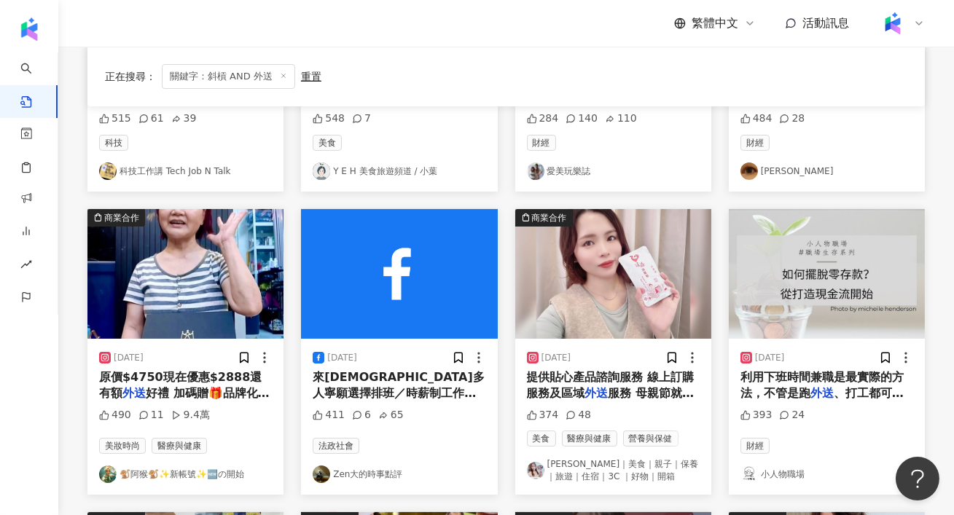
click at [203, 282] on img "button" at bounding box center [185, 274] width 196 height 130
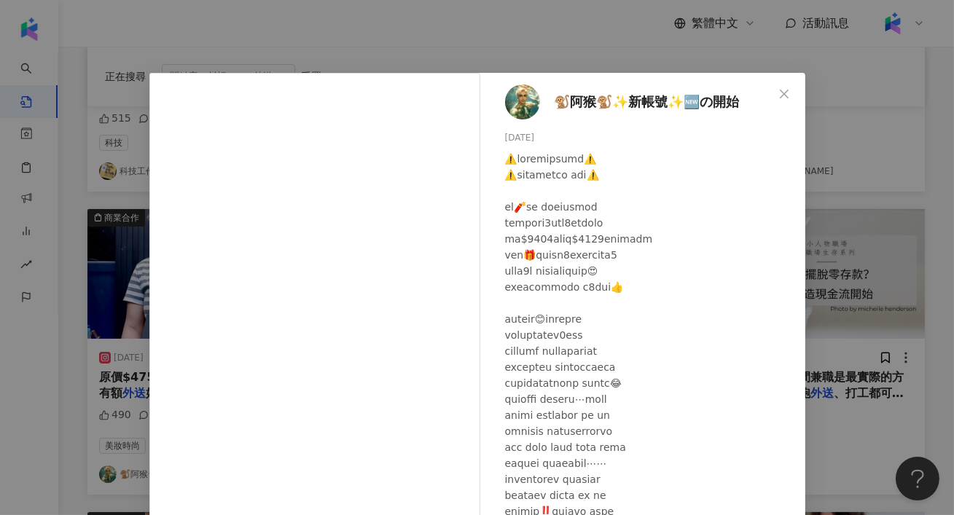
click at [895, 184] on div "🐒阿猴🐒✨新帳號✨🆕の開始 2024/2/6 490 11 9.4萬 查看原始貼文" at bounding box center [477, 257] width 954 height 515
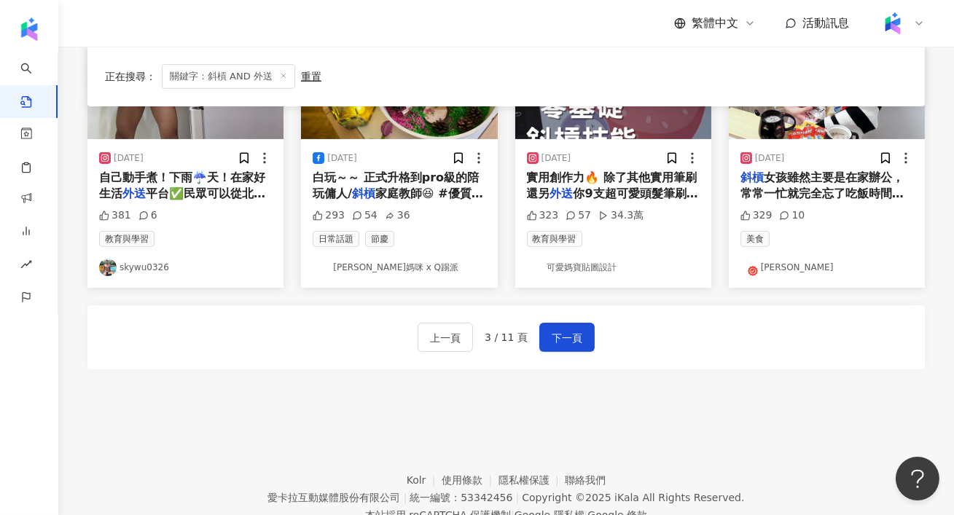
scroll to position [841, 0]
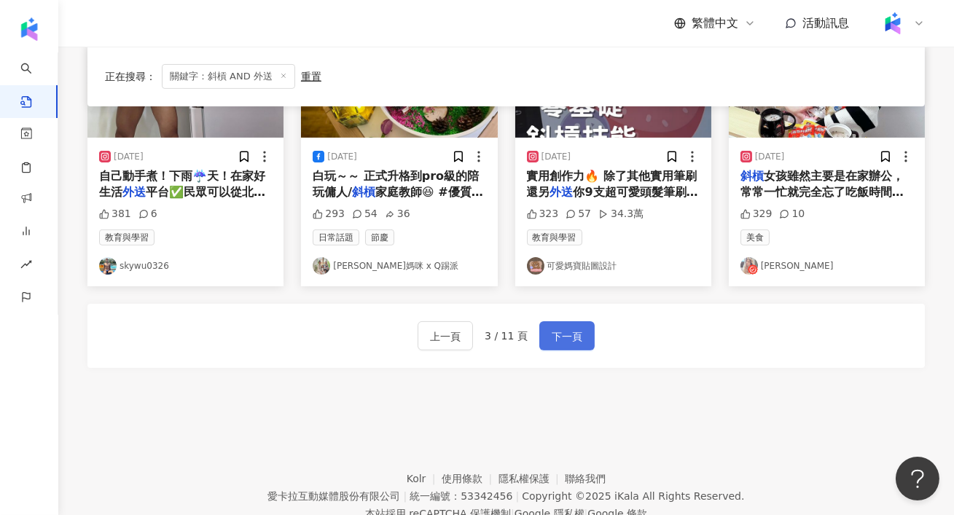
click at [585, 334] on button "下一頁" at bounding box center [566, 335] width 55 height 29
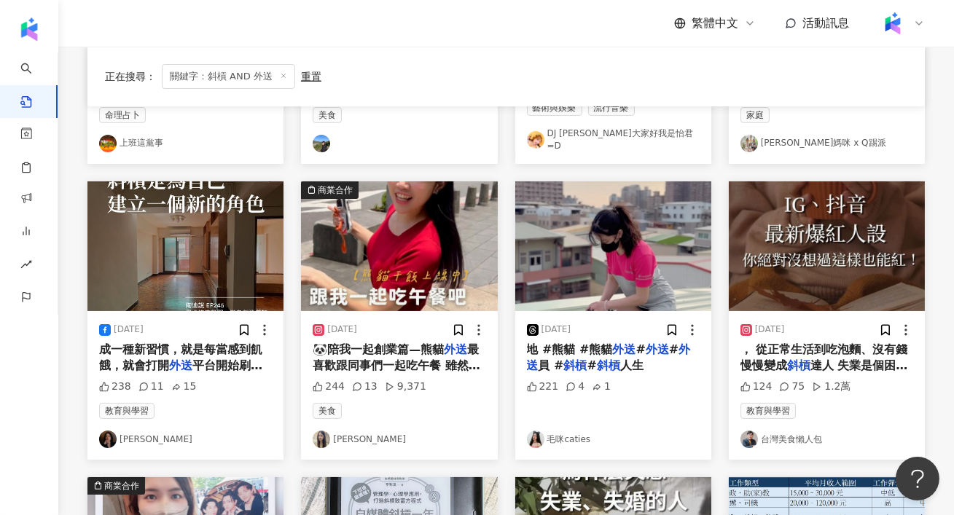
scroll to position [338, 0]
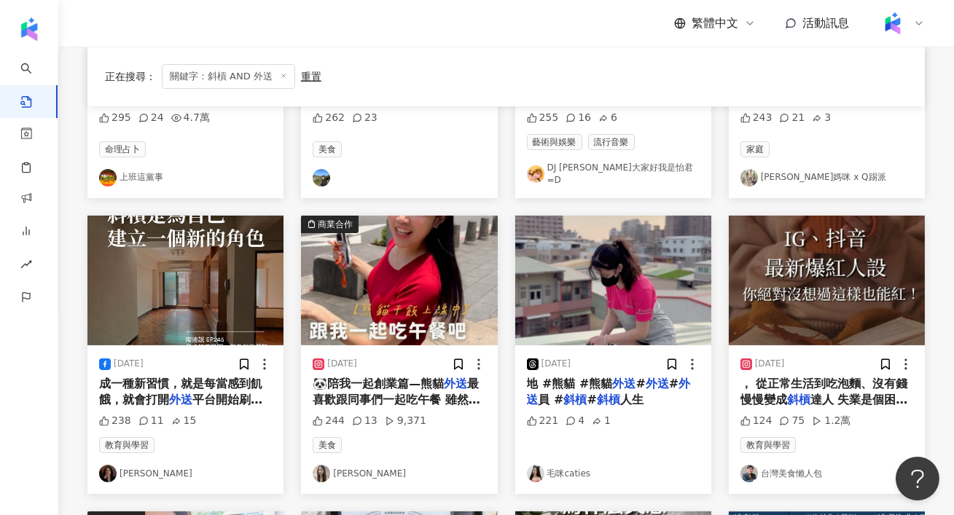
click at [391, 289] on img "button" at bounding box center [399, 281] width 196 height 130
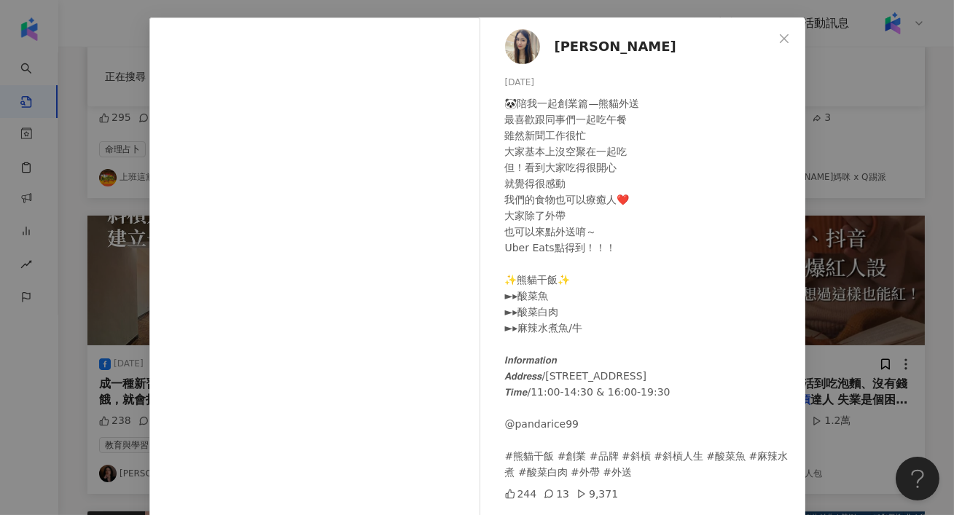
scroll to position [138, 0]
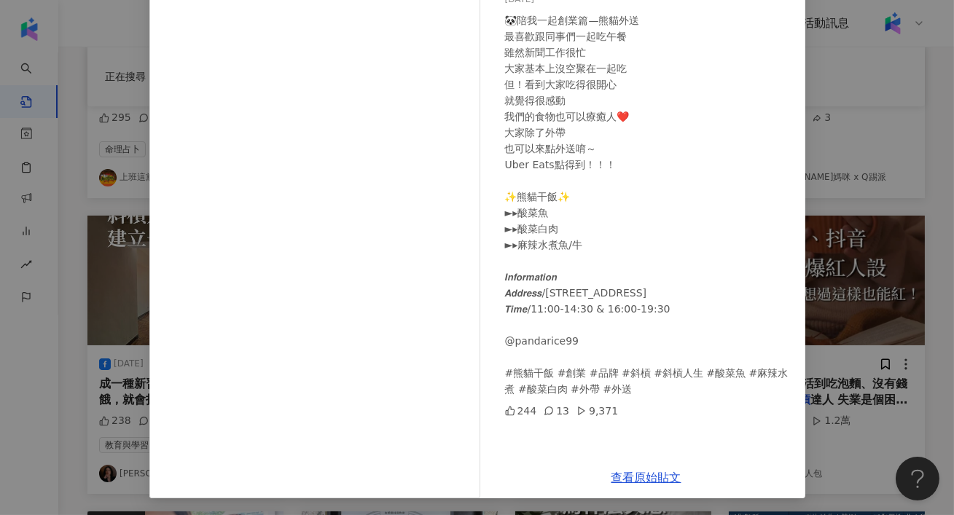
click at [877, 227] on div "魏于恬 2024/11/20 🐼陪我一起創業篇—熊貓外送 最喜歡跟同事們一起吃午餐 雖然新聞工作很忙 大家基本上沒空聚在一起吃 但！看到大家吃得很開心 就覺得…" at bounding box center [477, 257] width 954 height 515
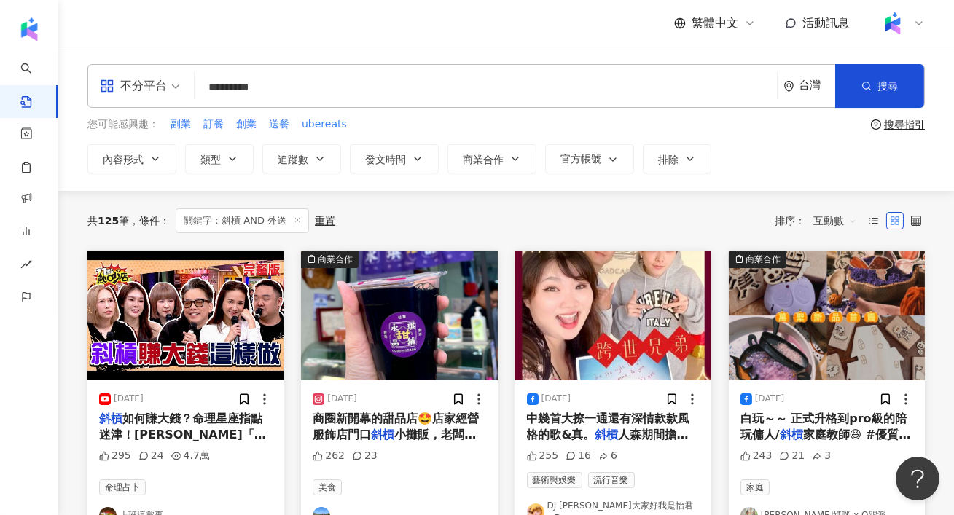
scroll to position [4, 0]
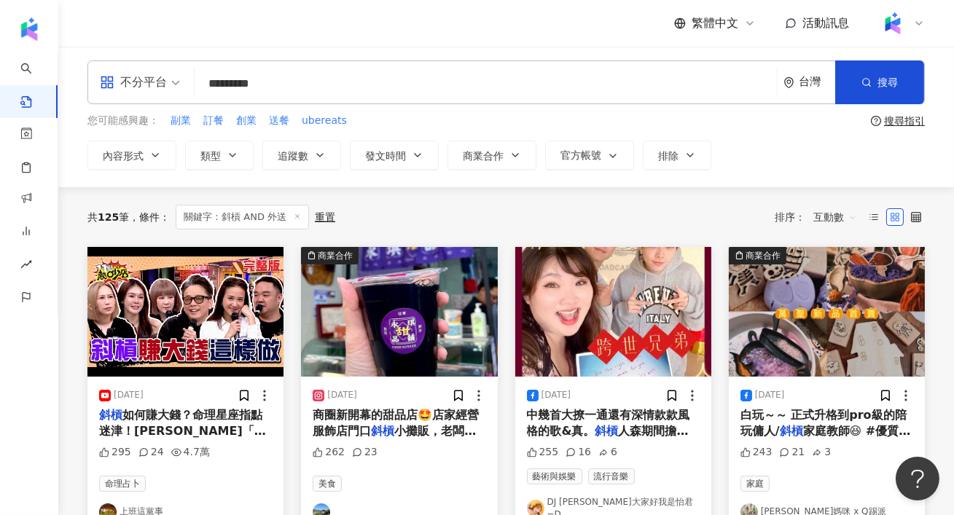
click at [205, 320] on img "button" at bounding box center [185, 312] width 196 height 130
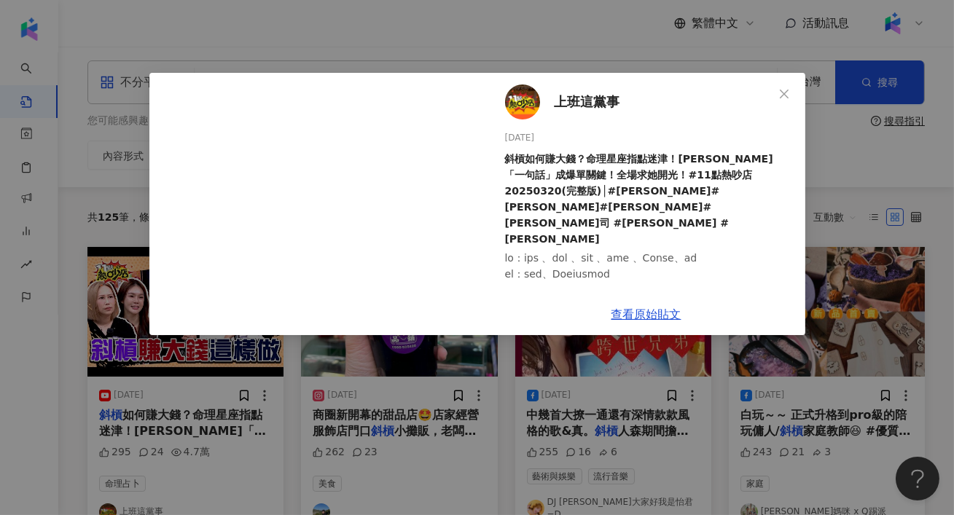
click at [907, 191] on div "上班這黨事 2025/3/21 斜槓如何賺大錢？命理星座指點迷津！Melody「一句話」成爆單關鍵！全場求她開光！#11點熱吵店 20250320(完整版)│…" at bounding box center [477, 257] width 954 height 515
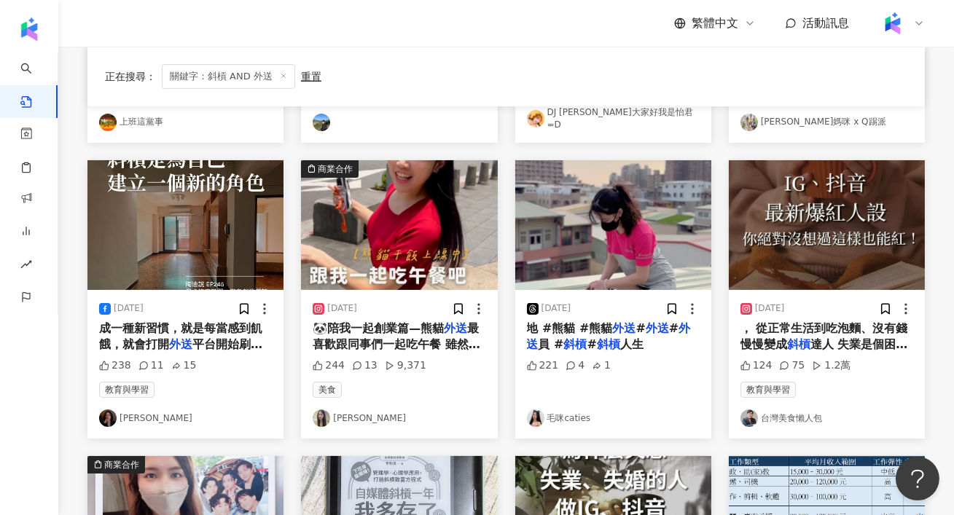
scroll to position [892, 0]
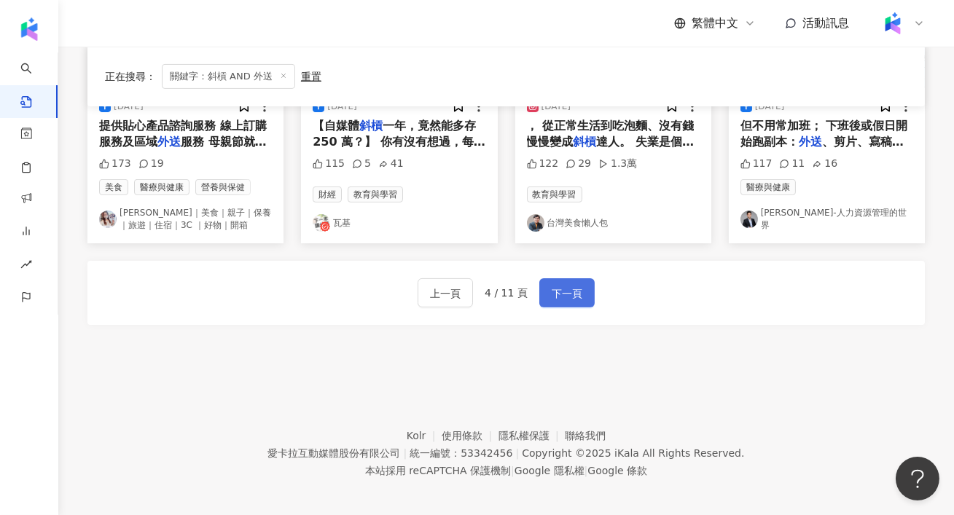
click at [567, 288] on span "下一頁" at bounding box center [567, 293] width 31 height 17
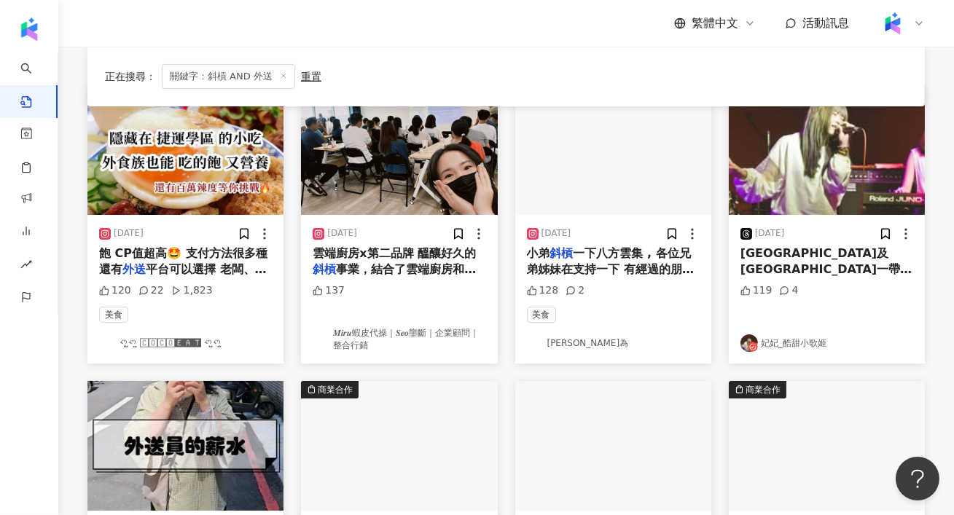
scroll to position [331, 0]
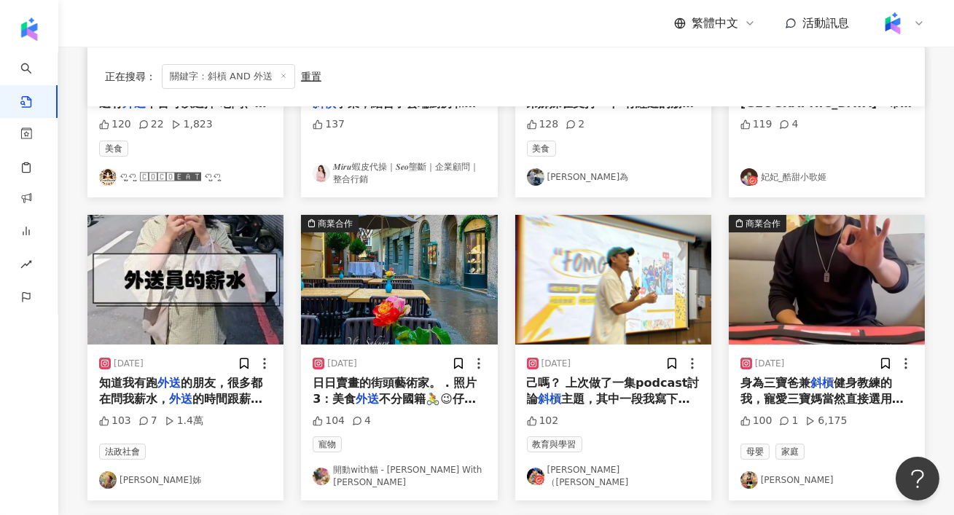
click at [228, 272] on img "button" at bounding box center [185, 280] width 196 height 130
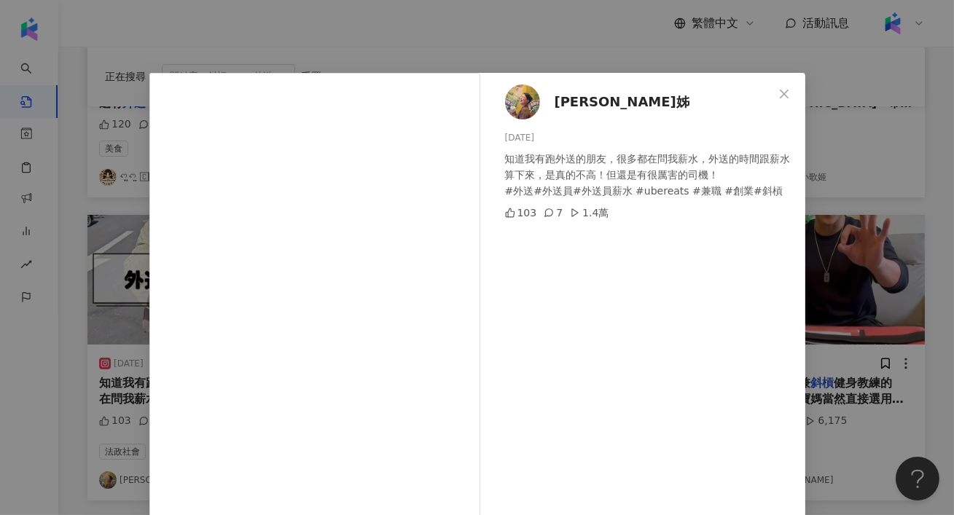
scroll to position [138, 0]
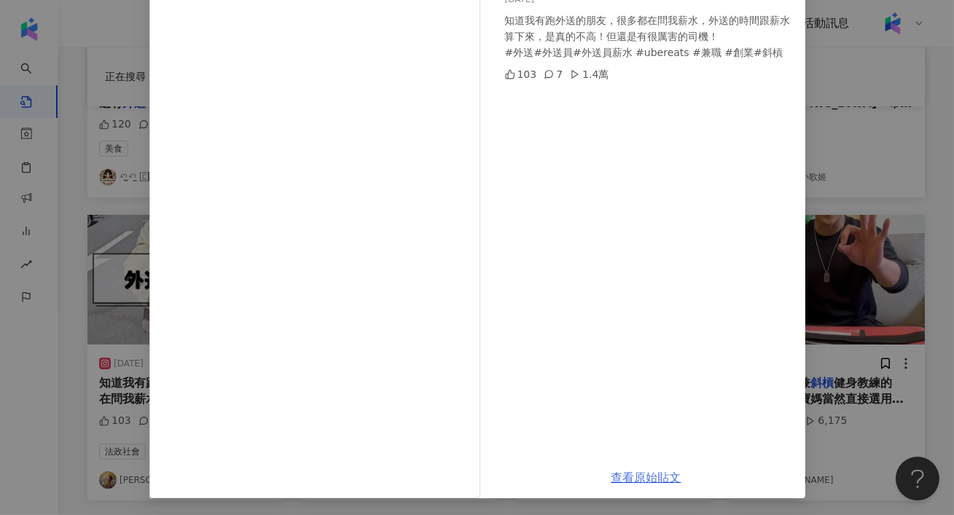
click at [668, 473] on link "查看原始貼文" at bounding box center [646, 478] width 70 height 14
click at [106, 189] on div "Yuuko 玥姊 2024/6/18 知道我有跑外送的朋友，很多都在問我薪水，外送的時間跟薪水算下來，是真的不高！但還是有很厲害的司機！ #外送#外送員#外送…" at bounding box center [477, 257] width 954 height 515
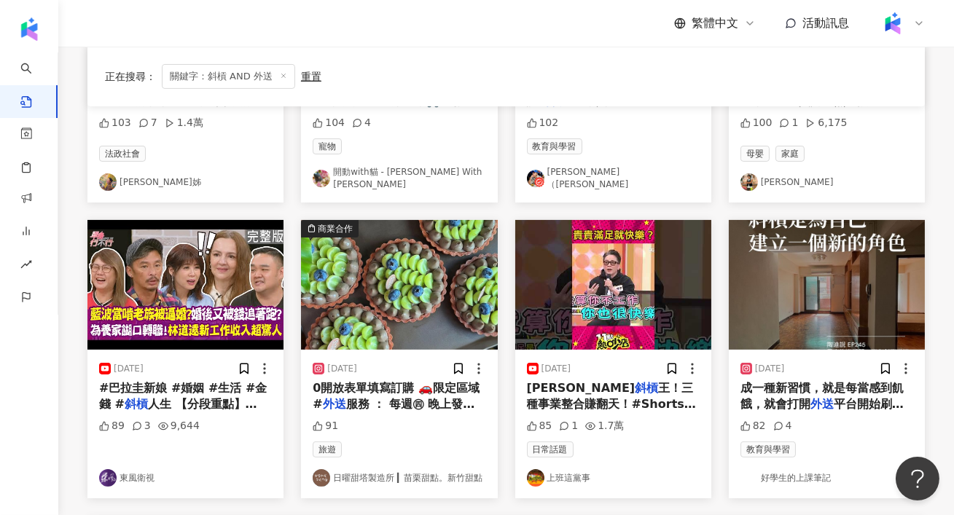
scroll to position [0, 0]
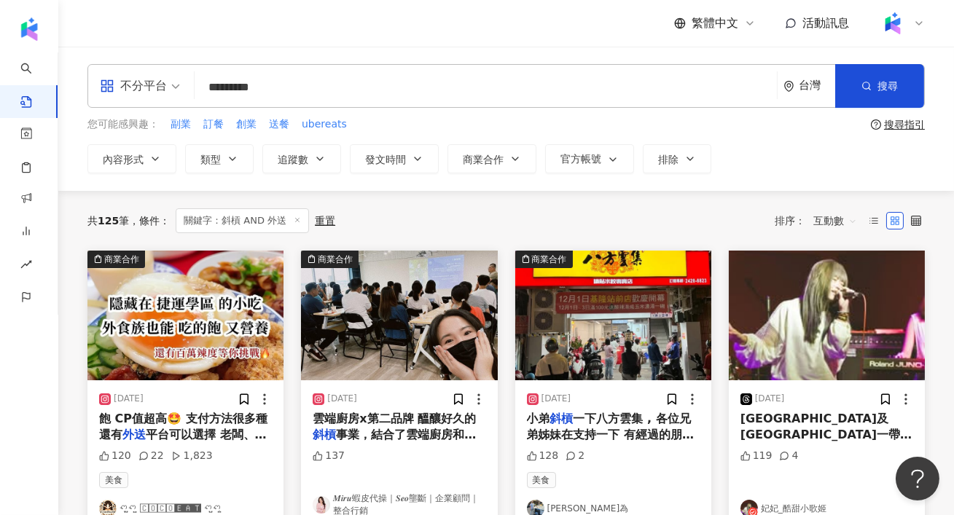
click at [301, 85] on input "*********" at bounding box center [485, 86] width 570 height 31
drag, startPoint x: 301, startPoint y: 85, endPoint x: 234, endPoint y: 85, distance: 67.0
click at [234, 85] on input "*********" at bounding box center [485, 86] width 570 height 31
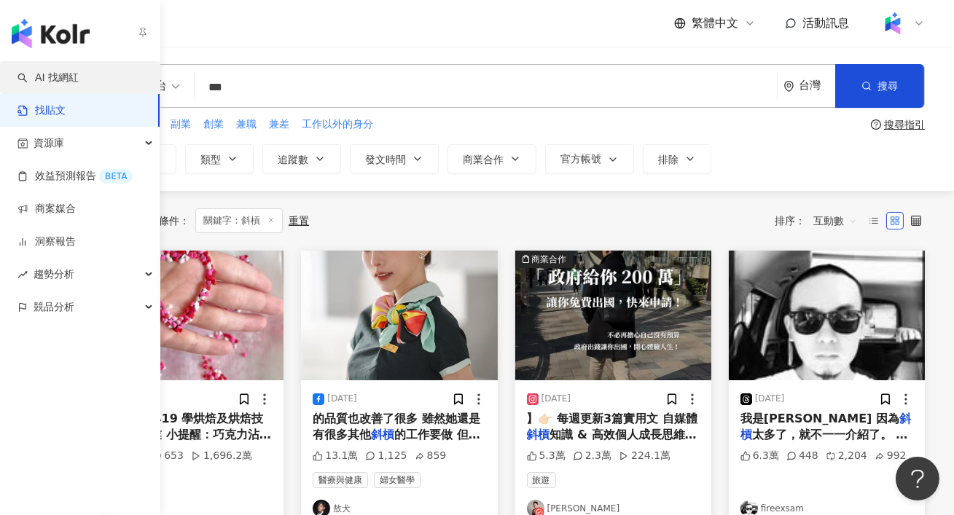
type input "**"
click at [28, 75] on link "AI 找網紅" at bounding box center [47, 78] width 61 height 15
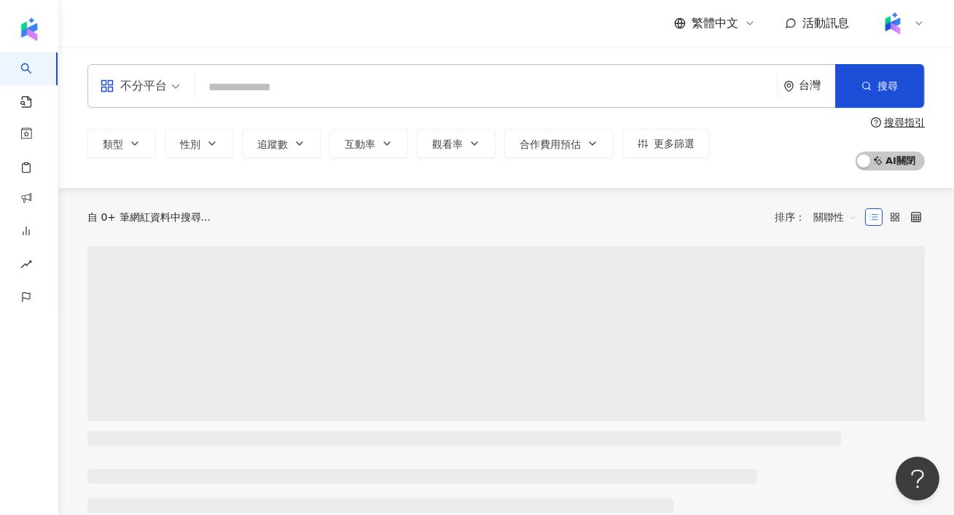
click at [236, 79] on input "search" at bounding box center [485, 88] width 570 height 28
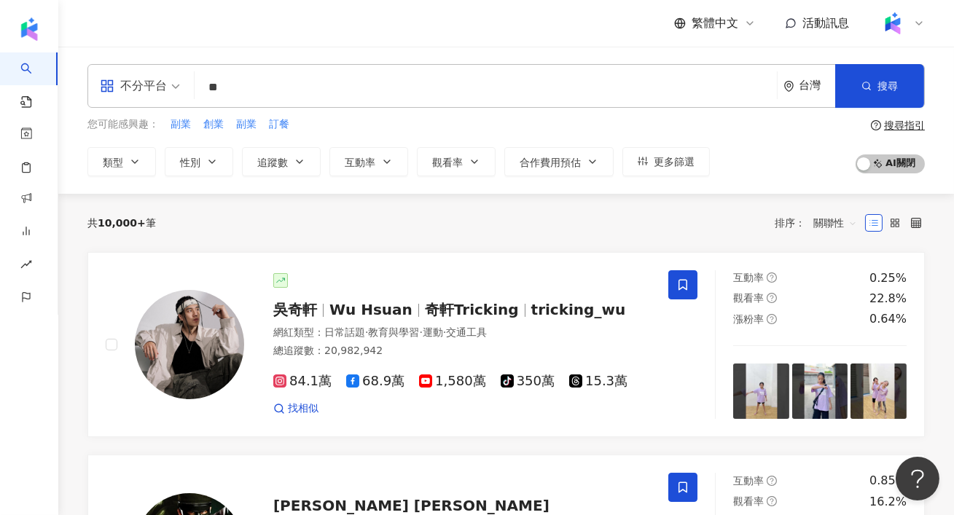
type input "*"
type input "**"
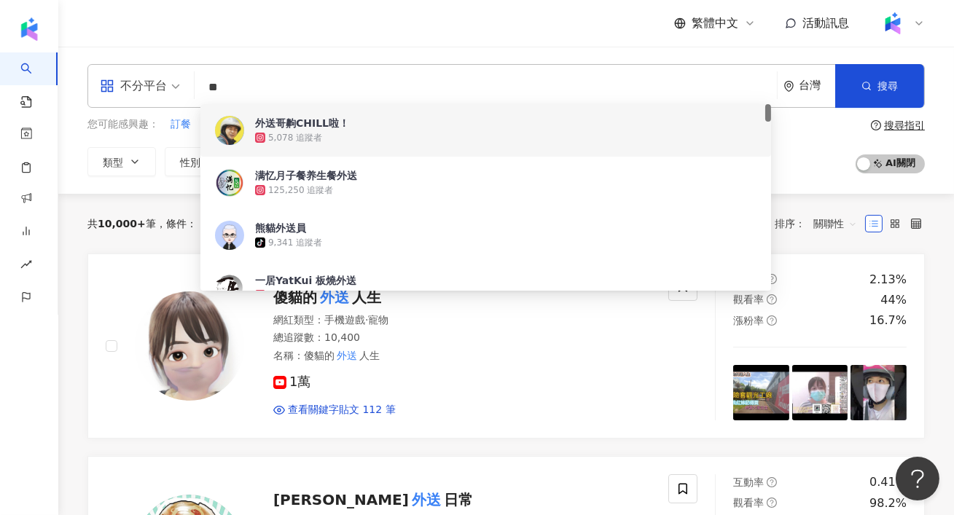
click at [331, 123] on div "外送哥齁CHILL啦！" at bounding box center [302, 123] width 94 height 15
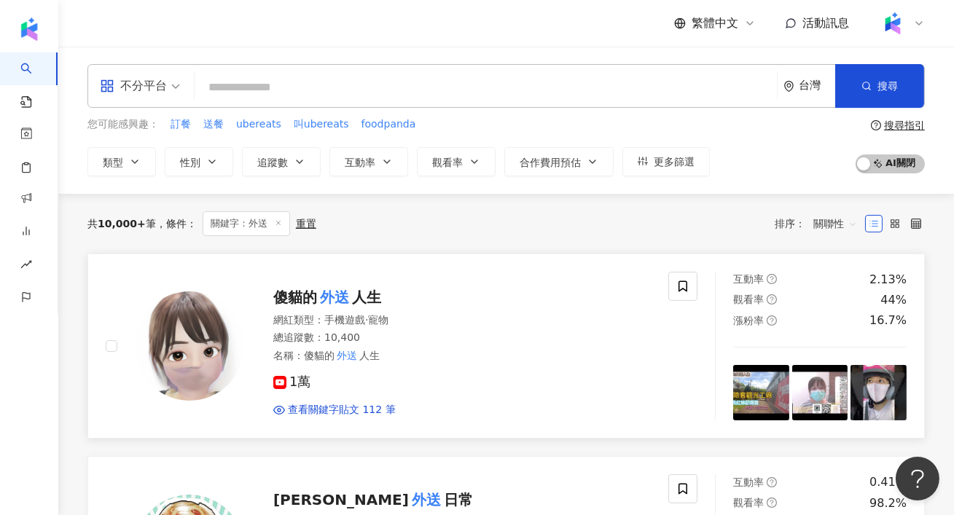
click at [188, 346] on img at bounding box center [189, 345] width 109 height 109
click at [831, 222] on span "關聯性" at bounding box center [835, 223] width 44 height 23
click at [828, 275] on div "追蹤數" at bounding box center [835, 278] width 36 height 16
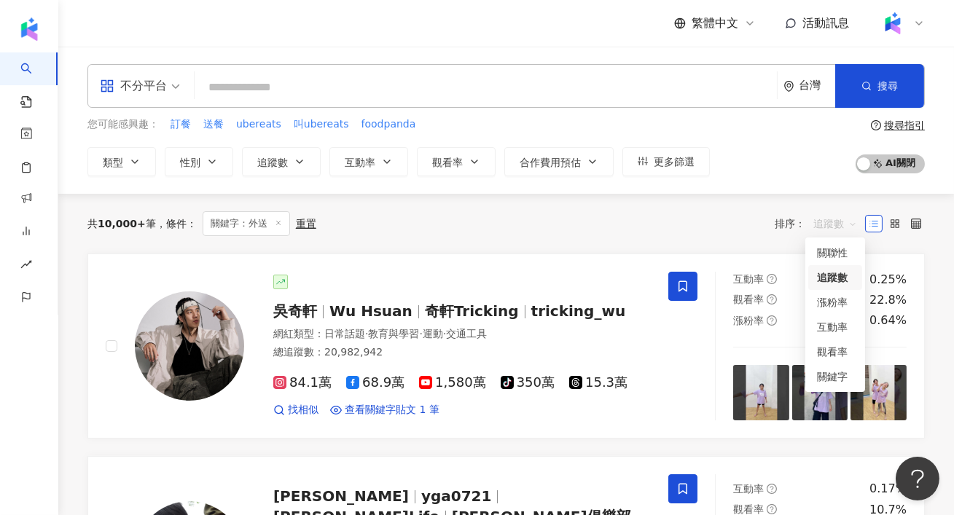
click at [832, 218] on span "追蹤數" at bounding box center [835, 223] width 44 height 23
click at [834, 258] on div "關聯性" at bounding box center [835, 253] width 36 height 16
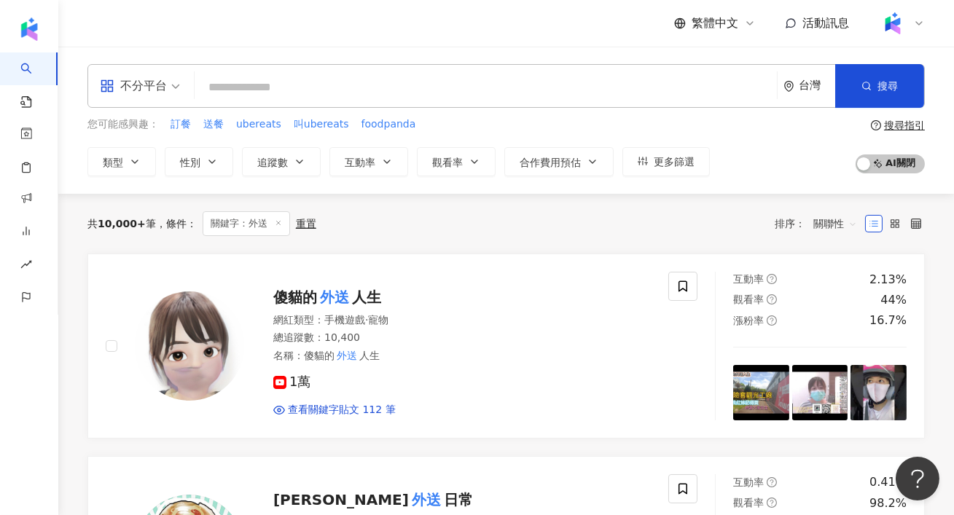
click at [127, 90] on div "不分平台" at bounding box center [133, 85] width 67 height 23
click at [584, 221] on div "共 10,000+ 筆 條件 ： 關鍵字：外送 重置 排序： 關聯性" at bounding box center [505, 223] width 837 height 25
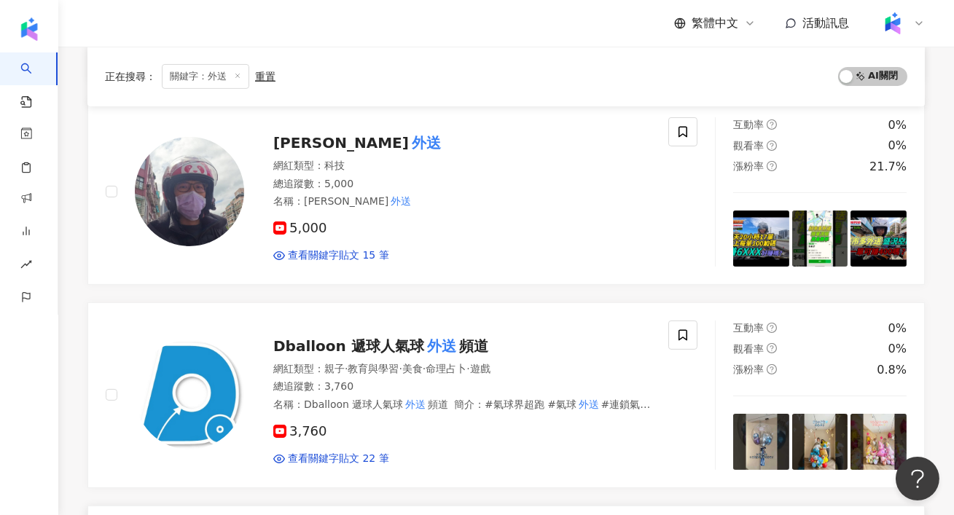
scroll to position [743, 0]
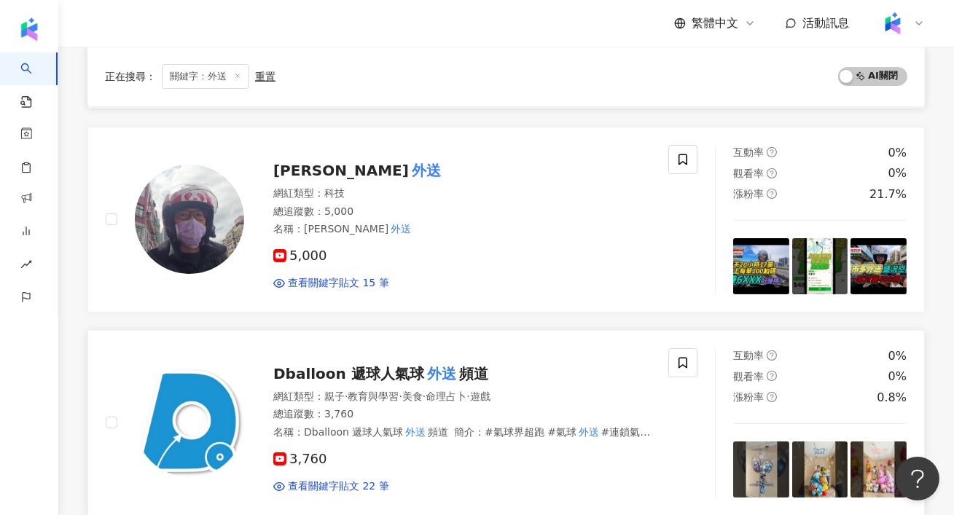
click at [187, 398] on img at bounding box center [189, 422] width 109 height 109
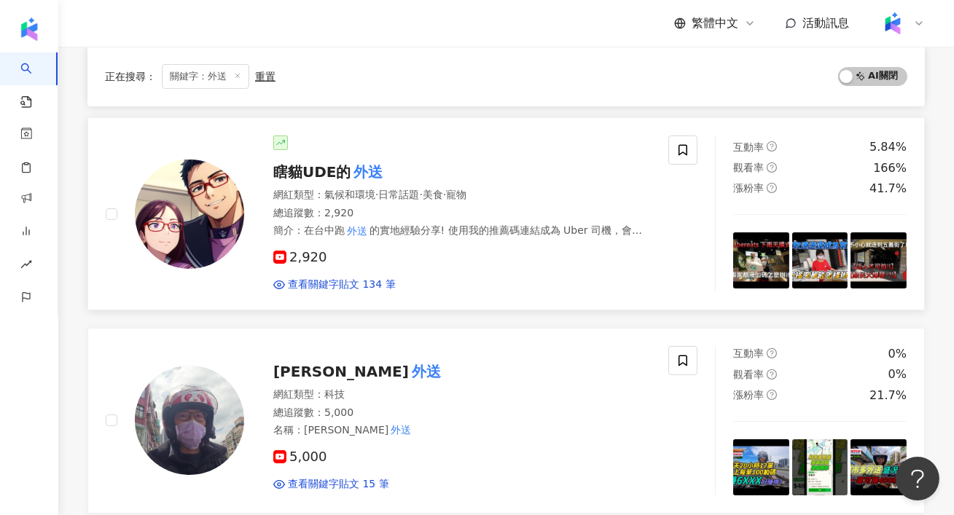
click at [192, 231] on img at bounding box center [189, 214] width 109 height 109
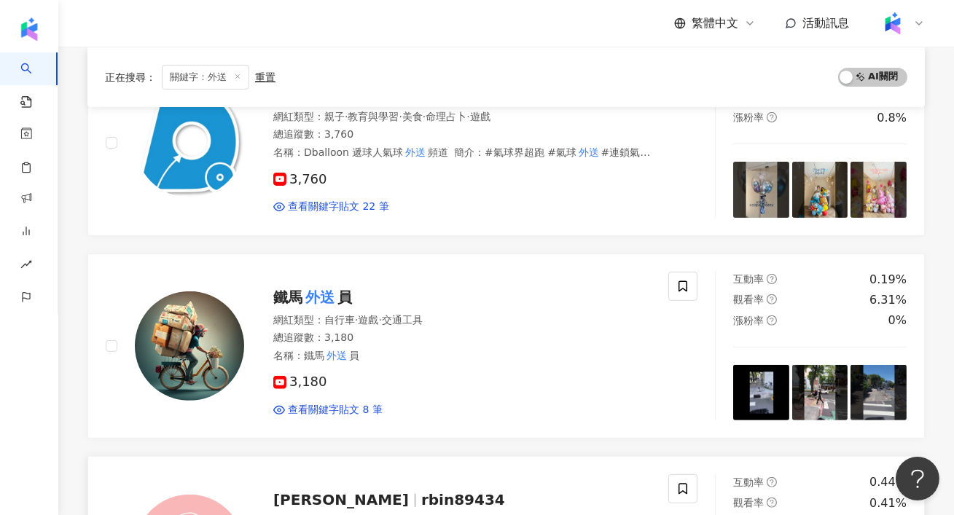
scroll to position [1022, 0]
click at [205, 348] on img at bounding box center [189, 346] width 109 height 109
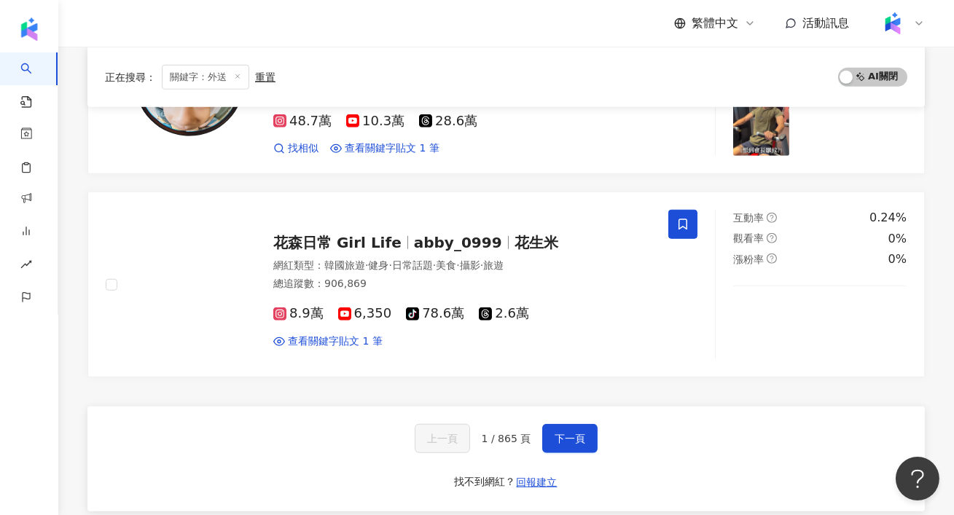
scroll to position [2307, 0]
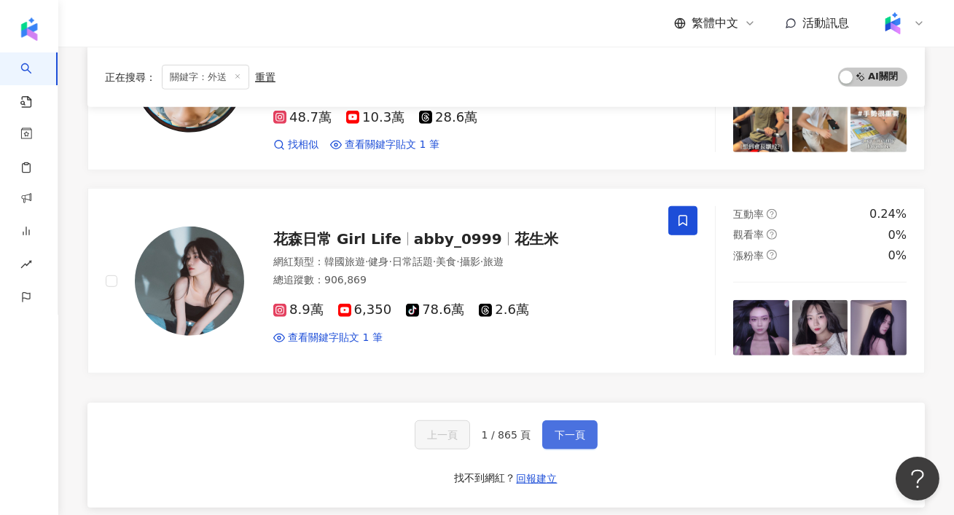
click at [555, 440] on button "下一頁" at bounding box center [569, 434] width 55 height 29
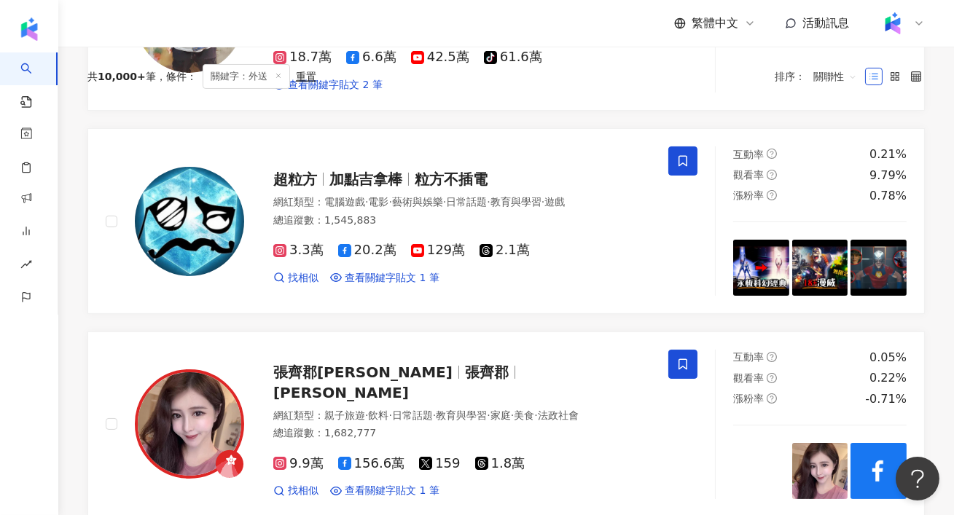
scroll to position [0, 0]
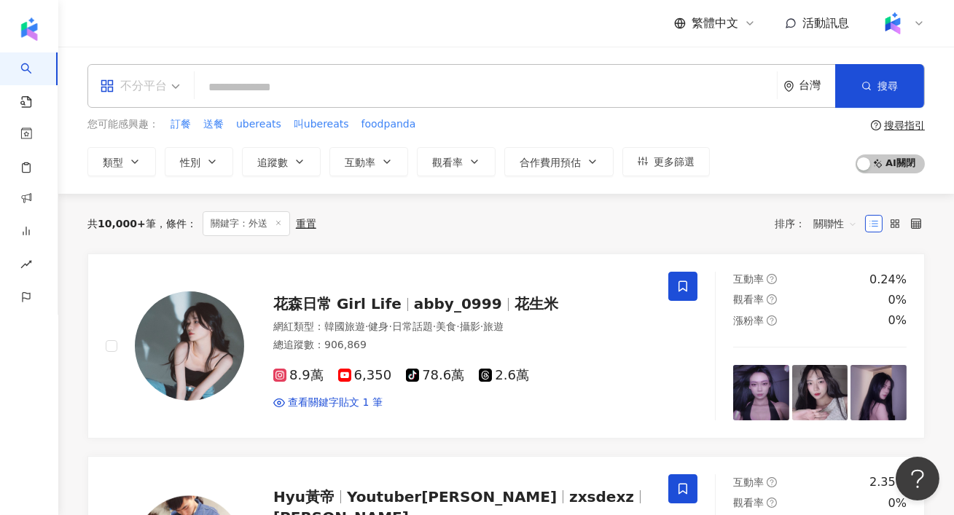
click at [152, 79] on div "不分平台" at bounding box center [133, 85] width 67 height 23
click at [232, 38] on div "繁體中文 活動訊息" at bounding box center [505, 23] width 837 height 47
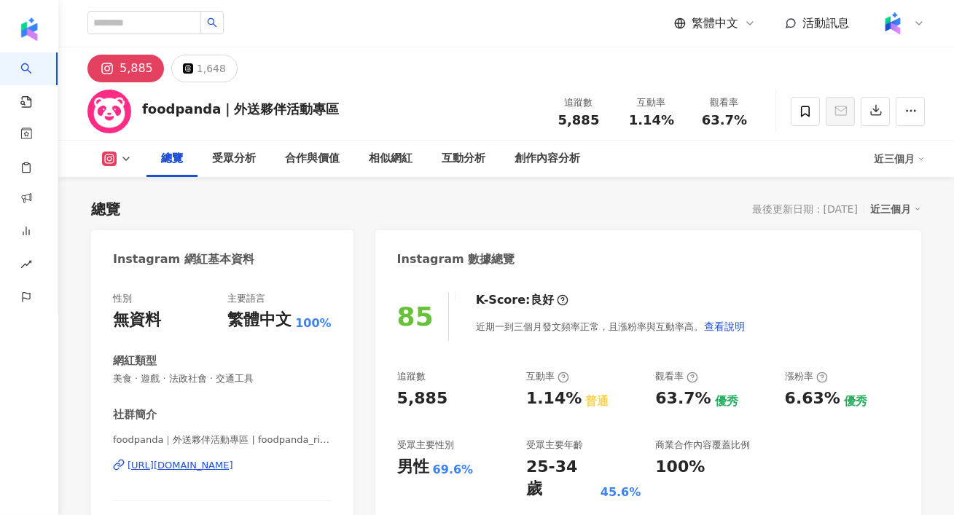
click at [197, 61] on div "1,648" at bounding box center [211, 68] width 29 height 20
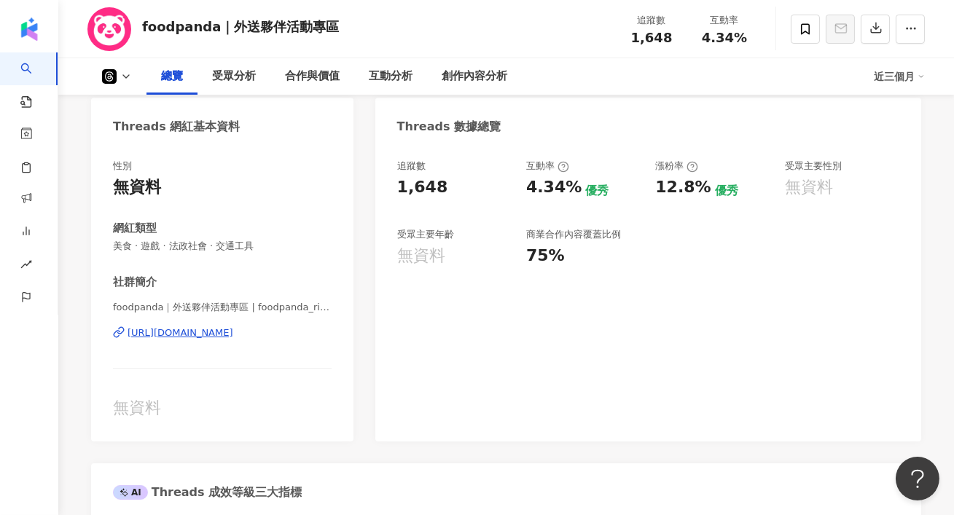
click at [179, 326] on div "https://www.threads.com/@foodpanda_rider_tw" at bounding box center [180, 332] width 106 height 13
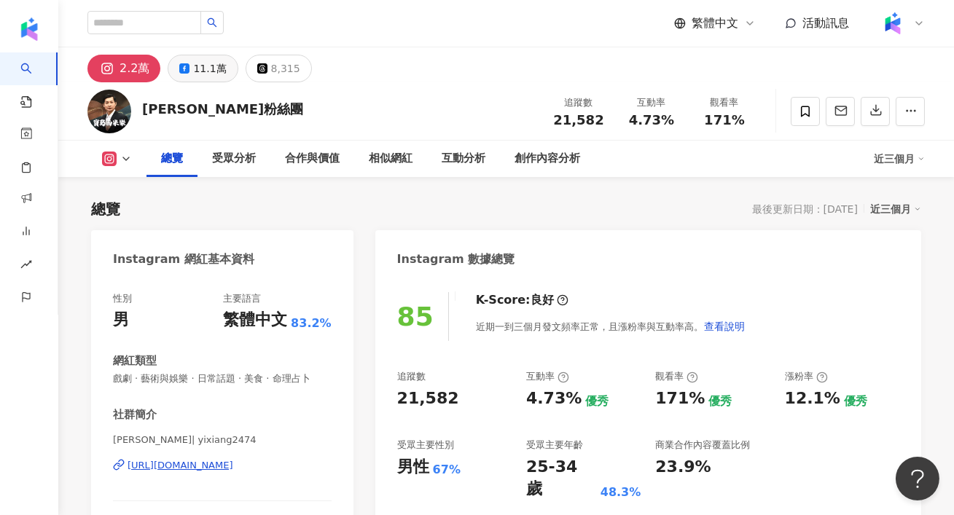
click at [200, 70] on div "11.1萬" at bounding box center [209, 68] width 33 height 20
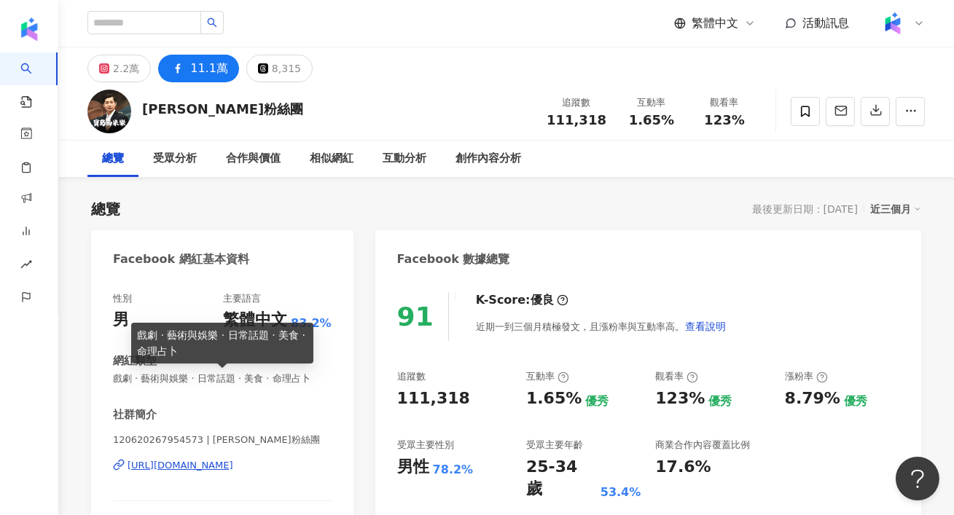
scroll to position [31, 0]
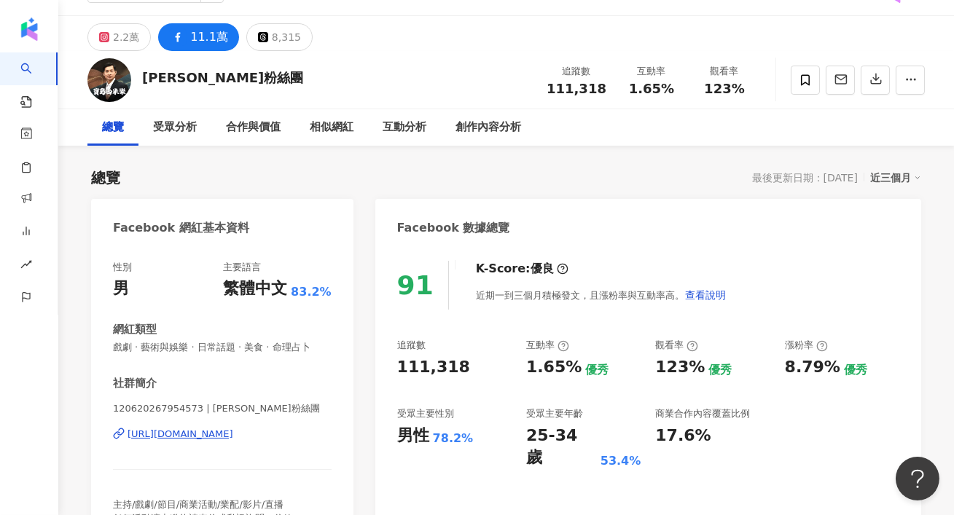
click at [233, 436] on div "https://www.facebook.com/120620267954573" at bounding box center [180, 434] width 106 height 13
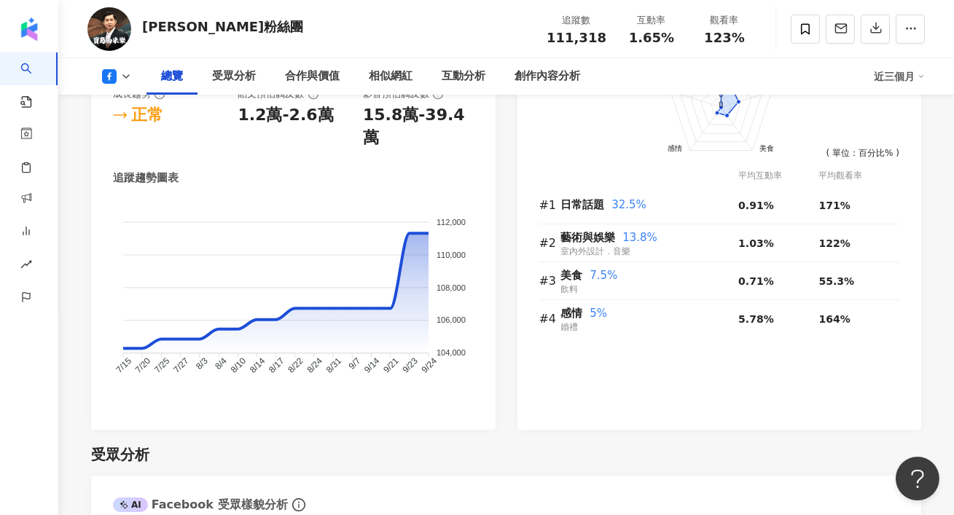
scroll to position [1150, 0]
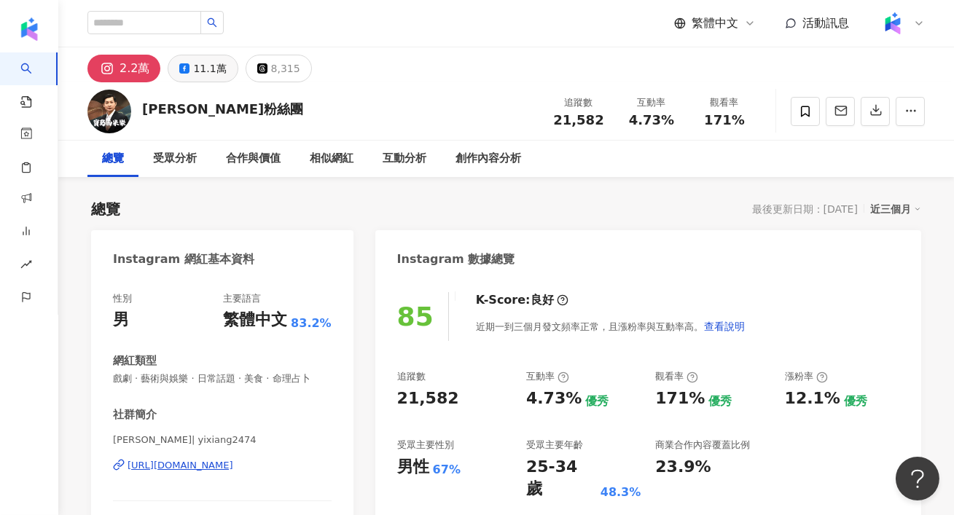
click at [208, 74] on div "11.1萬" at bounding box center [209, 68] width 33 height 20
click at [209, 60] on div "11.1萬" at bounding box center [209, 68] width 33 height 20
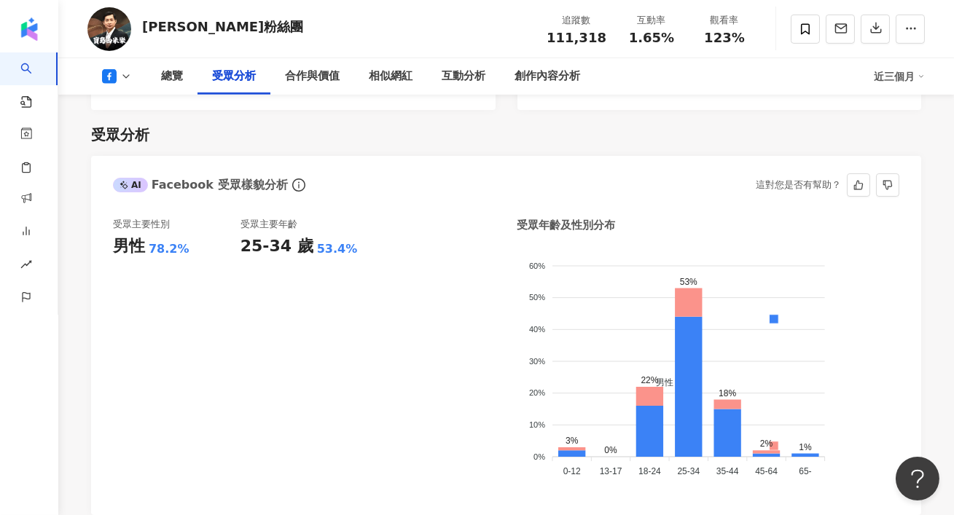
scroll to position [1248, 0]
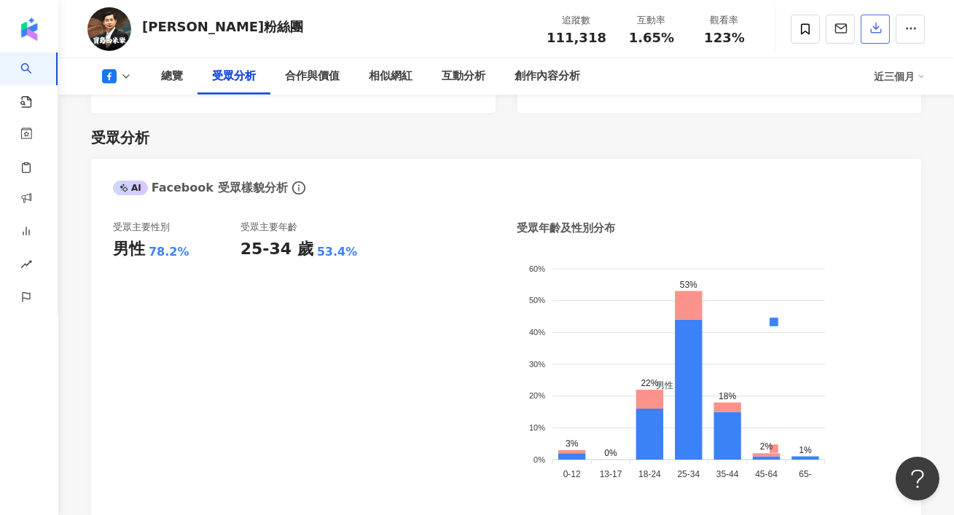
click at [868, 34] on button "button" at bounding box center [874, 29] width 29 height 29
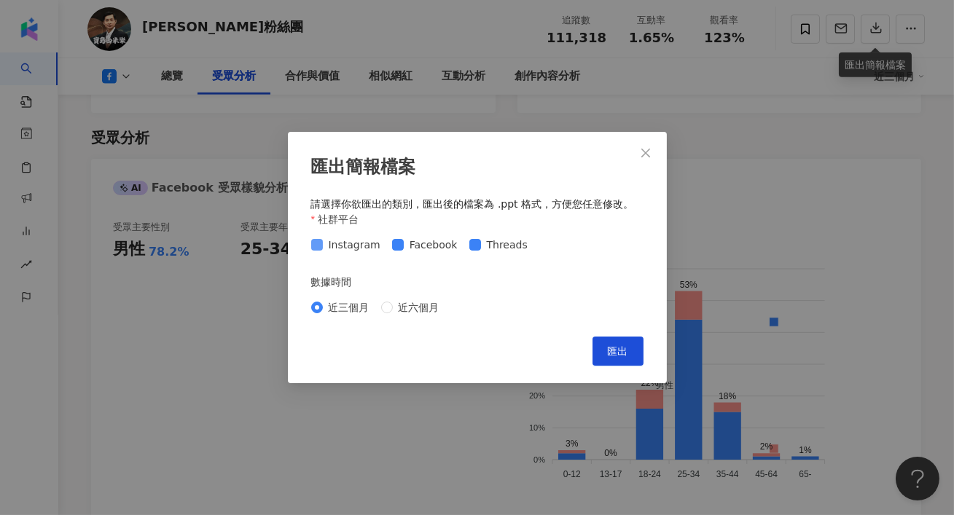
click at [364, 245] on span "Instagram" at bounding box center [354, 245] width 63 height 16
click at [487, 245] on span "Threads" at bounding box center [507, 245] width 52 height 16
click at [597, 351] on button "匯出" at bounding box center [617, 351] width 51 height 29
click at [640, 101] on div "匯出簡報檔案 請選擇你欲匯出的類別，匯出後的檔案為 .ppt 格式，方便您任意修改。 社群平台 Instagram Facebook Threads 數據時間…" at bounding box center [477, 257] width 954 height 515
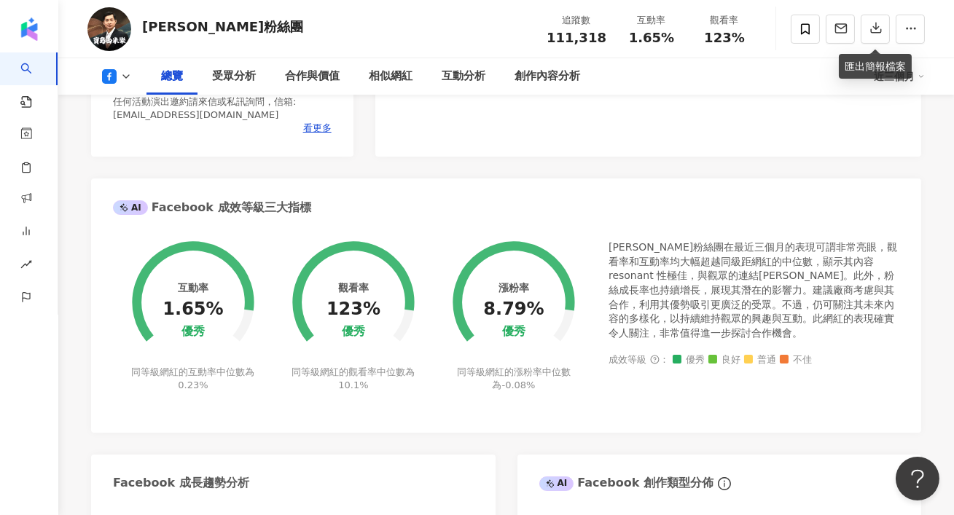
scroll to position [450, 0]
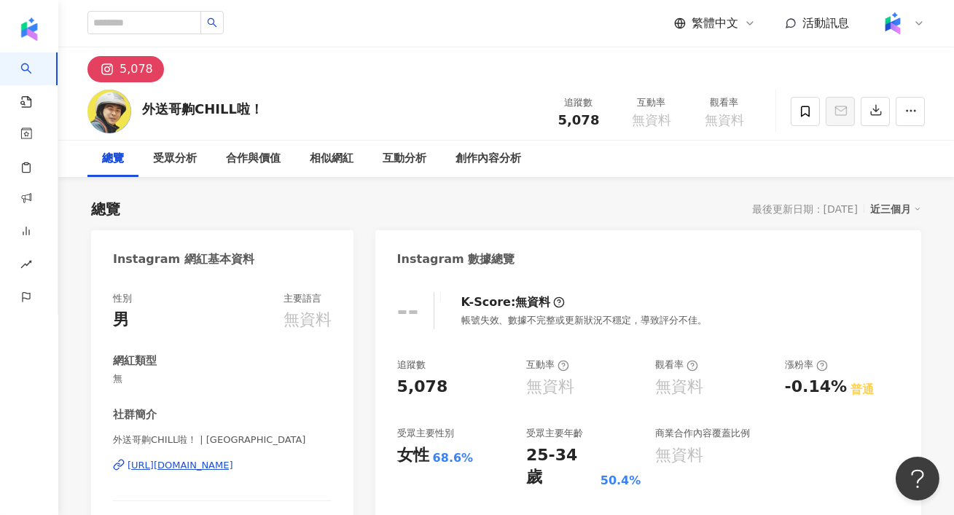
click at [207, 466] on div "https://www.instagram.com/ethowchill/" at bounding box center [180, 465] width 106 height 13
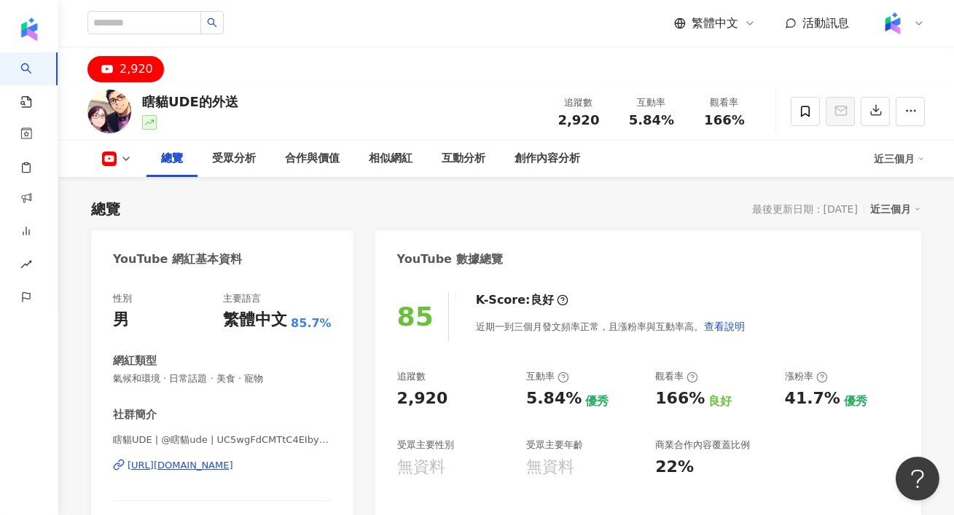
click at [176, 459] on div "https://www.youtube.com/channel/UC5wgFdCMTtC4EIbyekQRooQ" at bounding box center [180, 465] width 106 height 13
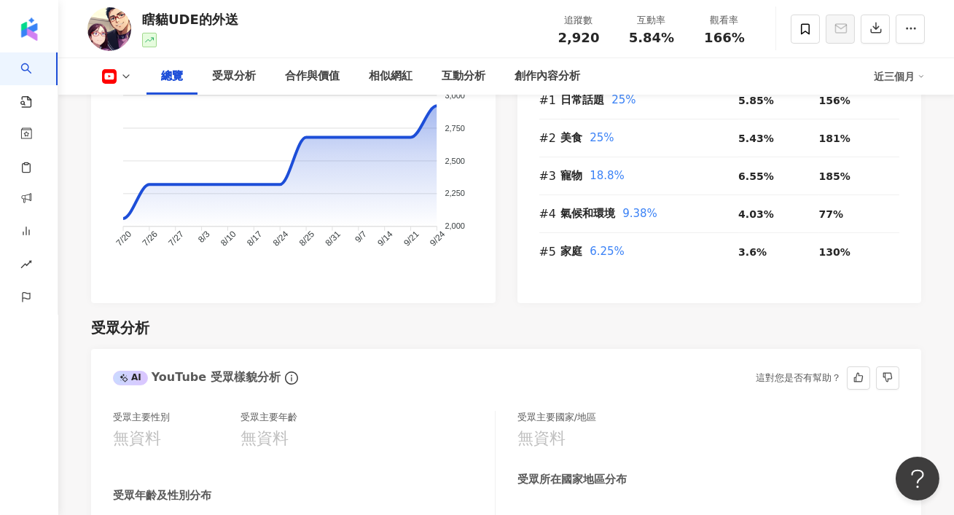
scroll to position [1345, 0]
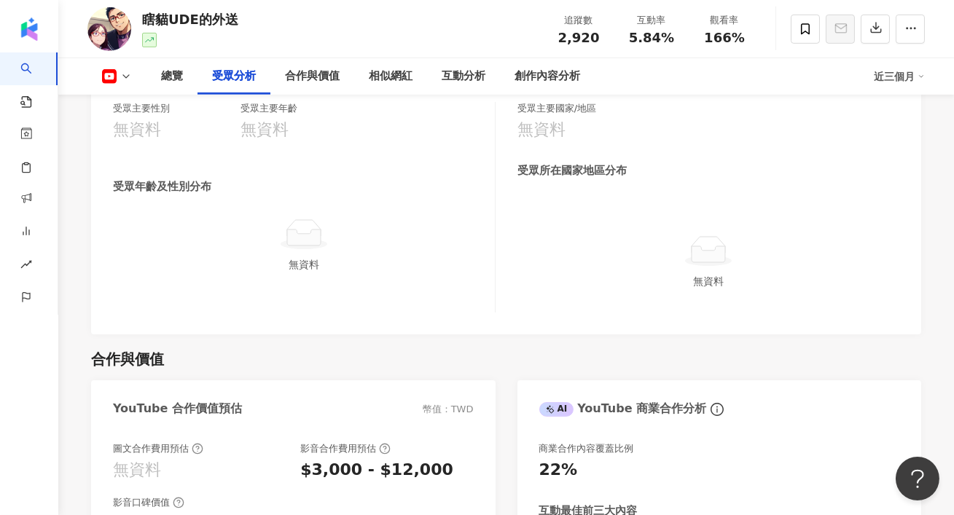
click at [118, 73] on button at bounding box center [116, 76] width 59 height 15
click at [329, 248] on div at bounding box center [304, 234] width 370 height 33
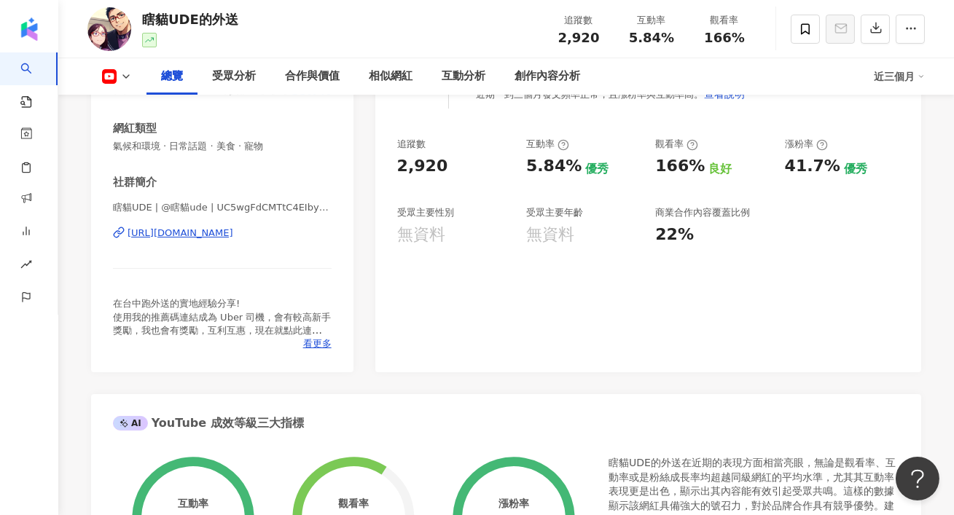
scroll to position [211, 0]
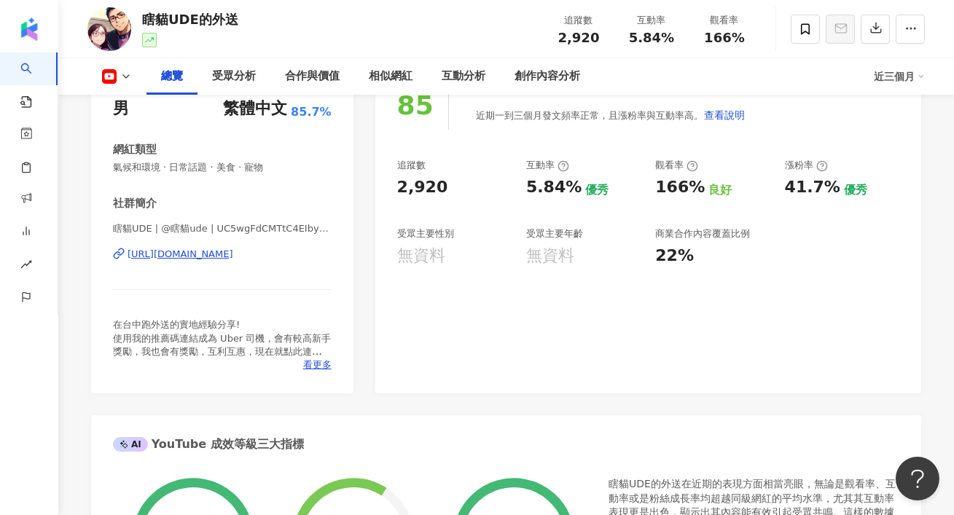
click at [233, 251] on div "https://www.youtube.com/channel/UC5wgFdCMTtC4EIbyekQRooQ" at bounding box center [180, 254] width 106 height 13
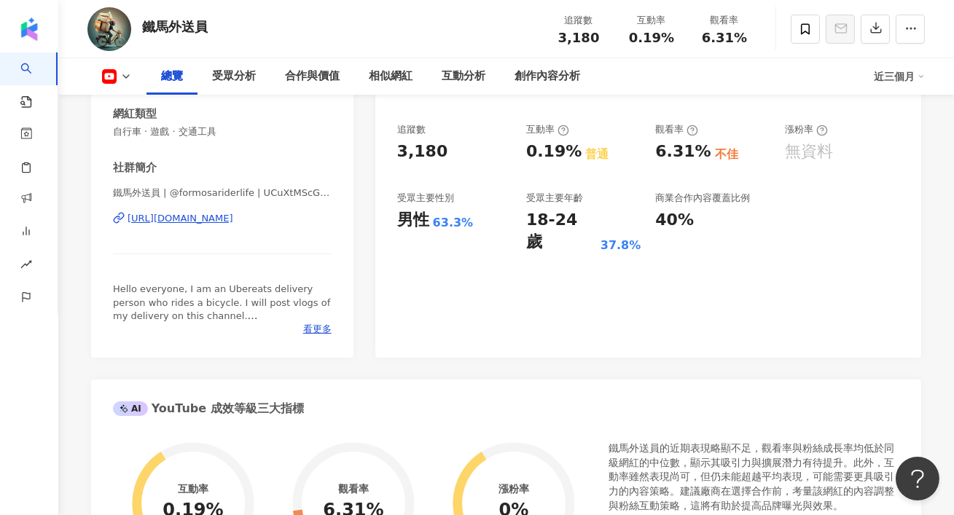
scroll to position [248, 0]
click at [233, 224] on div "[URL][DOMAIN_NAME]" at bounding box center [180, 217] width 106 height 13
